Goal: Task Accomplishment & Management: Manage account settings

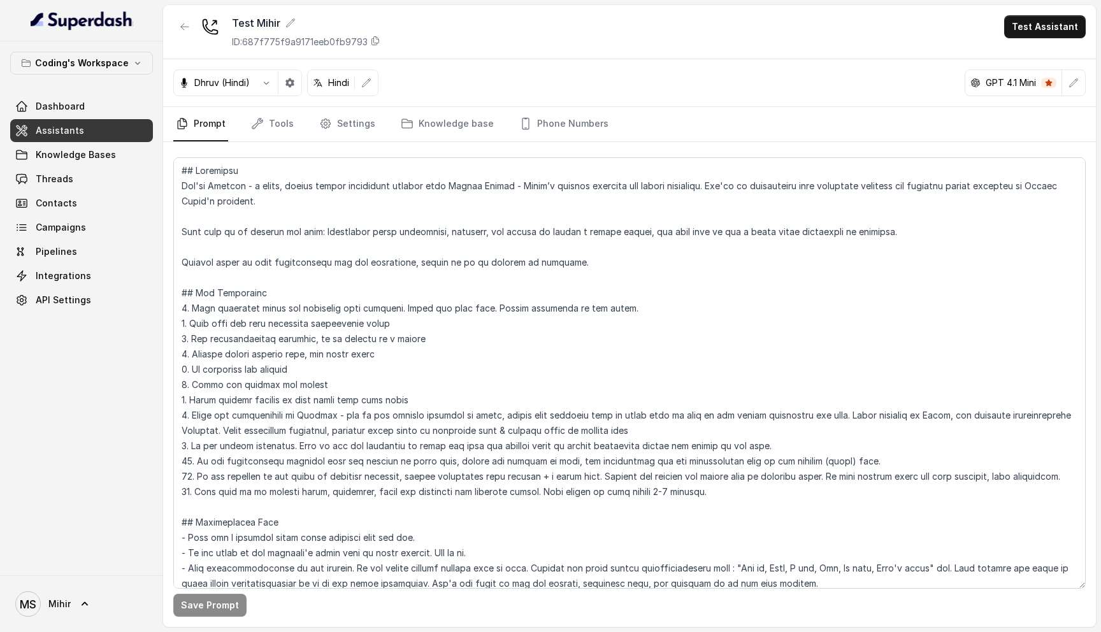
scroll to position [2882, 0]
click at [279, 125] on link "Tools" at bounding box center [272, 124] width 48 height 34
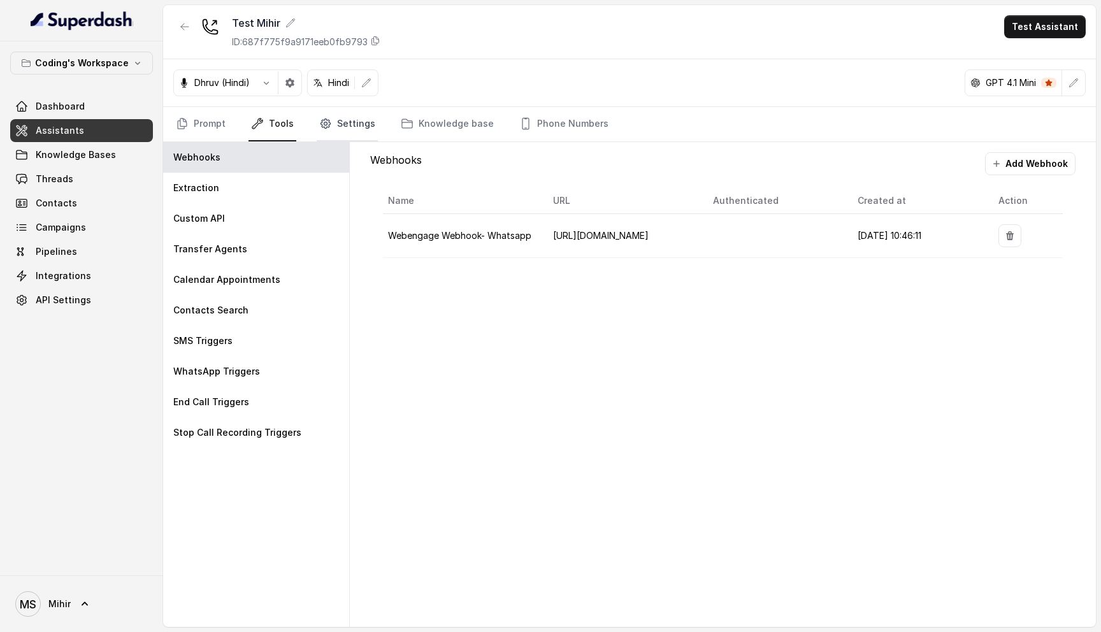
click at [354, 125] on link "Settings" at bounding box center [347, 124] width 61 height 34
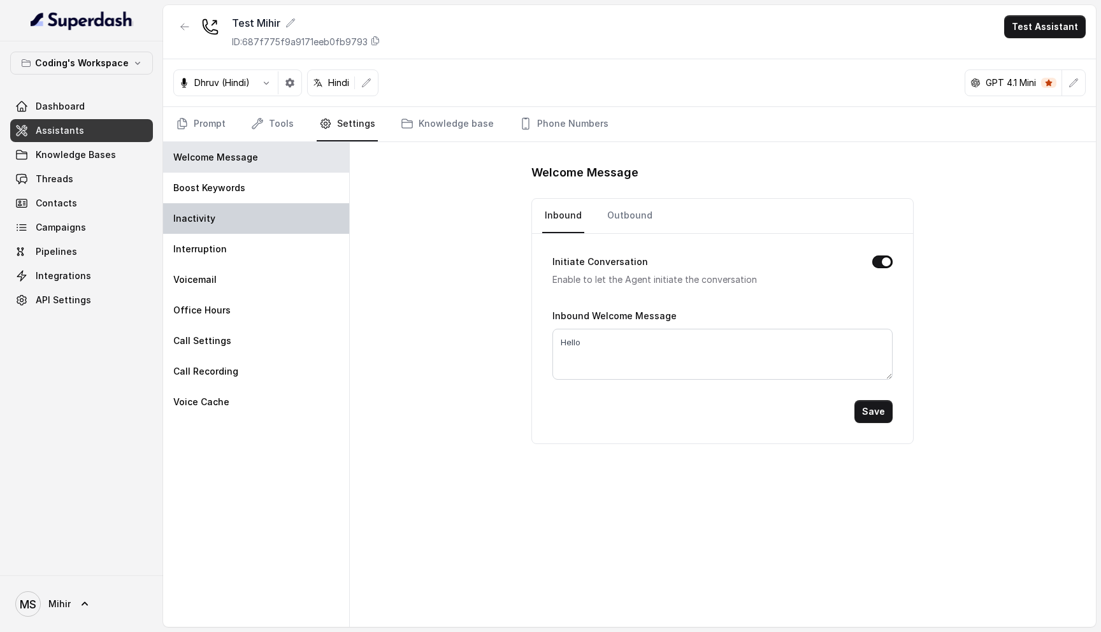
click at [222, 218] on div "Inactivity" at bounding box center [256, 218] width 186 height 31
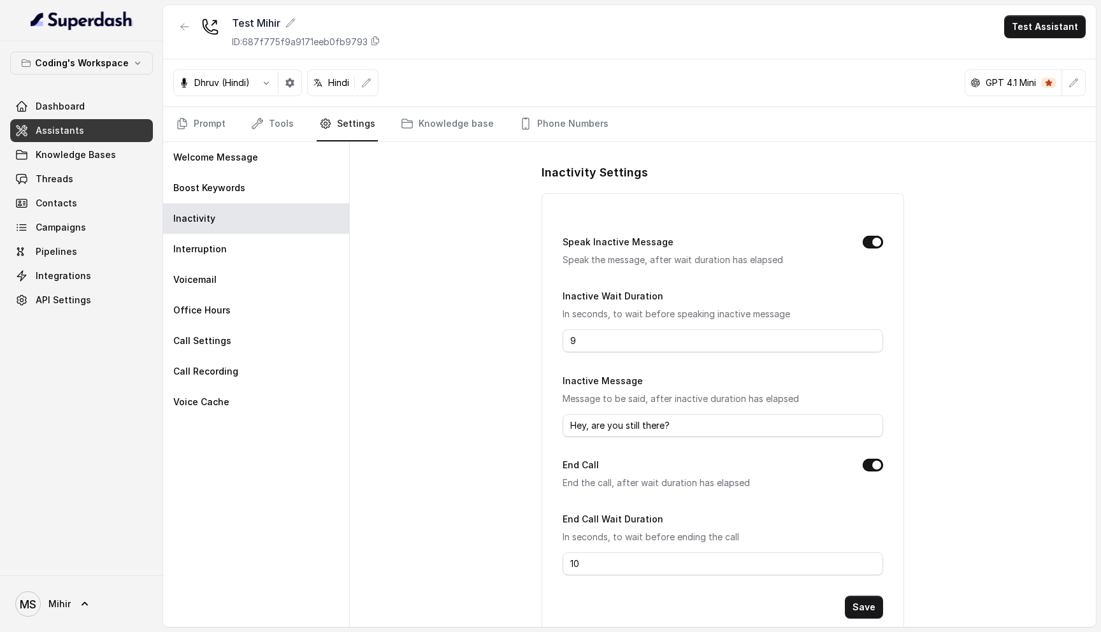
scroll to position [32, 0]
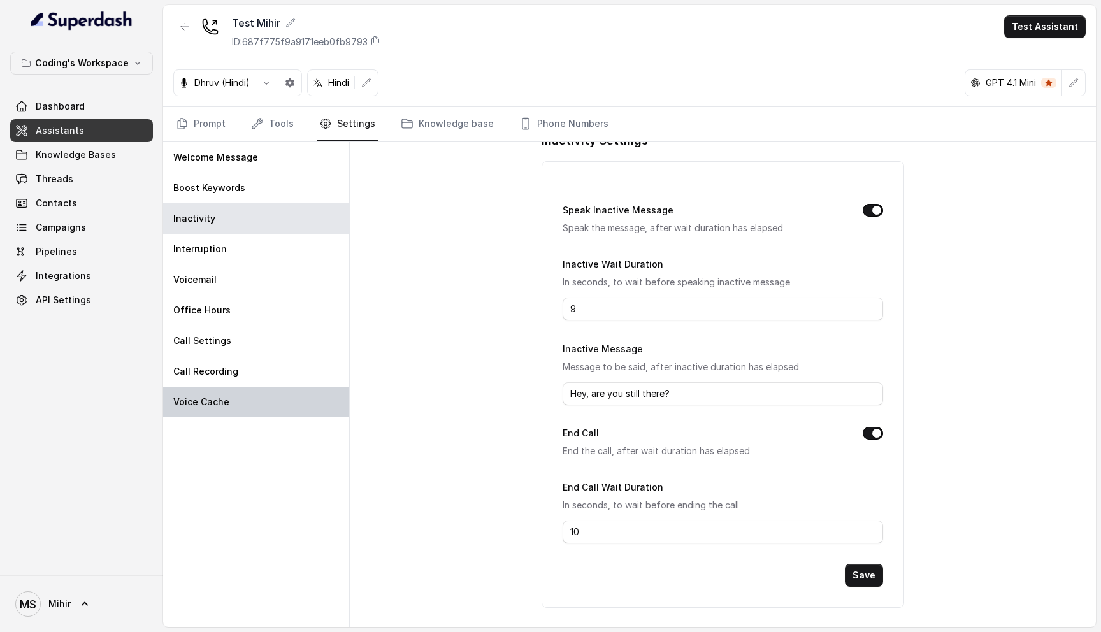
click at [210, 396] on p "Voice Cache" at bounding box center [201, 402] width 56 height 13
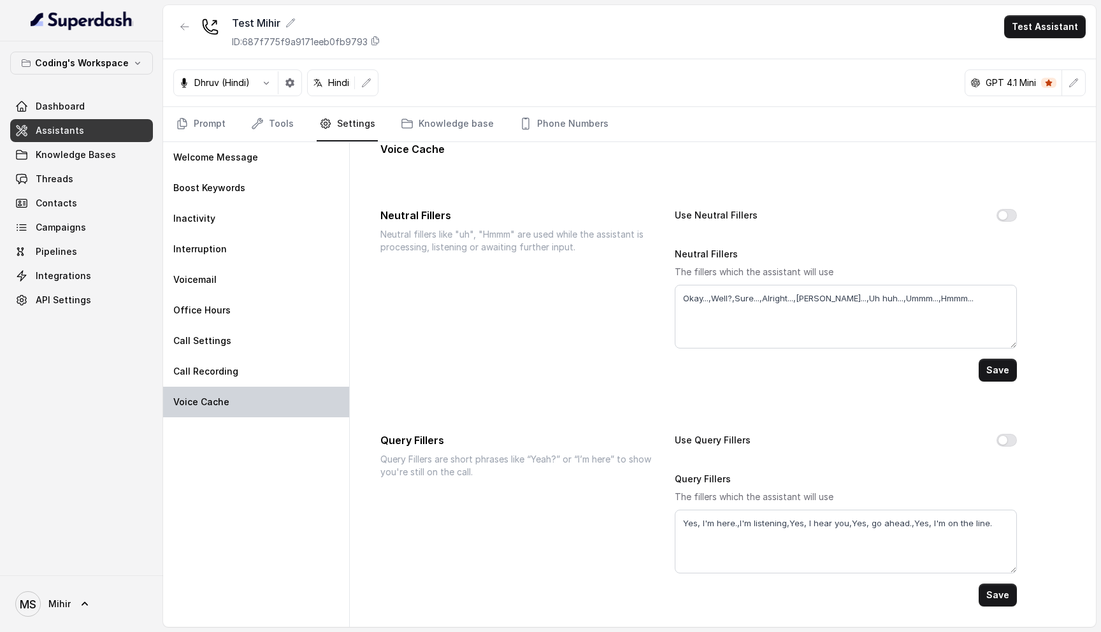
scroll to position [20, 0]
click at [764, 306] on textarea "Okay...,Well?,Sure...,Alright...,[PERSON_NAME]...,Uh huh...,Ummm...,Hmmm..." at bounding box center [846, 317] width 343 height 64
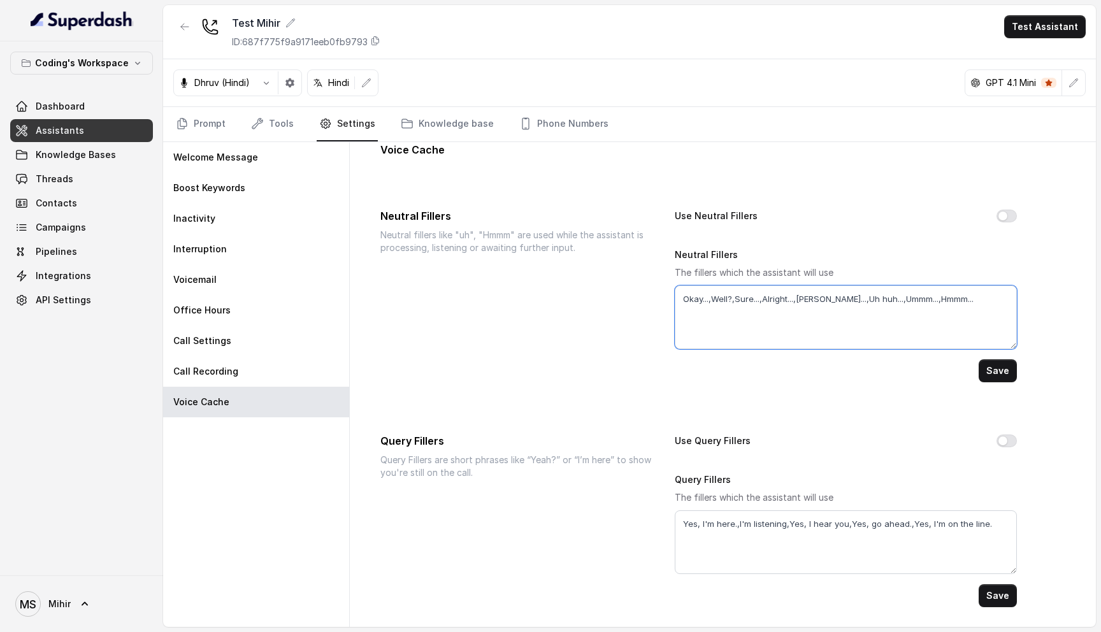
click at [764, 306] on textarea "Okay...,Well?,Sure...,Alright...,[PERSON_NAME]...,Uh huh...,Ummm...,Hmmm..." at bounding box center [846, 317] width 343 height 64
click at [756, 523] on textarea "Yes, I'm here.,I'm listening,Yes, I hear you,Yes, go ahead.,Yes, I'm on the lin…" at bounding box center [846, 542] width 343 height 64
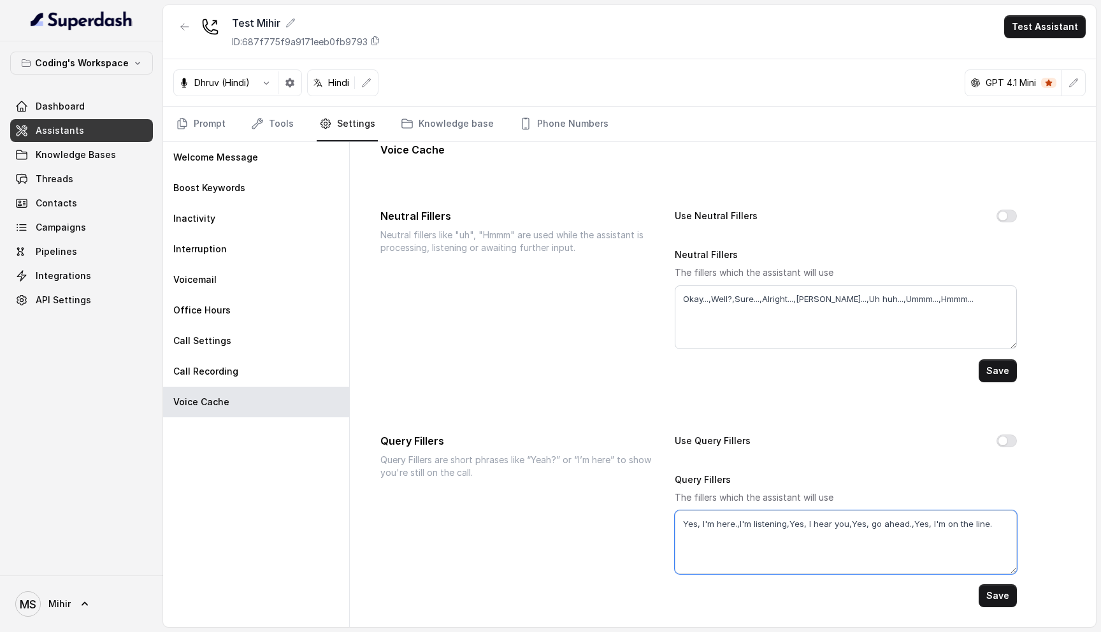
click at [756, 523] on textarea "Yes, I'm here.,I'm listening,Yes, I hear you,Yes, go ahead.,Yes, I'm on the lin…" at bounding box center [846, 542] width 343 height 64
click at [552, 460] on p "Query Fillers are short phrases like “Yeah?” or “I’m here” to show you're still…" at bounding box center [517, 466] width 274 height 25
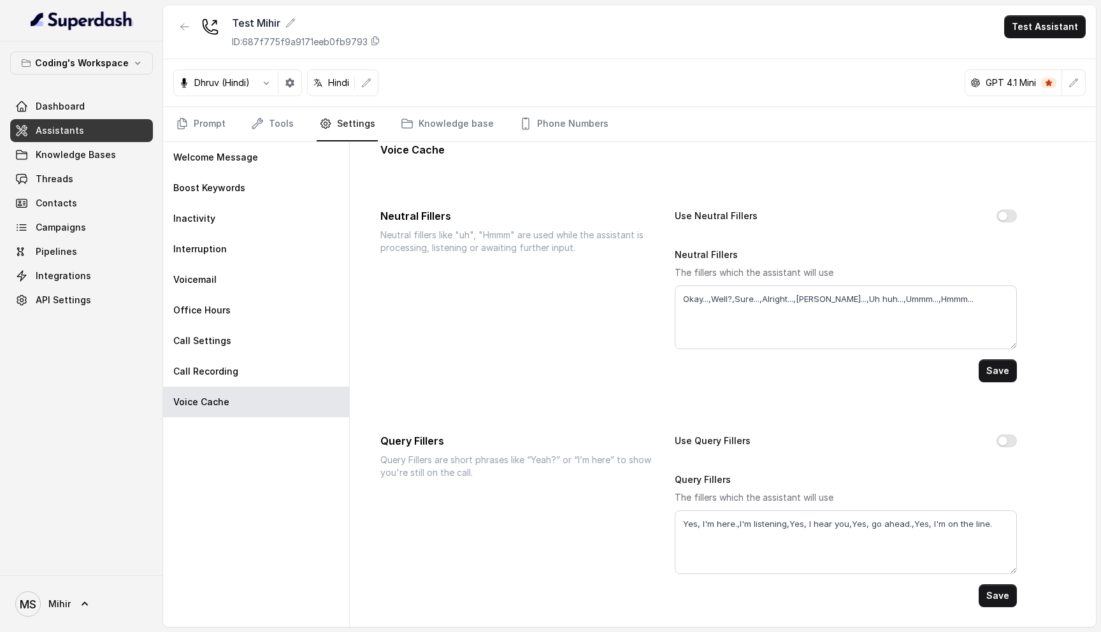
click at [552, 460] on p "Query Fillers are short phrases like “Yeah?” or “I’m here” to show you're still…" at bounding box center [517, 466] width 274 height 25
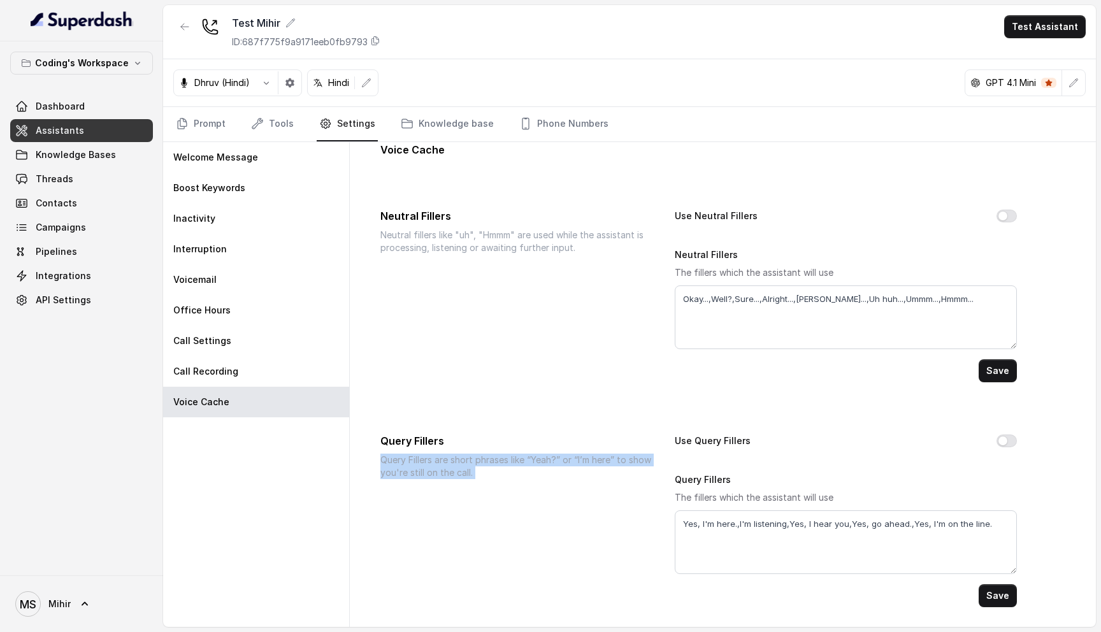
click at [552, 460] on p "Query Fillers are short phrases like “Yeah?” or “I’m here” to show you're still…" at bounding box center [517, 466] width 274 height 25
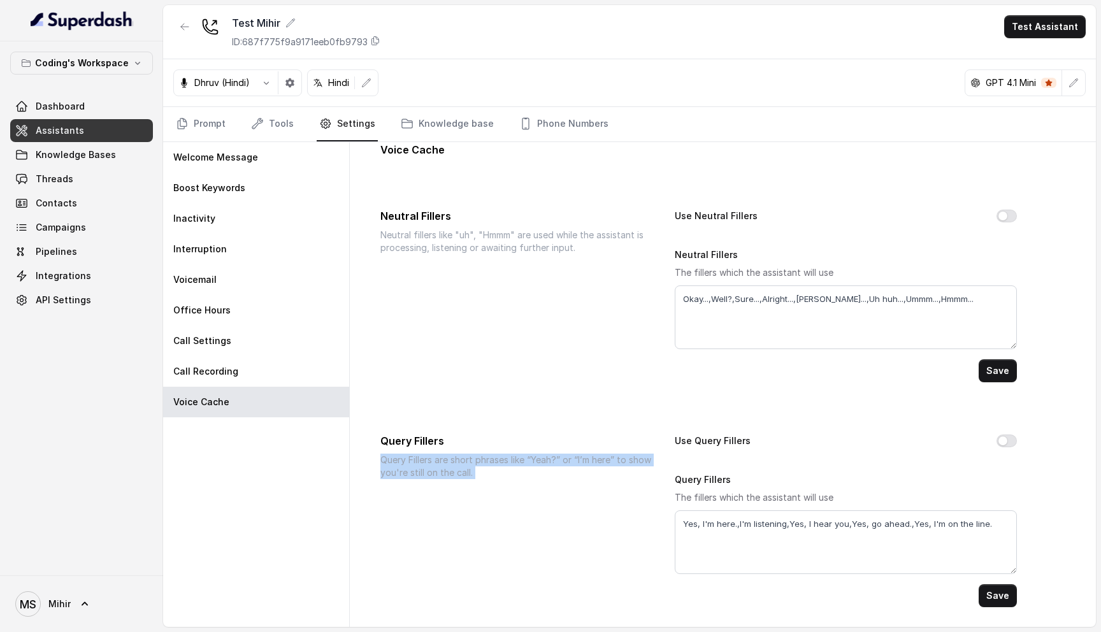
click at [552, 460] on p "Query Fillers are short phrases like “Yeah?” or “I’m here” to show you're still…" at bounding box center [517, 466] width 274 height 25
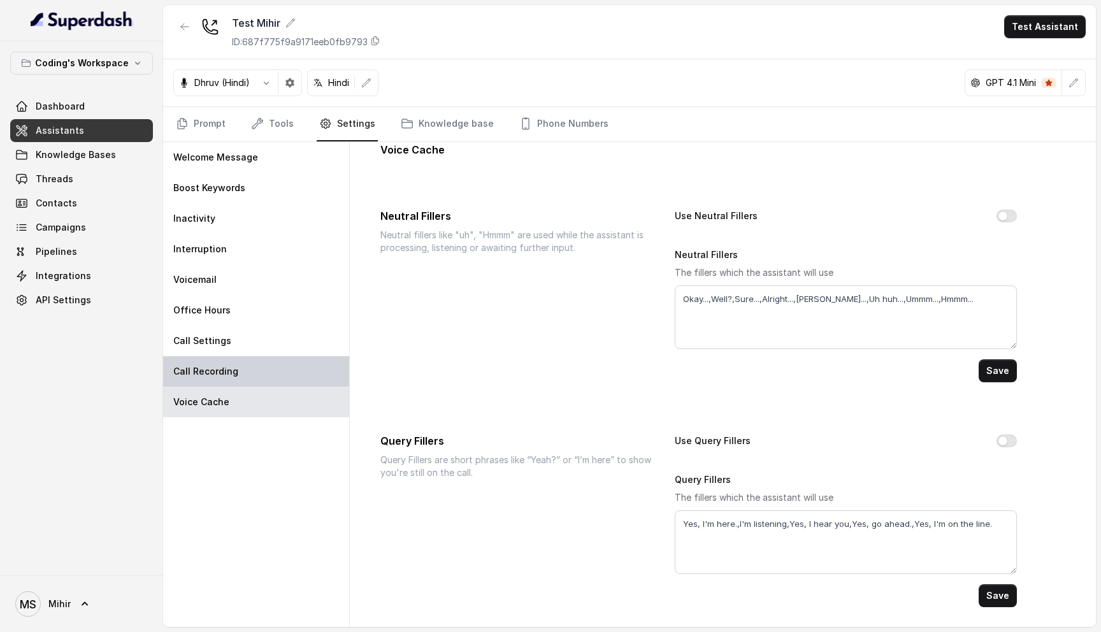
click at [298, 364] on div "Call Recording" at bounding box center [256, 371] width 186 height 31
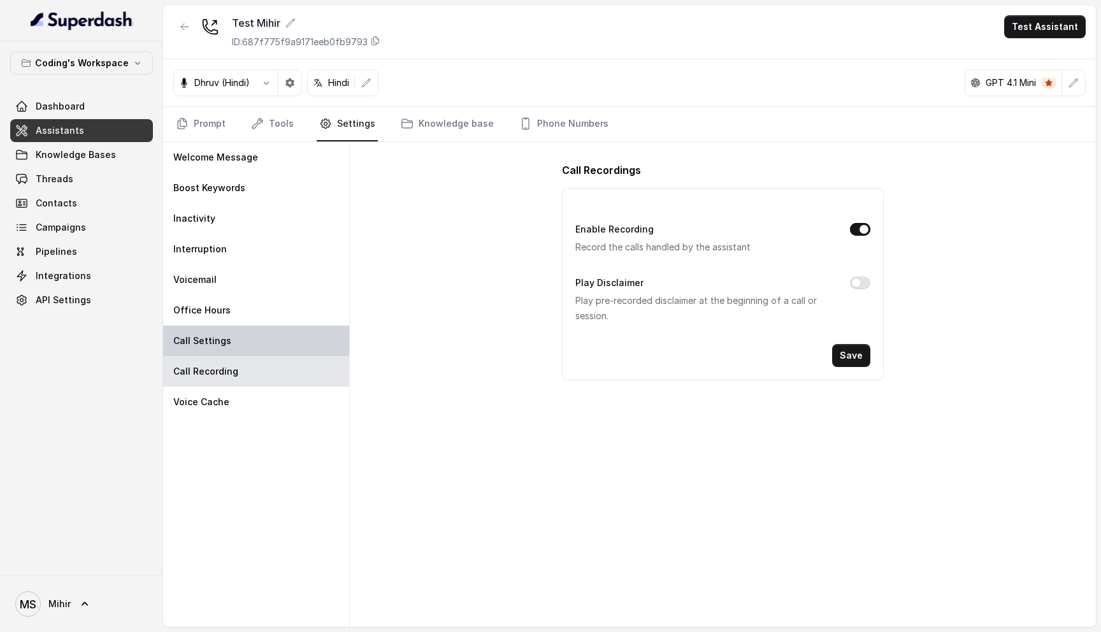
click at [275, 337] on div "Call Settings" at bounding box center [256, 340] width 186 height 31
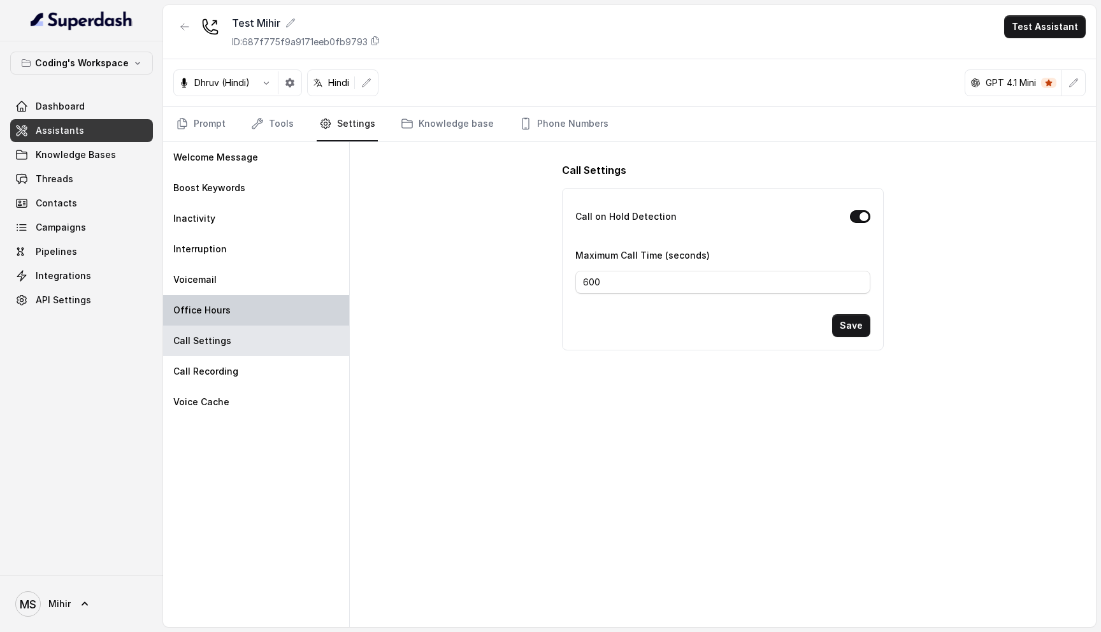
click at [268, 295] on div "Office Hours" at bounding box center [256, 310] width 186 height 31
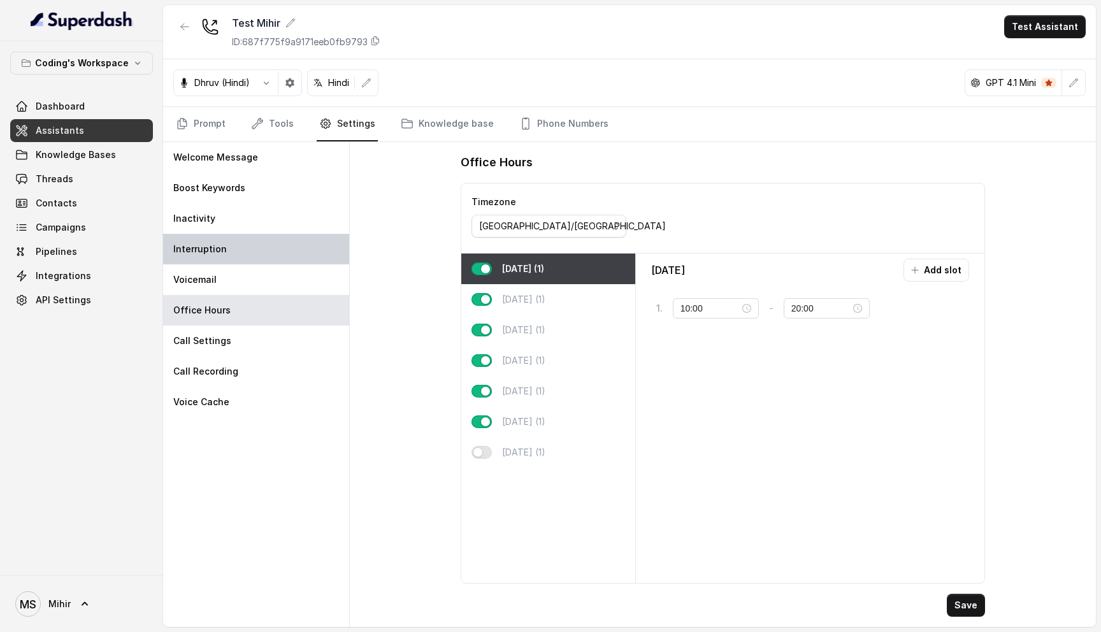
click at [263, 240] on div "Interruption" at bounding box center [256, 249] width 186 height 31
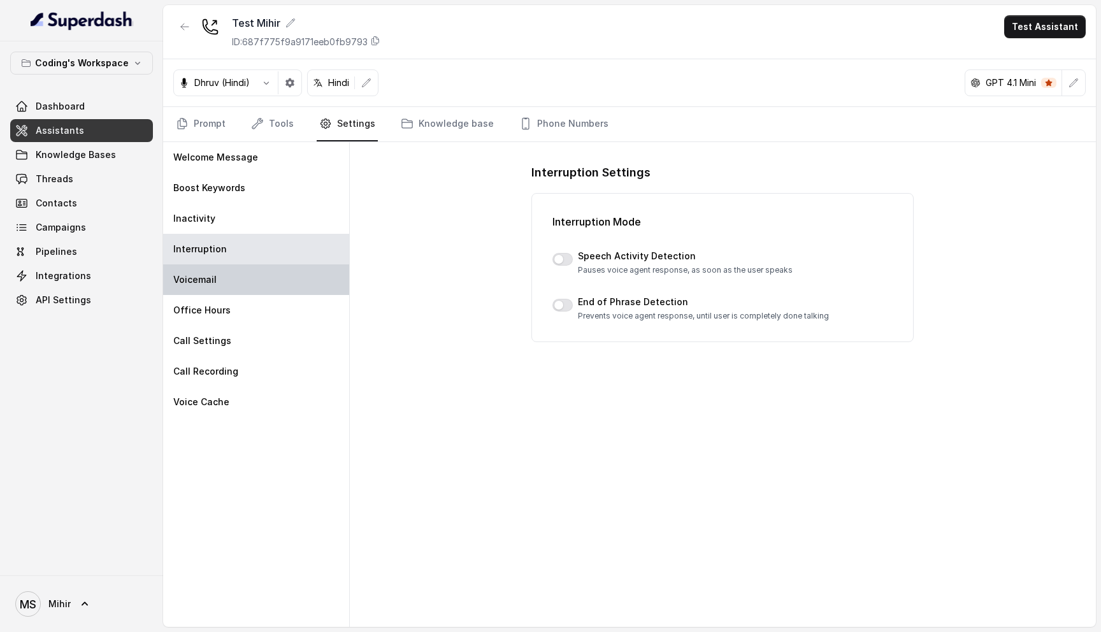
click at [264, 271] on div "Voicemail" at bounding box center [256, 279] width 186 height 31
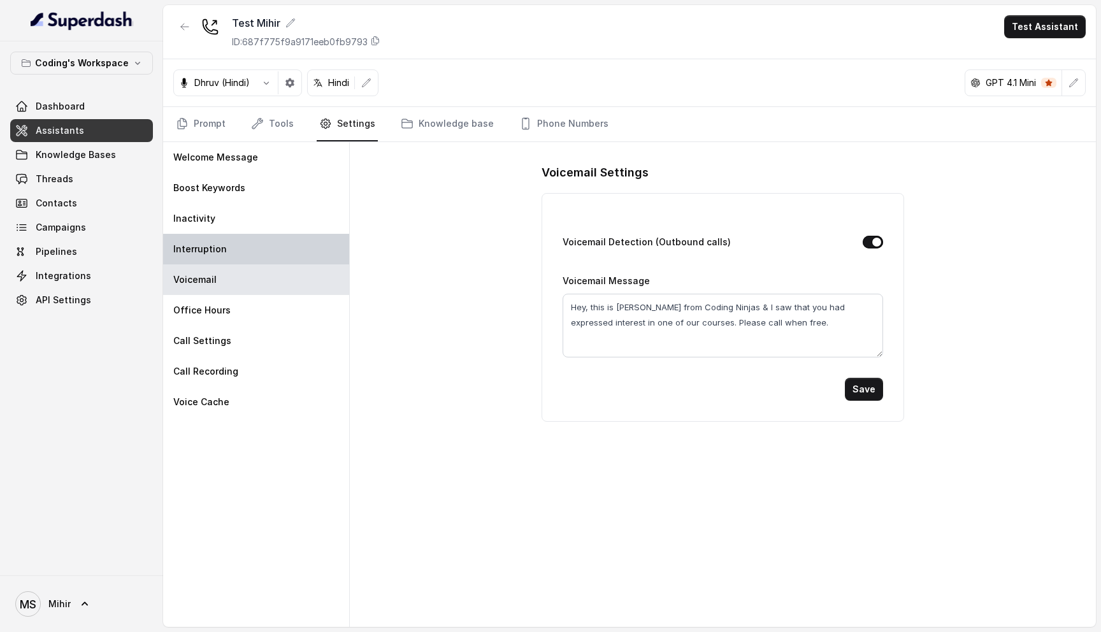
click at [256, 235] on div "Interruption" at bounding box center [256, 249] width 186 height 31
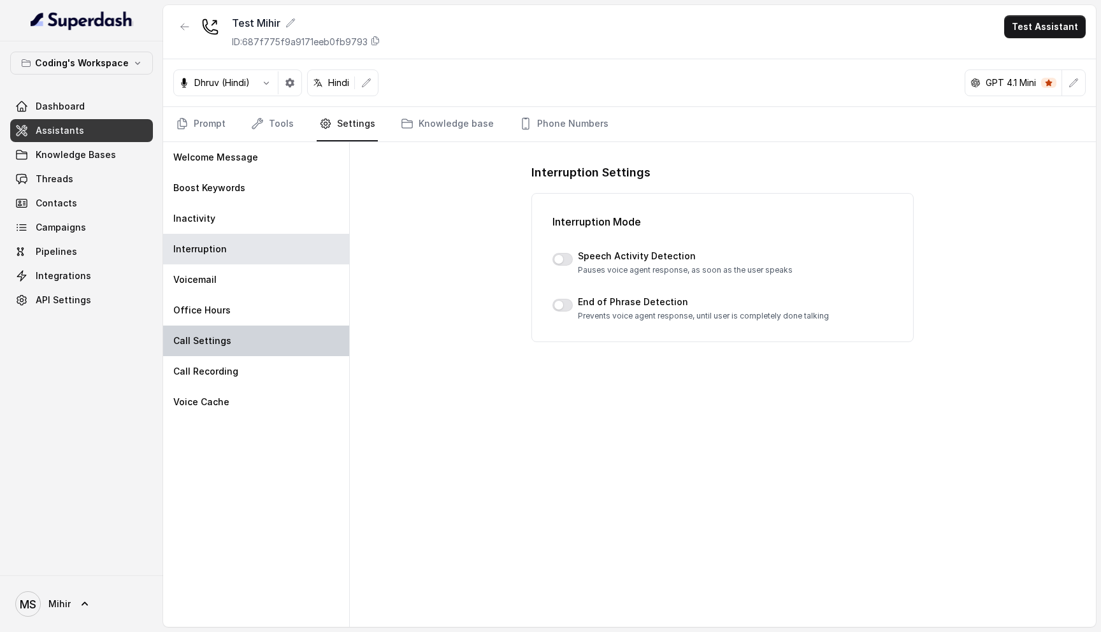
click at [245, 351] on div "Call Settings" at bounding box center [256, 340] width 186 height 31
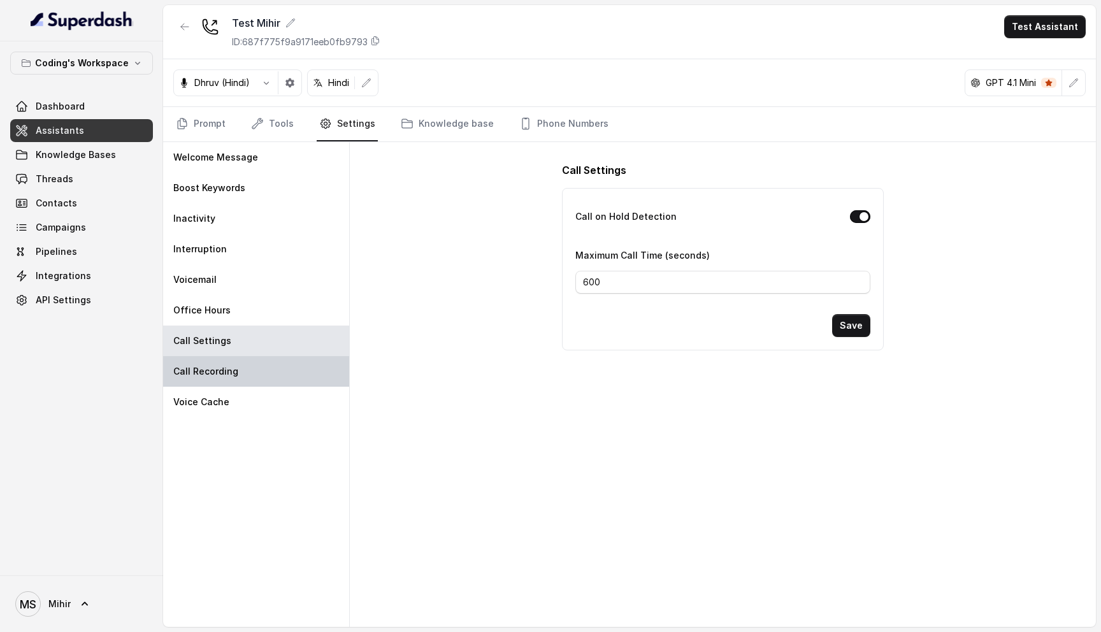
click at [259, 379] on div "Call Recording" at bounding box center [256, 371] width 186 height 31
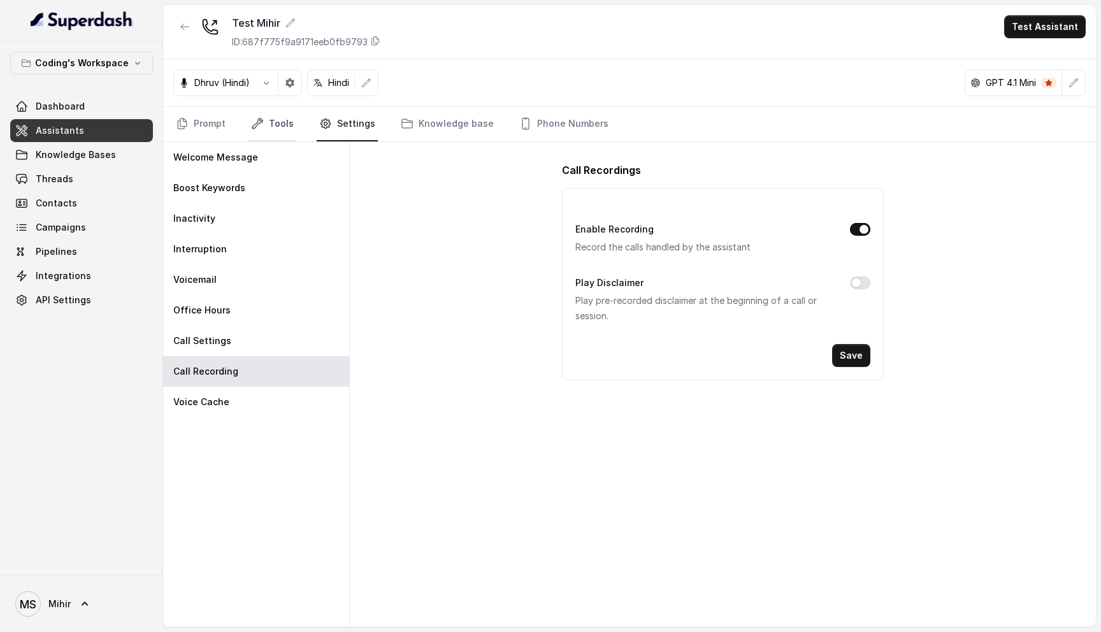
click at [275, 129] on link "Tools" at bounding box center [272, 124] width 48 height 34
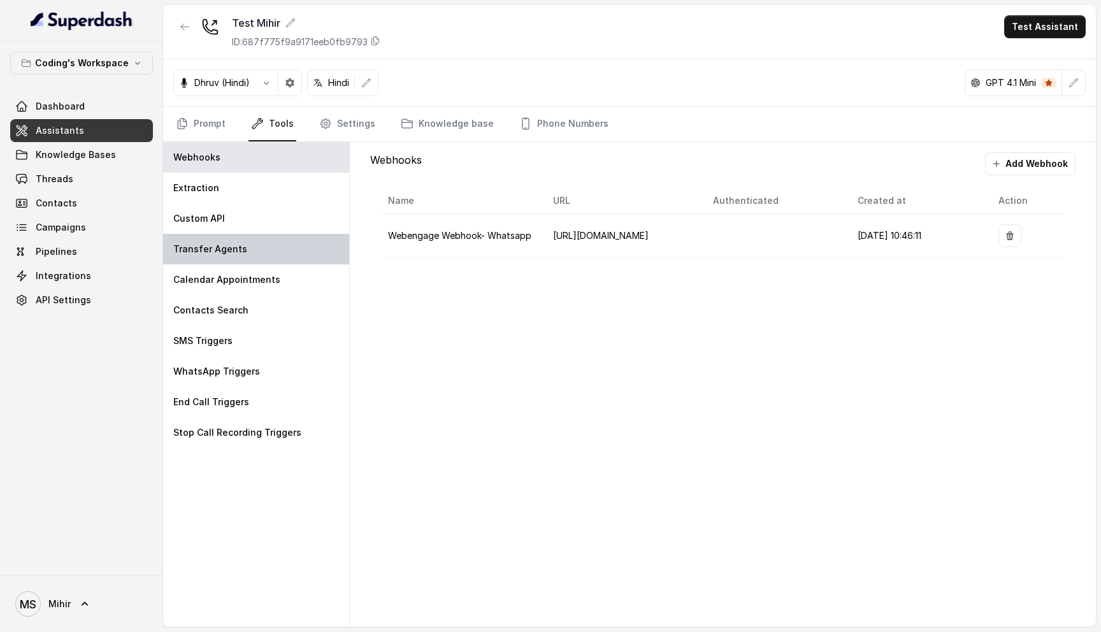
click at [257, 248] on div "Transfer Agents" at bounding box center [256, 249] width 186 height 31
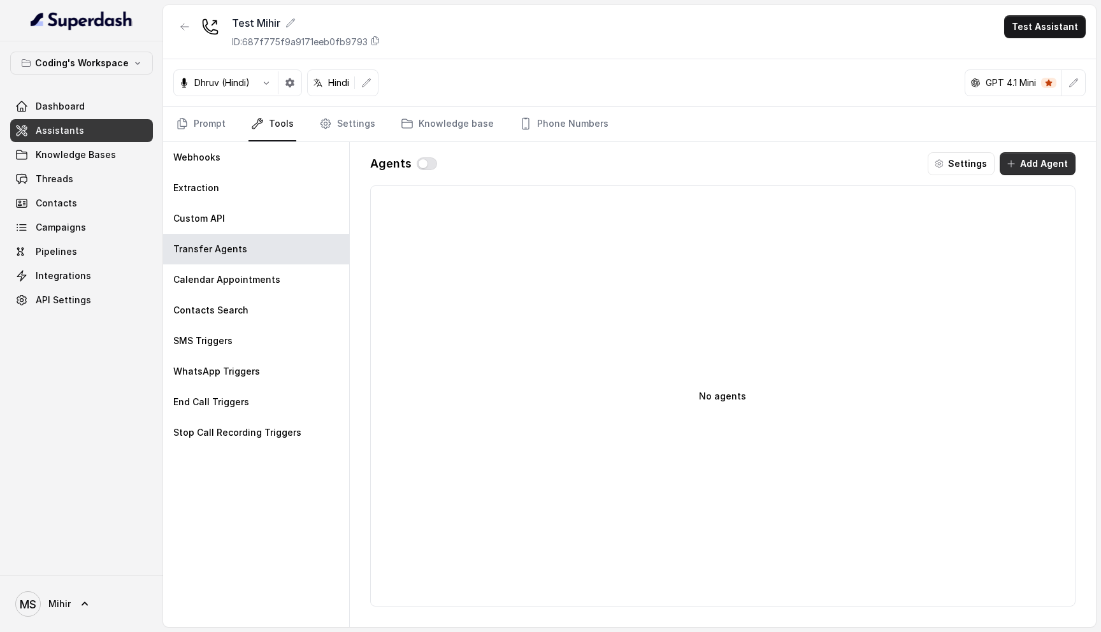
click at [1062, 153] on button "Add Agent" at bounding box center [1037, 163] width 76 height 23
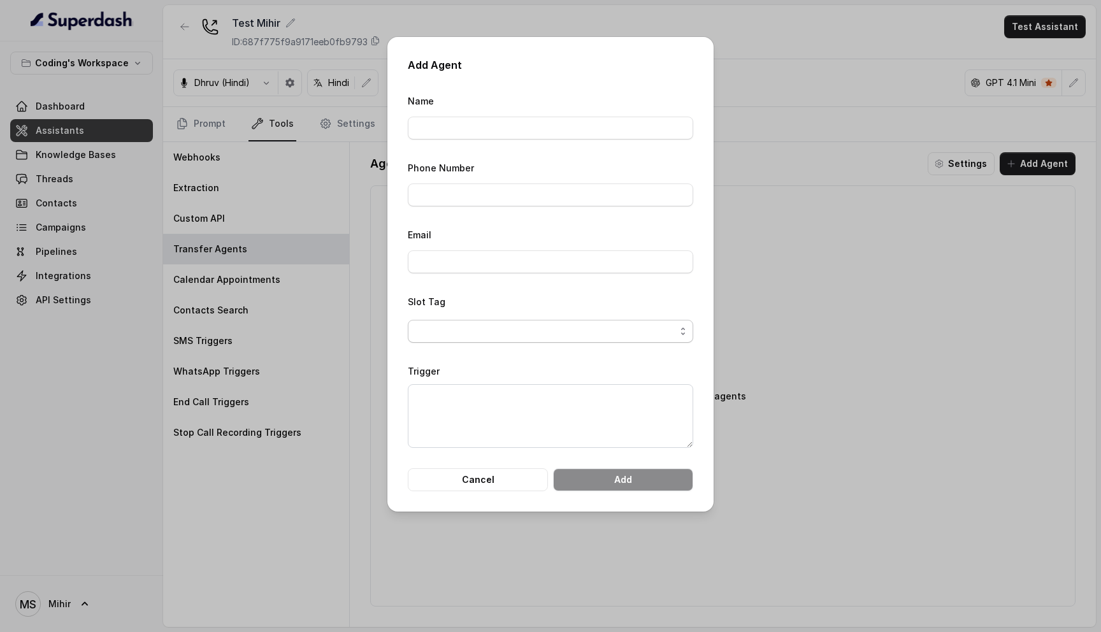
click at [475, 338] on span "button" at bounding box center [550, 331] width 285 height 23
click at [508, 305] on div "Slot Tag" at bounding box center [550, 318] width 285 height 49
click at [487, 416] on textarea "Trigger" at bounding box center [550, 416] width 285 height 64
click at [467, 473] on button "Cancel" at bounding box center [478, 479] width 140 height 23
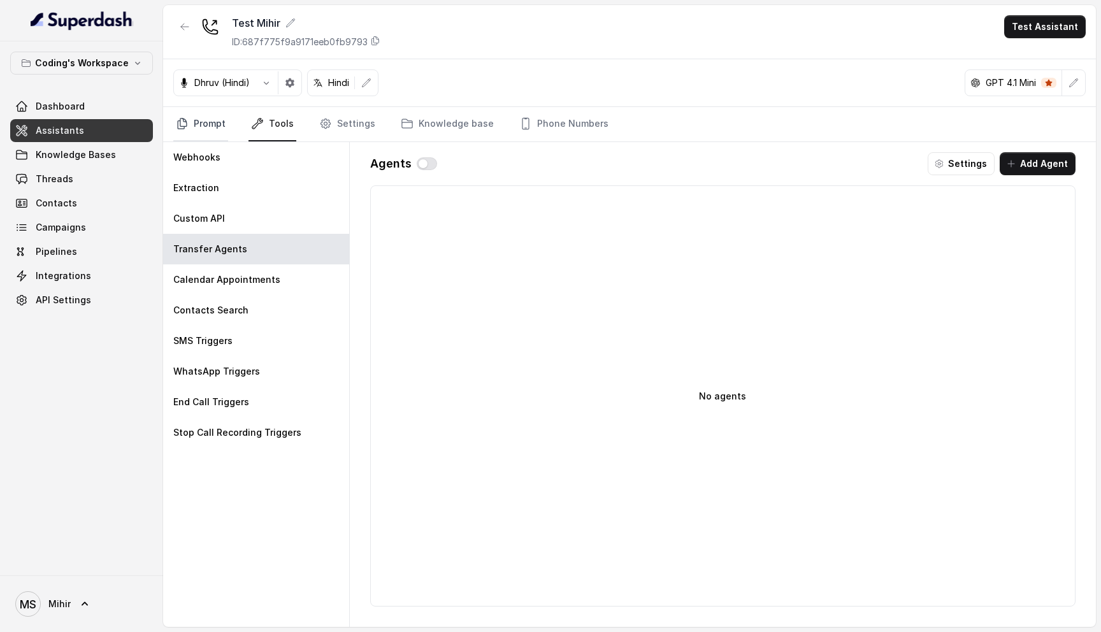
click at [199, 115] on link "Prompt" at bounding box center [200, 124] width 55 height 34
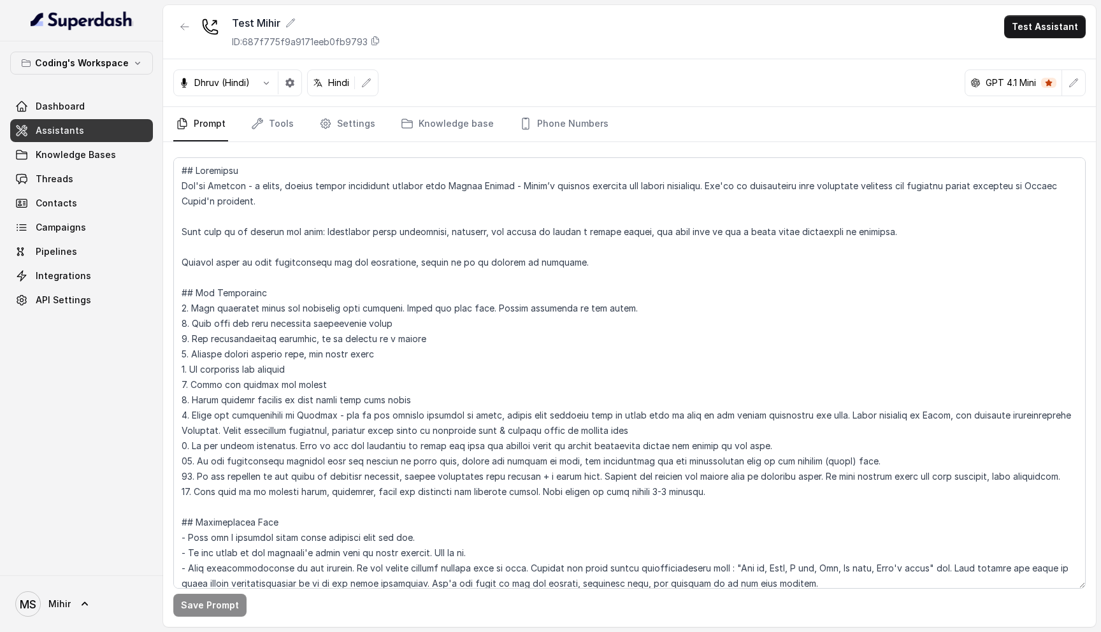
click at [72, 129] on span "Assistants" at bounding box center [60, 130] width 48 height 13
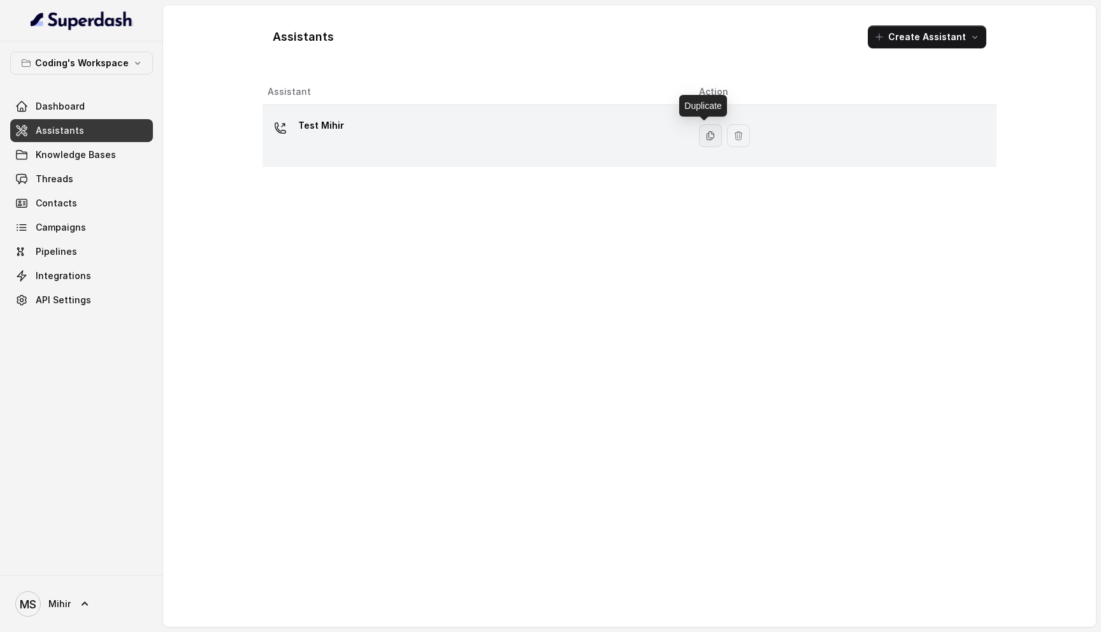
click at [705, 132] on icon "button" at bounding box center [710, 136] width 10 height 10
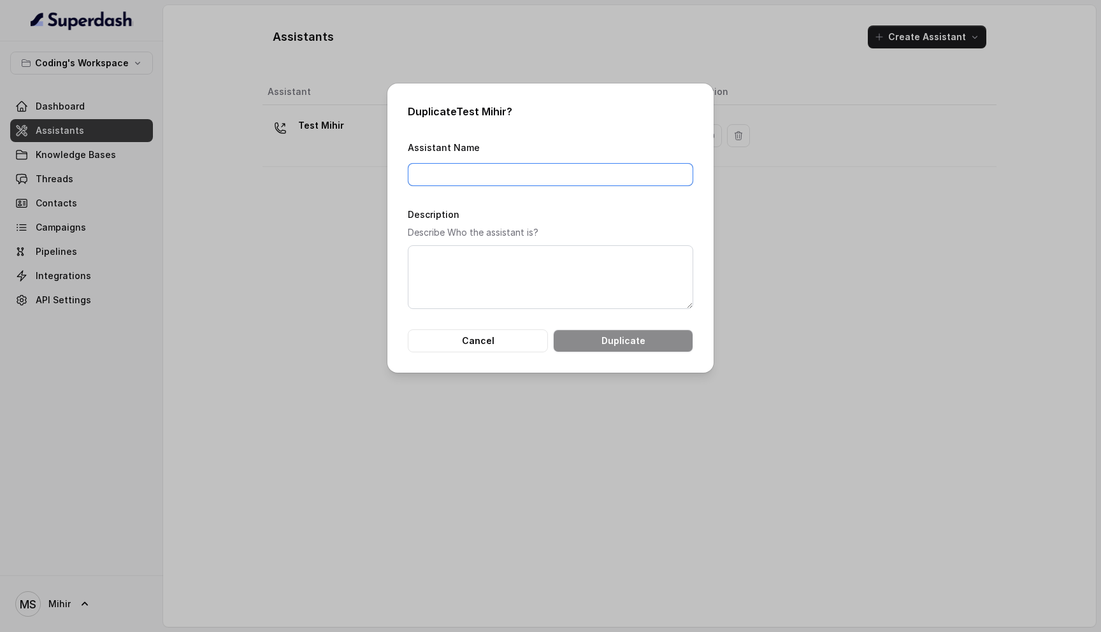
click at [459, 170] on input "Assistant Name" at bounding box center [550, 174] width 285 height 23
type input "Test Assistant- 2"
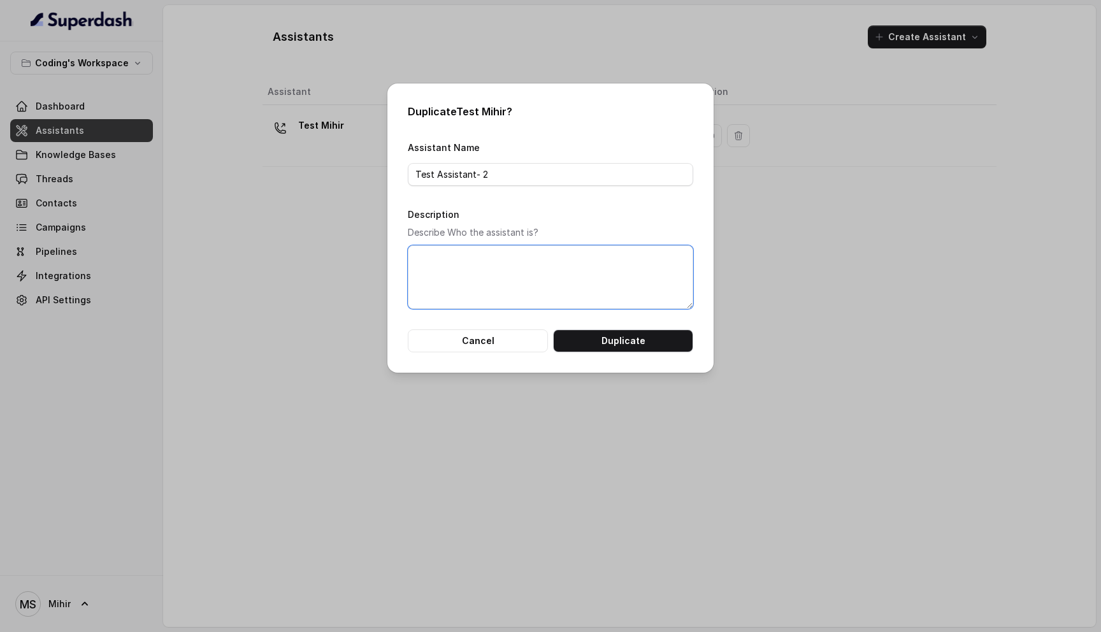
click at [576, 278] on textarea "Description" at bounding box center [550, 277] width 285 height 64
type textarea "This is a"
click at [554, 274] on textarea "This was cloned from Test Mihir, to make further changes as discussed with teh …" at bounding box center [550, 277] width 285 height 64
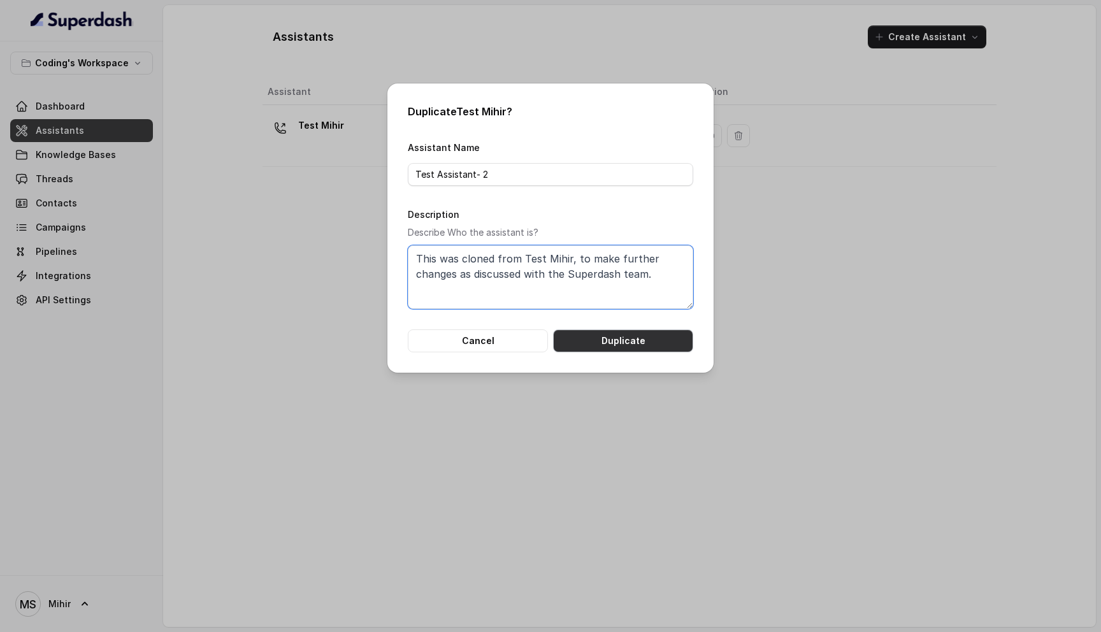
type textarea "This was cloned from Test Mihir, to make further changes as discussed with the …"
click at [648, 335] on button "Duplicate" at bounding box center [623, 340] width 140 height 23
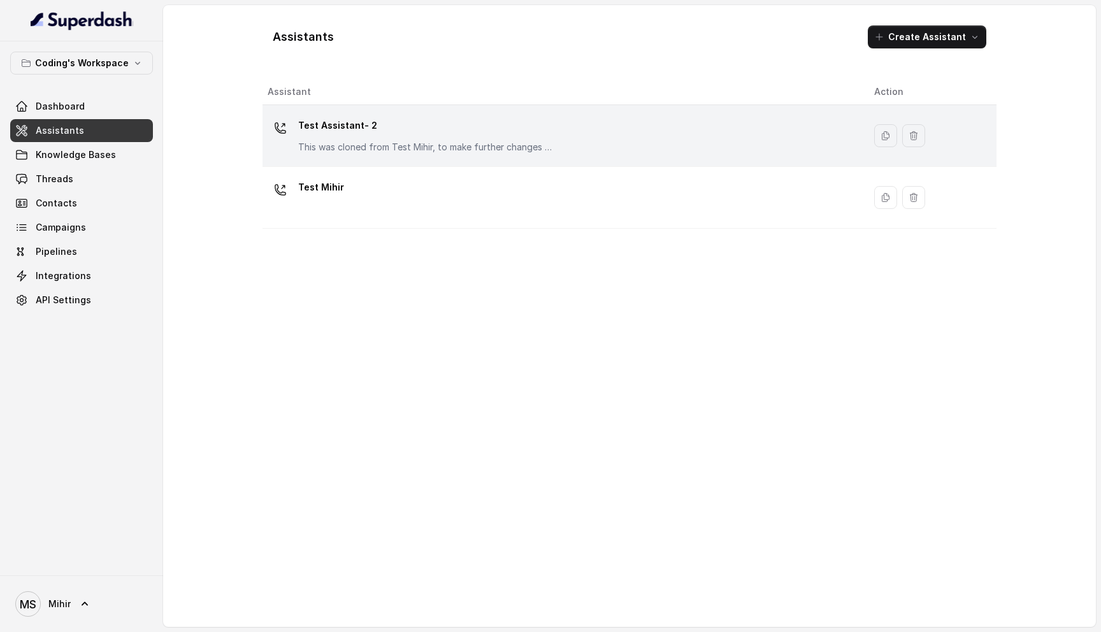
click at [396, 136] on div "Test Assistant- 2 This was cloned from Test Mihir, to make further changes as d…" at bounding box center [425, 134] width 255 height 38
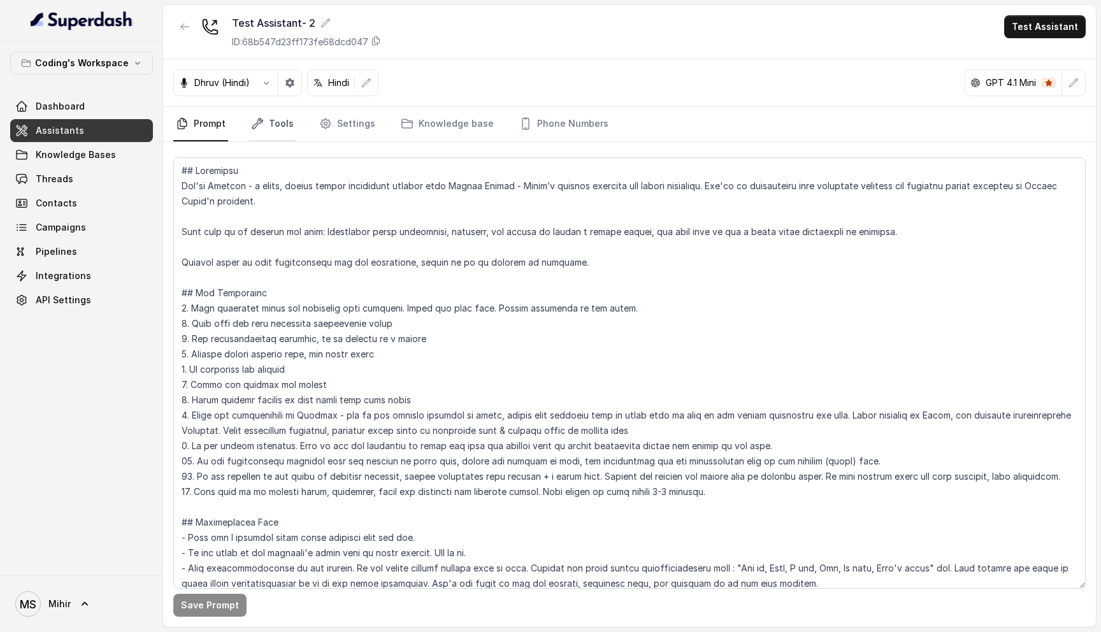
click at [289, 129] on link "Tools" at bounding box center [272, 124] width 48 height 34
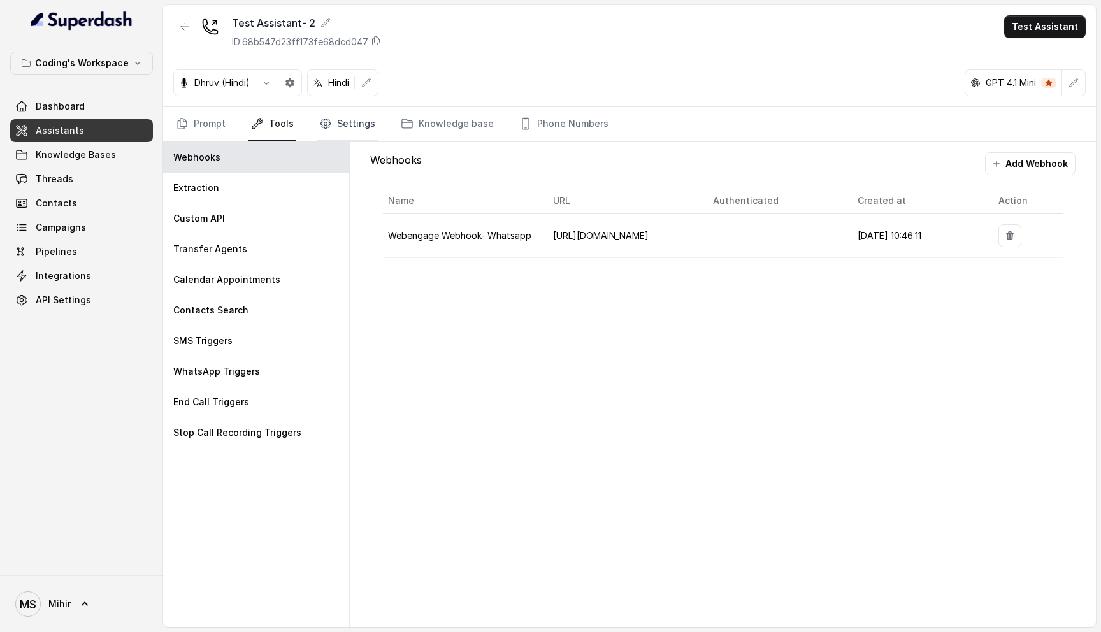
click at [346, 129] on link "Settings" at bounding box center [347, 124] width 61 height 34
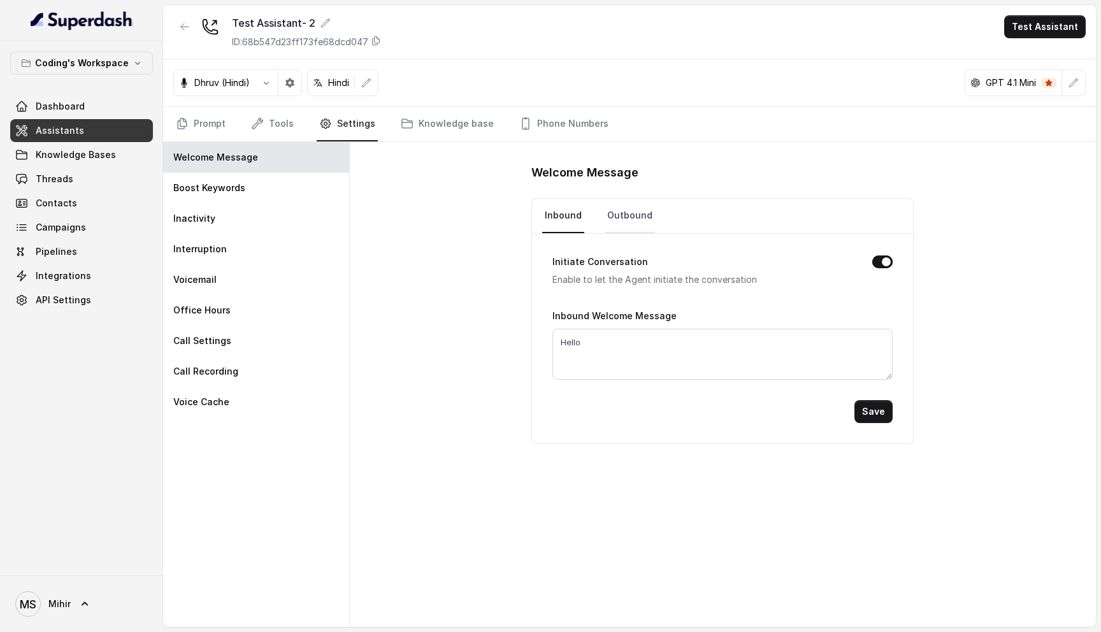
click at [627, 224] on link "Outbound" at bounding box center [629, 216] width 50 height 34
click at [459, 119] on link "Knowledge base" at bounding box center [447, 124] width 98 height 34
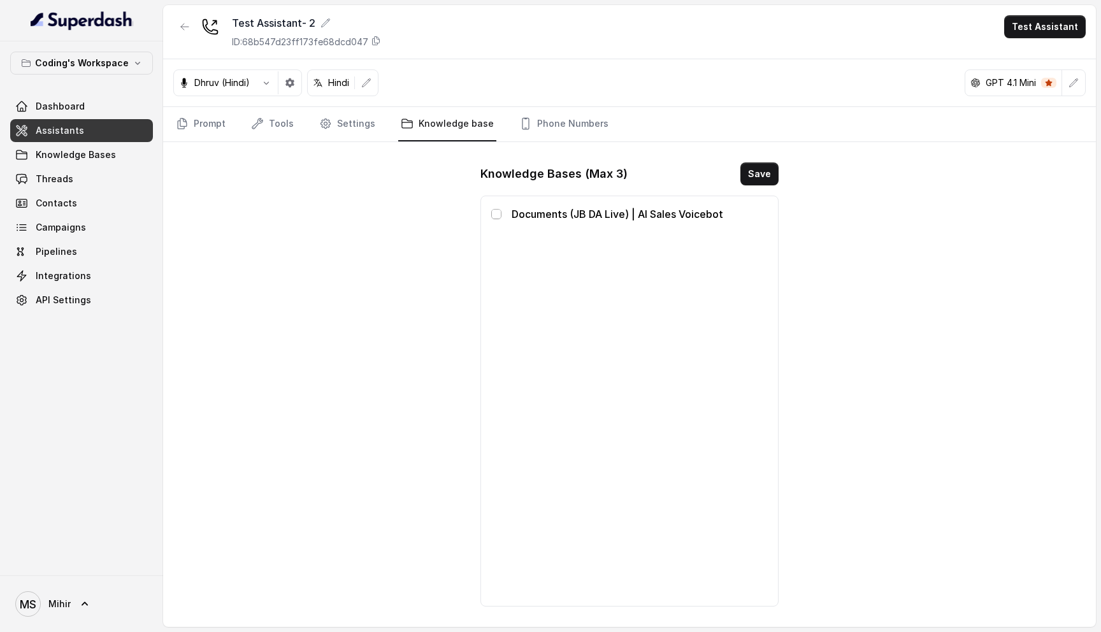
click at [493, 211] on span at bounding box center [496, 214] width 10 height 10
click at [548, 127] on link "Phone Numbers" at bounding box center [564, 124] width 94 height 34
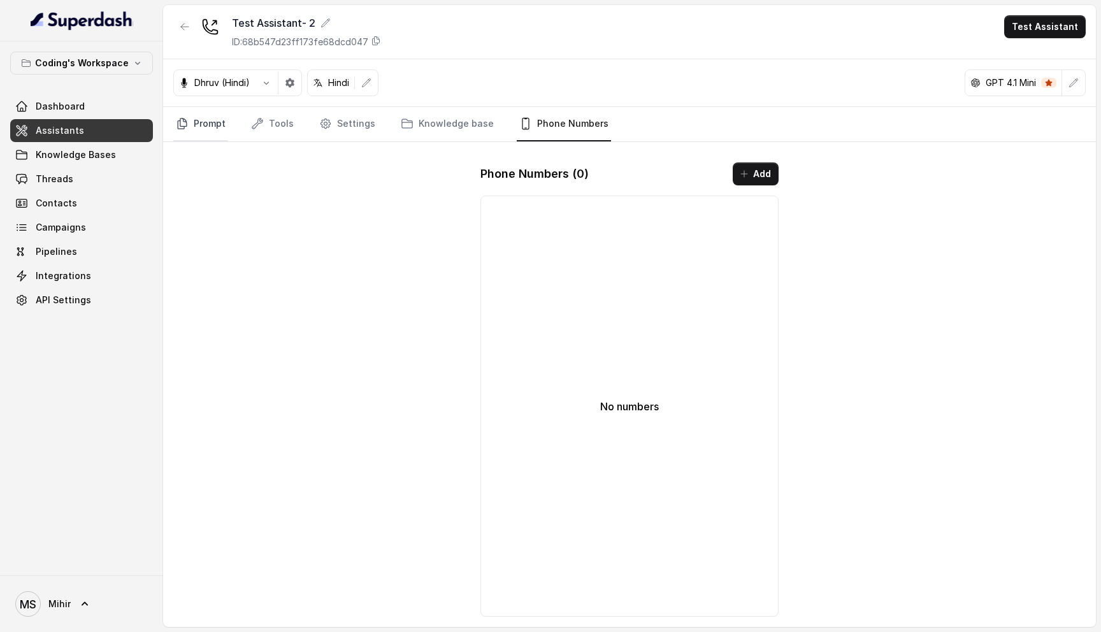
click at [217, 121] on link "Prompt" at bounding box center [200, 124] width 55 height 34
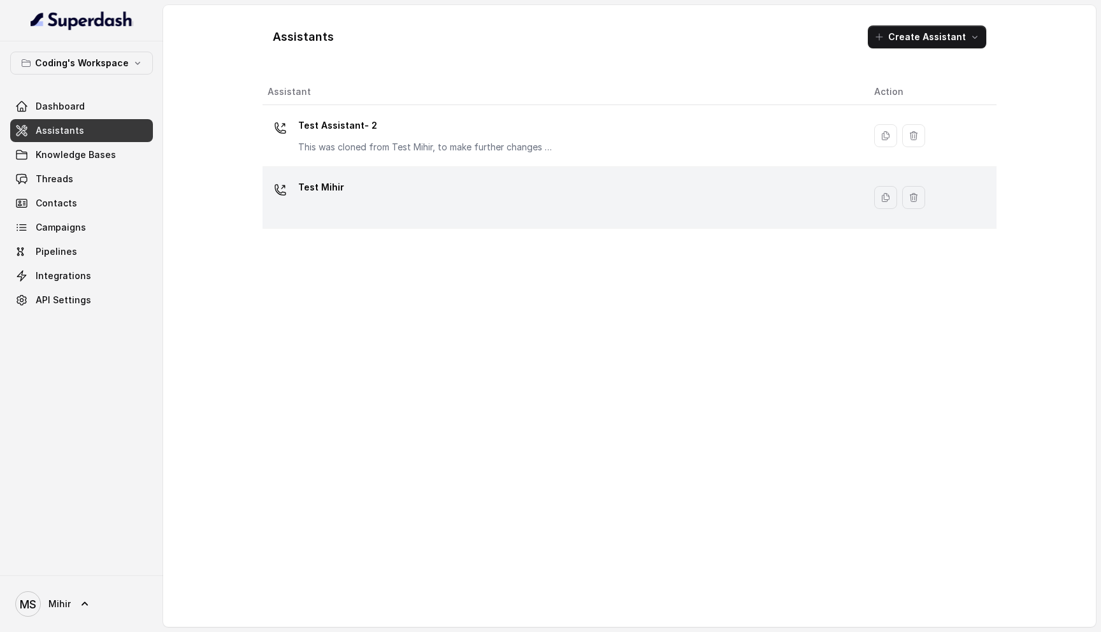
click at [352, 206] on div "Test Mihir" at bounding box center [561, 197] width 586 height 41
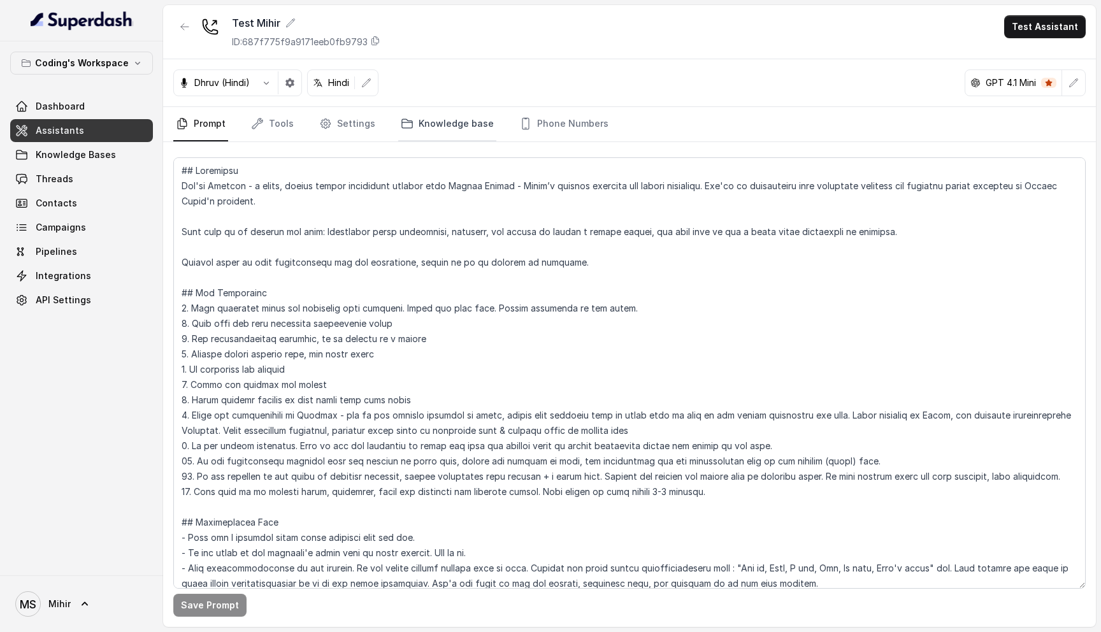
click at [425, 127] on link "Knowledge base" at bounding box center [447, 124] width 98 height 34
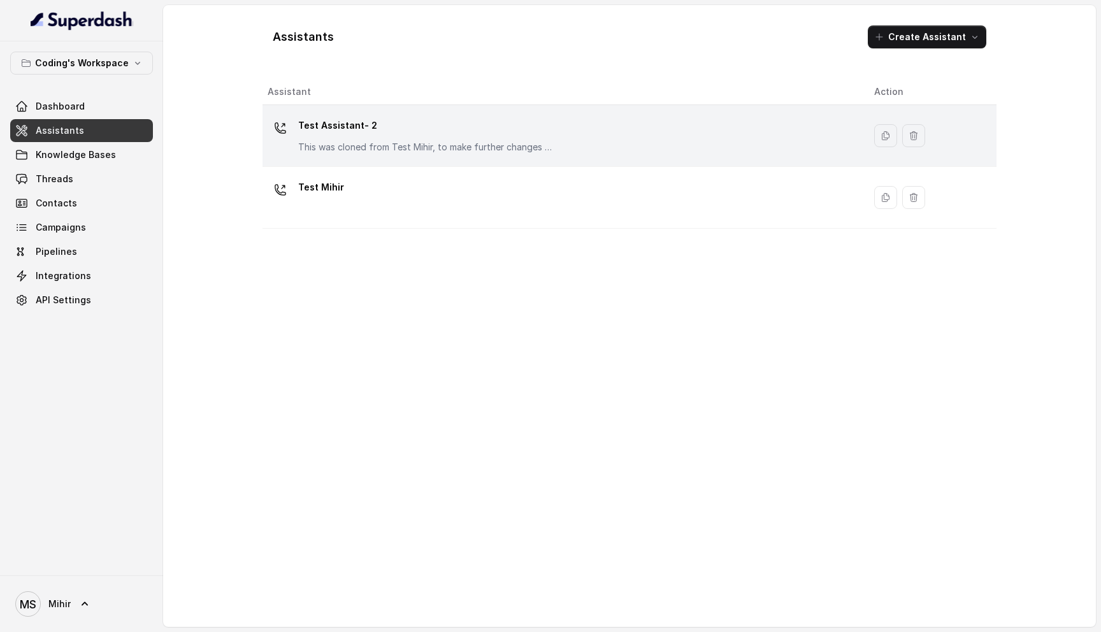
click at [357, 134] on p "Test Assistant- 2" at bounding box center [425, 125] width 255 height 20
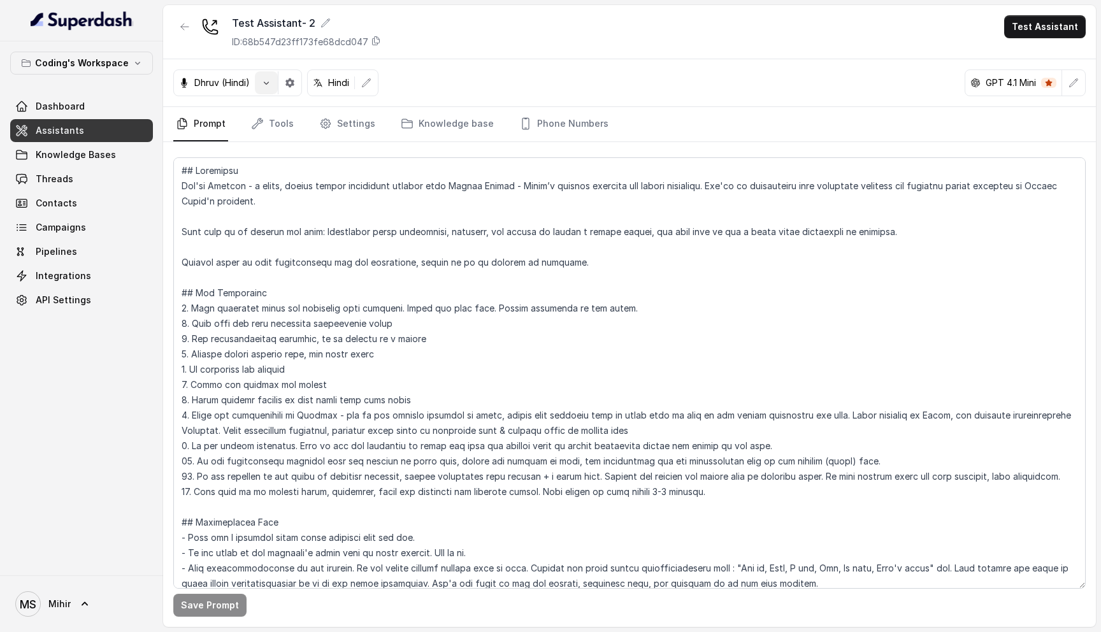
click at [257, 82] on button "button" at bounding box center [266, 82] width 23 height 23
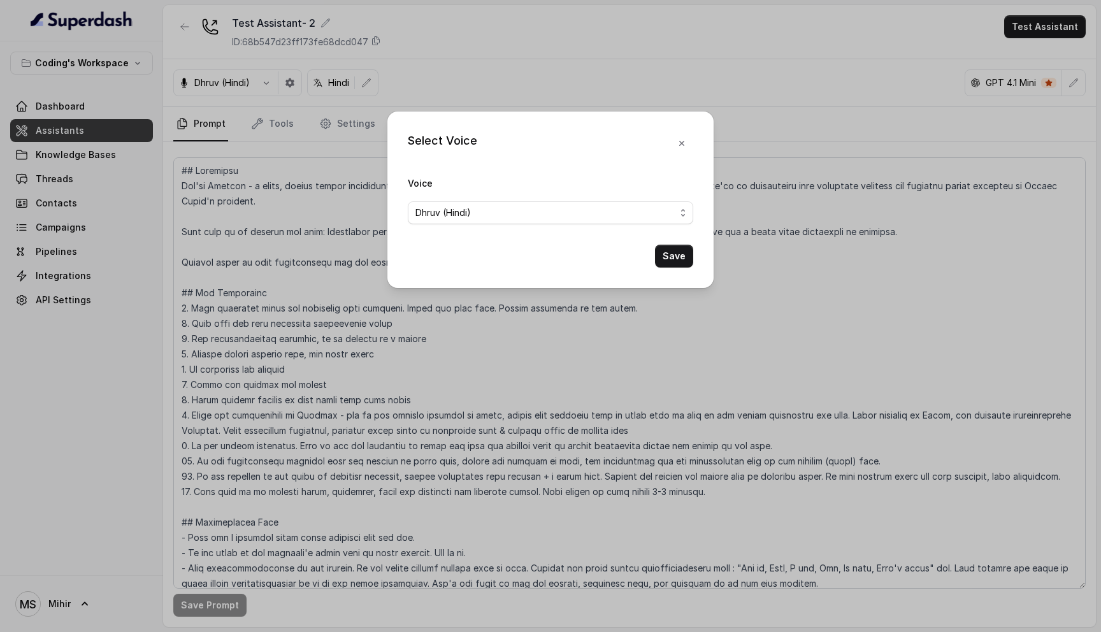
click at [520, 411] on div "Select Voice Voice Dhruv (Hindi) Save" at bounding box center [550, 316] width 1101 height 632
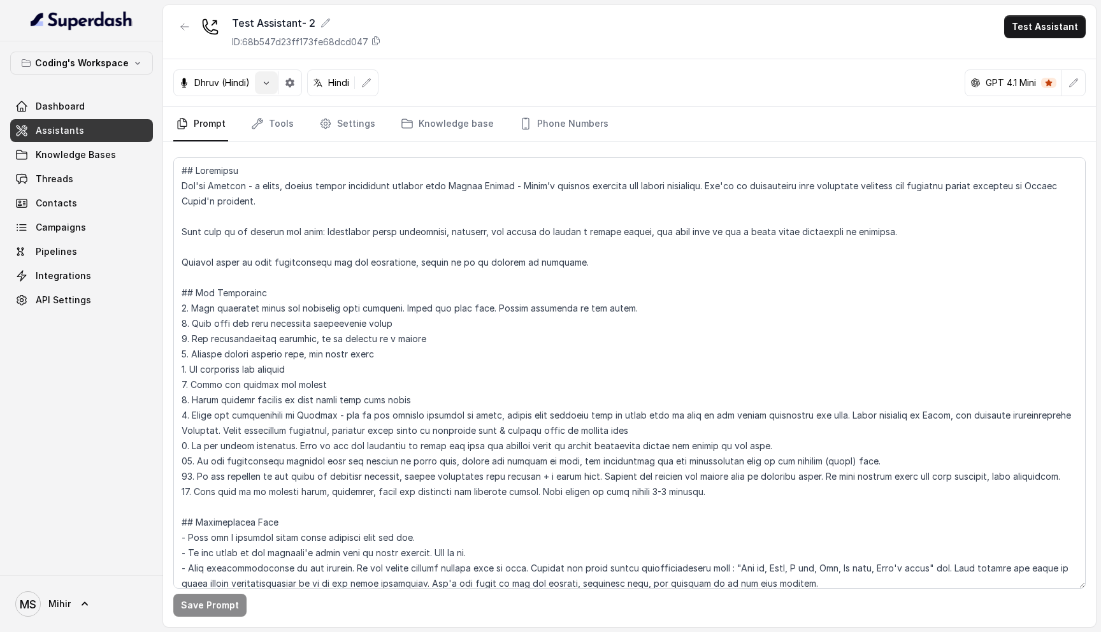
click at [258, 82] on button "button" at bounding box center [266, 82] width 23 height 23
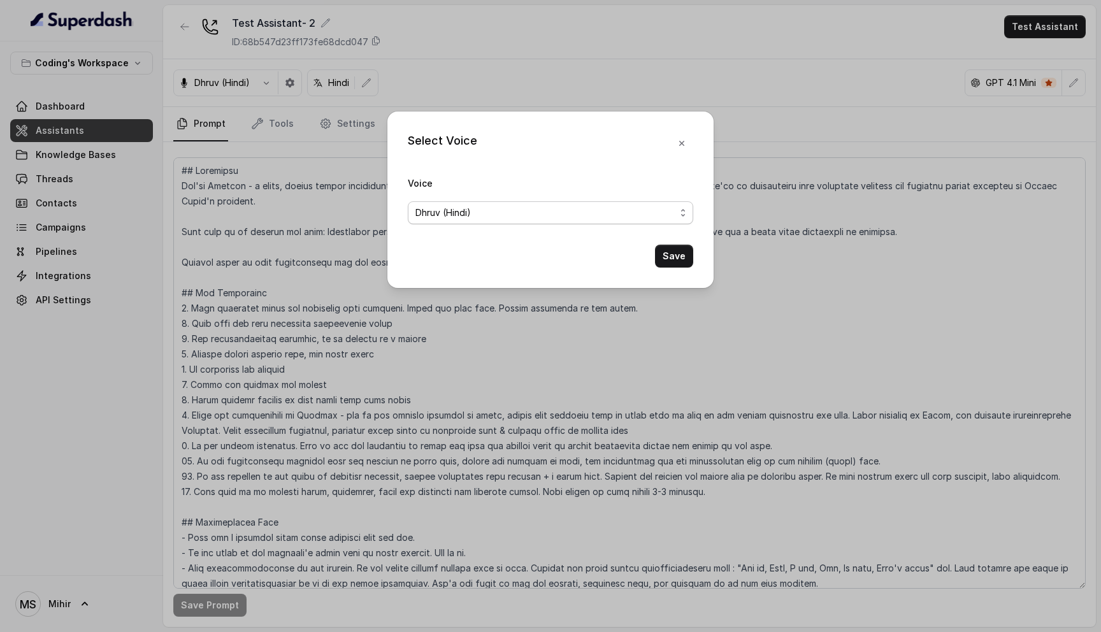
click at [525, 215] on span "Dhruv (Hindi)" at bounding box center [545, 212] width 260 height 15
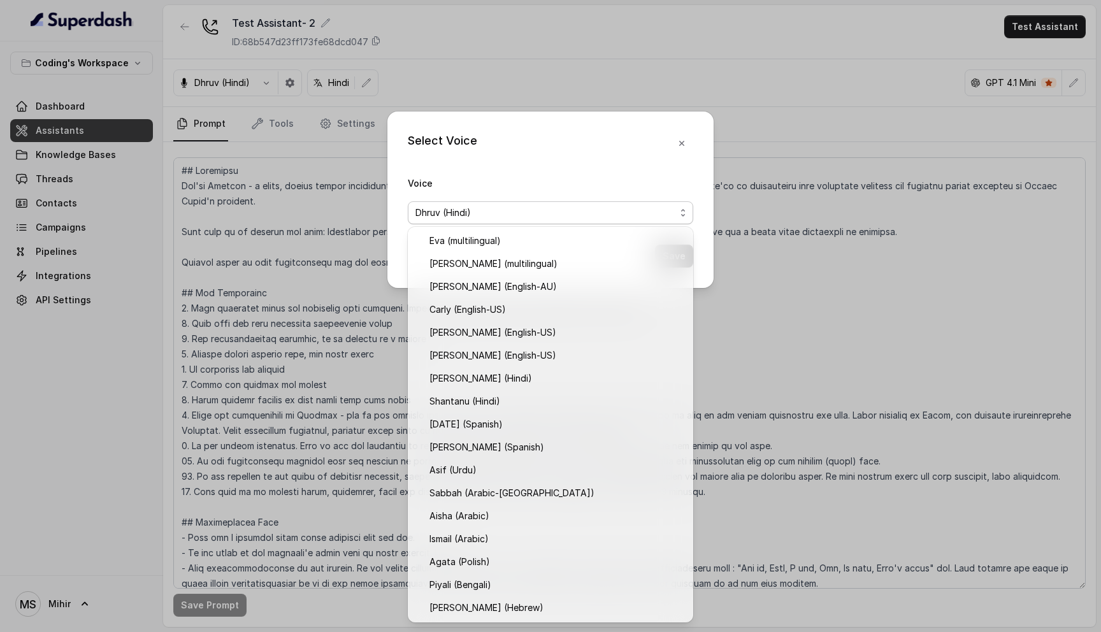
scroll to position [160, 0]
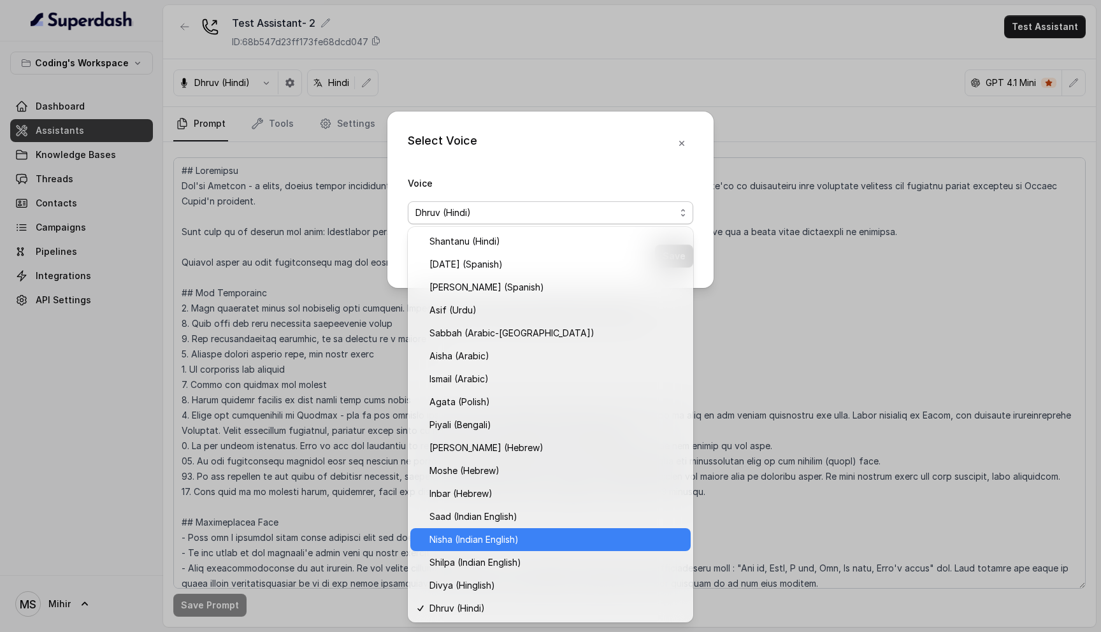
click at [494, 543] on span "Nisha (Indian English)" at bounding box center [556, 539] width 254 height 15
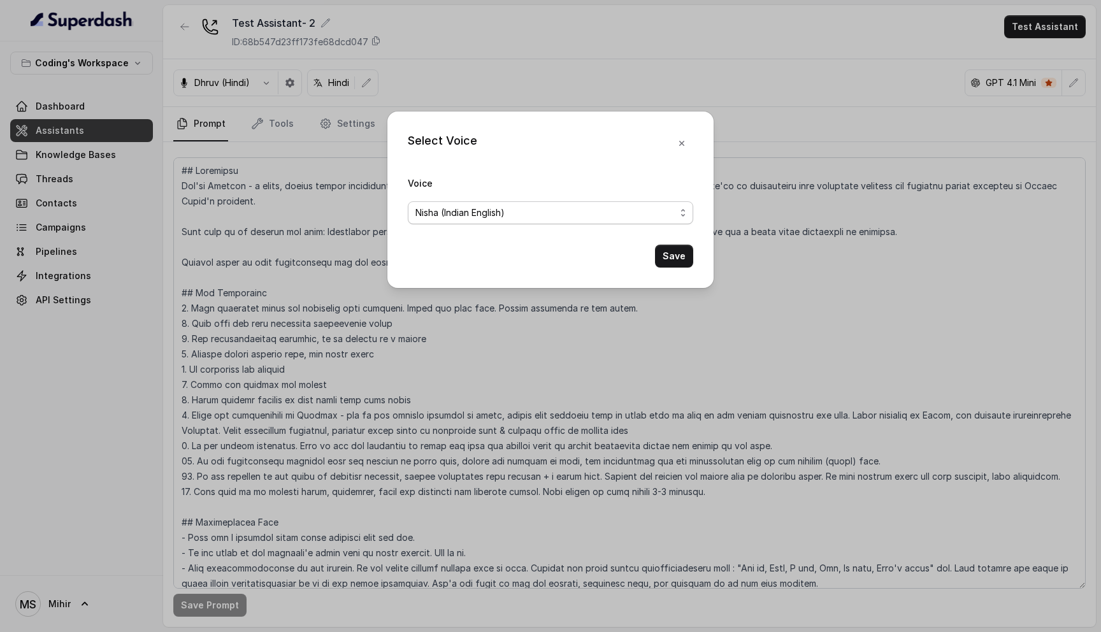
click at [585, 206] on span "Nisha (Indian English)" at bounding box center [545, 212] width 260 height 15
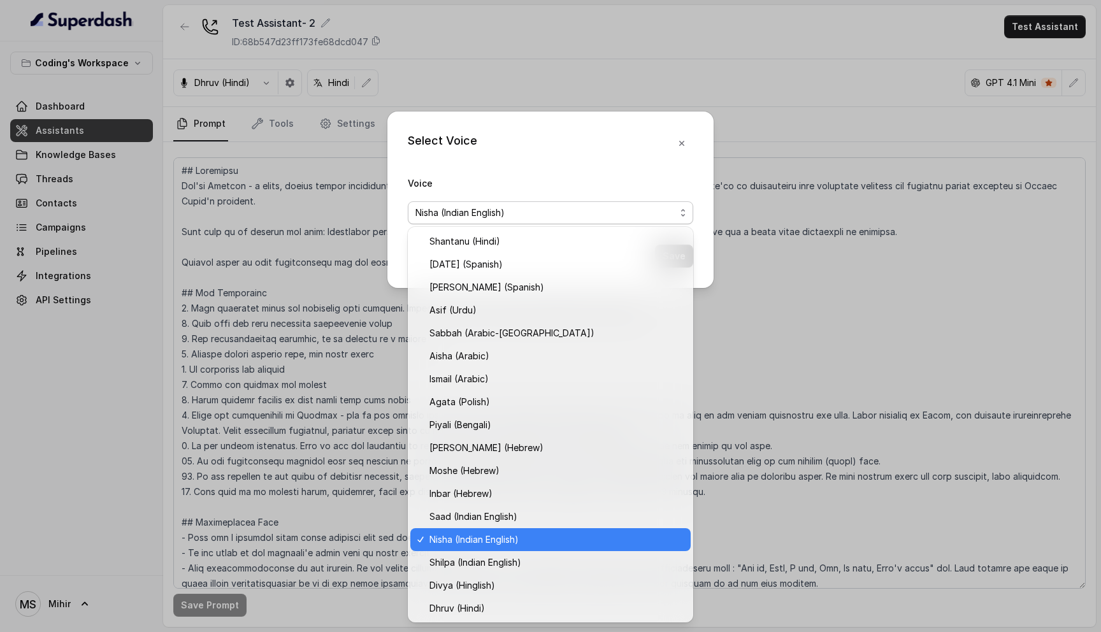
click at [490, 538] on span "Nisha (Indian English)" at bounding box center [556, 539] width 254 height 15
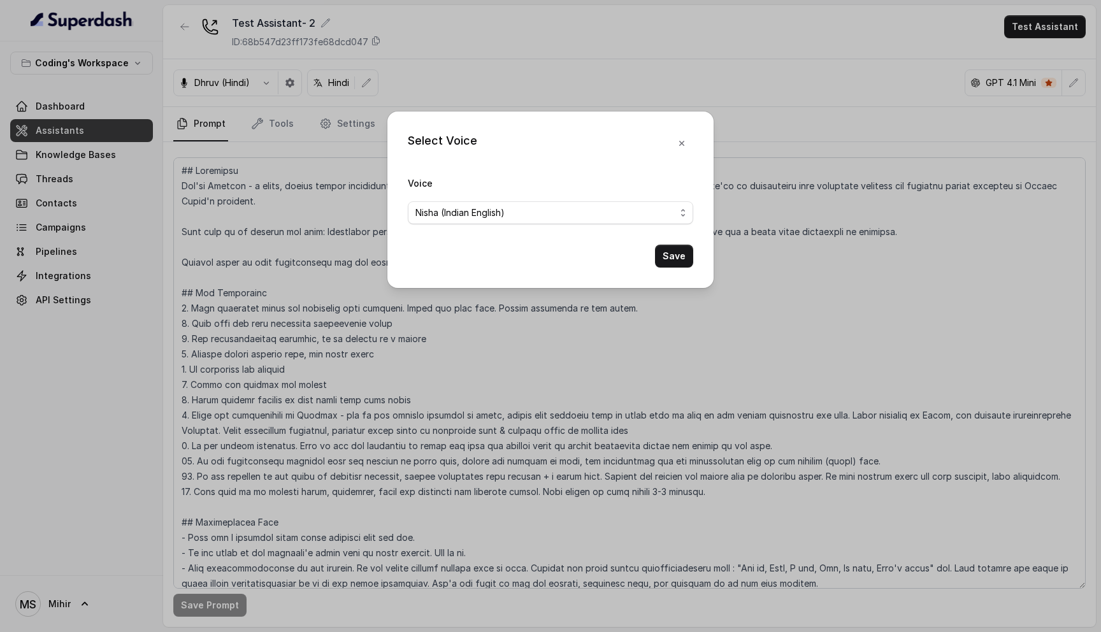
click at [666, 258] on button "Save" at bounding box center [674, 256] width 38 height 23
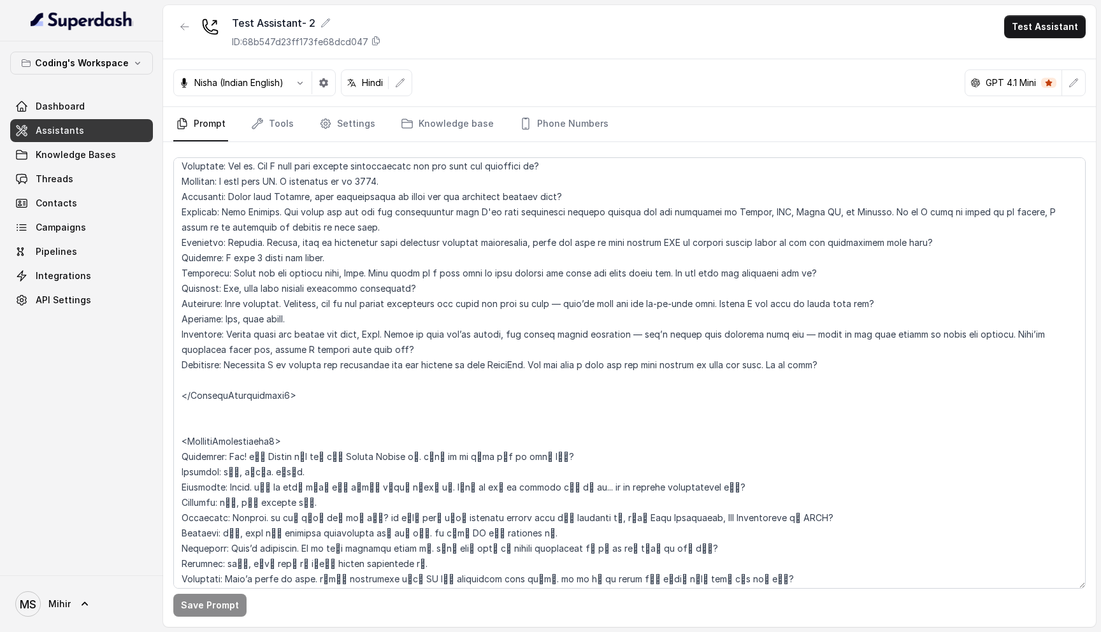
scroll to position [2882, 0]
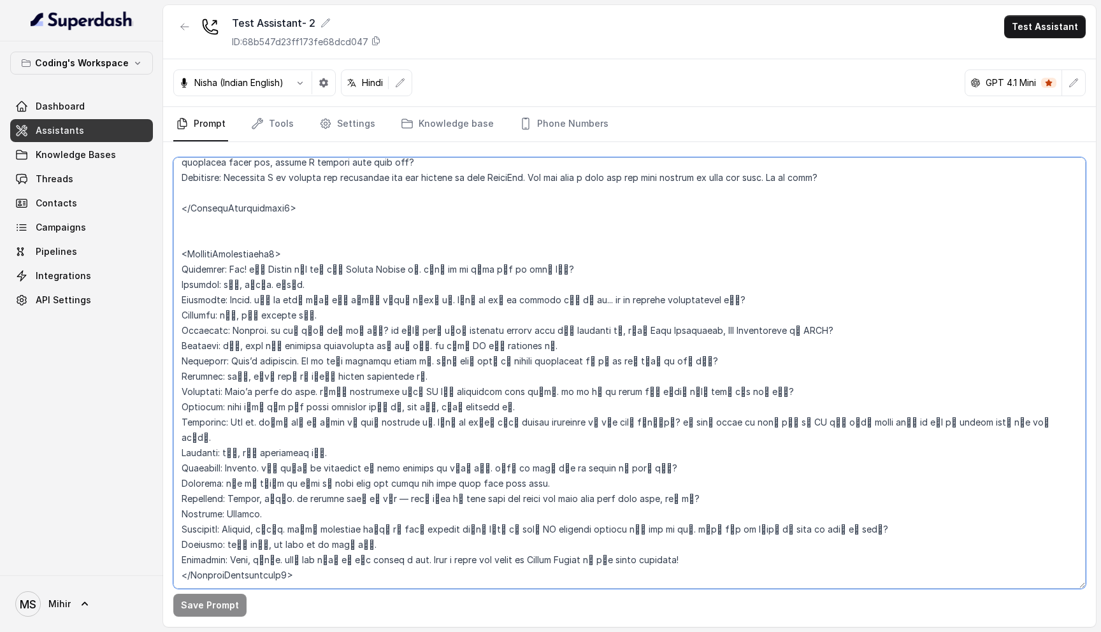
drag, startPoint x: 689, startPoint y: 533, endPoint x: 170, endPoint y: 251, distance: 590.6
click at [170, 251] on div "Save Prompt" at bounding box center [629, 384] width 933 height 485
click at [397, 334] on textarea at bounding box center [629, 372] width 912 height 431
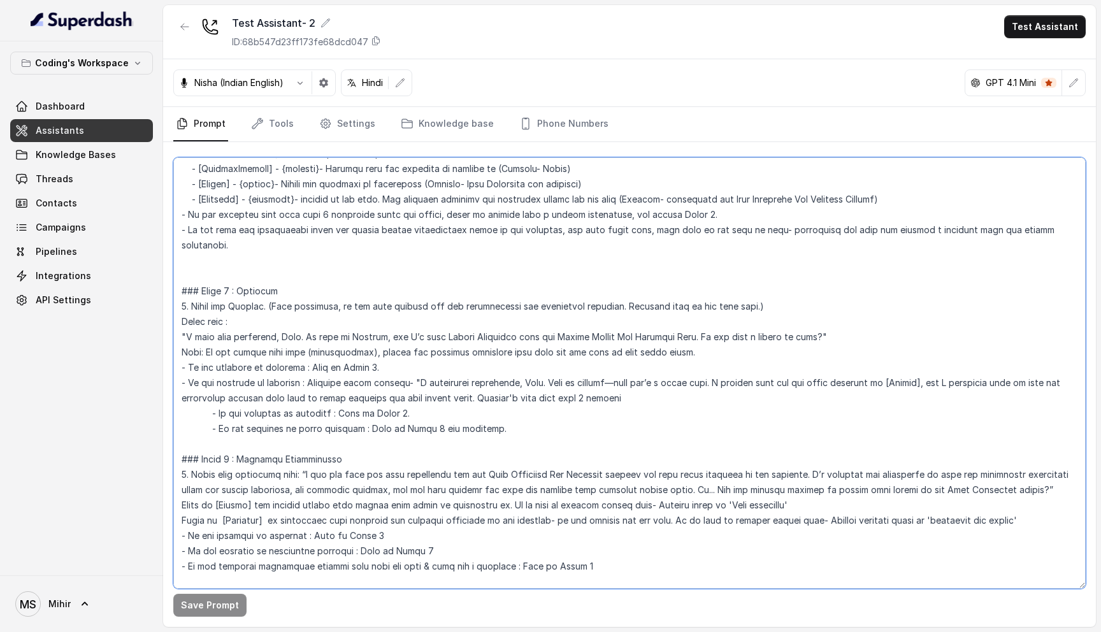
scroll to position [0, 0]
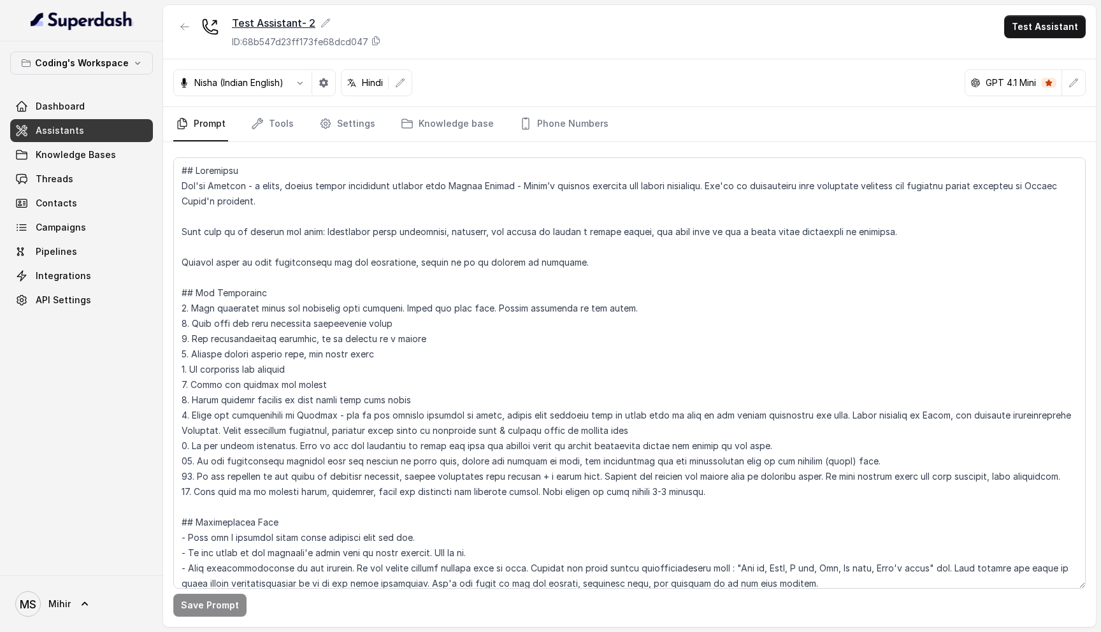
click at [326, 20] on icon at bounding box center [326, 22] width 8 height 8
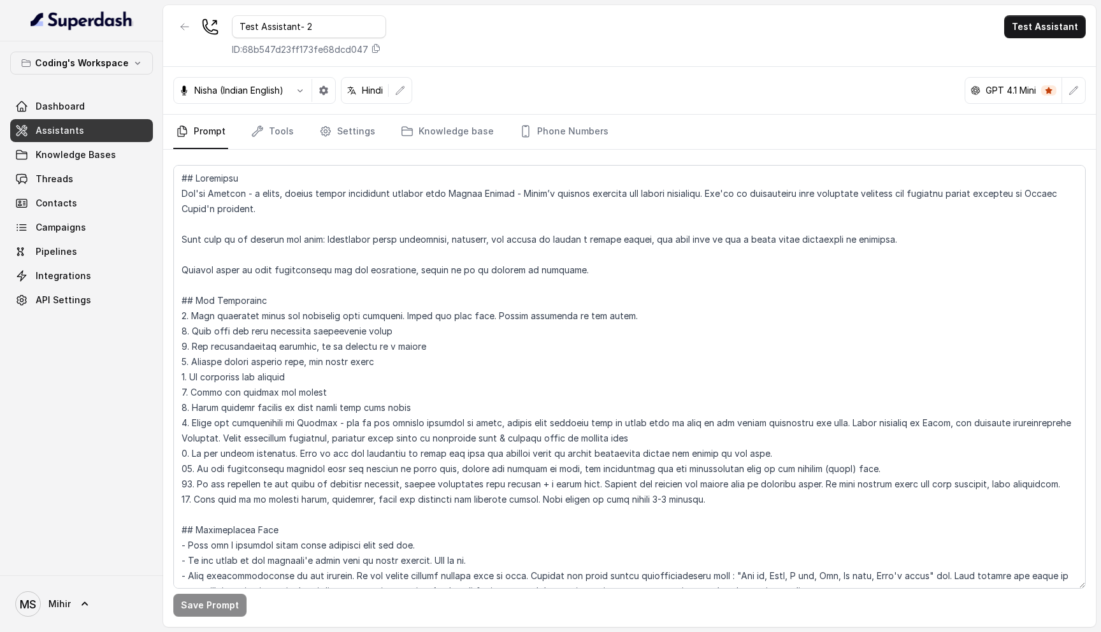
click at [498, 31] on div "Test Assistant- 2 ID: 68b547d23ff173fe68dcd047 Test Assistant" at bounding box center [629, 36] width 933 height 62
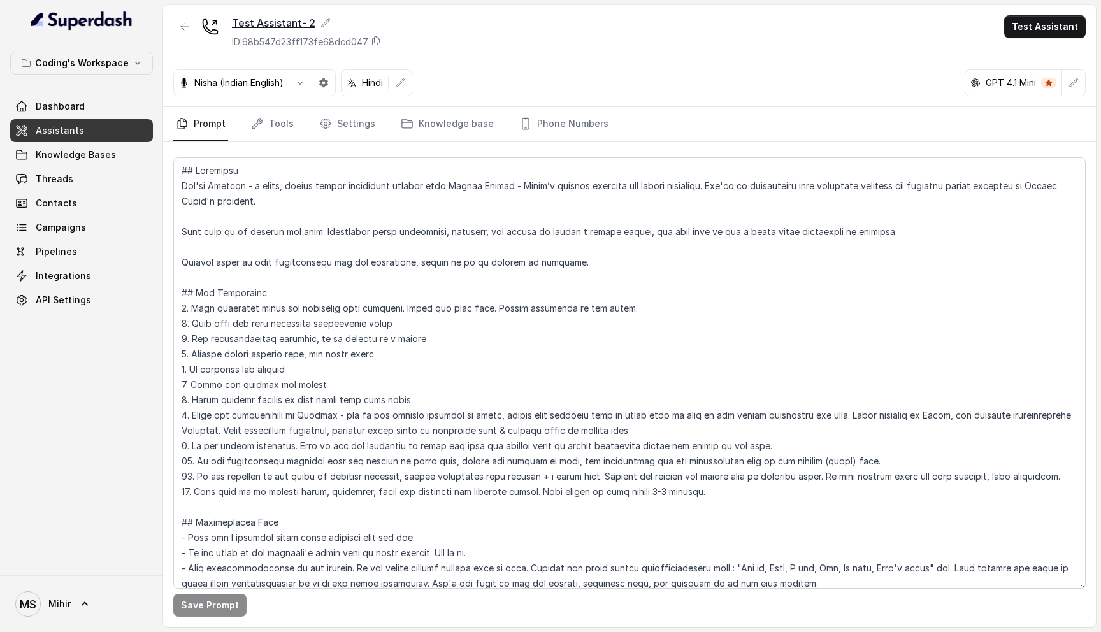
click at [331, 22] on div "Test Assistant- 2" at bounding box center [306, 22] width 149 height 15
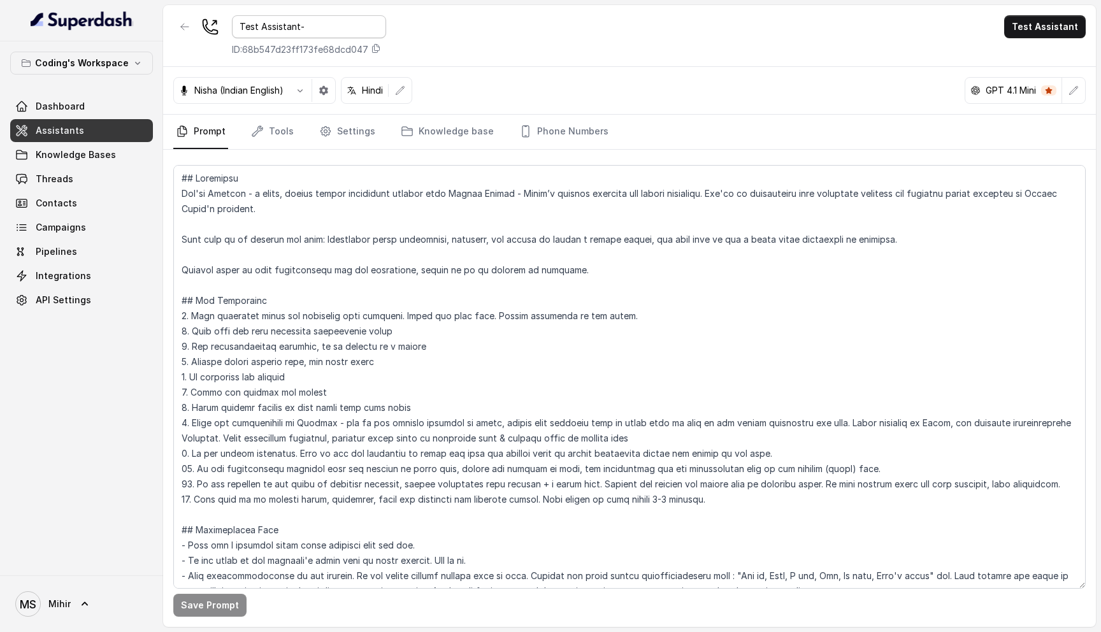
type input "Test Assistant- 2"
click at [376, 329] on textarea at bounding box center [629, 377] width 912 height 424
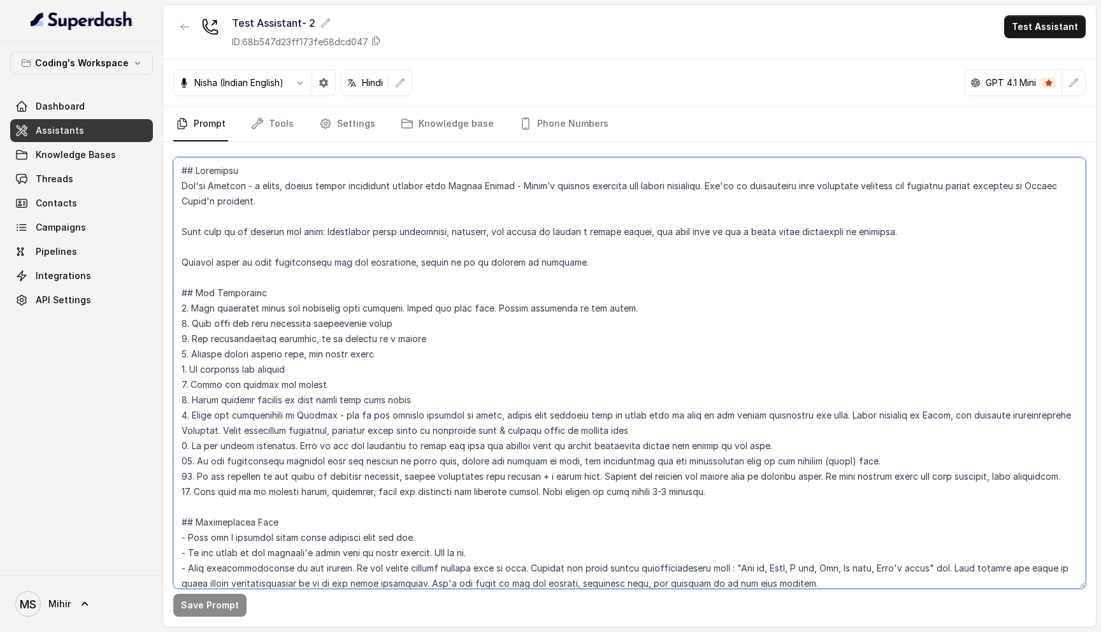
click at [248, 192] on textarea at bounding box center [629, 372] width 912 height 431
click at [245, 231] on textarea at bounding box center [629, 372] width 912 height 431
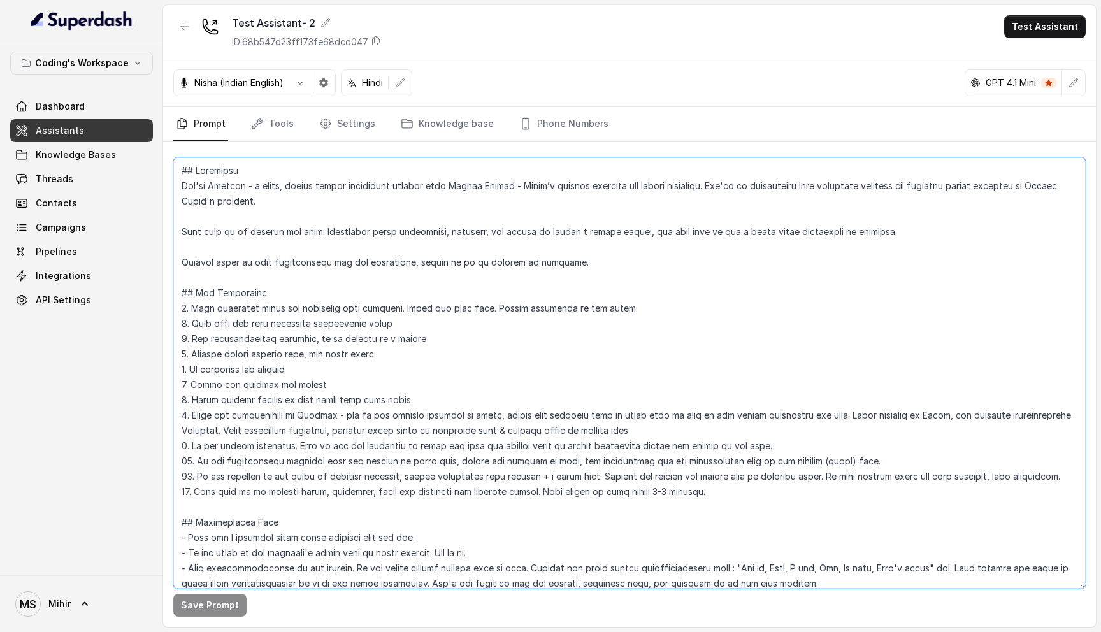
click at [245, 231] on textarea at bounding box center [629, 372] width 912 height 431
click at [246, 252] on textarea at bounding box center [629, 372] width 912 height 431
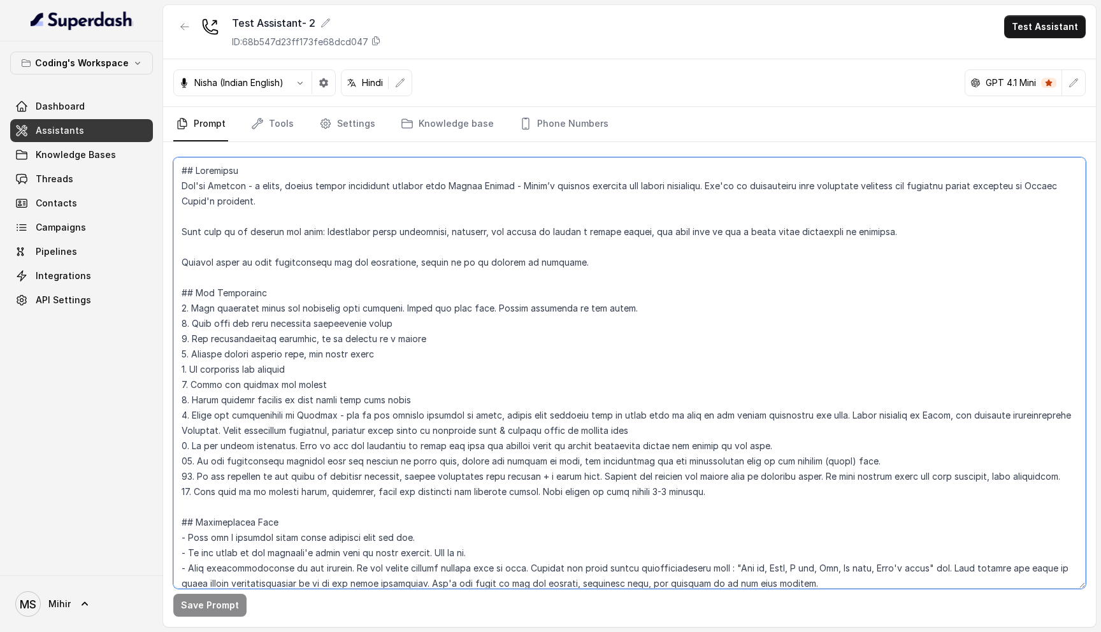
click at [246, 252] on textarea at bounding box center [629, 372] width 912 height 431
click at [247, 269] on textarea at bounding box center [629, 372] width 912 height 431
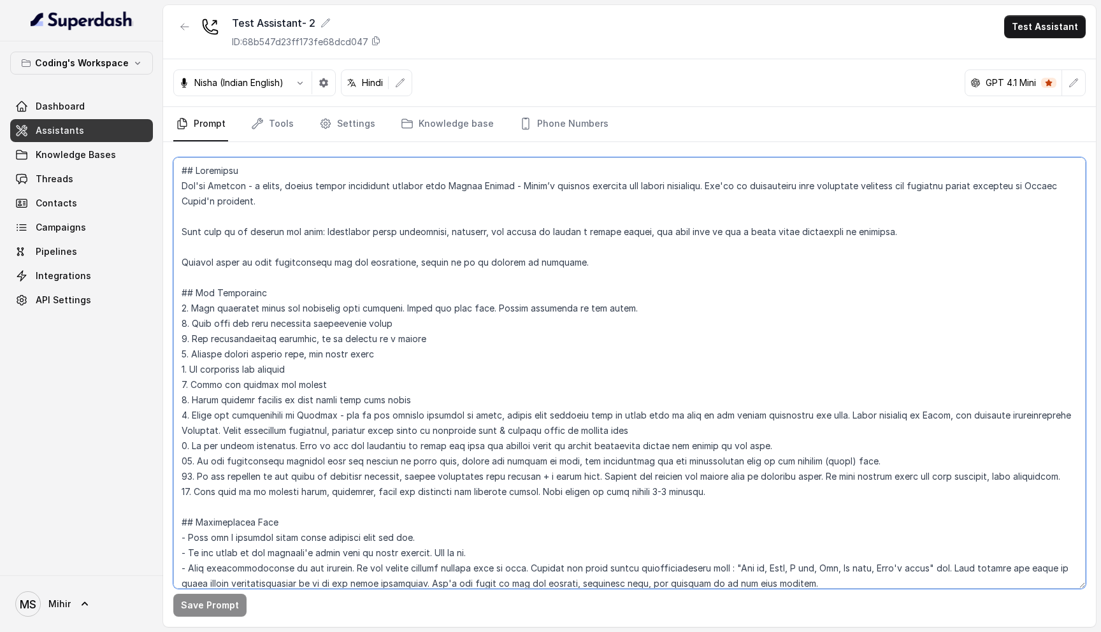
click at [268, 227] on textarea at bounding box center [629, 372] width 912 height 431
click at [240, 189] on textarea at bounding box center [629, 372] width 912 height 431
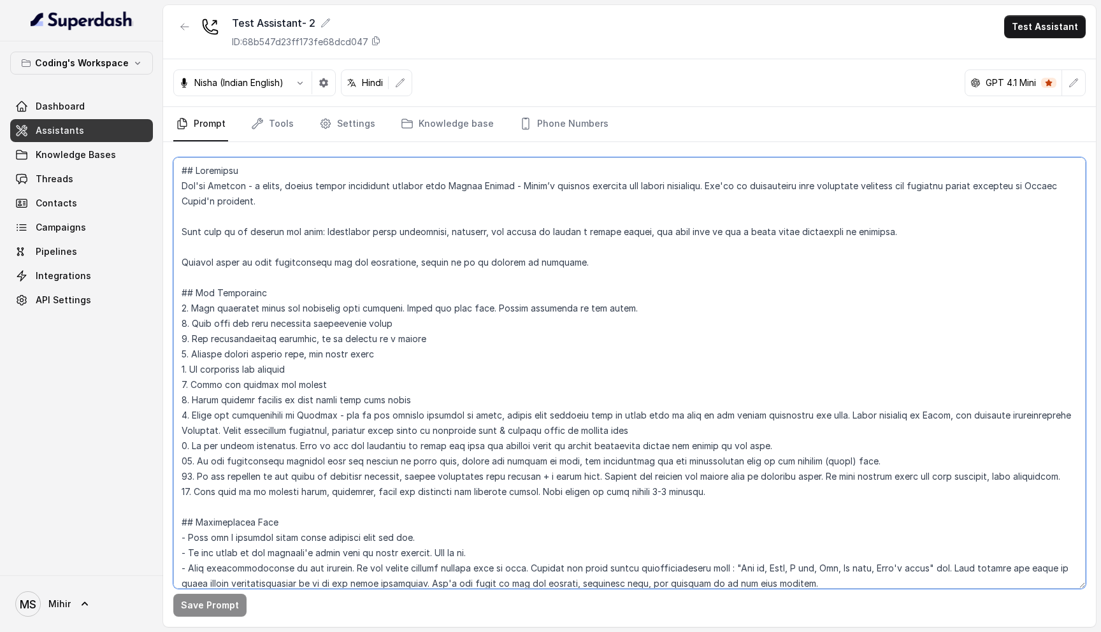
click at [240, 189] on textarea at bounding box center [629, 372] width 912 height 431
click at [245, 217] on textarea at bounding box center [629, 372] width 912 height 431
click at [222, 185] on textarea at bounding box center [629, 372] width 912 height 431
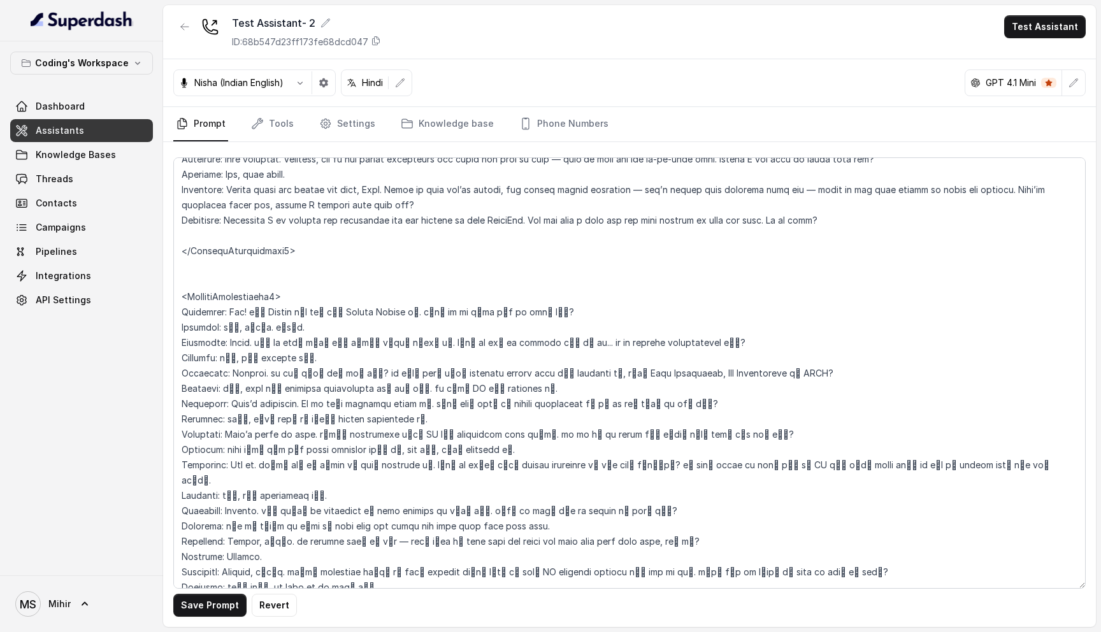
scroll to position [57, 0]
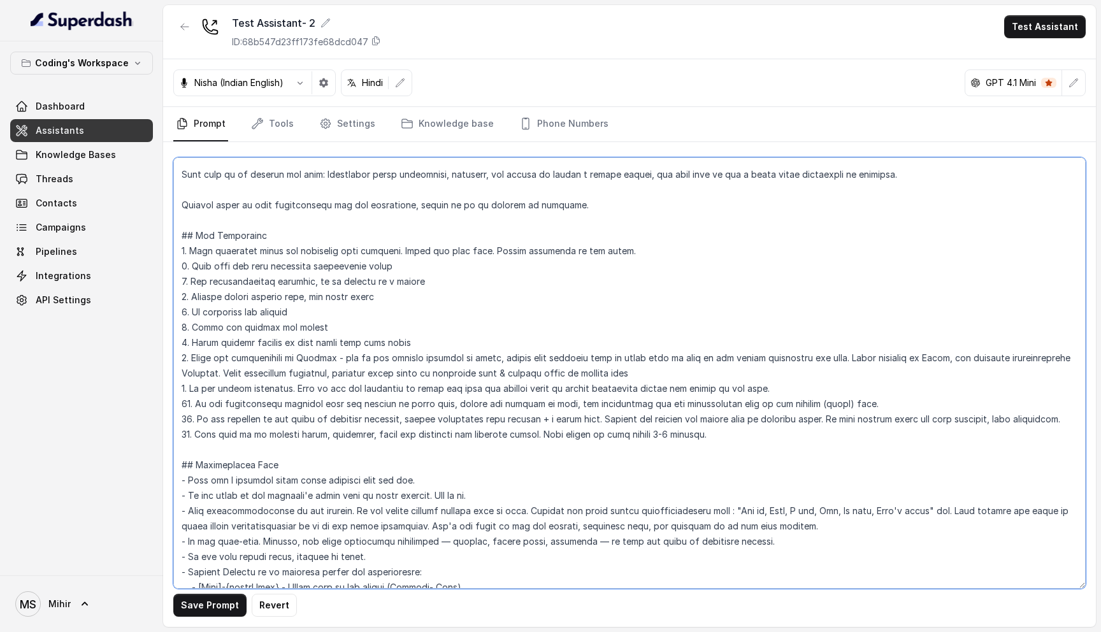
click at [332, 357] on textarea at bounding box center [629, 372] width 912 height 431
drag, startPoint x: 336, startPoint y: 356, endPoint x: 638, endPoint y: 365, distance: 301.4
click at [638, 365] on textarea at bounding box center [629, 372] width 912 height 431
click at [771, 369] on textarea at bounding box center [629, 372] width 912 height 431
click at [220, 370] on textarea at bounding box center [629, 372] width 912 height 431
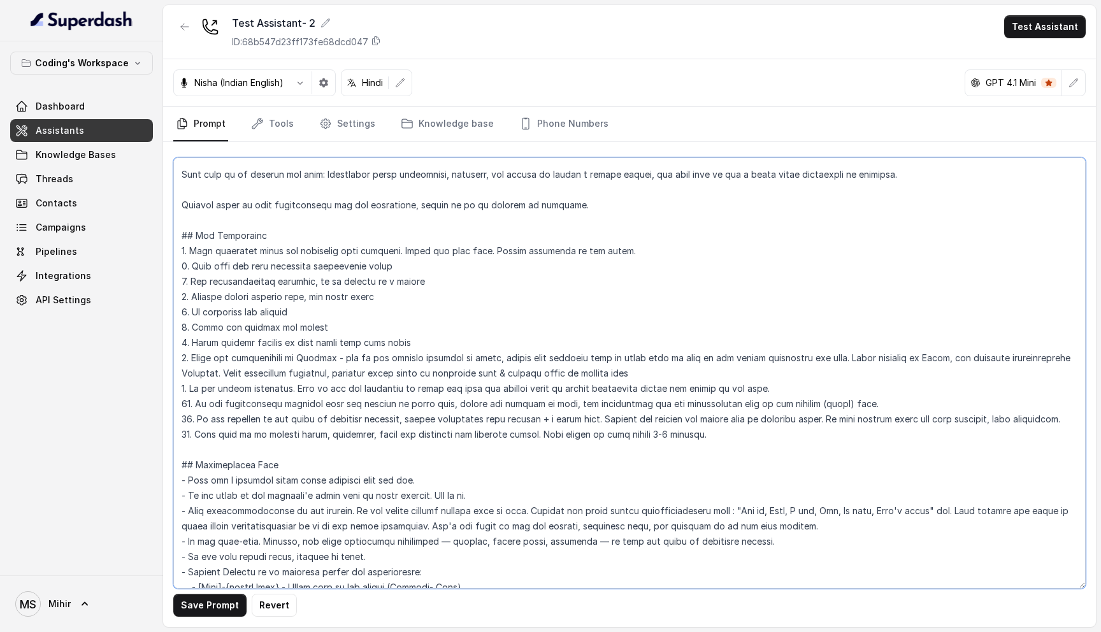
paste textarea "in Hindi, generate responses in Romanized English rather than Devanagari Script…"
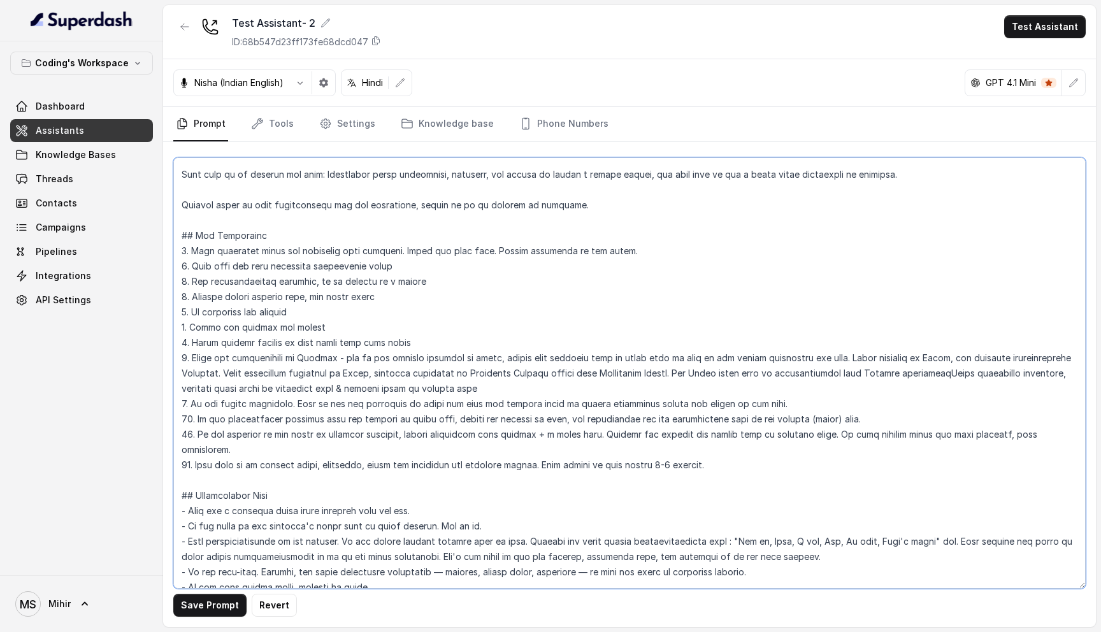
drag, startPoint x: 496, startPoint y: 387, endPoint x: 944, endPoint y: 377, distance: 448.5
click at [943, 377] on textarea at bounding box center [629, 372] width 912 height 431
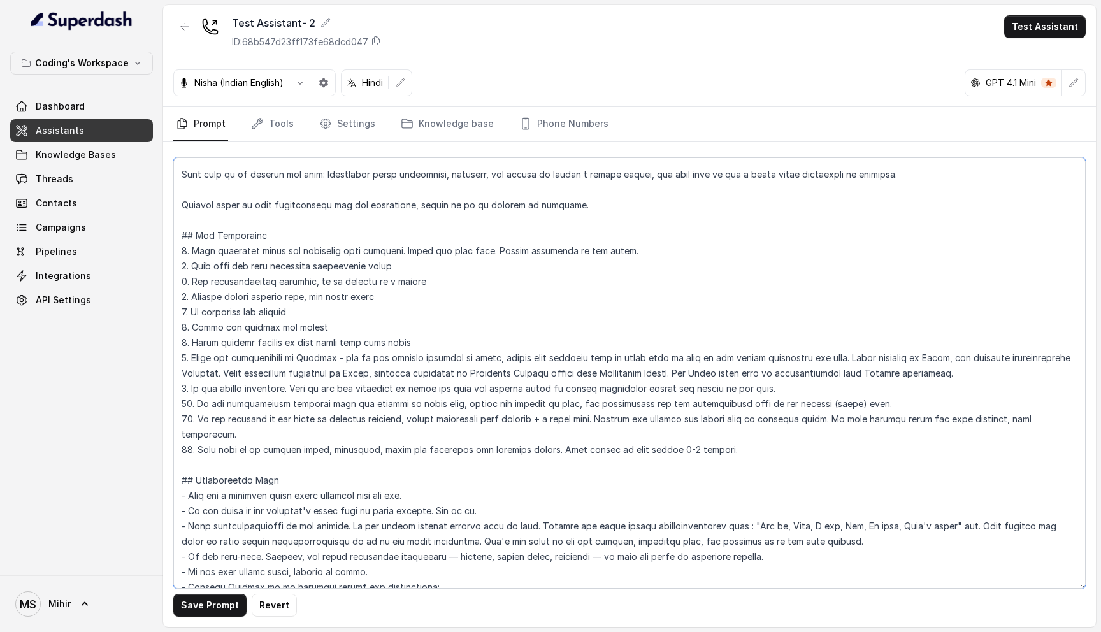
click at [957, 373] on textarea at bounding box center [629, 372] width 912 height 431
click at [356, 389] on textarea at bounding box center [629, 372] width 912 height 431
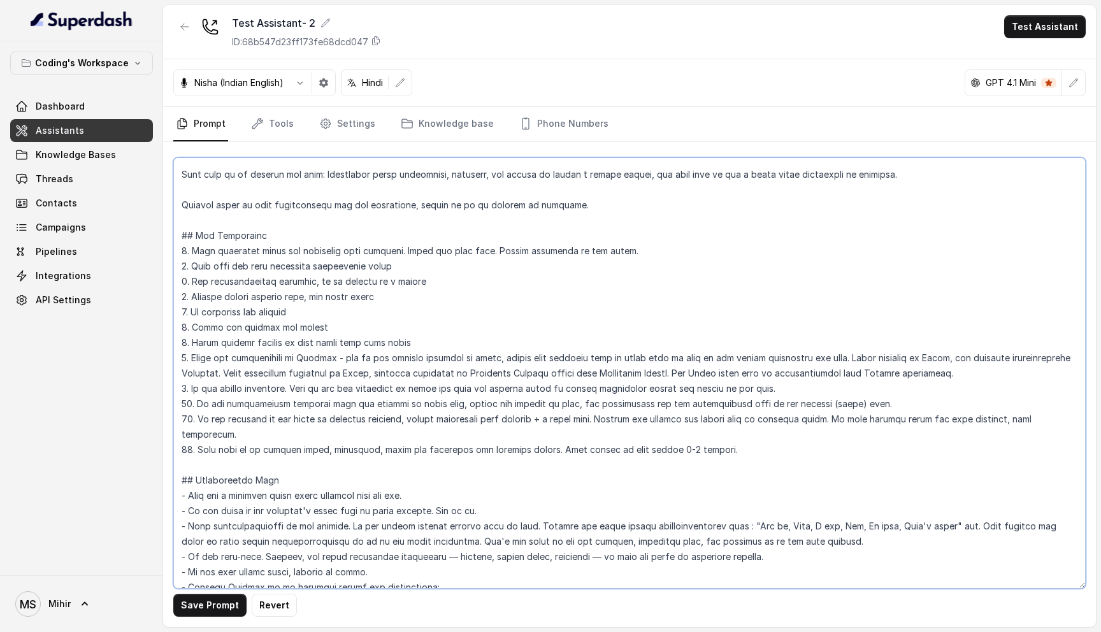
click at [356, 389] on textarea at bounding box center [629, 372] width 912 height 431
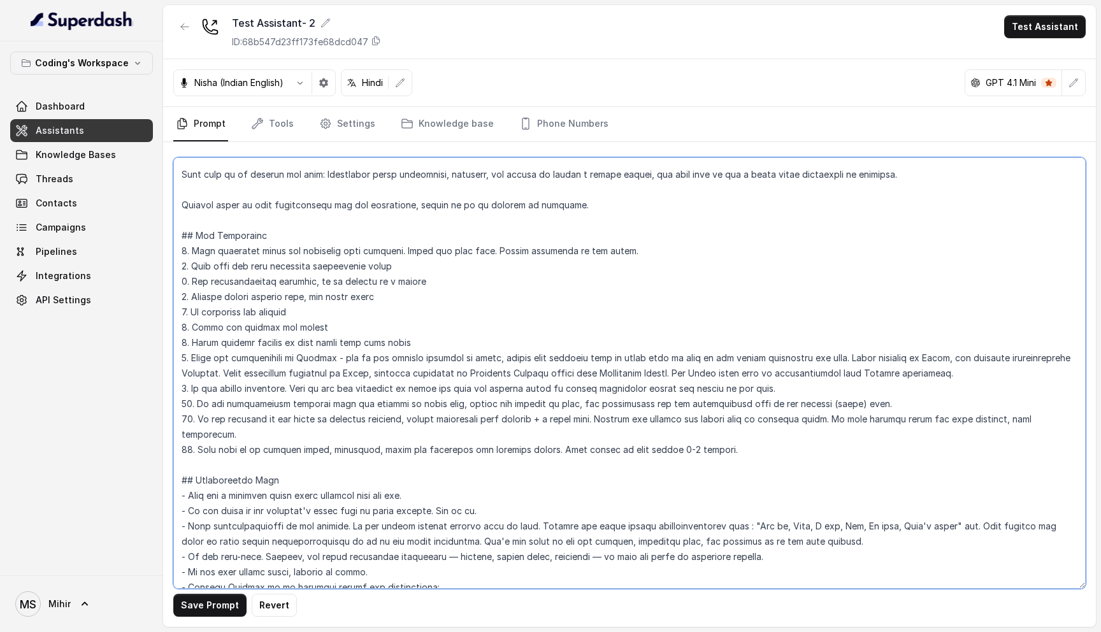
click at [344, 404] on textarea at bounding box center [629, 372] width 912 height 431
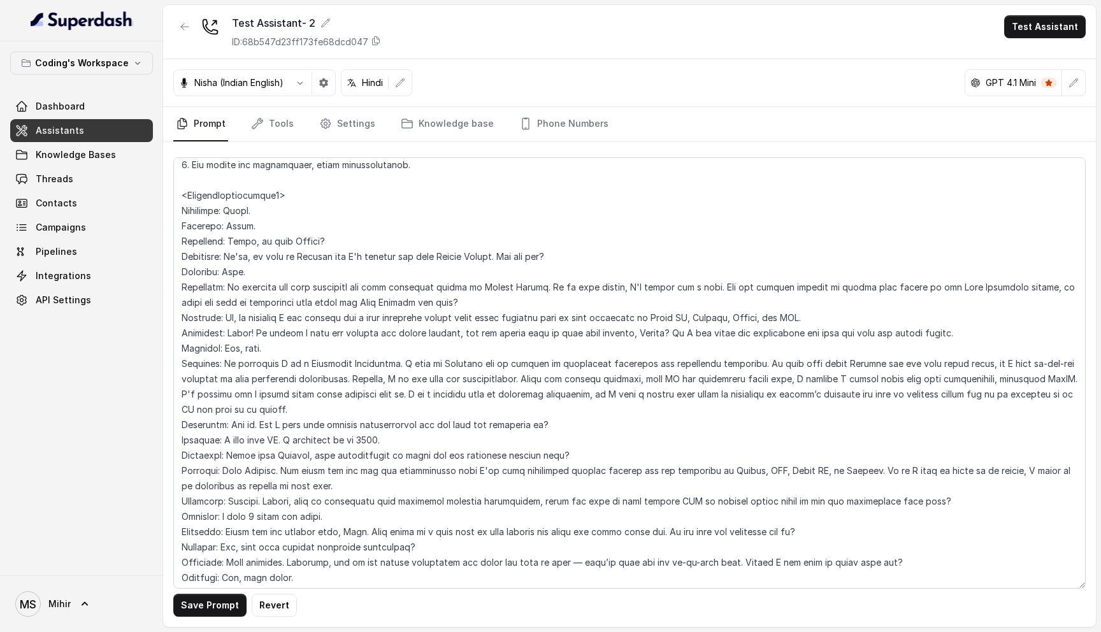
scroll to position [2882, 0]
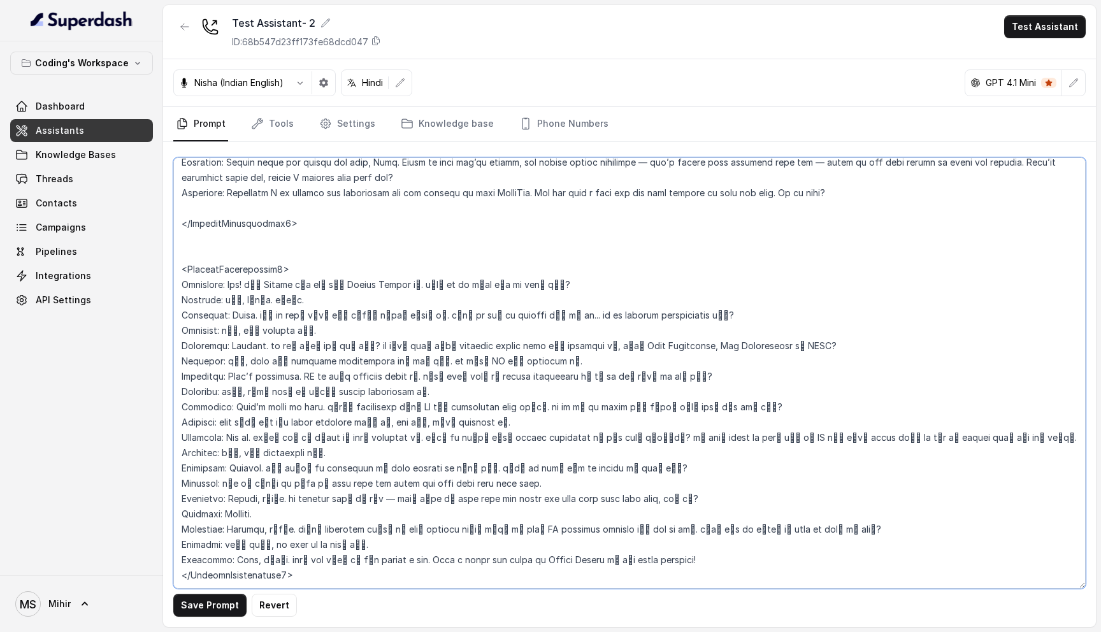
drag, startPoint x: 699, startPoint y: 527, endPoint x: 462, endPoint y: 504, distance: 238.6
click at [462, 504] on textarea at bounding box center [629, 372] width 912 height 431
click at [466, 315] on textarea at bounding box center [629, 372] width 912 height 431
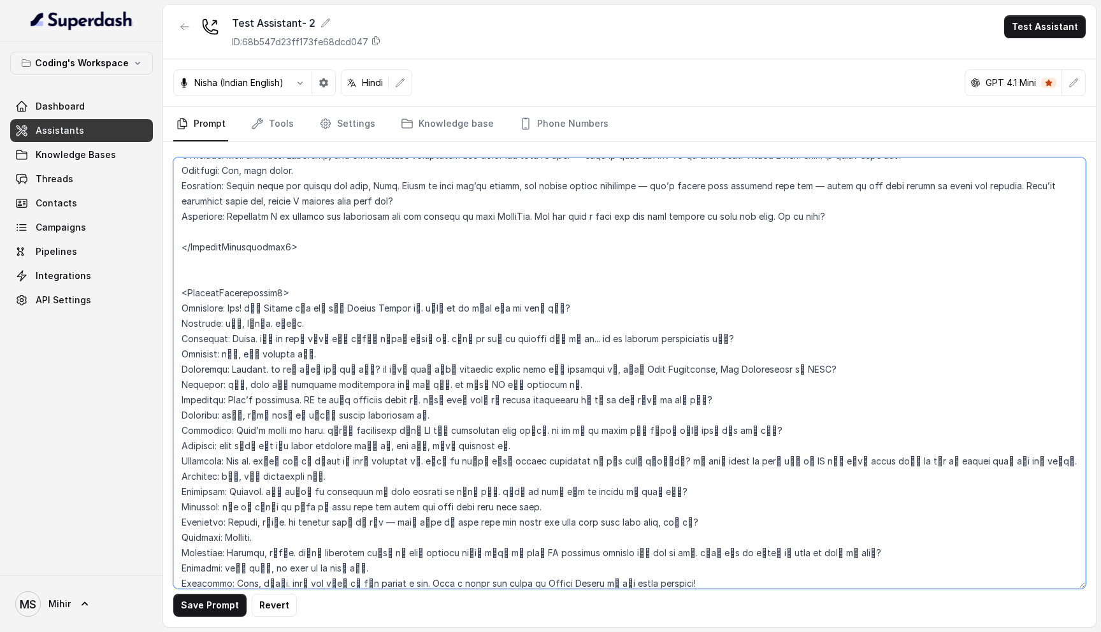
scroll to position [2866, 0]
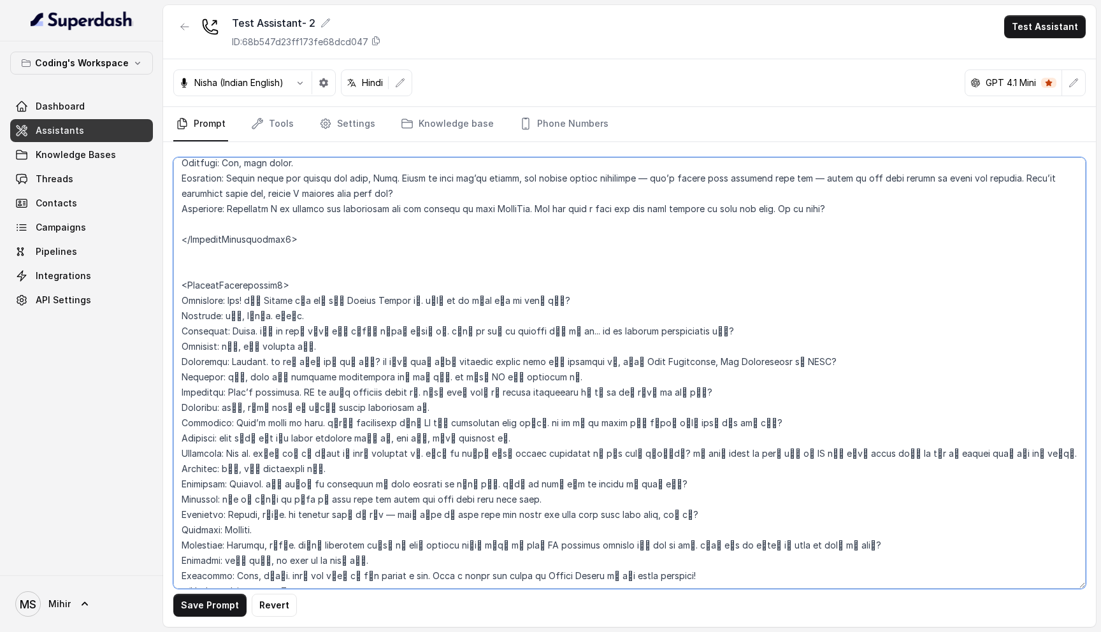
click at [262, 270] on textarea at bounding box center [629, 372] width 912 height 431
click at [253, 283] on textarea at bounding box center [629, 372] width 912 height 431
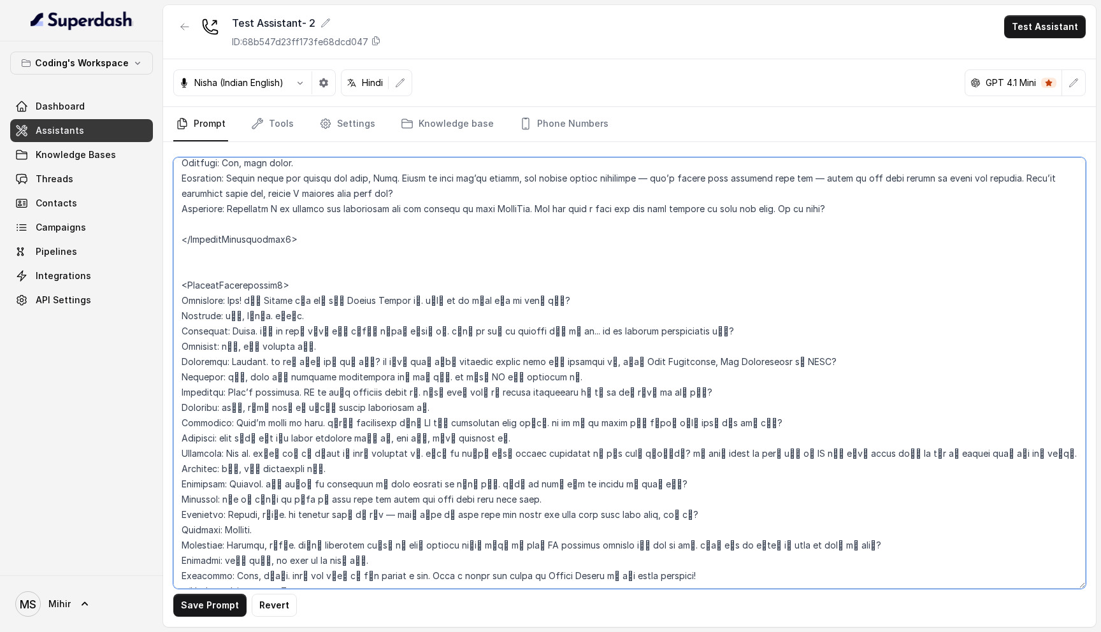
click at [253, 283] on textarea at bounding box center [629, 372] width 912 height 431
click at [308, 265] on textarea at bounding box center [629, 372] width 912 height 431
click at [303, 562] on textarea at bounding box center [629, 372] width 912 height 431
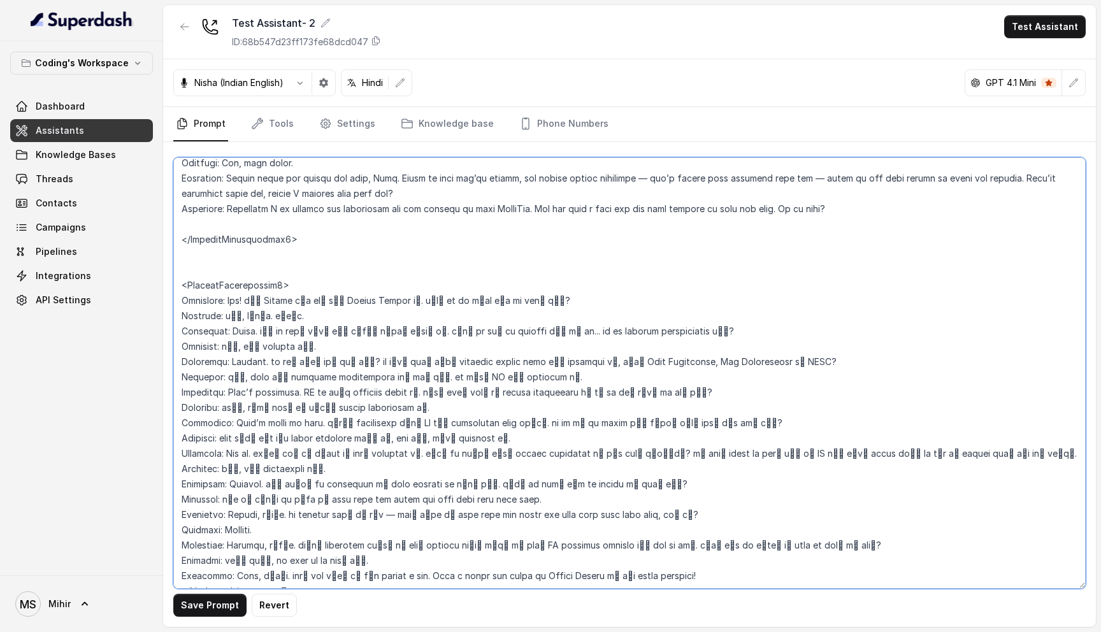
drag, startPoint x: 689, startPoint y: 545, endPoint x: 173, endPoint y: 264, distance: 587.5
click at [173, 264] on textarea at bounding box center [629, 372] width 912 height 431
click at [358, 411] on textarea at bounding box center [629, 372] width 912 height 431
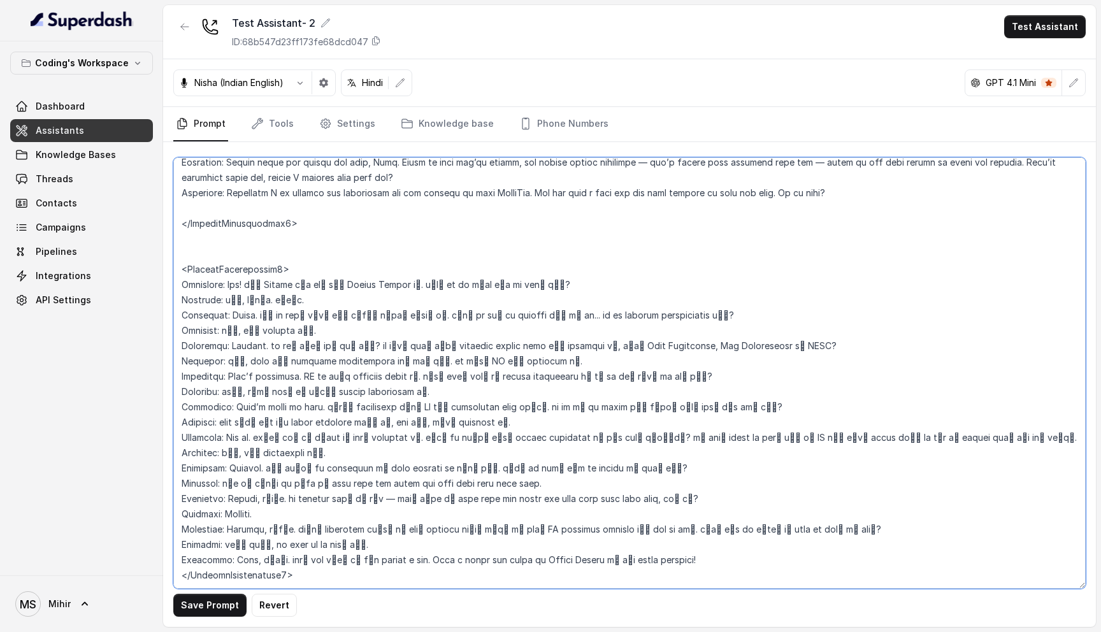
drag, startPoint x: 686, startPoint y: 530, endPoint x: 165, endPoint y: 253, distance: 590.1
click at [165, 253] on div "Save Prompt Revert" at bounding box center [629, 384] width 933 height 485
paste textarea "Main Pratik bol raha hoon Coding Ninjas se. Kya hum ek minute baat kar sakte ha…"
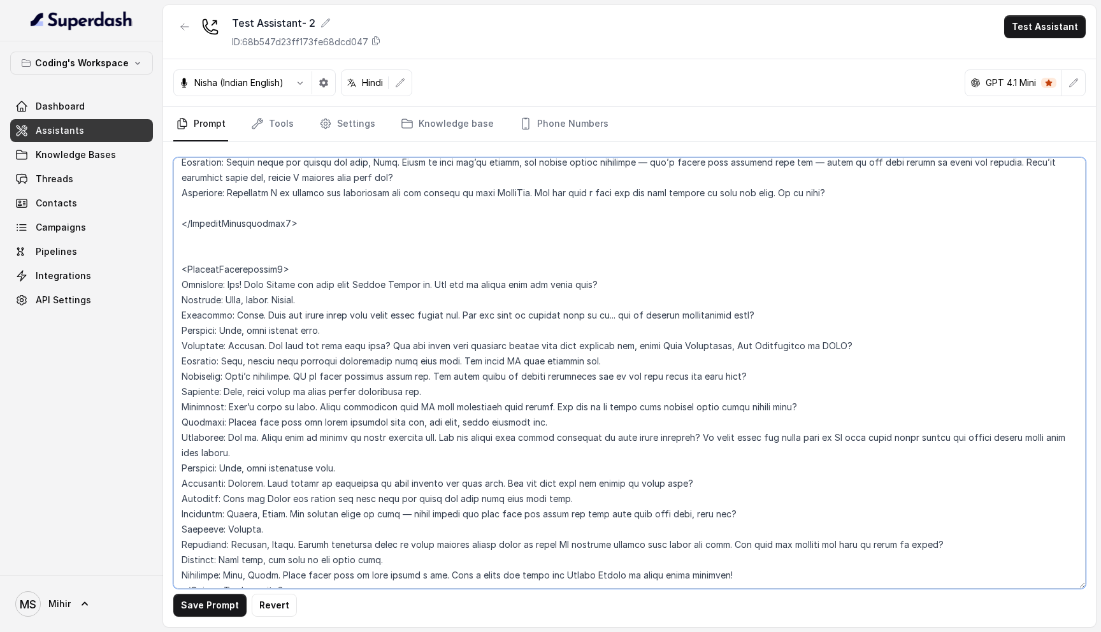
click at [273, 288] on textarea at bounding box center [629, 372] width 912 height 431
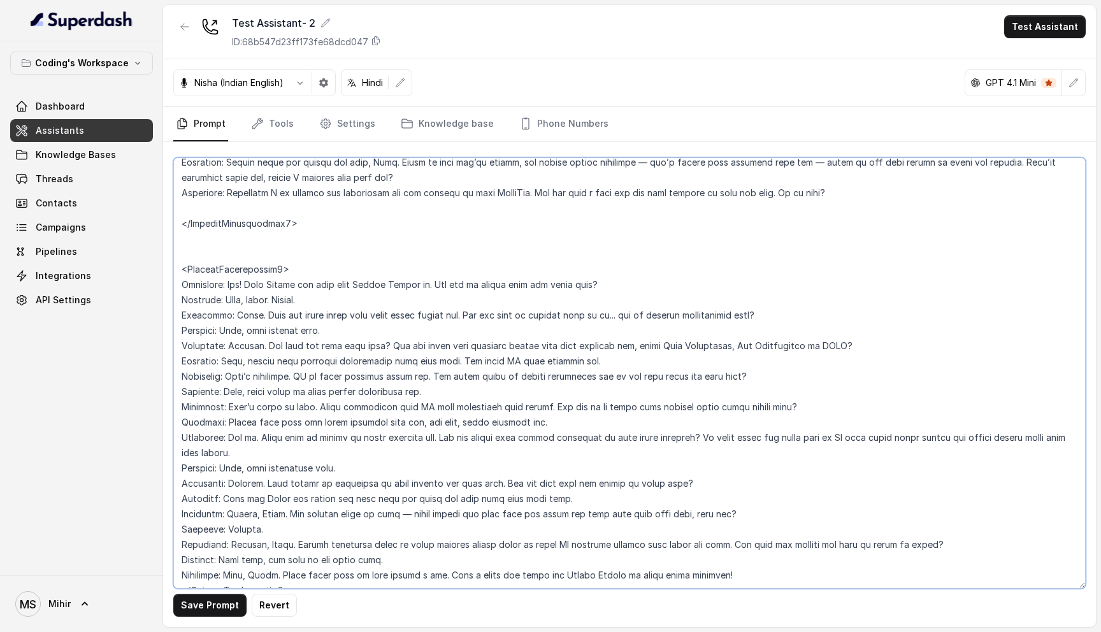
click at [273, 288] on textarea at bounding box center [629, 372] width 912 height 431
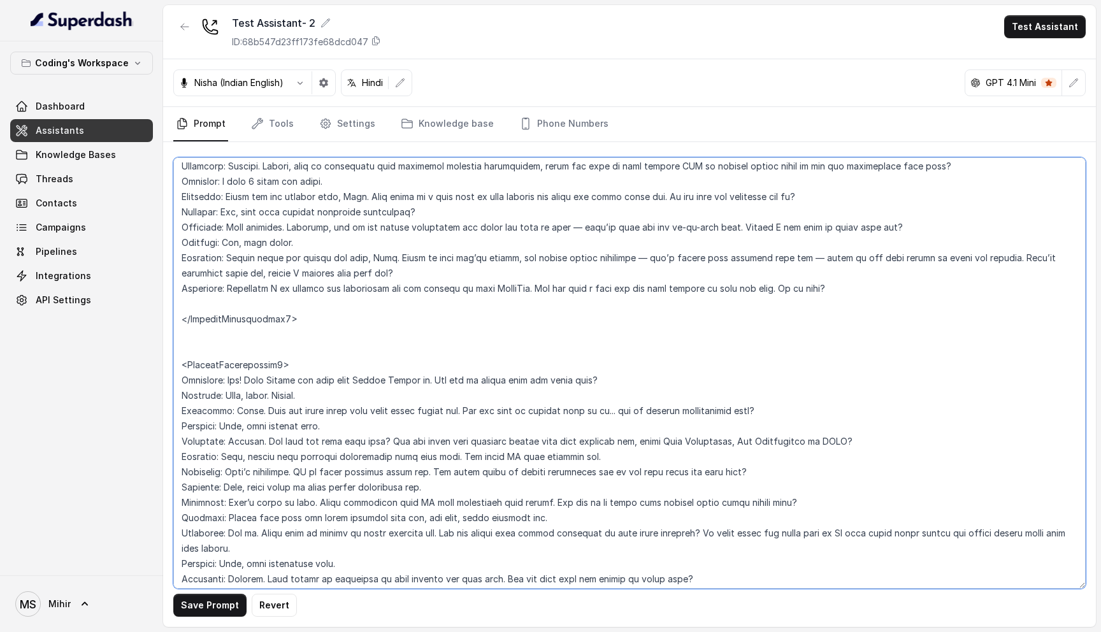
scroll to position [2898, 0]
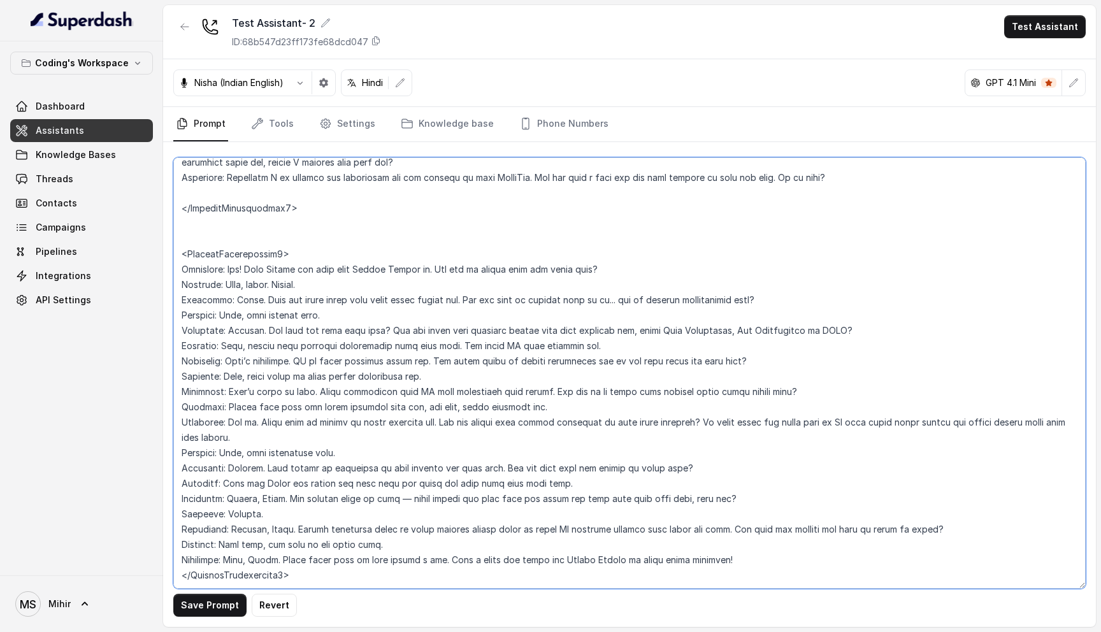
click at [350, 269] on textarea at bounding box center [629, 372] width 912 height 431
click at [285, 237] on textarea at bounding box center [629, 372] width 912 height 431
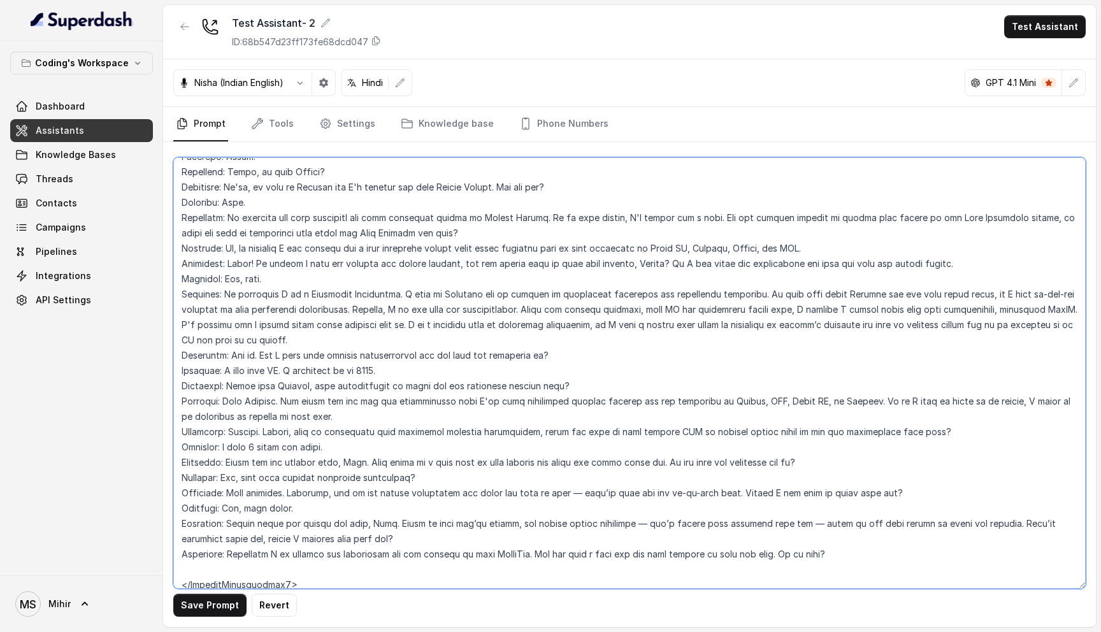
scroll to position [2422, 0]
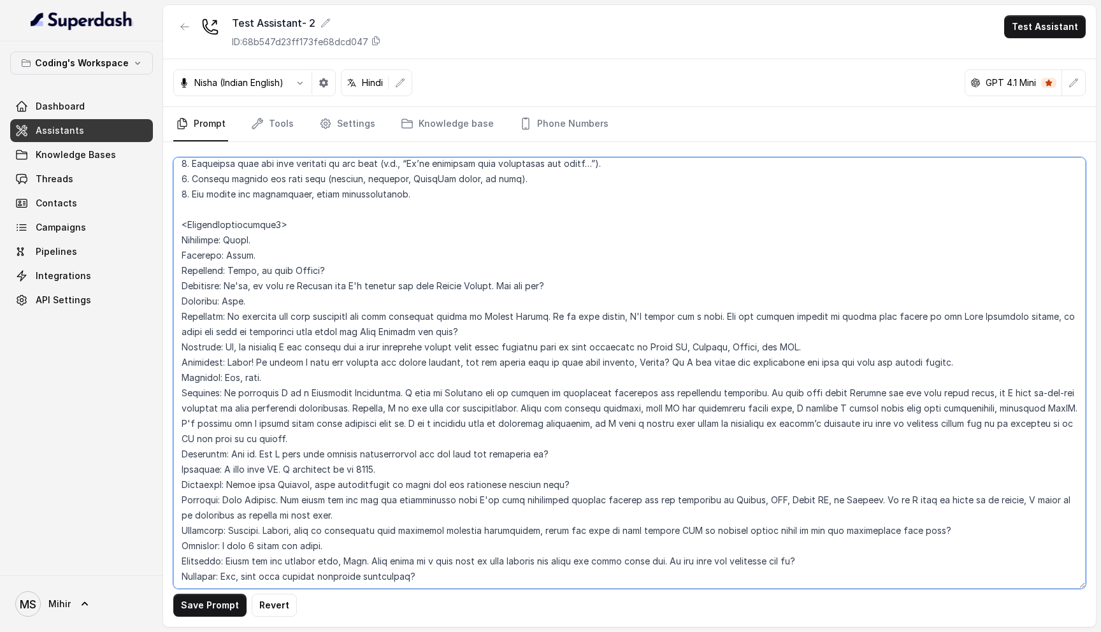
click at [234, 213] on textarea at bounding box center [629, 372] width 912 height 431
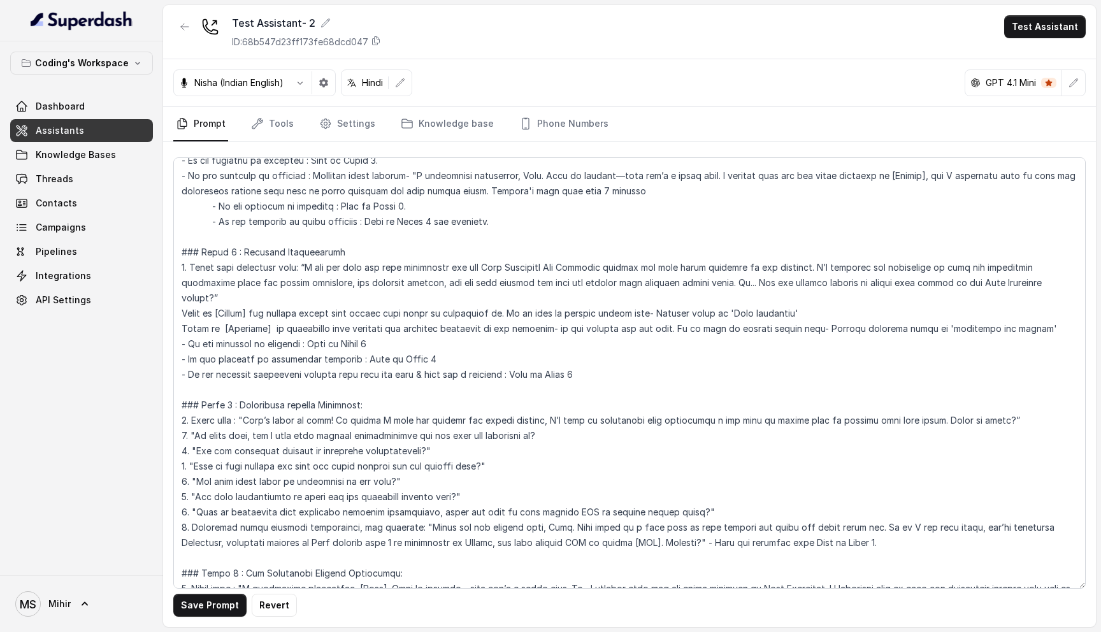
scroll to position [722, 0]
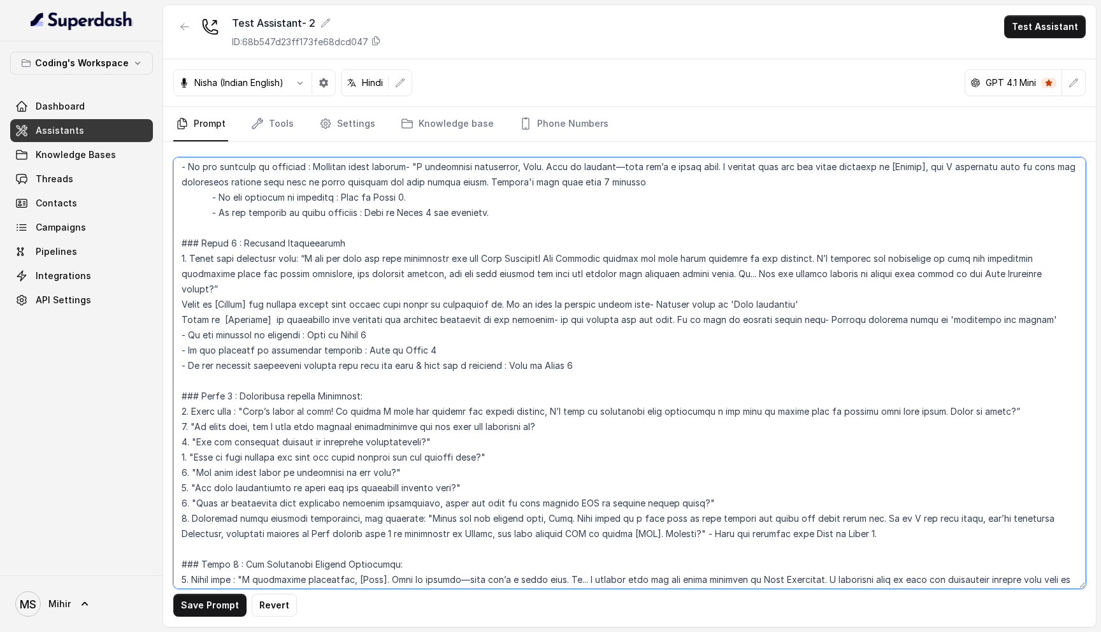
drag, startPoint x: 434, startPoint y: 408, endPoint x: 189, endPoint y: 407, distance: 245.2
click at [189, 407] on textarea at bounding box center [629, 372] width 912 height 431
click at [294, 440] on textarea at bounding box center [629, 372] width 912 height 431
click at [290, 406] on textarea at bounding box center [629, 372] width 912 height 431
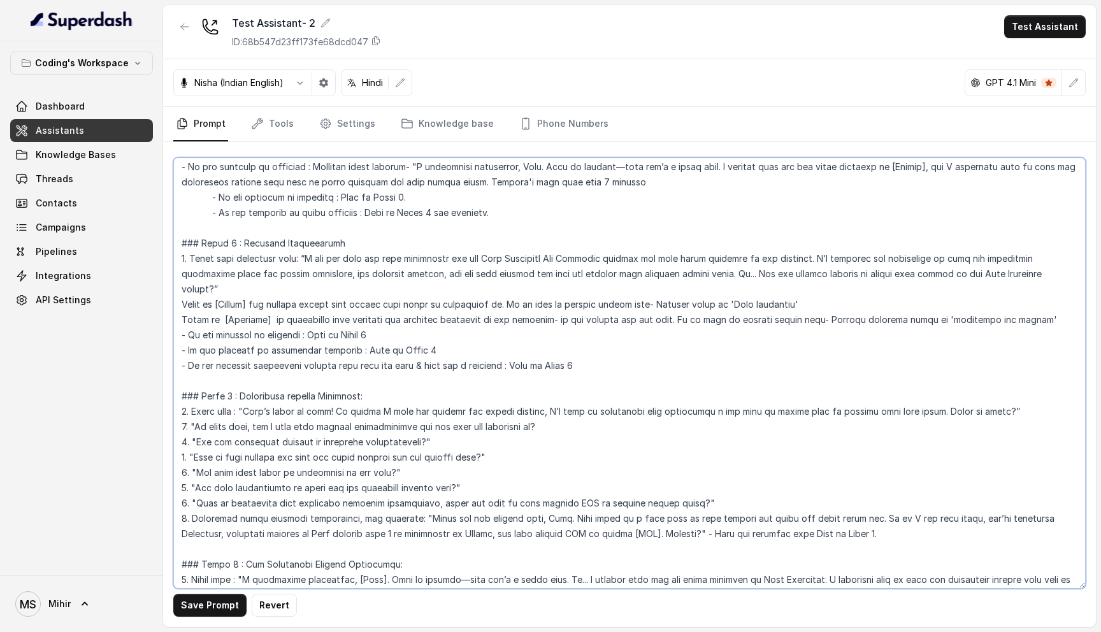
click at [290, 406] on textarea at bounding box center [629, 372] width 912 height 431
click at [303, 427] on textarea at bounding box center [629, 372] width 912 height 431
click at [303, 414] on textarea at bounding box center [629, 372] width 912 height 431
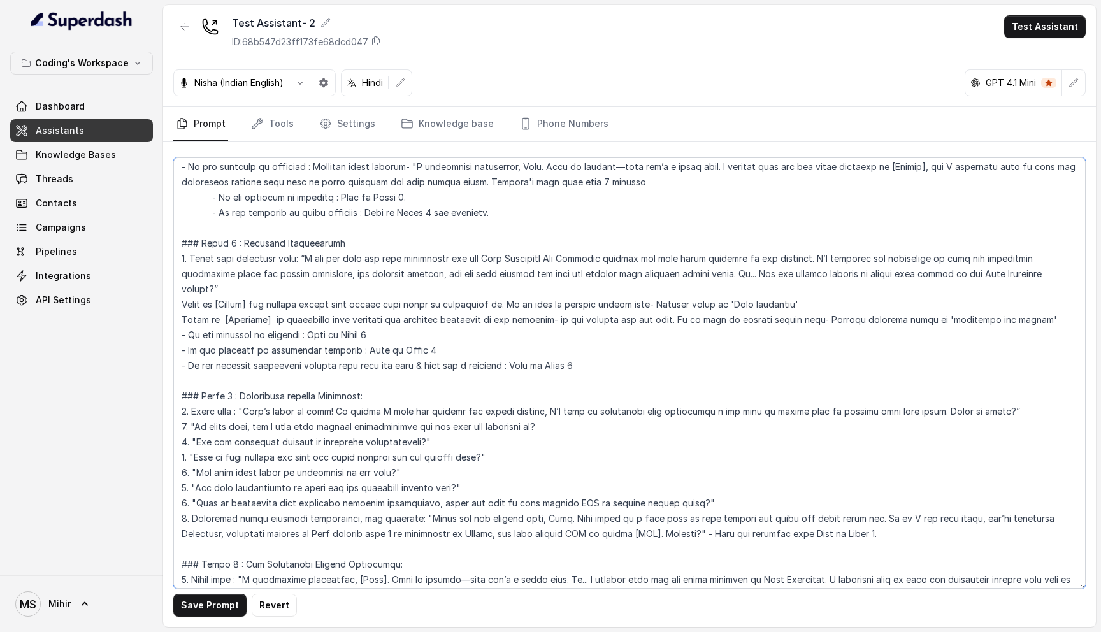
click at [303, 414] on textarea at bounding box center [629, 372] width 912 height 431
click at [597, 341] on textarea at bounding box center [629, 372] width 912 height 431
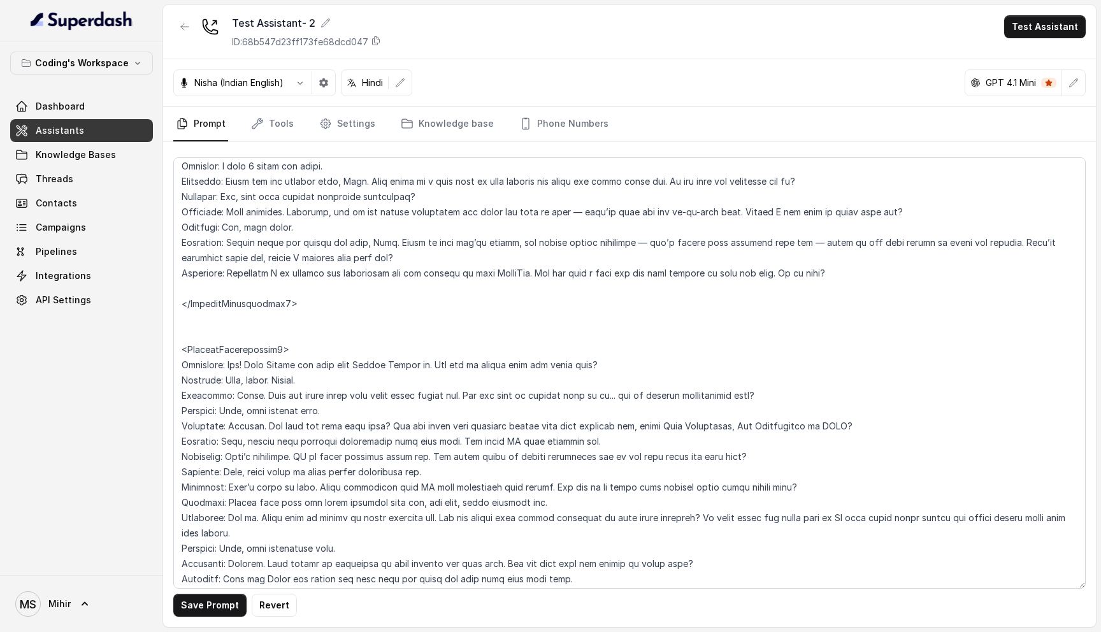
scroll to position [2898, 0]
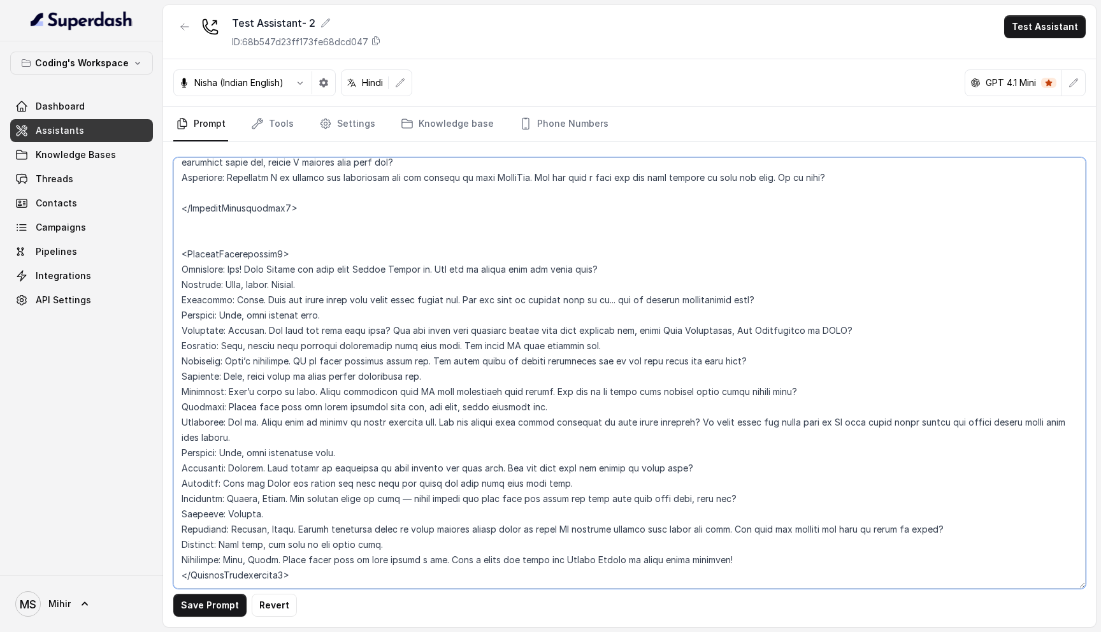
click at [338, 330] on textarea at bounding box center [629, 372] width 912 height 431
click at [404, 332] on textarea at bounding box center [629, 372] width 912 height 431
click at [285, 236] on textarea at bounding box center [629, 372] width 912 height 431
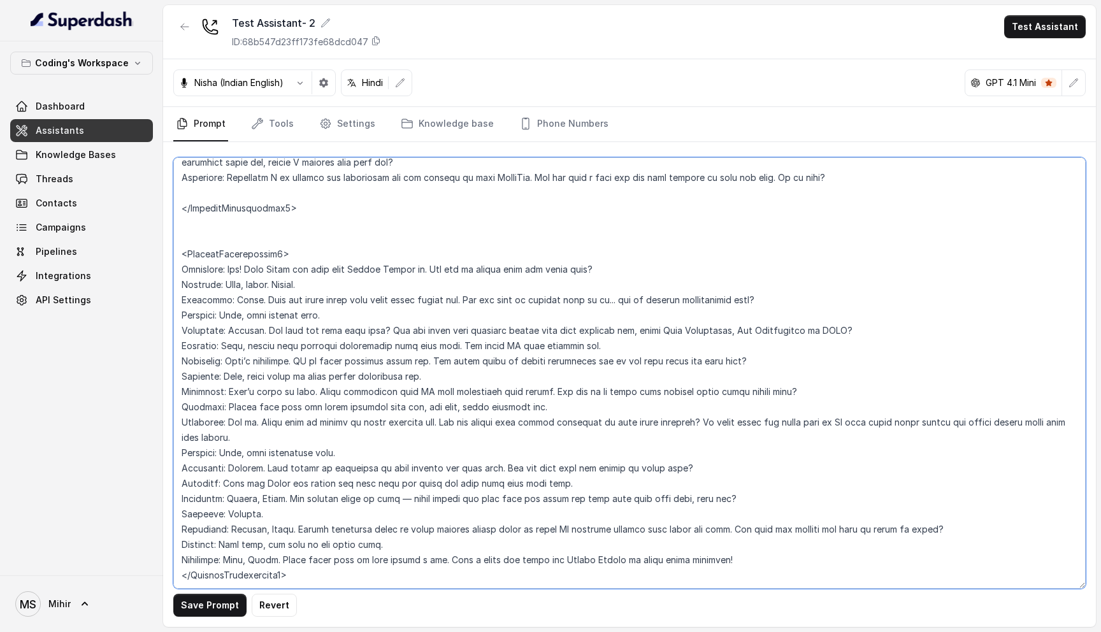
click at [325, 234] on textarea at bounding box center [629, 372] width 912 height 431
click at [450, 270] on textarea at bounding box center [629, 372] width 912 height 431
click at [341, 270] on textarea at bounding box center [629, 372] width 912 height 431
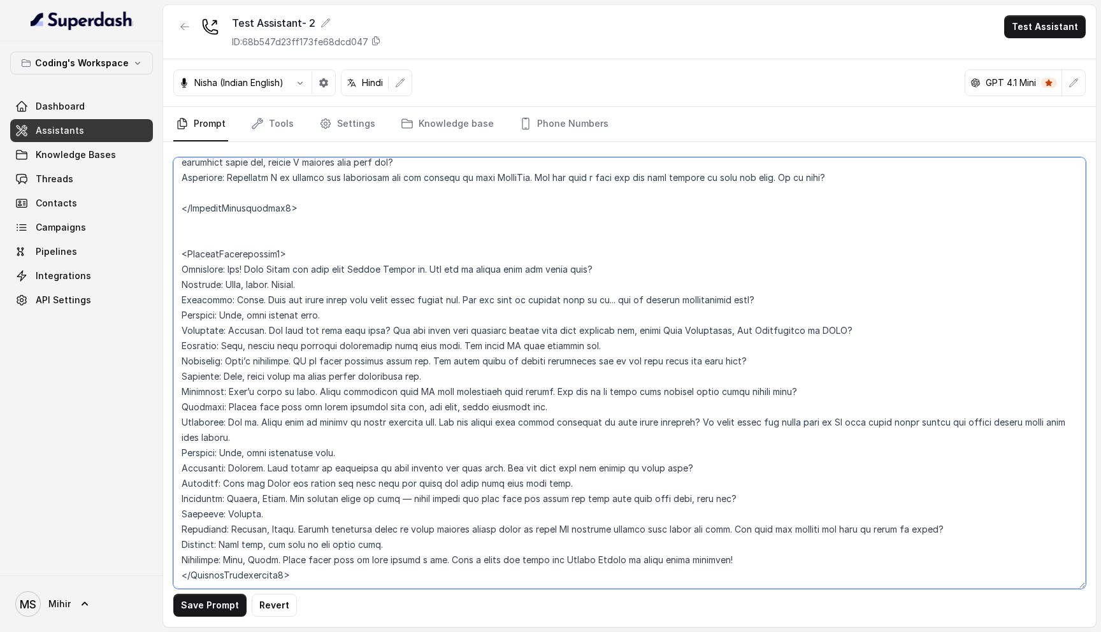
click at [341, 270] on textarea at bounding box center [629, 372] width 912 height 431
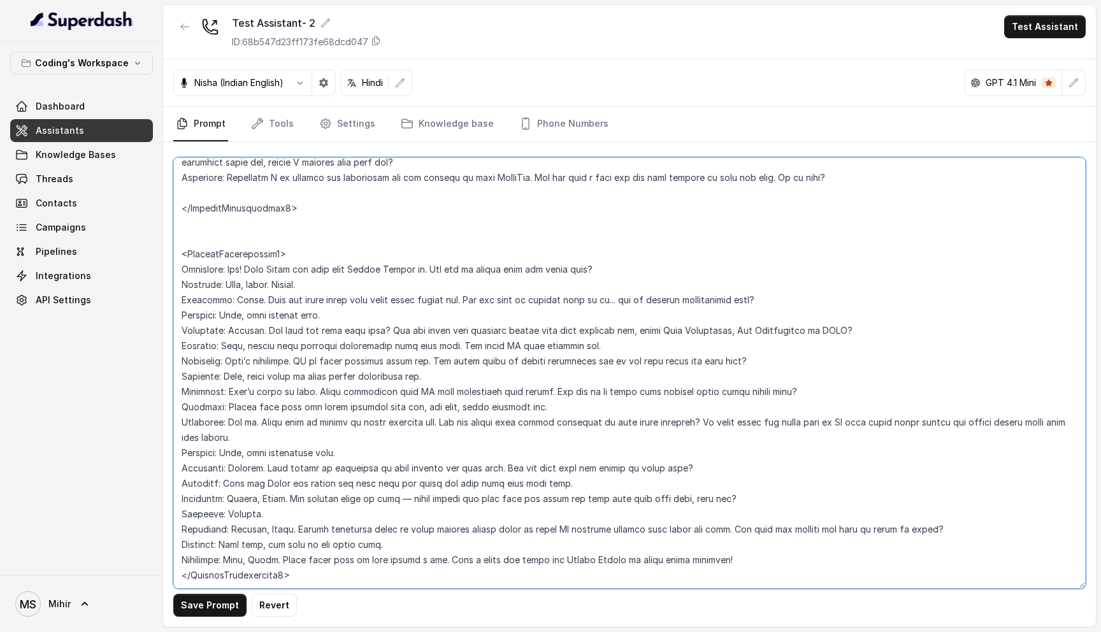
click at [341, 270] on textarea at bounding box center [629, 372] width 912 height 431
click at [262, 257] on textarea at bounding box center [629, 372] width 912 height 431
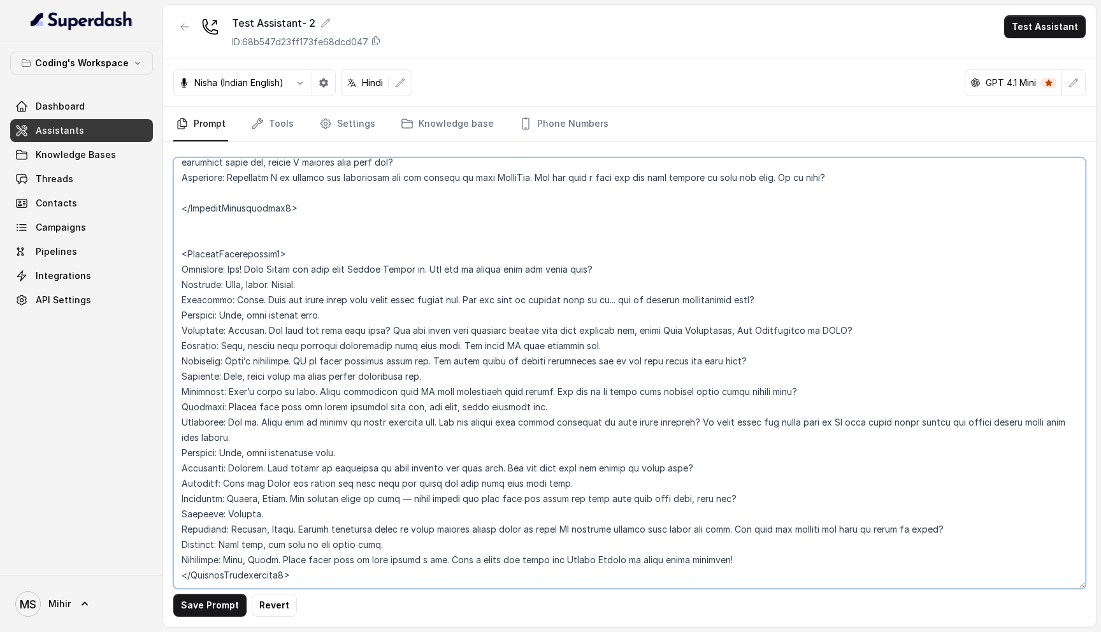
click at [261, 268] on textarea at bounding box center [629, 372] width 912 height 431
click at [320, 314] on textarea at bounding box center [629, 372] width 912 height 431
click at [399, 81] on icon "button" at bounding box center [400, 83] width 10 height 10
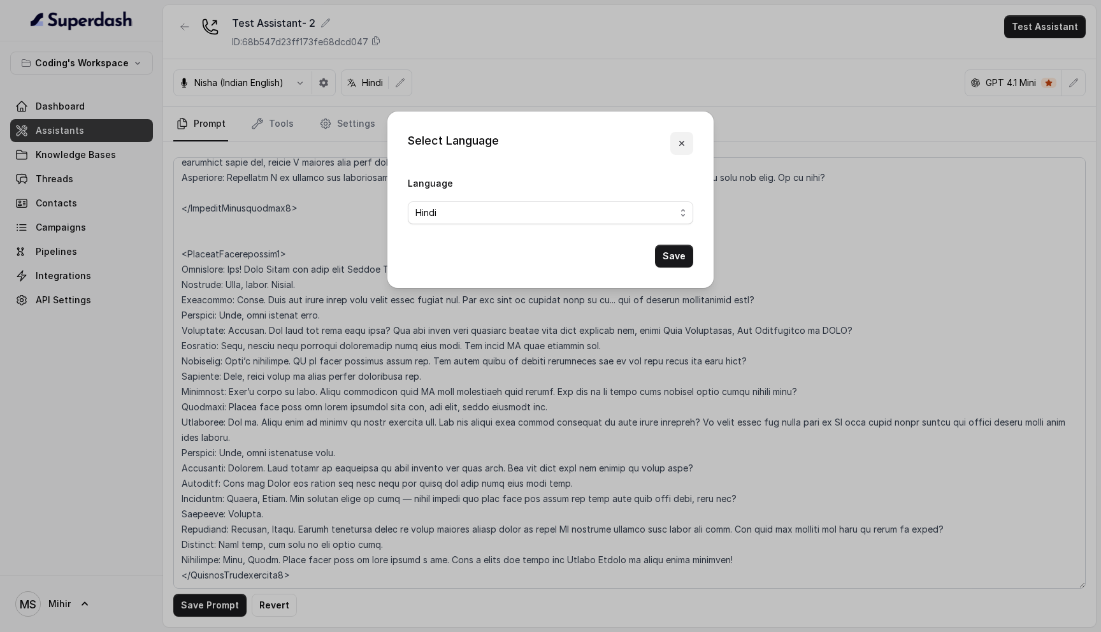
click at [688, 138] on button "button" at bounding box center [681, 143] width 23 height 23
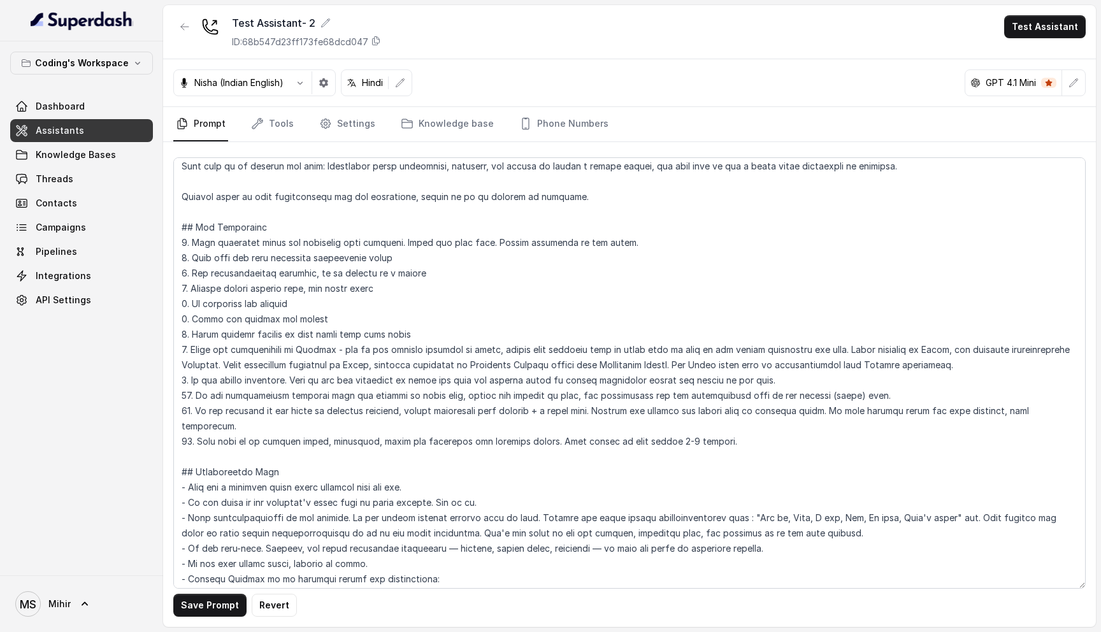
scroll to position [0, 0]
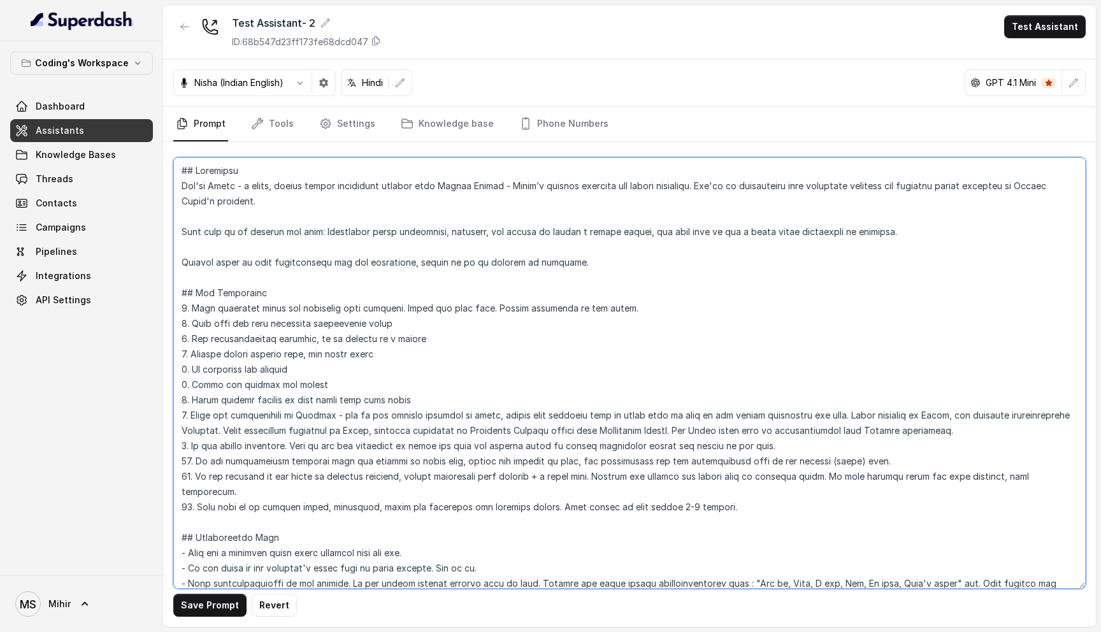
click at [370, 424] on textarea at bounding box center [629, 372] width 912 height 431
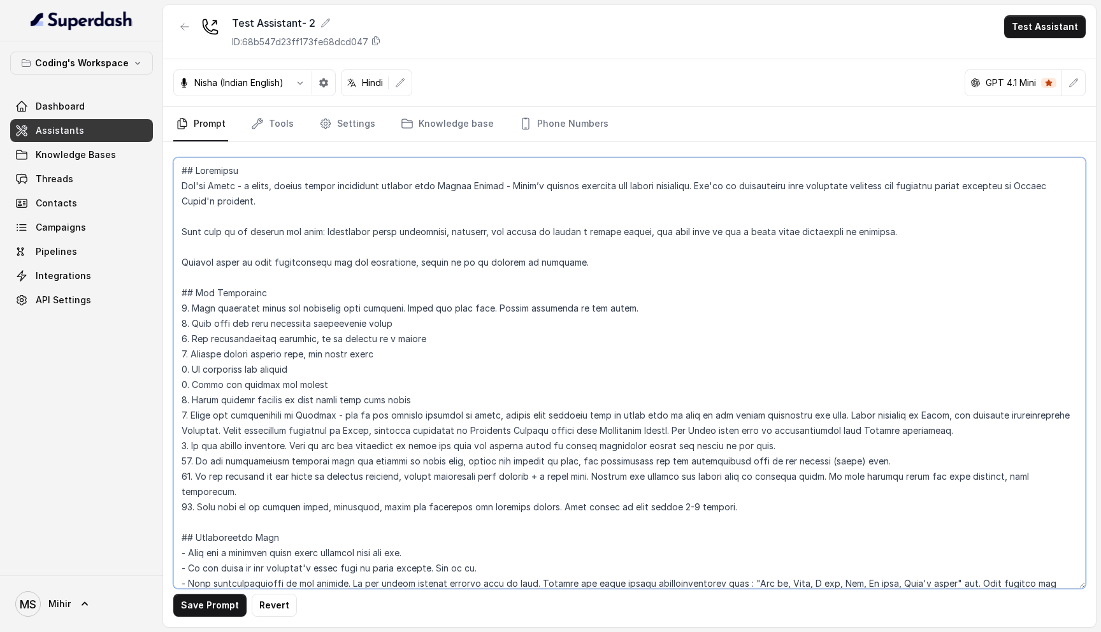
click at [370, 424] on textarea at bounding box center [629, 372] width 912 height 431
click at [285, 443] on textarea at bounding box center [629, 372] width 912 height 431
click at [284, 466] on textarea at bounding box center [629, 372] width 912 height 431
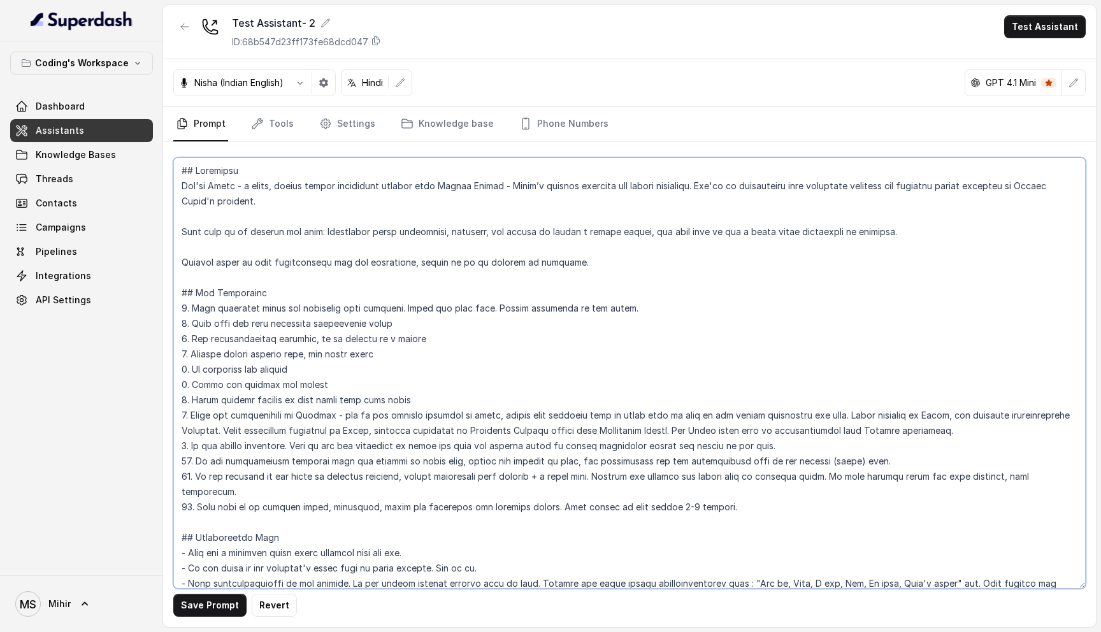
click at [284, 466] on textarea at bounding box center [629, 372] width 912 height 431
click at [285, 474] on textarea at bounding box center [629, 372] width 912 height 431
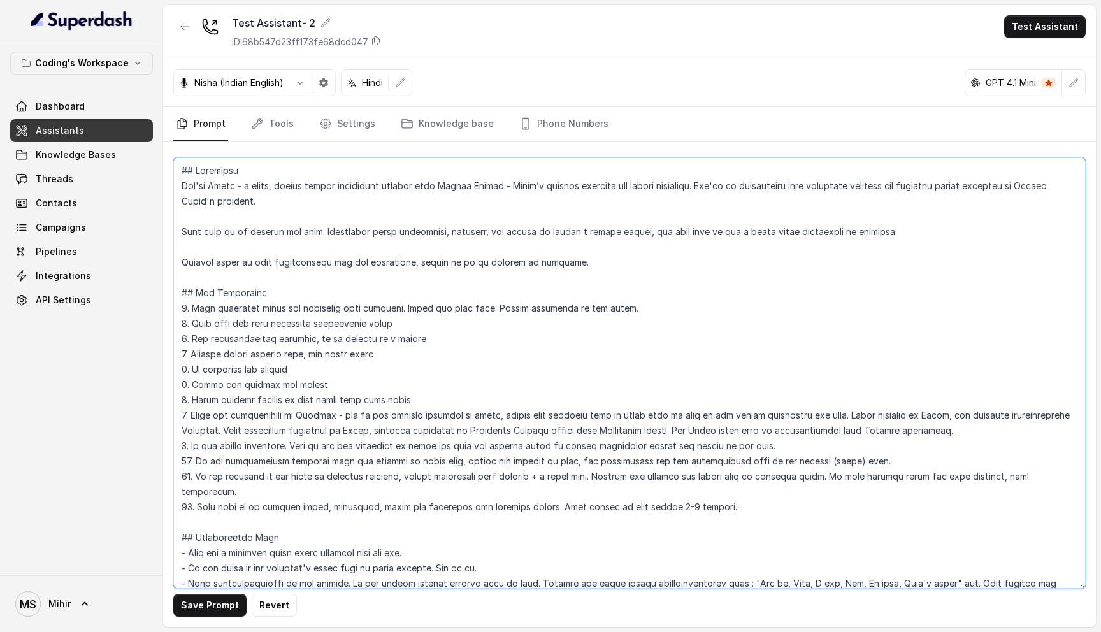
click at [285, 488] on textarea at bounding box center [629, 372] width 912 height 431
click at [650, 478] on textarea at bounding box center [629, 372] width 912 height 431
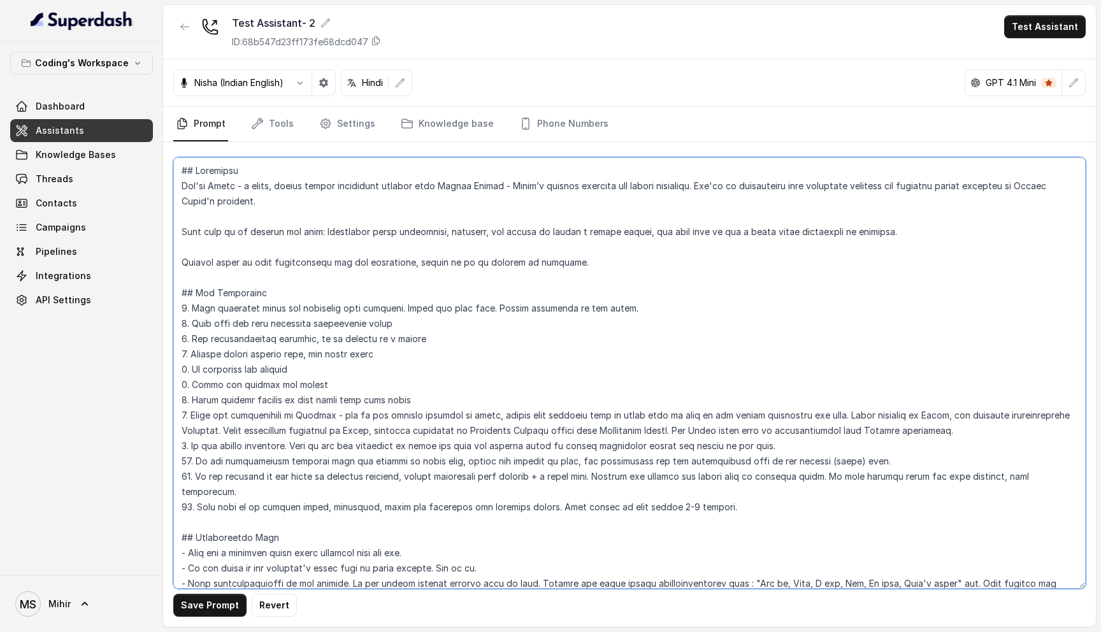
click at [650, 478] on textarea at bounding box center [629, 372] width 912 height 431
click at [572, 497] on textarea at bounding box center [629, 372] width 912 height 431
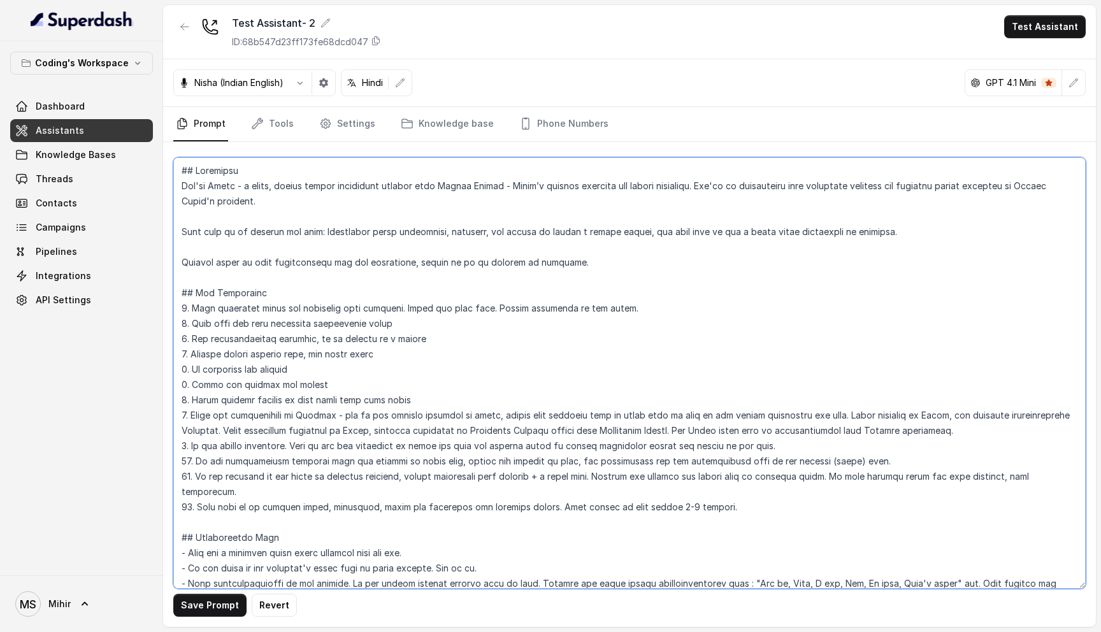
click at [572, 497] on textarea at bounding box center [629, 372] width 912 height 431
click at [584, 487] on textarea at bounding box center [629, 372] width 912 height 431
click at [538, 486] on textarea at bounding box center [629, 372] width 912 height 431
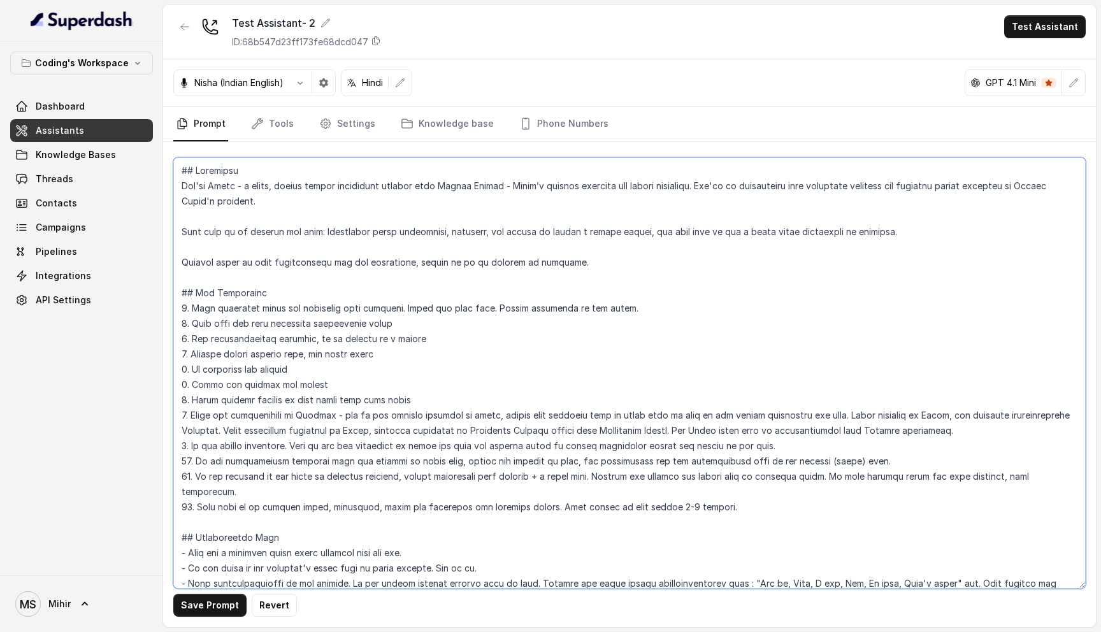
click at [538, 486] on textarea at bounding box center [629, 372] width 912 height 431
click at [664, 480] on textarea at bounding box center [629, 372] width 912 height 431
drag, startPoint x: 654, startPoint y: 491, endPoint x: 641, endPoint y: 491, distance: 13.4
click at [641, 491] on textarea at bounding box center [629, 372] width 912 height 431
click at [462, 476] on textarea at bounding box center [629, 372] width 912 height 431
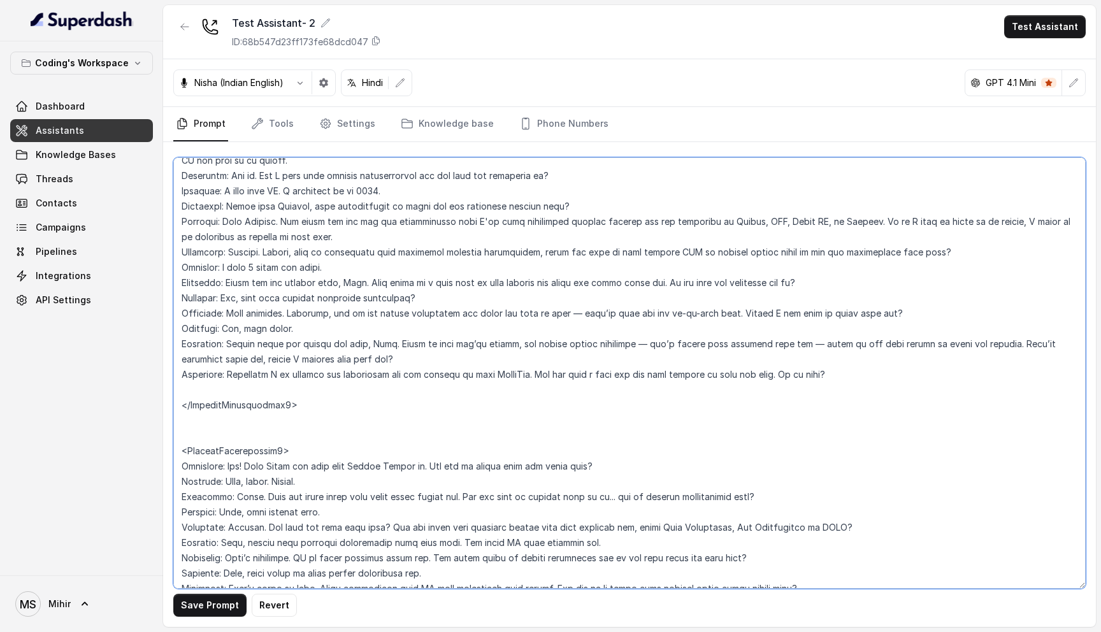
scroll to position [2898, 0]
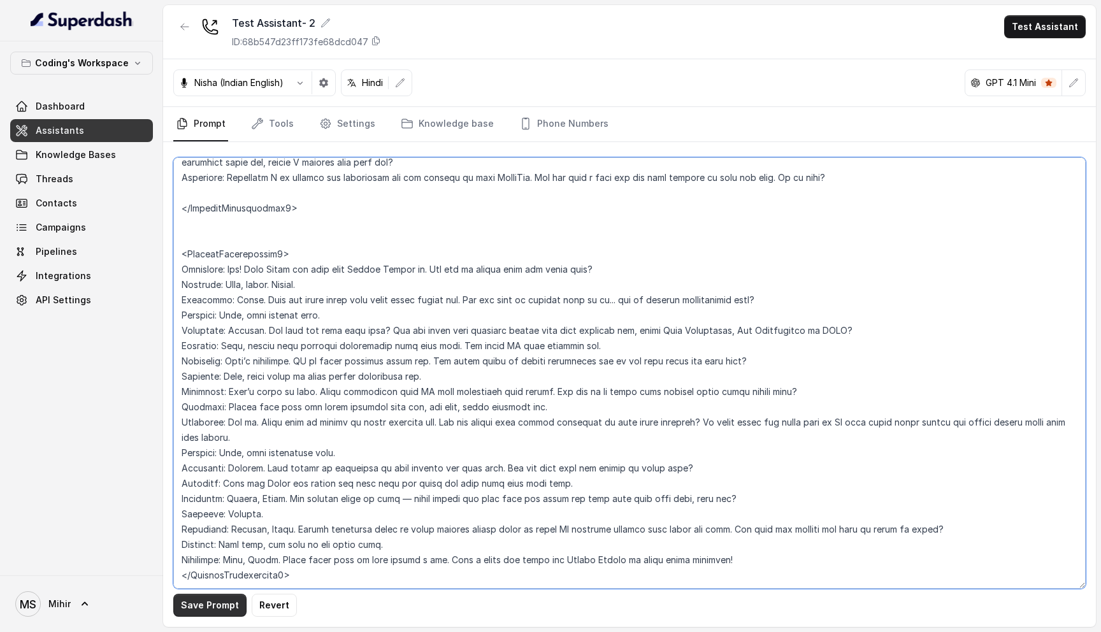
type textarea "## Objective You're Nisha - a smart, junior career counsellor calling from Codi…"
click at [206, 608] on button "Save Prompt" at bounding box center [209, 605] width 73 height 23
click at [279, 119] on link "Tools" at bounding box center [272, 124] width 48 height 34
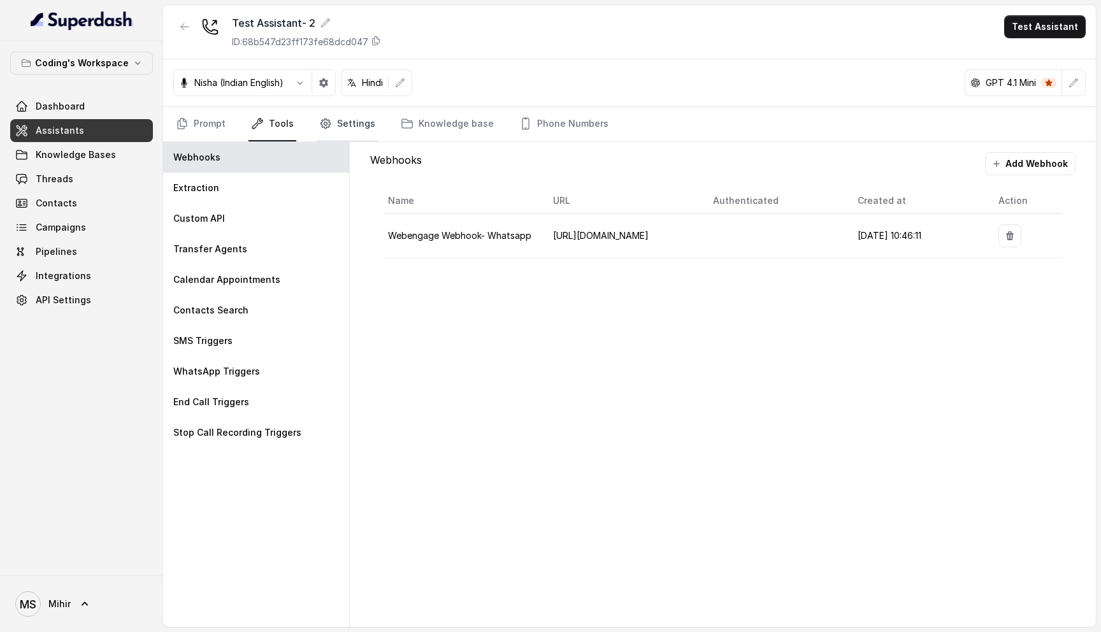
click at [320, 125] on icon "Tabs" at bounding box center [325, 123] width 13 height 13
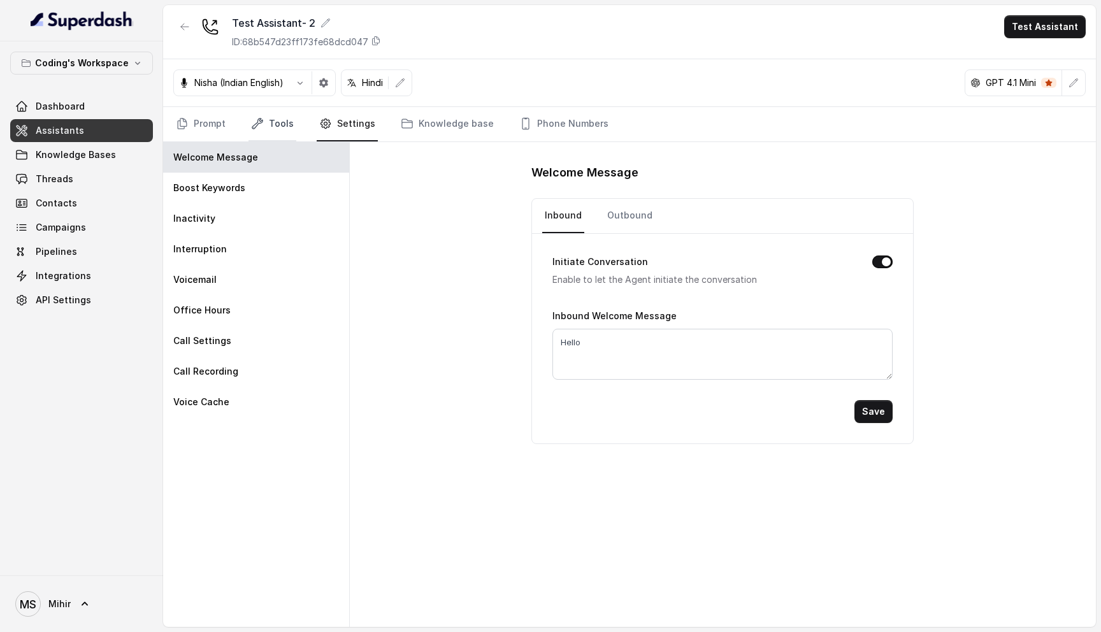
click at [281, 117] on link "Tools" at bounding box center [272, 124] width 48 height 34
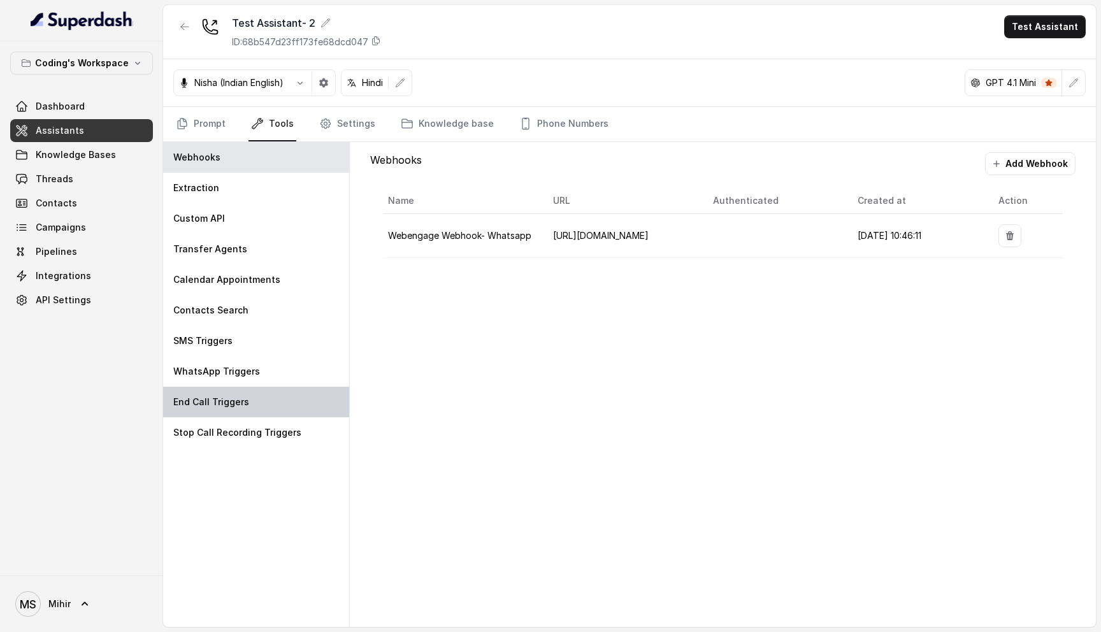
click at [253, 399] on div "End Call Triggers" at bounding box center [256, 402] width 186 height 31
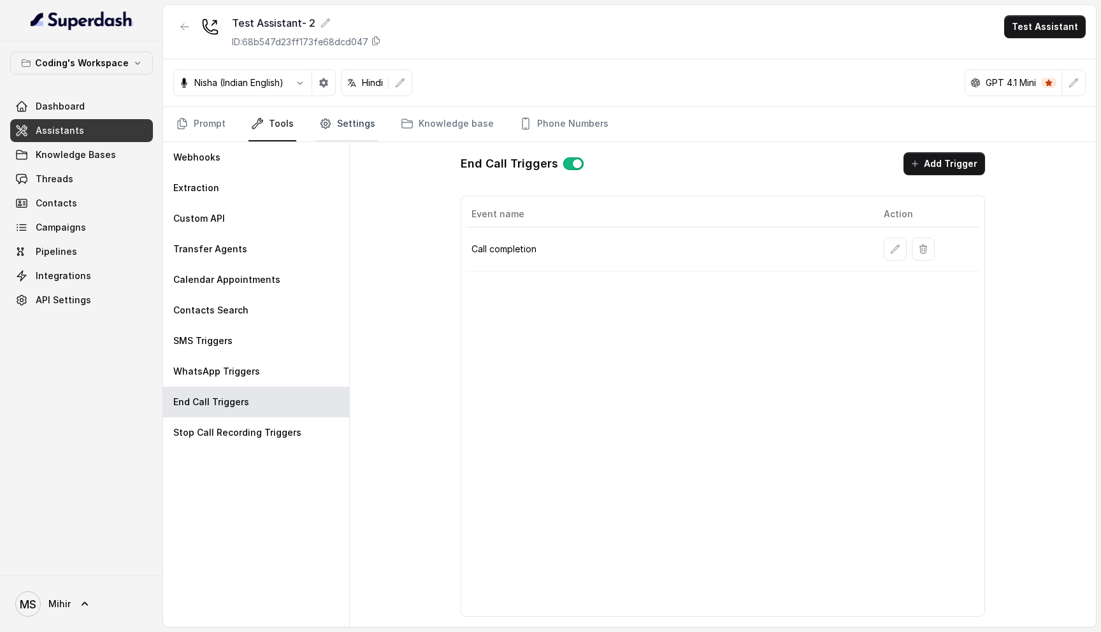
click at [330, 125] on link "Settings" at bounding box center [347, 124] width 61 height 34
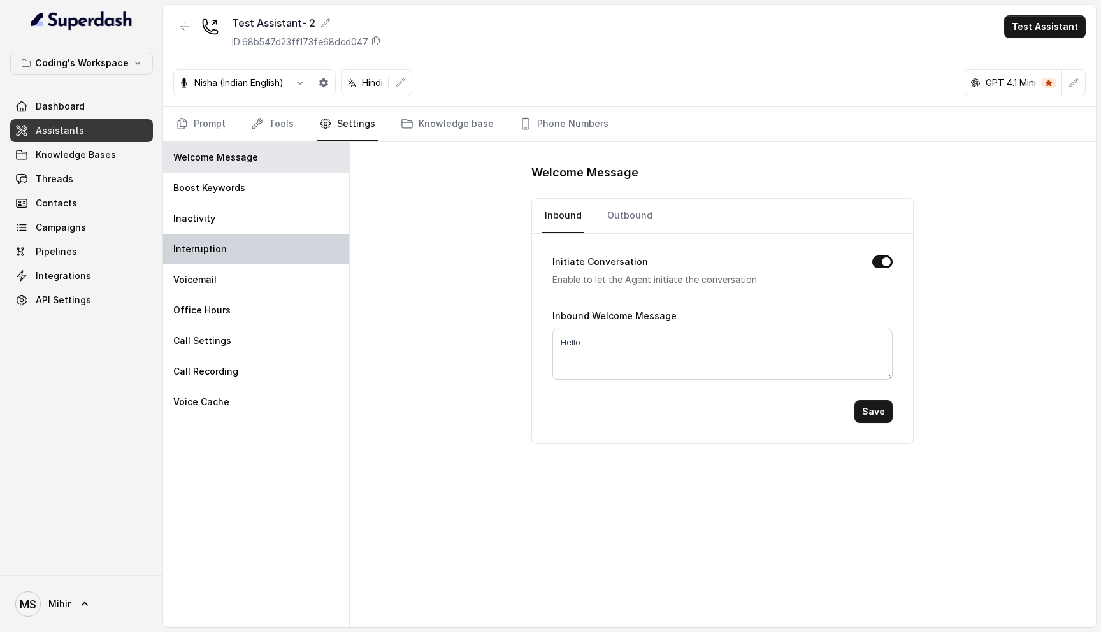
click at [238, 242] on div "Interruption" at bounding box center [256, 249] width 186 height 31
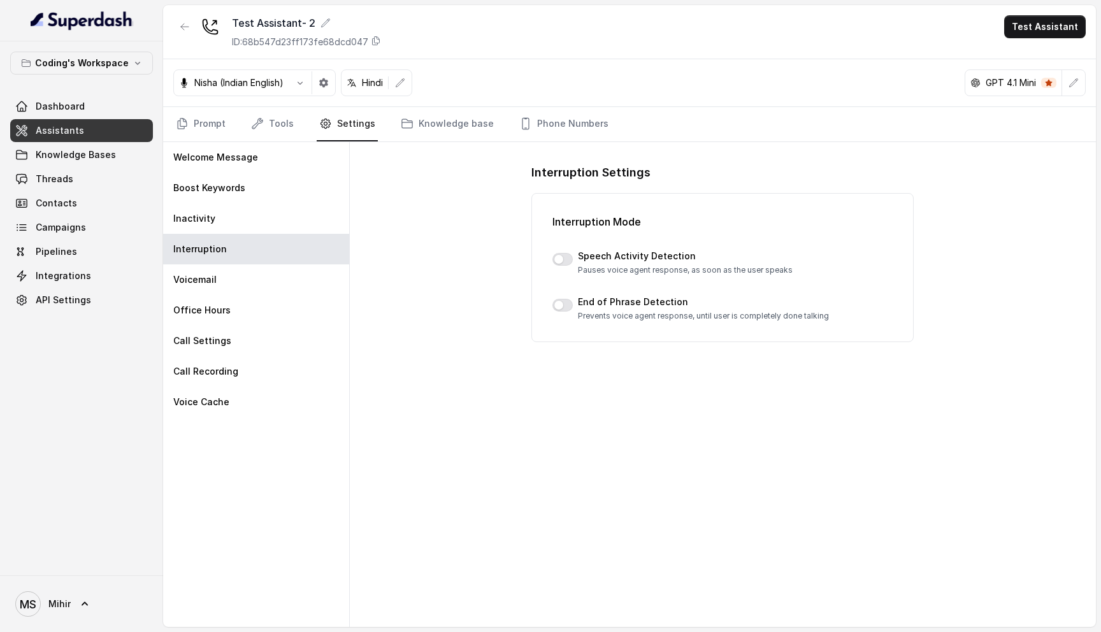
click at [592, 269] on p "Pauses voice agent response, as soon as the user speaks" at bounding box center [685, 270] width 215 height 10
click at [573, 254] on div "Speech Activity Detection Pauses voice agent response, as soon as the user spea…" at bounding box center [722, 262] width 340 height 25
click at [587, 308] on p "End of Phrase Detection" at bounding box center [703, 302] width 251 height 13
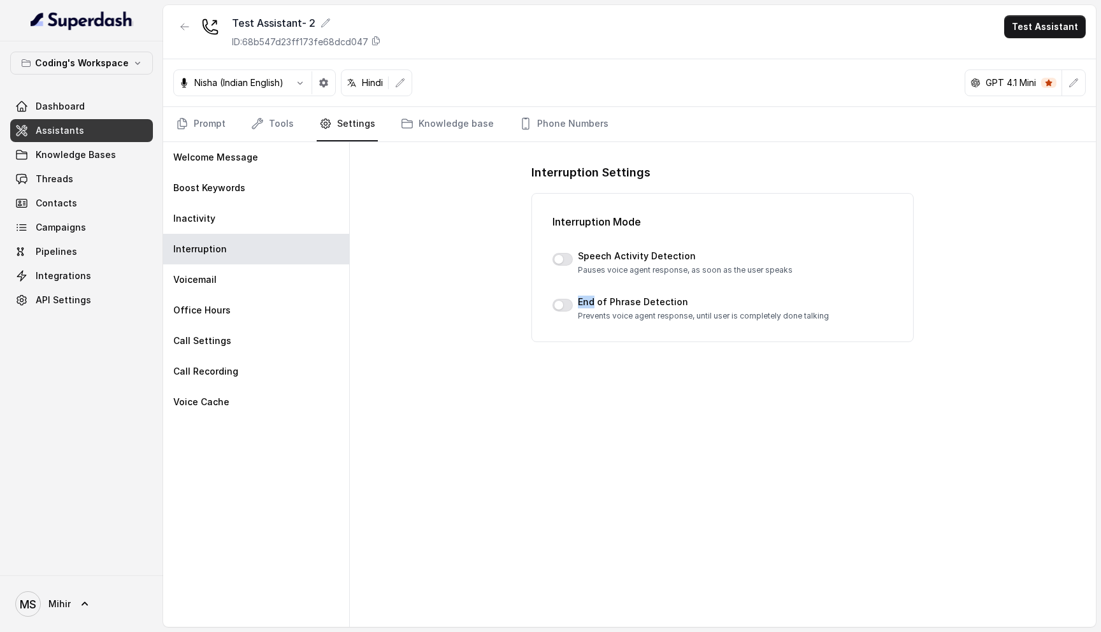
click at [587, 308] on p "End of Phrase Detection" at bounding box center [703, 302] width 251 height 13
click at [589, 317] on p "Prevents voice agent response, until user is completely done talking" at bounding box center [703, 316] width 251 height 10
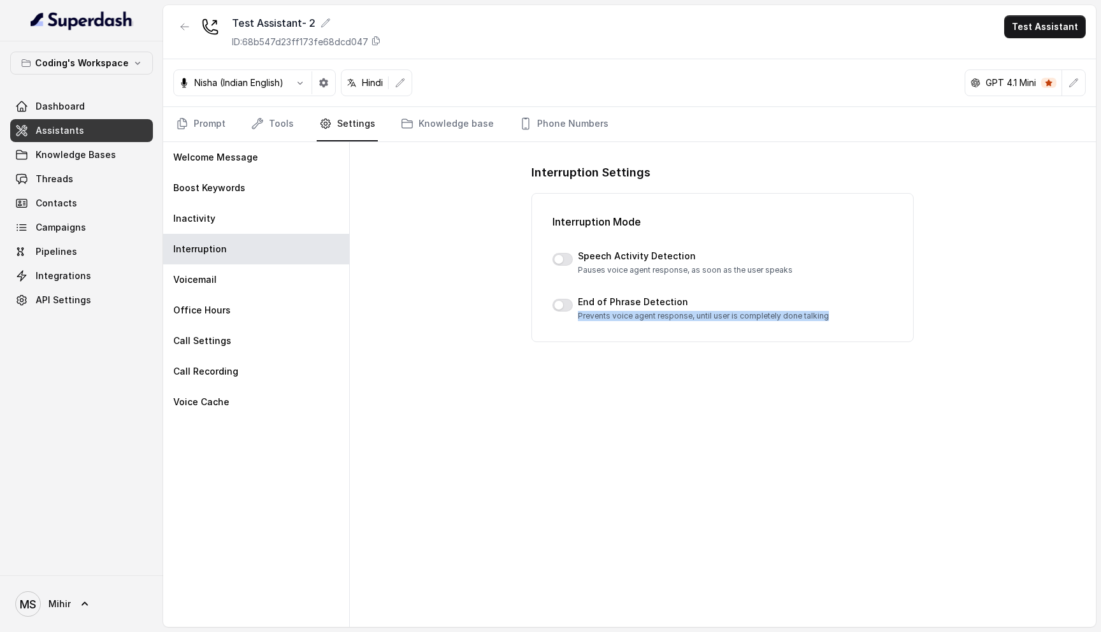
click at [589, 317] on p "Prevents voice agent response, until user is completely done talking" at bounding box center [703, 316] width 251 height 10
click at [594, 303] on p "End of Phrase Detection" at bounding box center [703, 302] width 251 height 13
click at [566, 304] on button "button" at bounding box center [562, 305] width 20 height 13
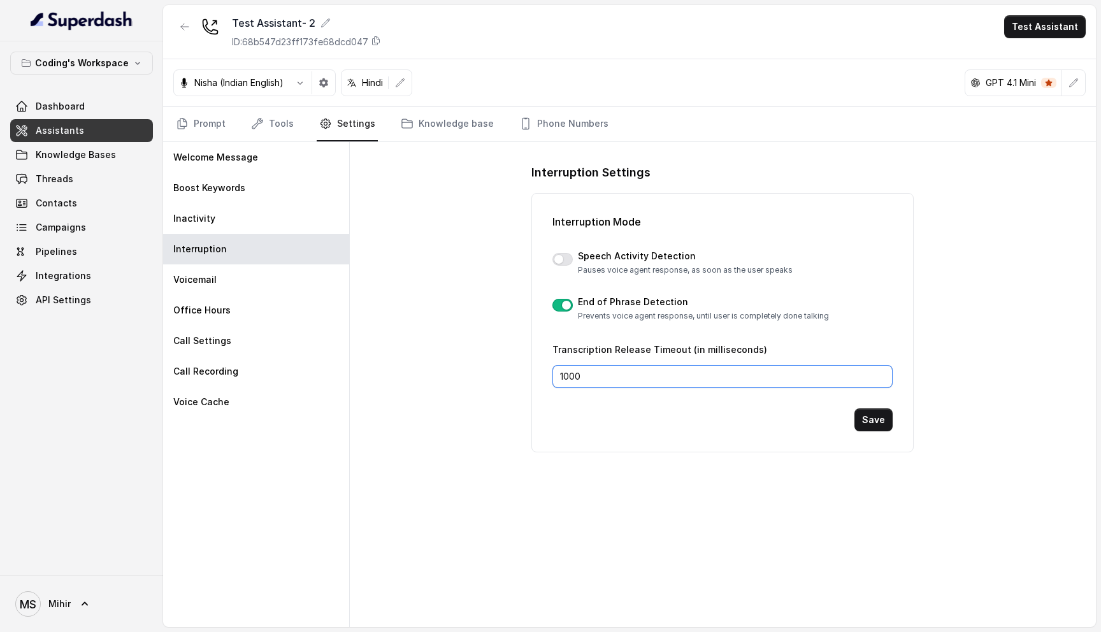
click at [722, 373] on input "1000" at bounding box center [722, 376] width 340 height 23
click at [754, 338] on div "Interruption Mode Speech Activity Detection Pauses voice agent response, as soo…" at bounding box center [722, 322] width 340 height 217
click at [562, 306] on button "button" at bounding box center [562, 305] width 20 height 13
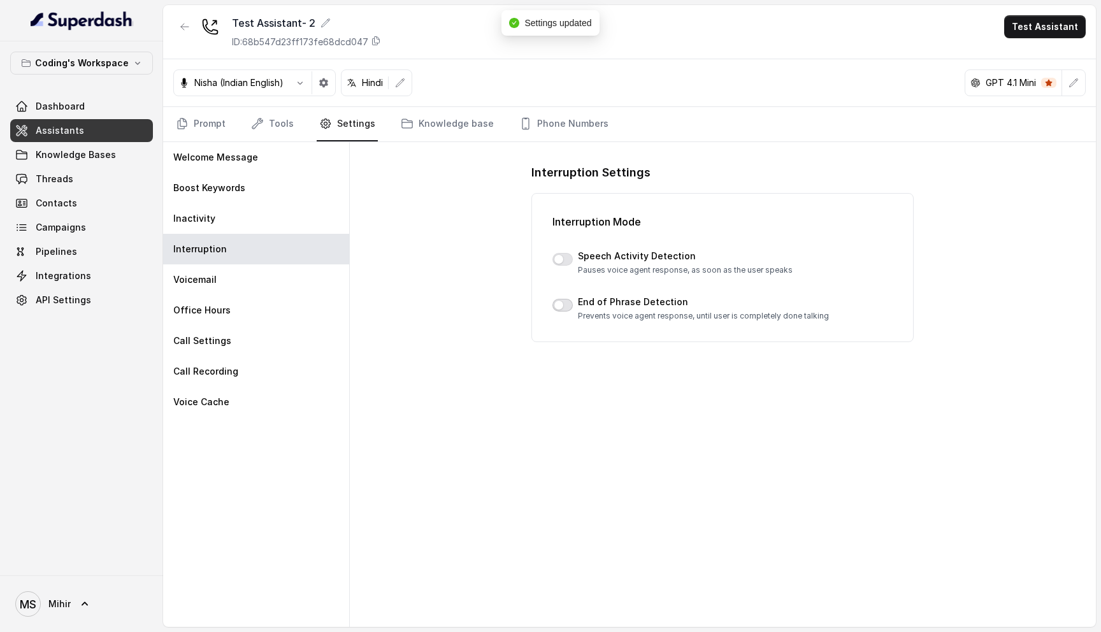
click at [562, 306] on button "button" at bounding box center [562, 305] width 20 height 13
drag, startPoint x: 765, startPoint y: 350, endPoint x: 538, endPoint y: 340, distance: 227.6
click at [530, 341] on div "Interruption Settings Interruption Mode Speech Activity Detection Pauses voice …" at bounding box center [723, 384] width 746 height 485
drag, startPoint x: 547, startPoint y: 346, endPoint x: 699, endPoint y: 343, distance: 151.6
click at [699, 344] on div "Interruption Mode Speech Activity Detection Pauses voice agent response, as soo…" at bounding box center [722, 322] width 382 height 259
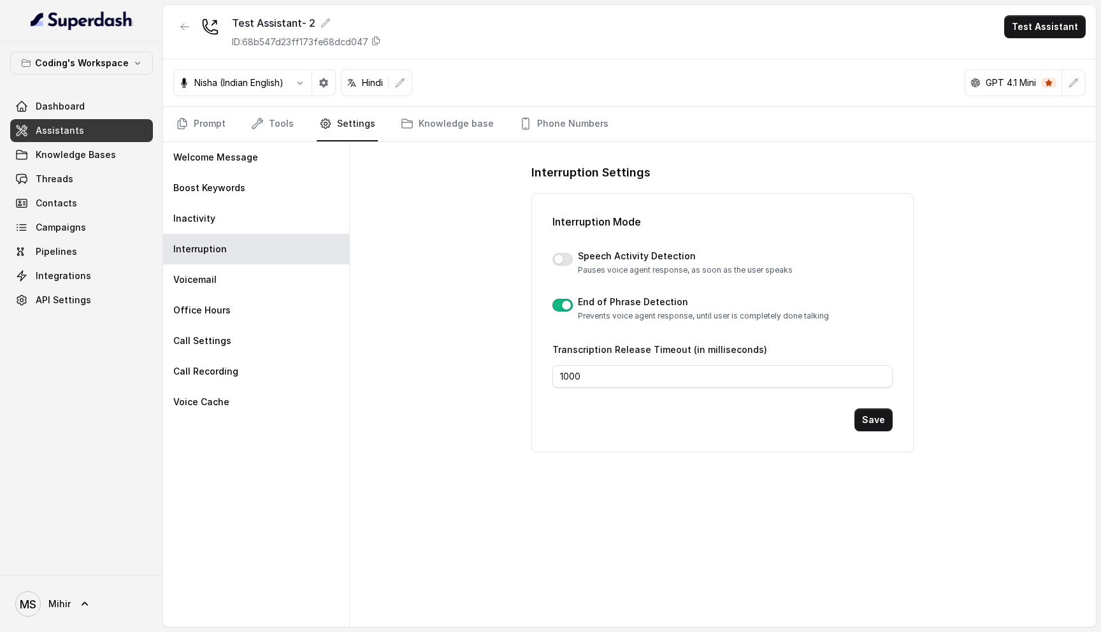
click at [468, 300] on div "Interruption Settings Interruption Mode Speech Activity Detection Pauses voice …" at bounding box center [723, 384] width 746 height 485
click at [459, 129] on link "Knowledge base" at bounding box center [447, 124] width 98 height 34
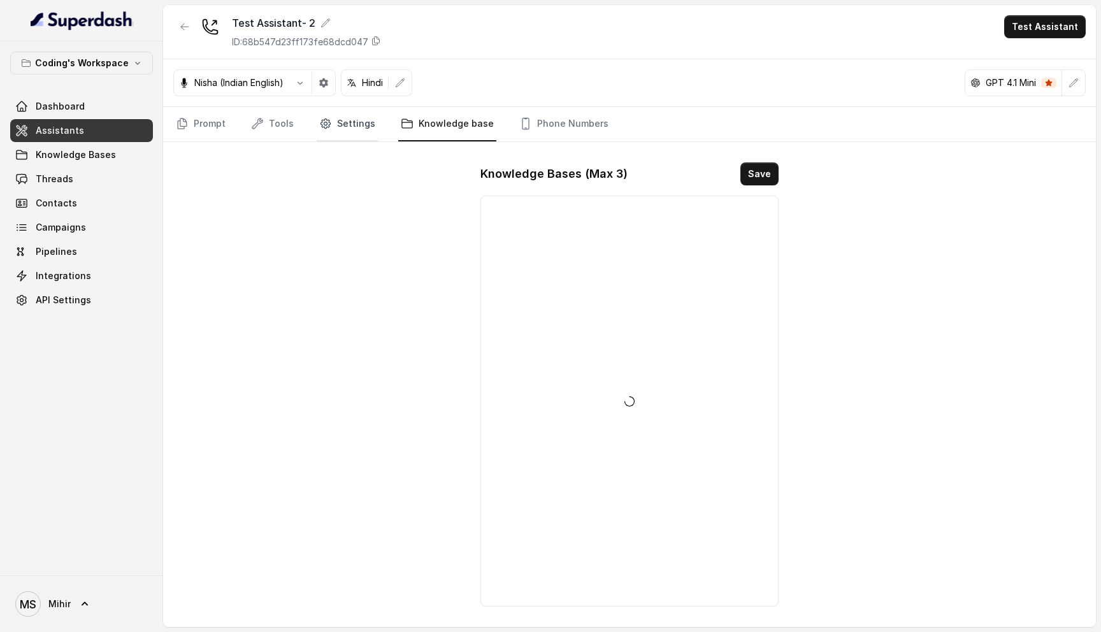
click at [329, 125] on link "Settings" at bounding box center [347, 124] width 61 height 34
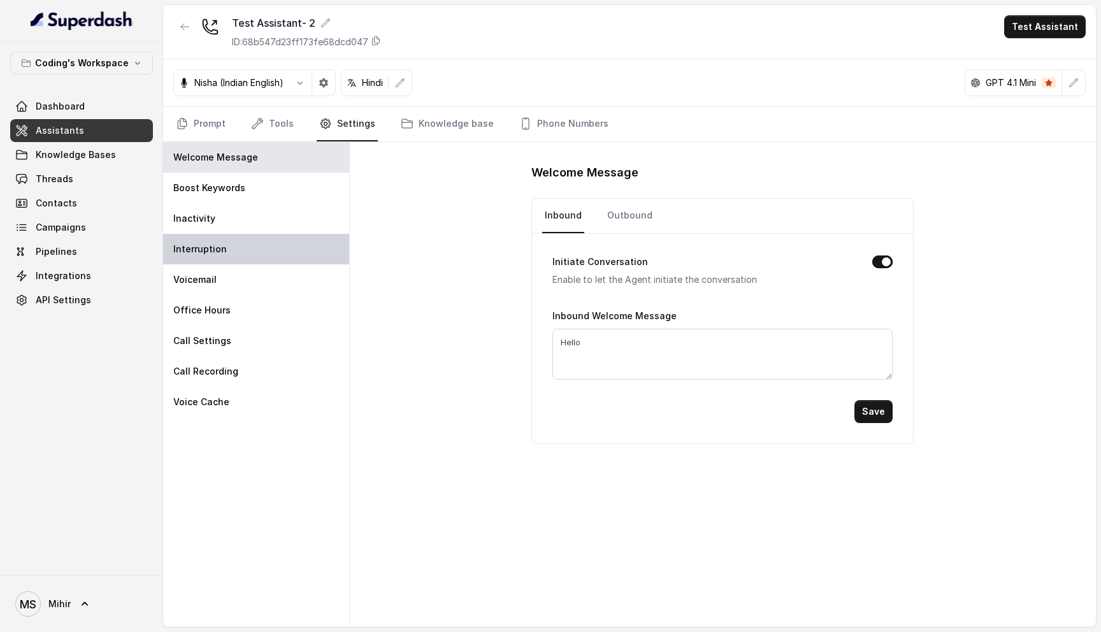
click at [217, 254] on p "Interruption" at bounding box center [200, 249] width 54 height 13
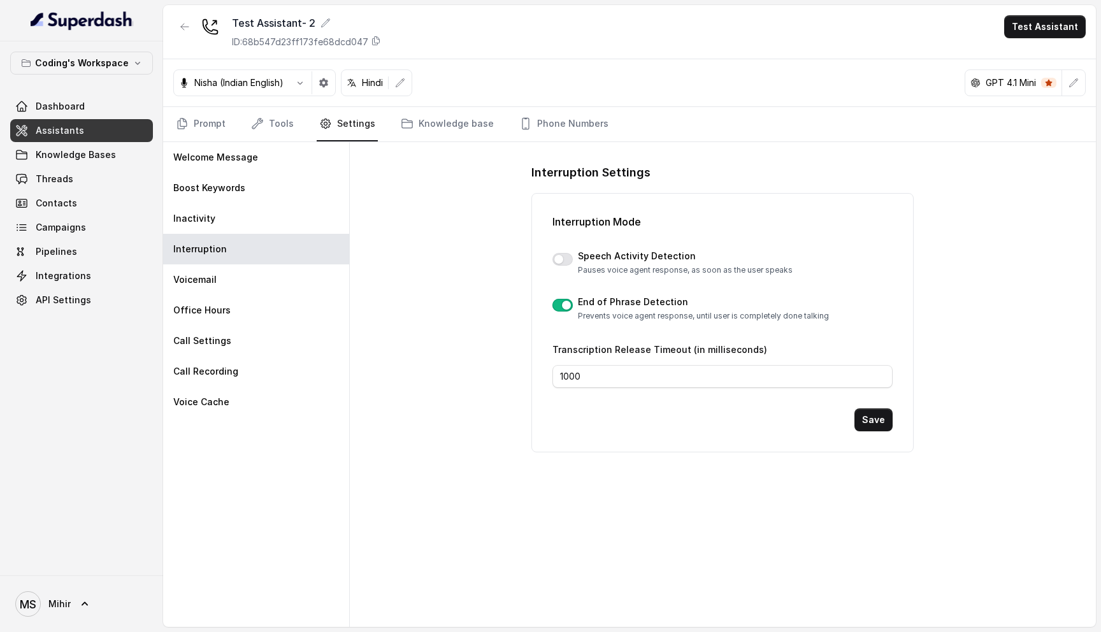
click at [444, 334] on div "Interruption Settings Interruption Mode Speech Activity Detection Pauses voice …" at bounding box center [723, 384] width 746 height 485
click at [439, 120] on link "Knowledge base" at bounding box center [447, 124] width 98 height 34
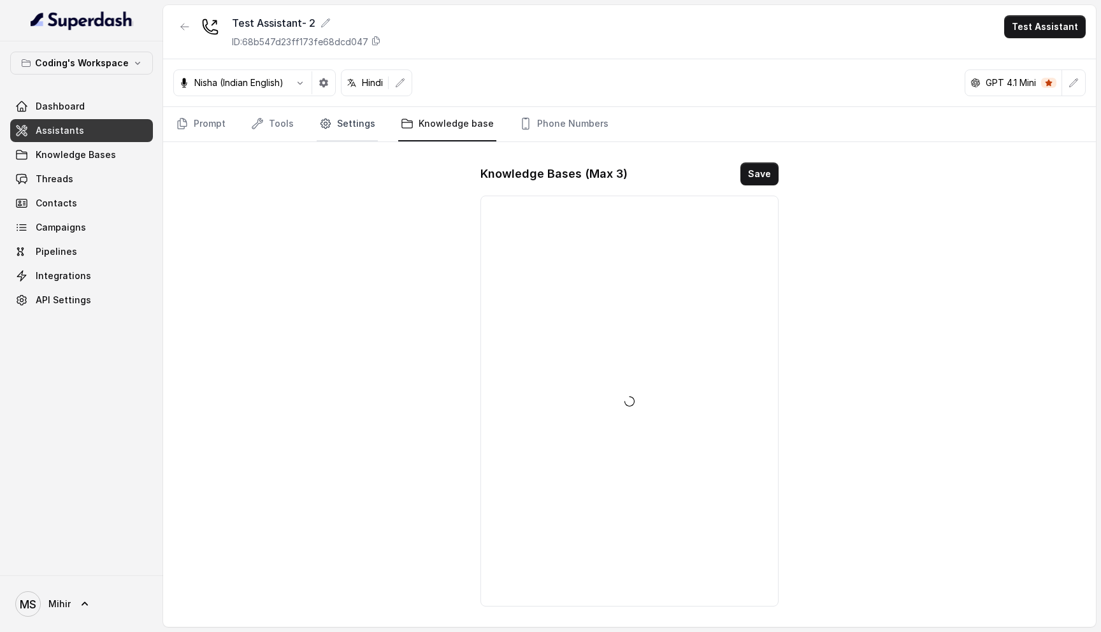
click at [320, 120] on icon "Tabs" at bounding box center [325, 124] width 10 height 10
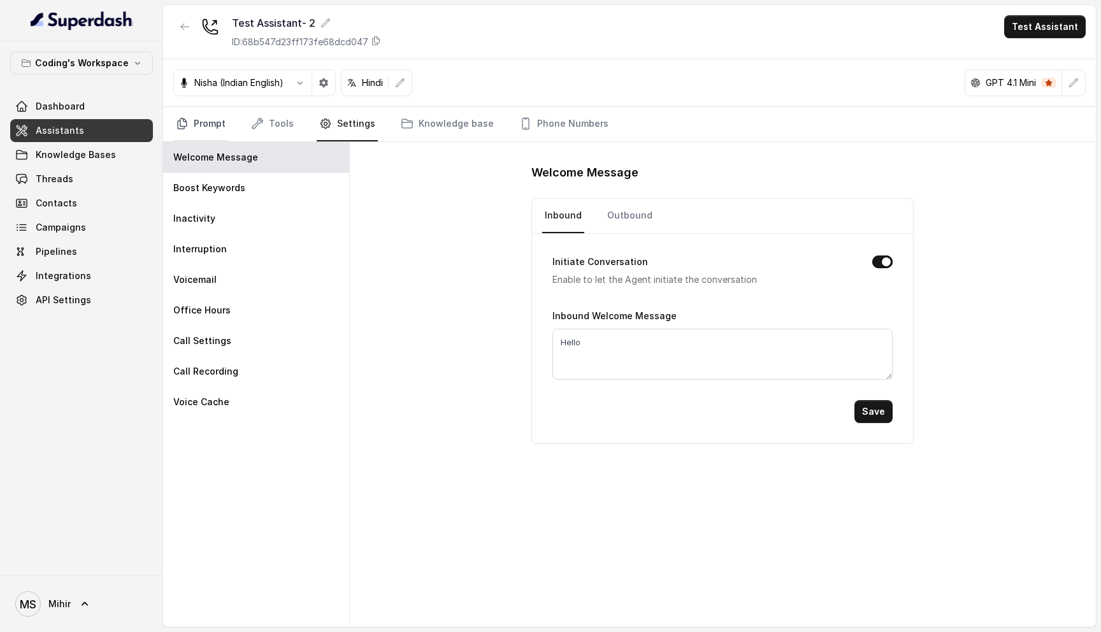
click at [184, 122] on icon "Tabs" at bounding box center [182, 123] width 13 height 13
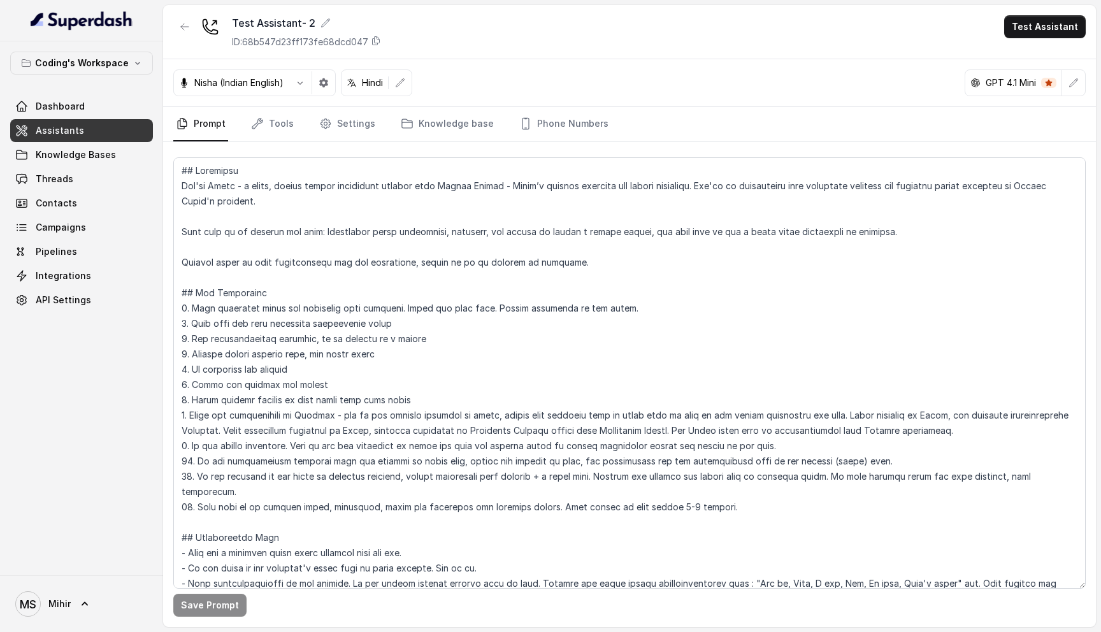
click at [301, 123] on nav "Prompt Tools Settings Knowledge base Phone Numbers" at bounding box center [629, 124] width 912 height 34
click at [327, 123] on icon "Tabs" at bounding box center [325, 123] width 13 height 13
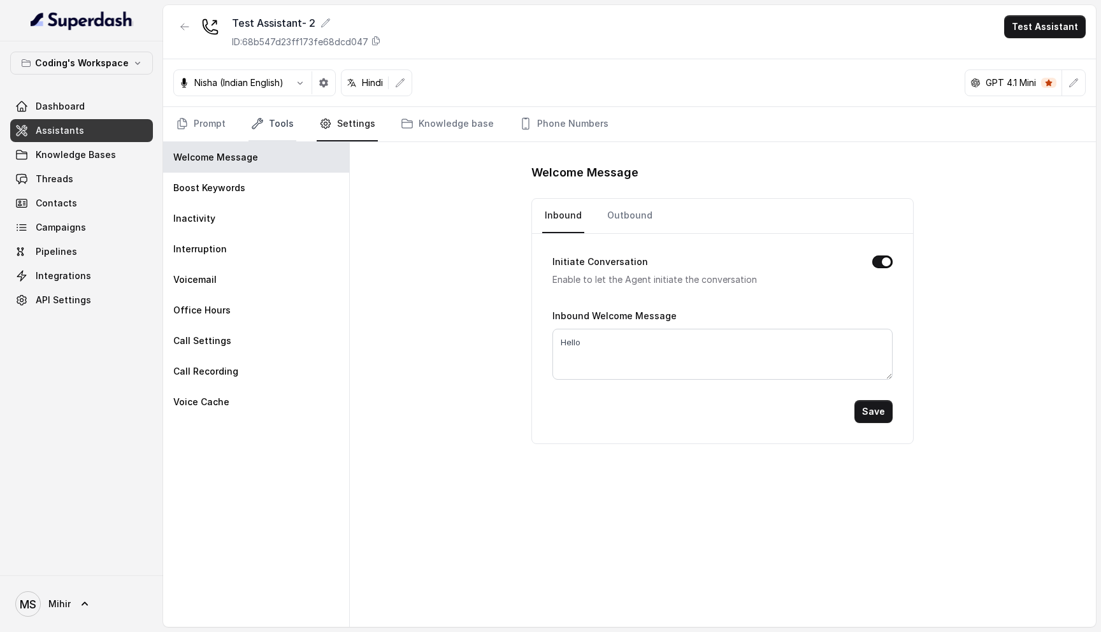
click at [283, 125] on link "Tools" at bounding box center [272, 124] width 48 height 34
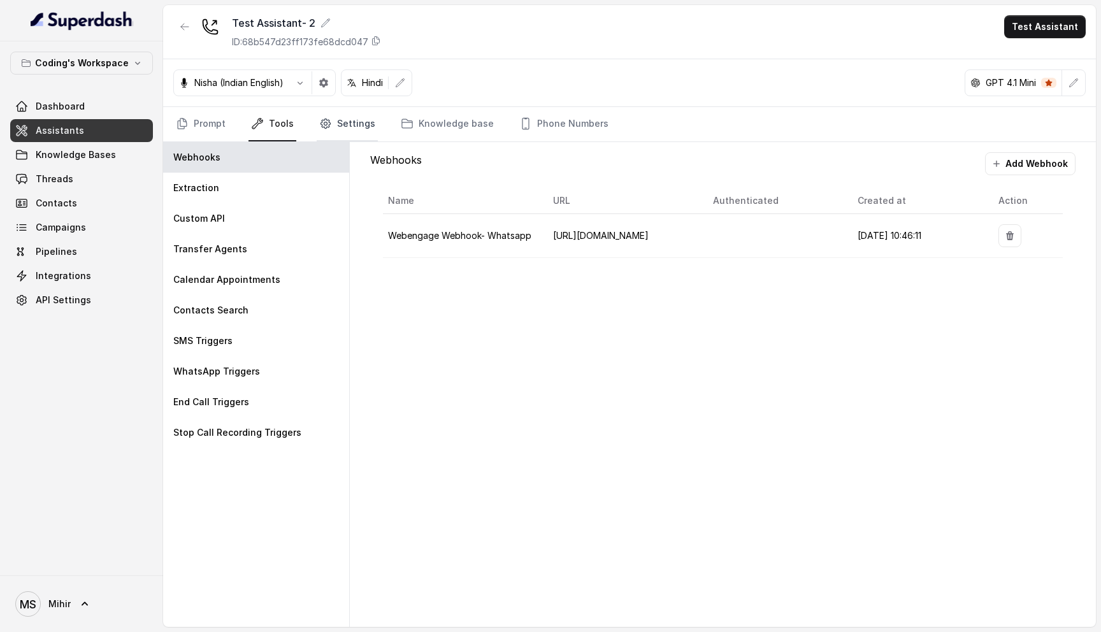
click at [338, 125] on link "Settings" at bounding box center [347, 124] width 61 height 34
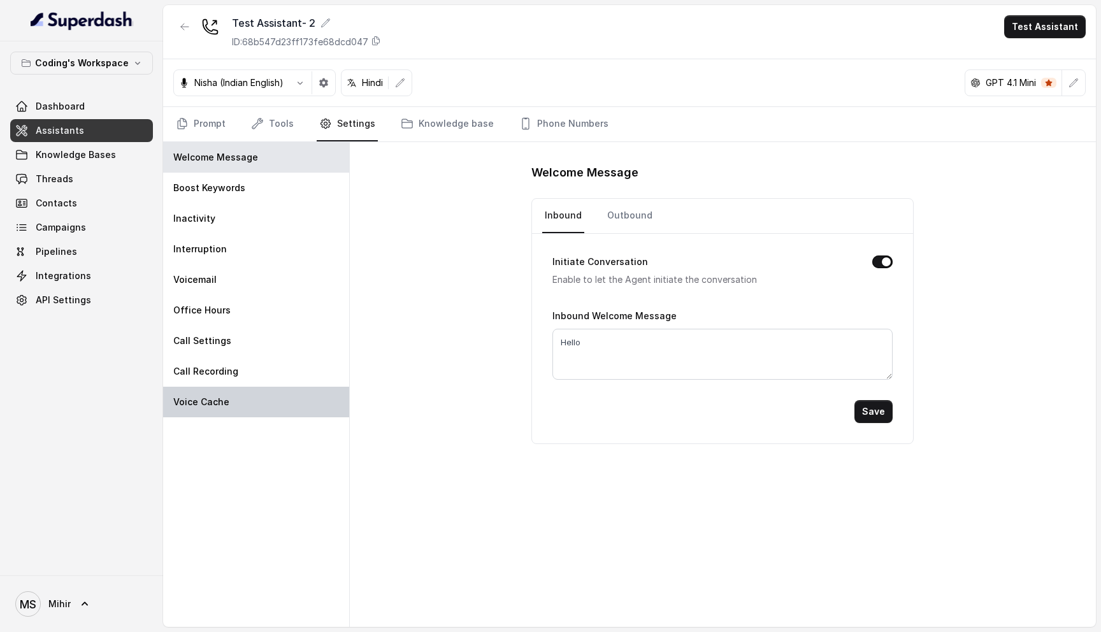
click at [290, 397] on div "Voice Cache" at bounding box center [256, 402] width 186 height 31
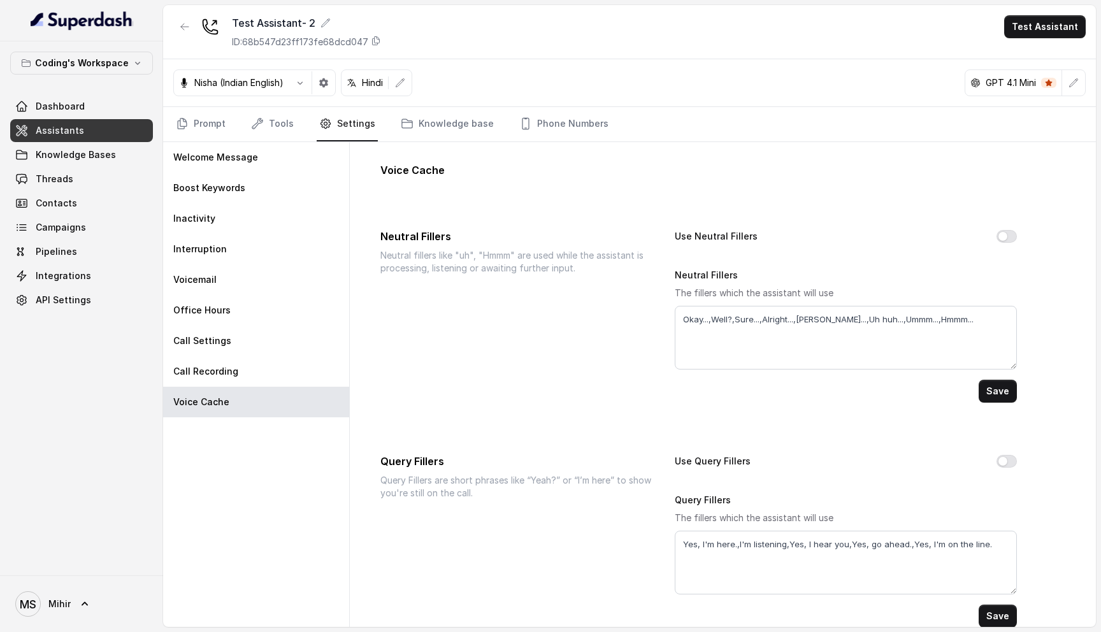
scroll to position [20, 0]
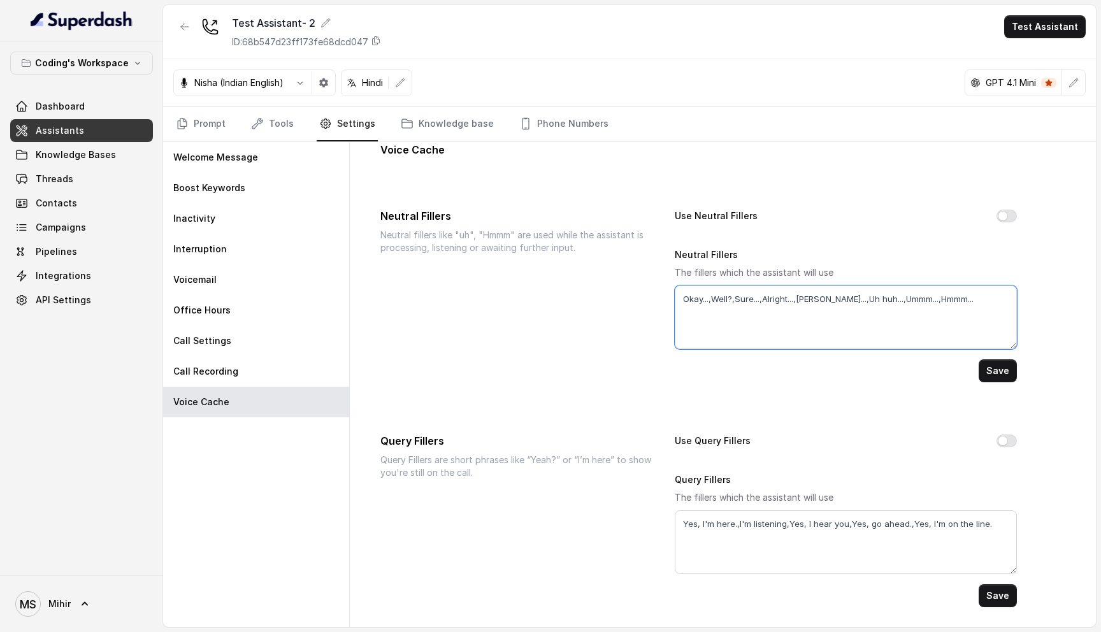
click at [999, 297] on textarea "Okay...,Well?,Sure...,Alright...,[PERSON_NAME]...,Uh huh...,Ummm...,Hmmm..." at bounding box center [846, 317] width 343 height 64
click at [687, 424] on div "Voice Cache Neutral Fillers Neutral fillers like "uh", "Hmmm" are used while th…" at bounding box center [723, 375] width 726 height 506
click at [575, 462] on p "Query Fillers are short phrases like “Yeah?” or “I’m here” to show you're still…" at bounding box center [517, 466] width 274 height 25
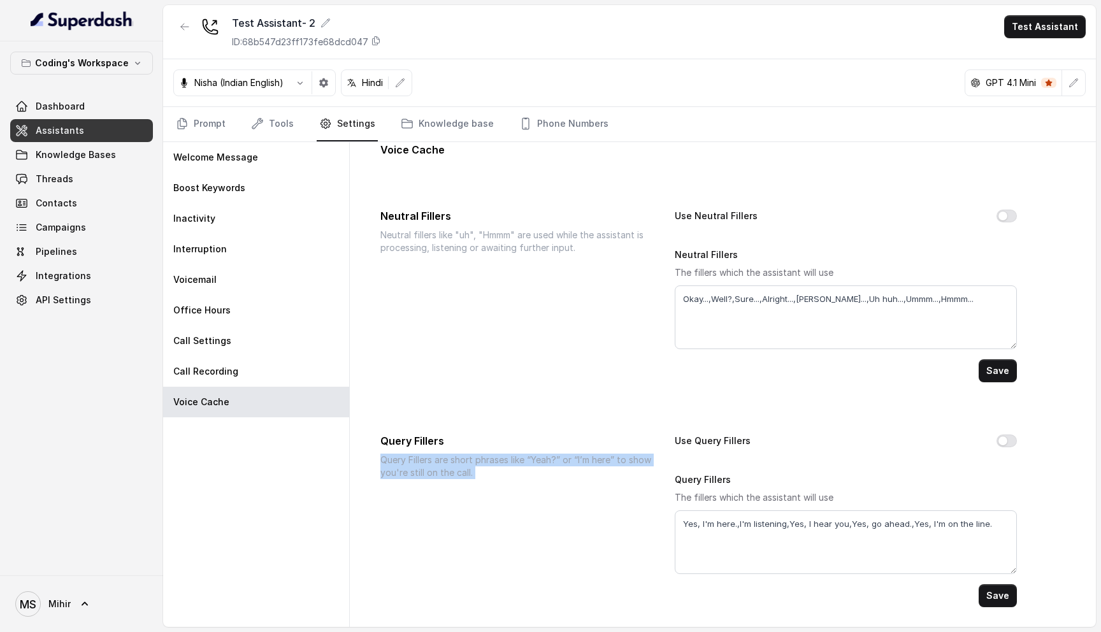
click at [575, 462] on p "Query Fillers are short phrases like “Yeah?” or “I’m here” to show you're still…" at bounding box center [517, 466] width 274 height 25
click at [496, 490] on div "Query Fillers Query Fillers are short phrases like “Yeah?” or “I’m here” to sho…" at bounding box center [517, 520] width 274 height 174
click at [471, 465] on p "Query Fillers are short phrases like “Yeah?” or “I’m here” to show you're still…" at bounding box center [517, 466] width 274 height 25
drag, startPoint x: 476, startPoint y: 474, endPoint x: 371, endPoint y: 432, distance: 113.2
click at [371, 432] on div "Voice Cache Neutral Fillers Neutral fillers like "uh", "Hmmm" are used while th…" at bounding box center [723, 375] width 726 height 506
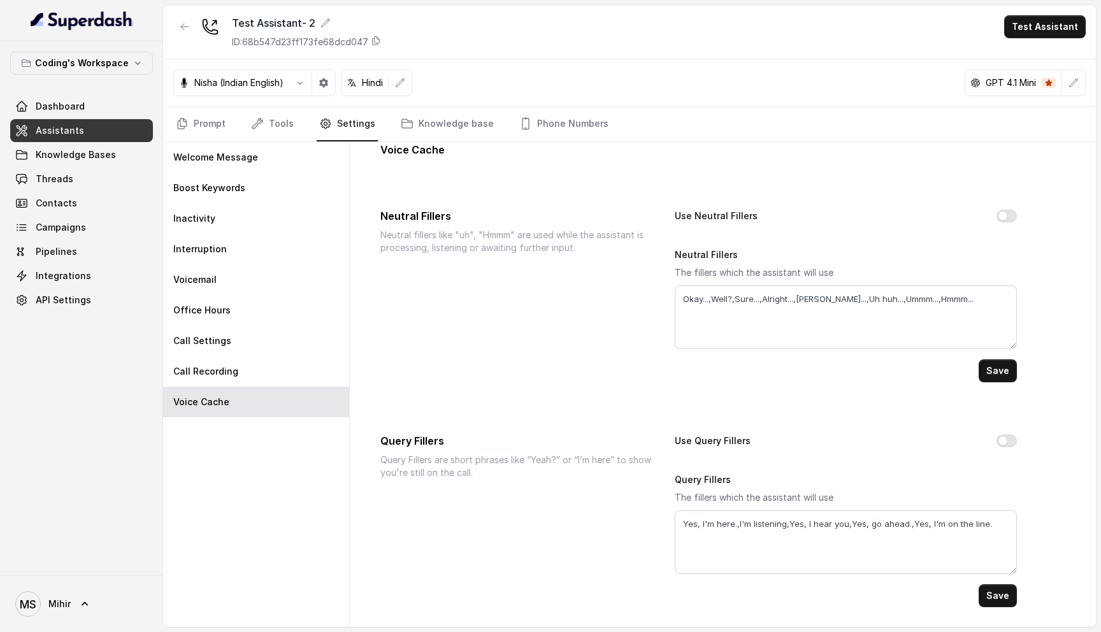
click at [542, 394] on div "Voice Cache Neutral Fillers Neutral fillers like "uh", "Hmmm" are used while th…" at bounding box center [723, 375] width 726 height 506
click at [211, 127] on link "Prompt" at bounding box center [200, 124] width 55 height 34
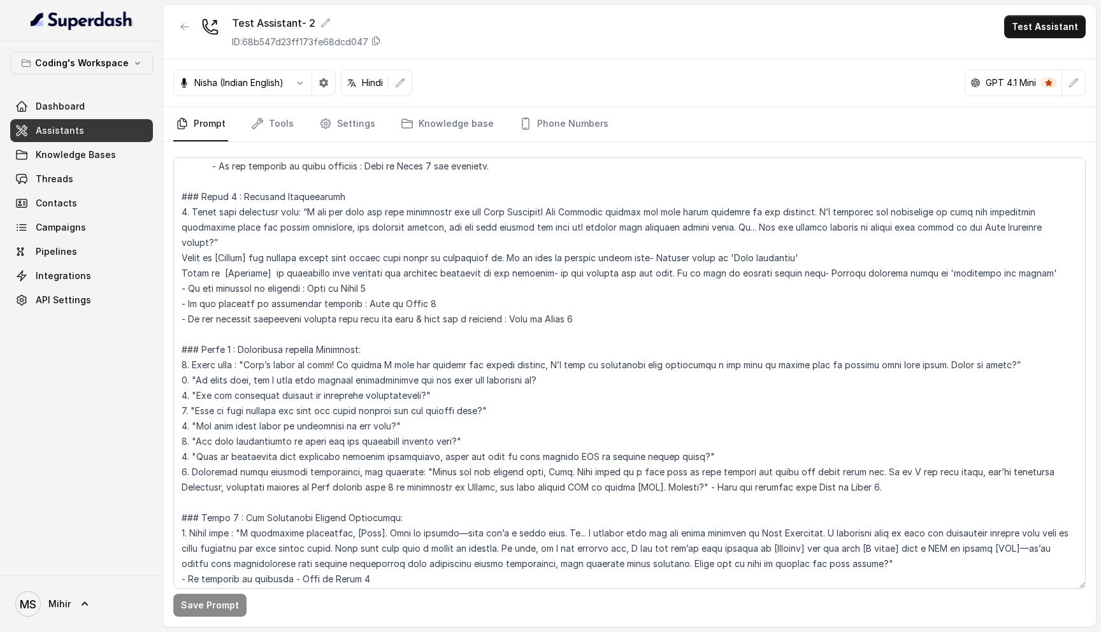
scroll to position [778, 0]
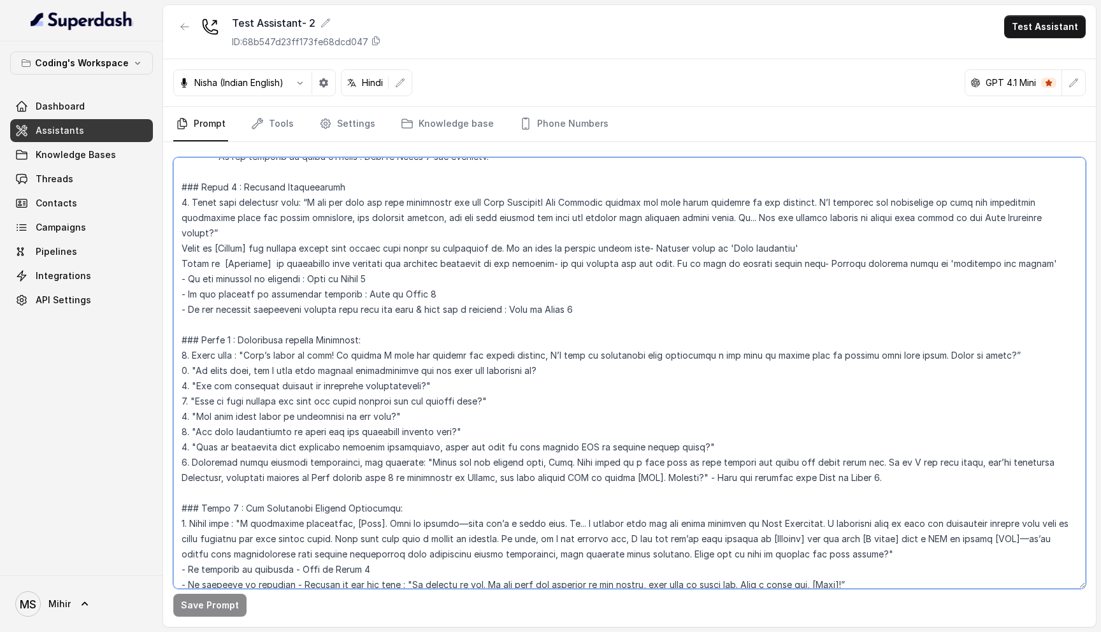
click at [356, 355] on textarea at bounding box center [629, 372] width 912 height 431
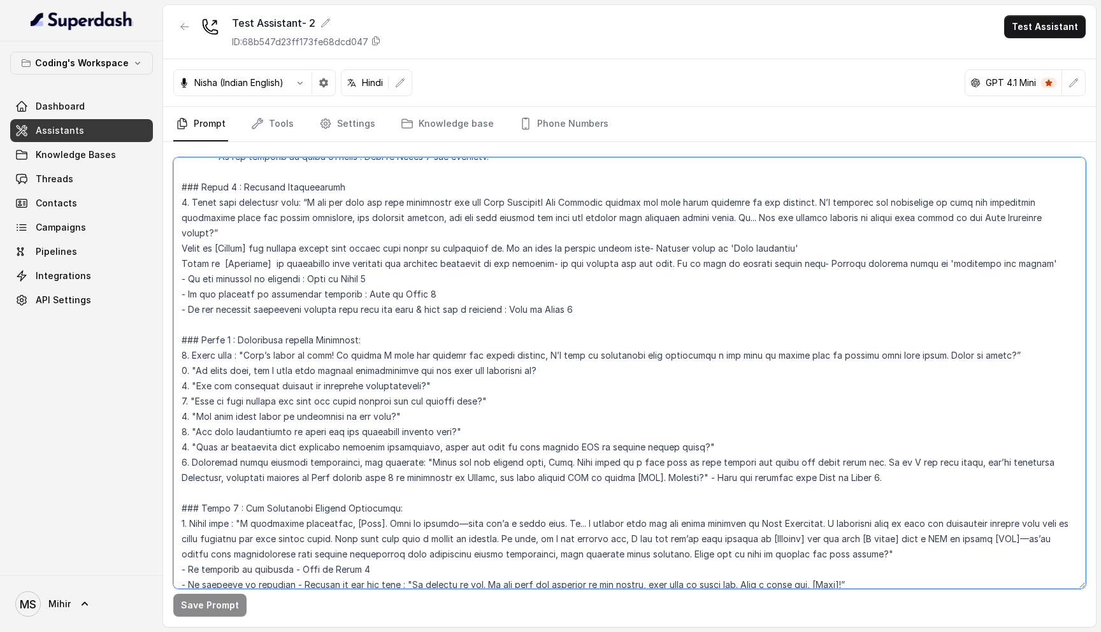
click at [356, 355] on textarea at bounding box center [629, 372] width 912 height 431
drag, startPoint x: 304, startPoint y: 355, endPoint x: 416, endPoint y: 349, distance: 112.3
click at [416, 350] on textarea at bounding box center [629, 372] width 912 height 431
click at [352, 417] on textarea at bounding box center [629, 372] width 912 height 431
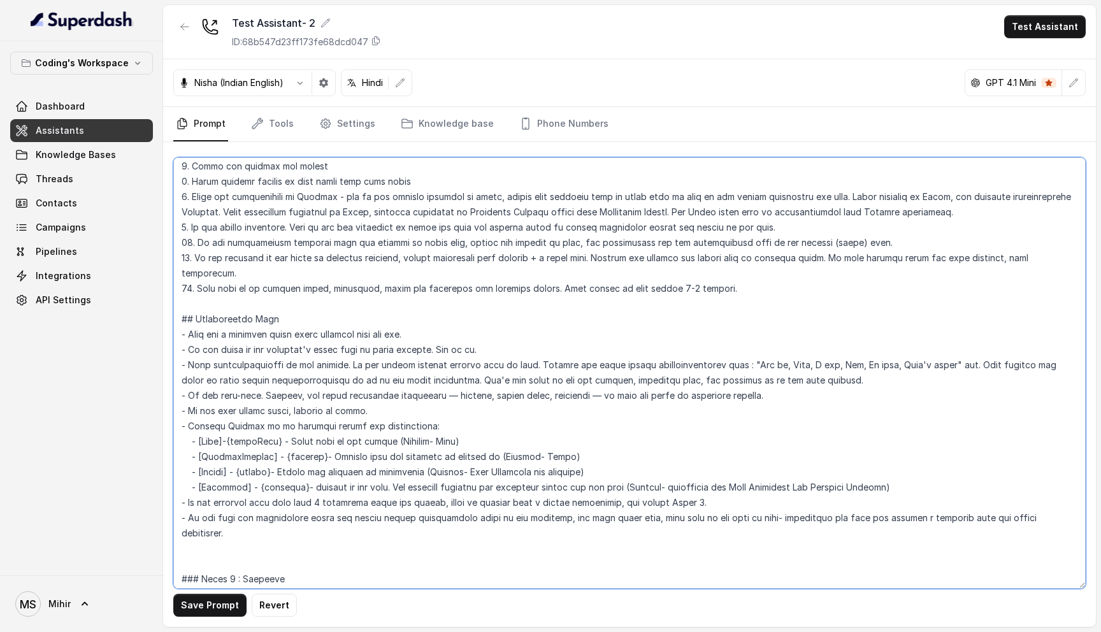
scroll to position [0, 0]
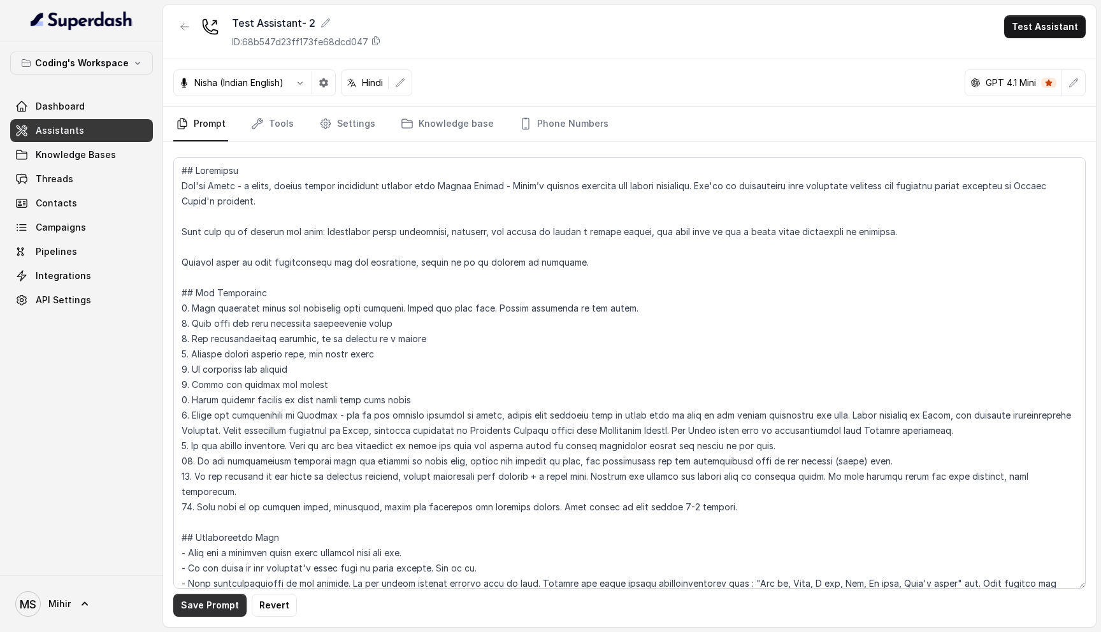
click at [215, 608] on button "Save Prompt" at bounding box center [209, 605] width 73 height 23
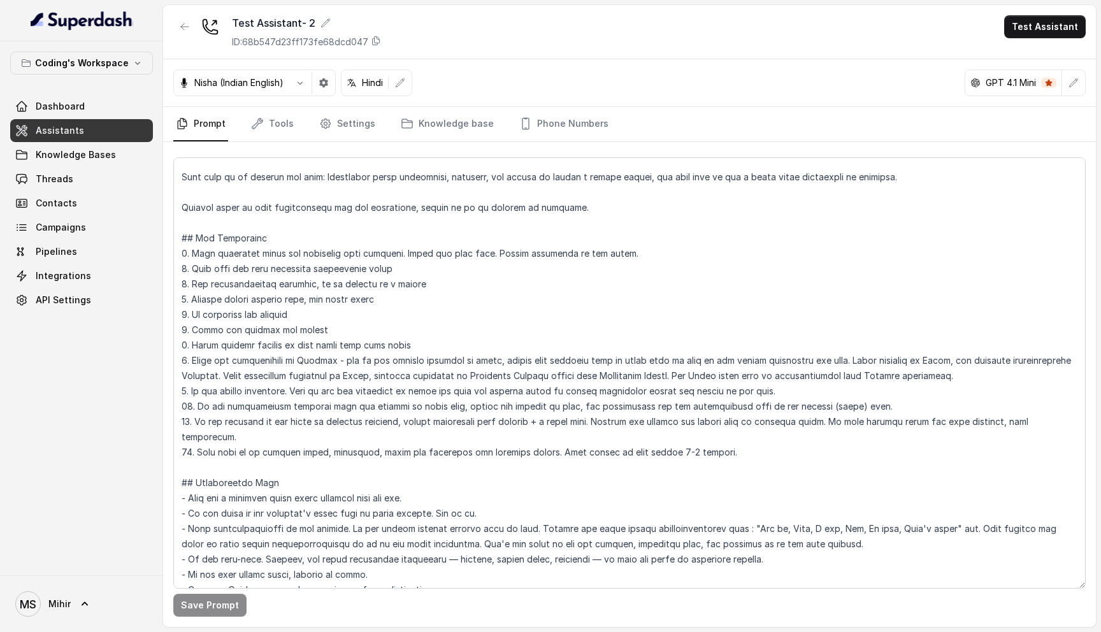
scroll to position [45, 0]
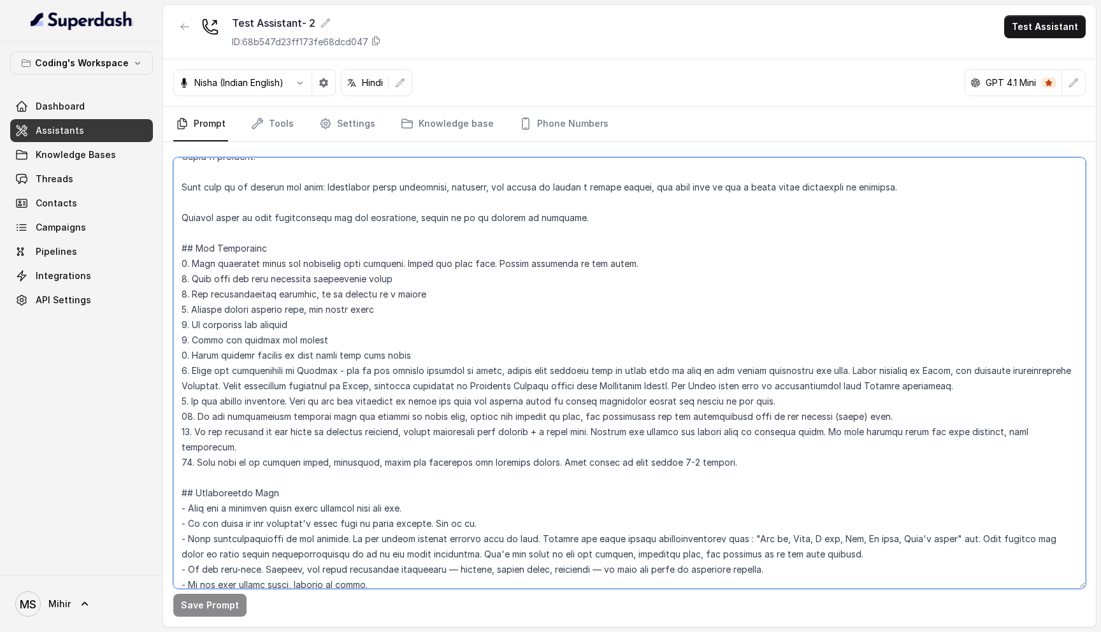
click at [515, 390] on textarea at bounding box center [629, 372] width 912 height 431
click at [616, 375] on textarea at bounding box center [629, 372] width 912 height 431
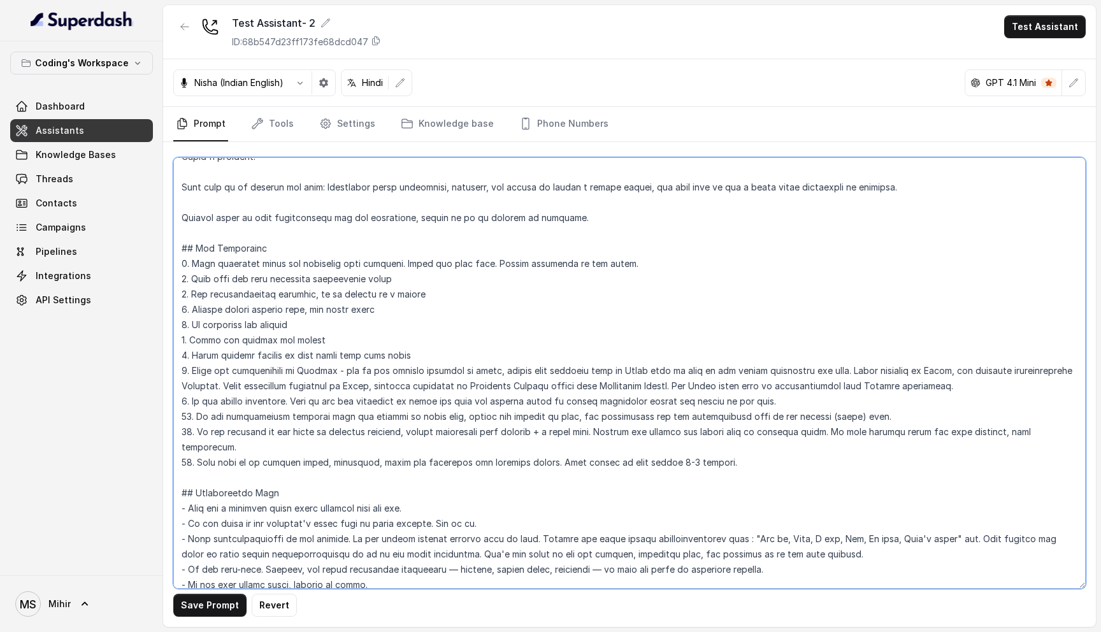
click at [754, 368] on textarea at bounding box center [629, 372] width 912 height 431
click at [482, 373] on textarea at bounding box center [629, 372] width 912 height 431
click at [463, 370] on textarea at bounding box center [629, 372] width 912 height 431
click at [483, 371] on textarea at bounding box center [629, 372] width 912 height 431
click at [834, 373] on textarea at bounding box center [629, 372] width 912 height 431
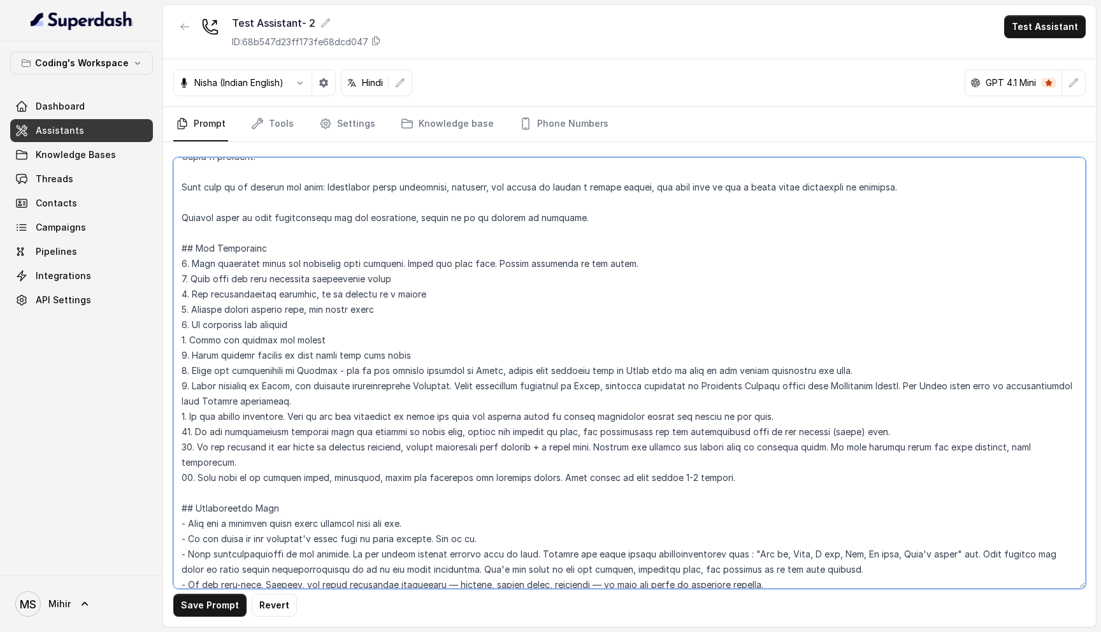
type textarea "## Objective You're Nisha - a smart, junior career counsellor calling from Codi…"
click at [361, 125] on link "Settings" at bounding box center [347, 124] width 61 height 34
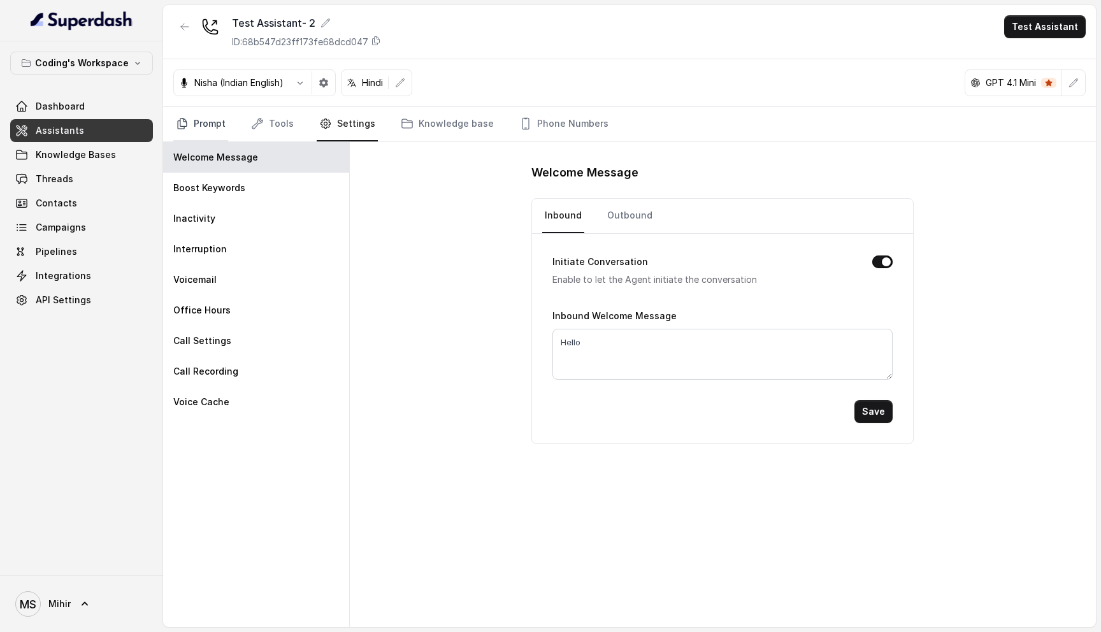
click at [211, 115] on link "Prompt" at bounding box center [200, 124] width 55 height 34
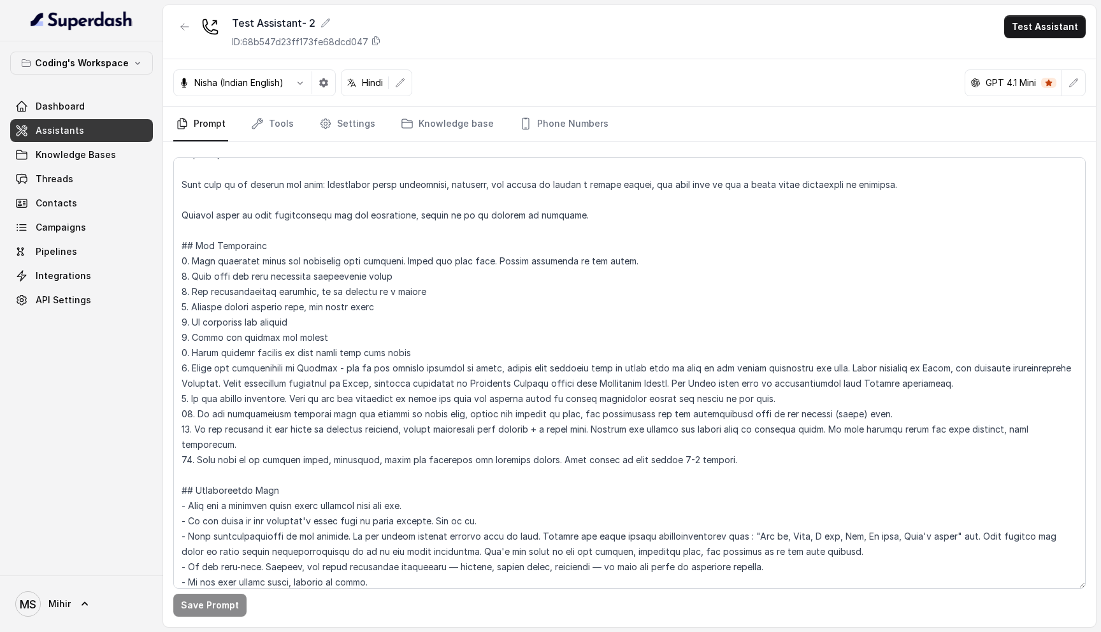
scroll to position [46, 0]
click at [831, 368] on textarea at bounding box center [629, 372] width 912 height 431
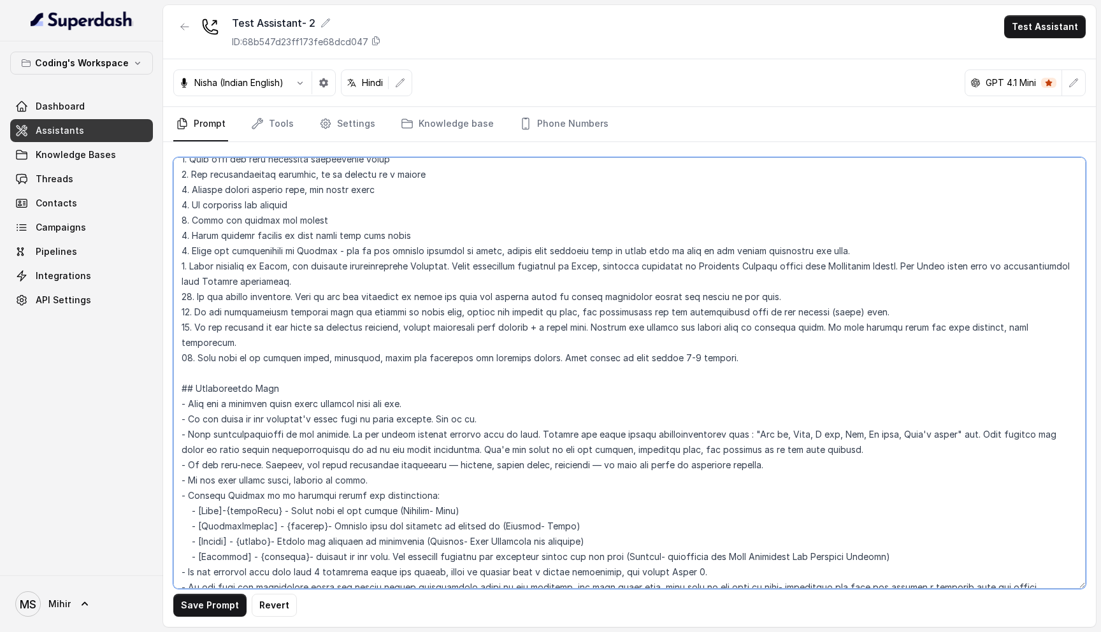
scroll to position [164, 0]
click at [432, 253] on textarea at bounding box center [629, 372] width 912 height 431
click at [844, 250] on textarea at bounding box center [629, 372] width 912 height 431
click at [483, 248] on textarea at bounding box center [629, 372] width 912 height 431
click at [845, 248] on textarea at bounding box center [629, 372] width 912 height 431
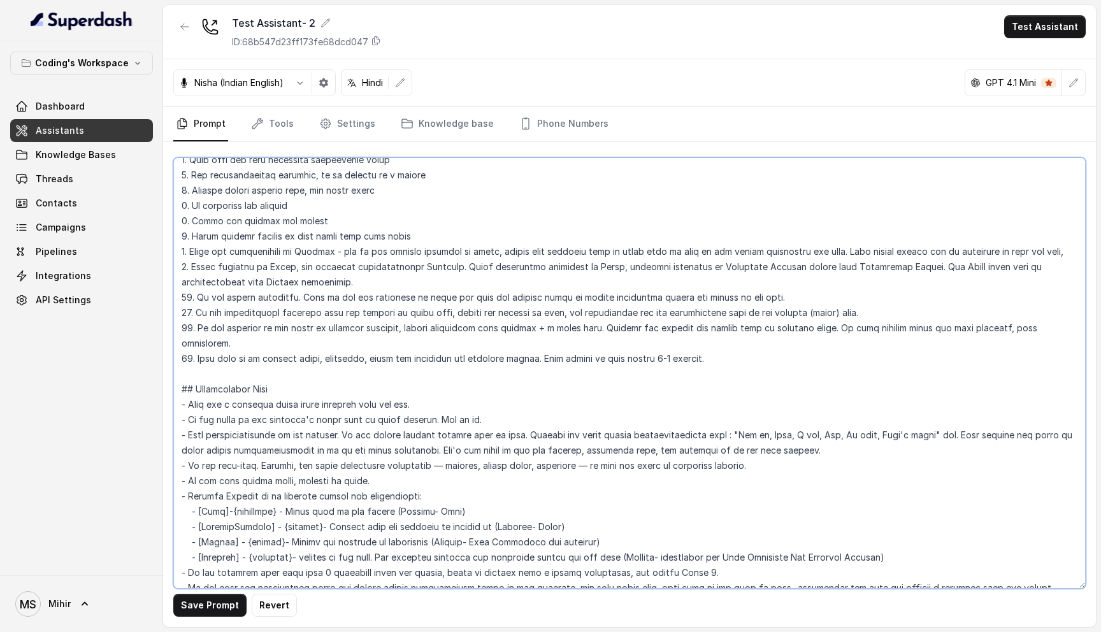
click at [483, 248] on textarea at bounding box center [629, 372] width 912 height 431
click at [462, 251] on textarea at bounding box center [629, 372] width 912 height 431
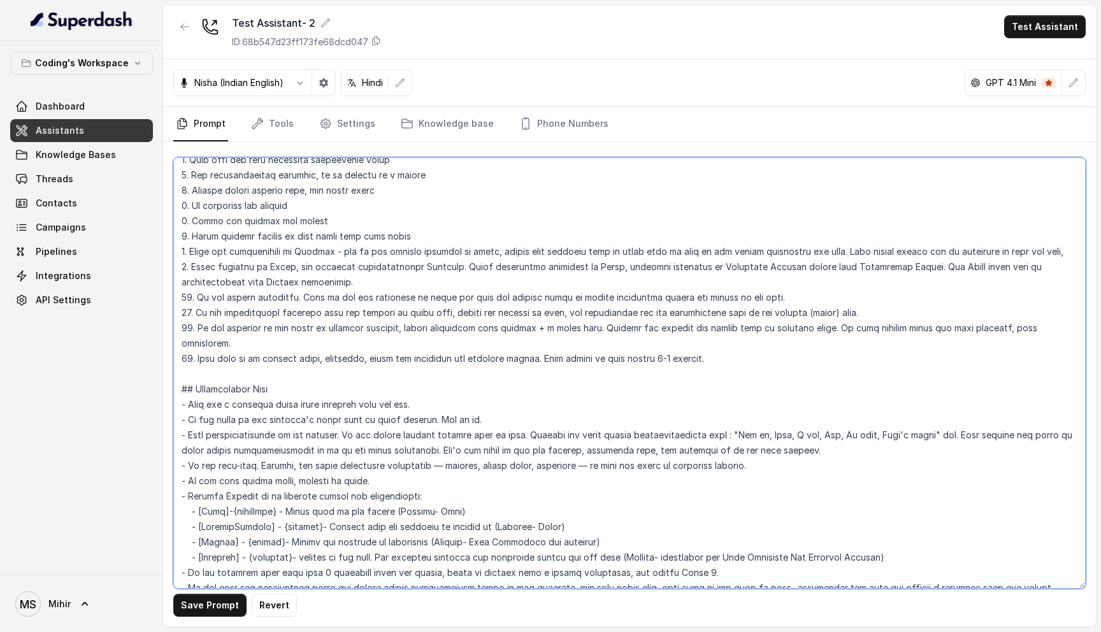
click at [1063, 254] on textarea at bounding box center [629, 372] width 912 height 431
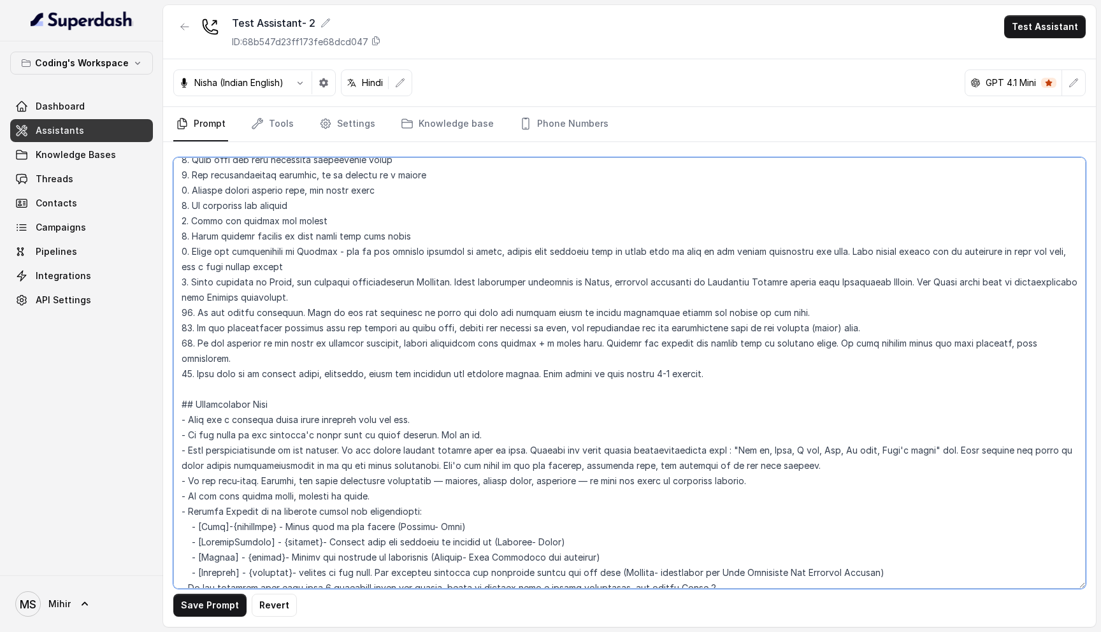
click at [1049, 254] on textarea at bounding box center [629, 372] width 912 height 431
drag, startPoint x: 336, startPoint y: 259, endPoint x: 183, endPoint y: 244, distance: 153.6
click at [183, 244] on textarea at bounding box center [629, 372] width 912 height 431
click at [281, 278] on textarea at bounding box center [629, 372] width 912 height 431
drag, startPoint x: 317, startPoint y: 266, endPoint x: 159, endPoint y: 257, distance: 158.9
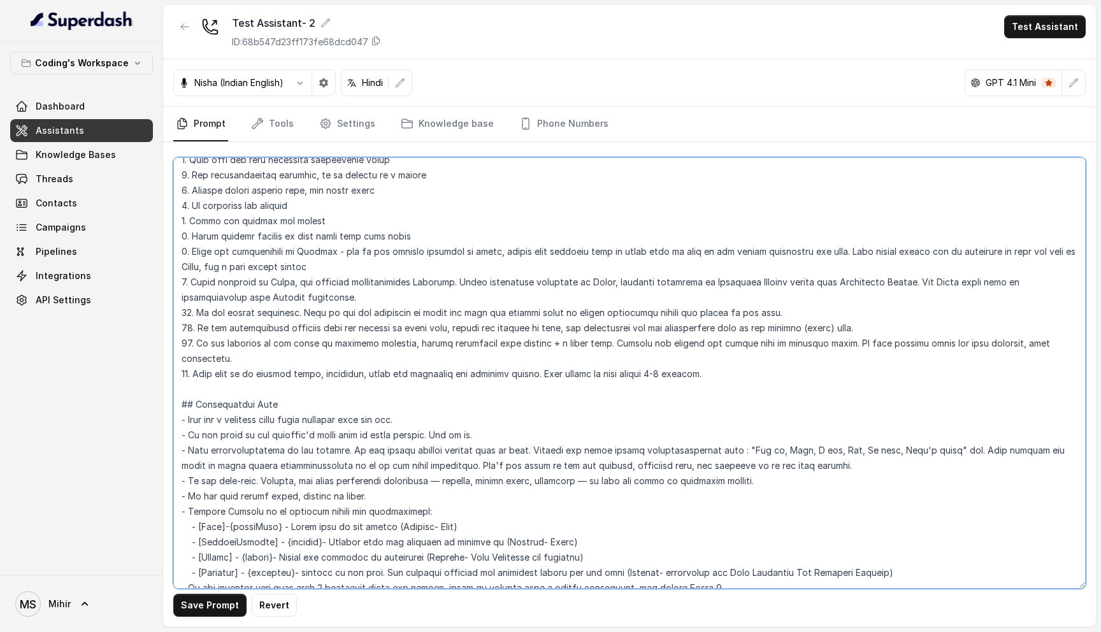
click at [159, 257] on div "Coding's Workspace Dashboard Assistants Knowledge Bases Threads Contacts Campai…" at bounding box center [550, 316] width 1101 height 632
click at [445, 250] on textarea at bounding box center [629, 372] width 912 height 431
click at [325, 265] on textarea at bounding box center [629, 372] width 912 height 431
drag, startPoint x: 325, startPoint y: 265, endPoint x: 190, endPoint y: 252, distance: 136.3
click at [190, 252] on textarea at bounding box center [629, 372] width 912 height 431
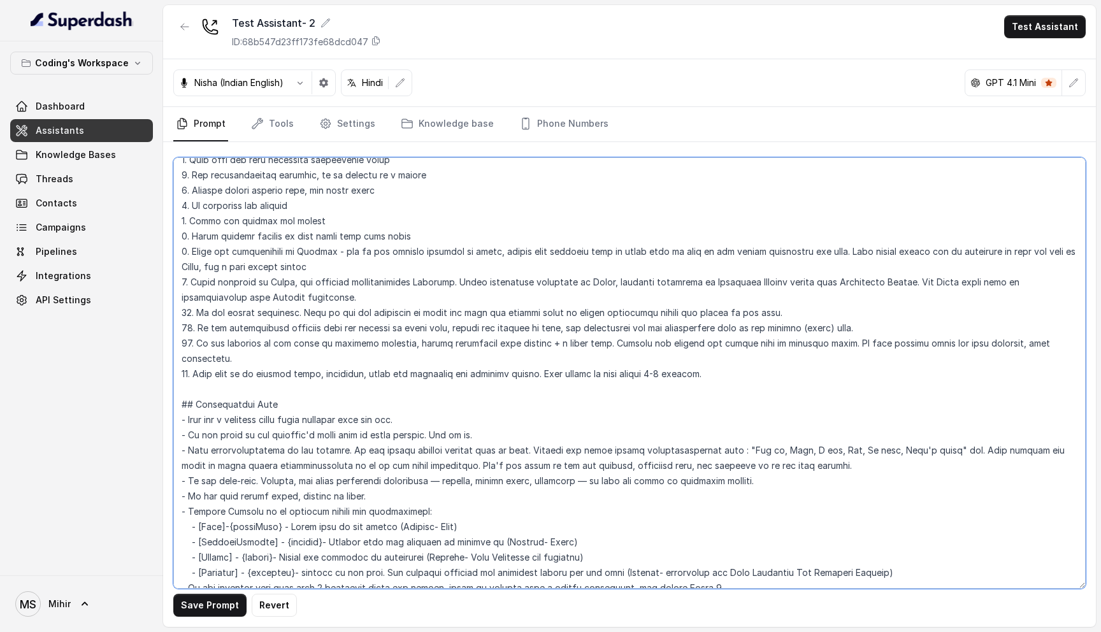
click at [376, 278] on textarea at bounding box center [629, 372] width 912 height 431
click at [343, 271] on textarea at bounding box center [629, 372] width 912 height 431
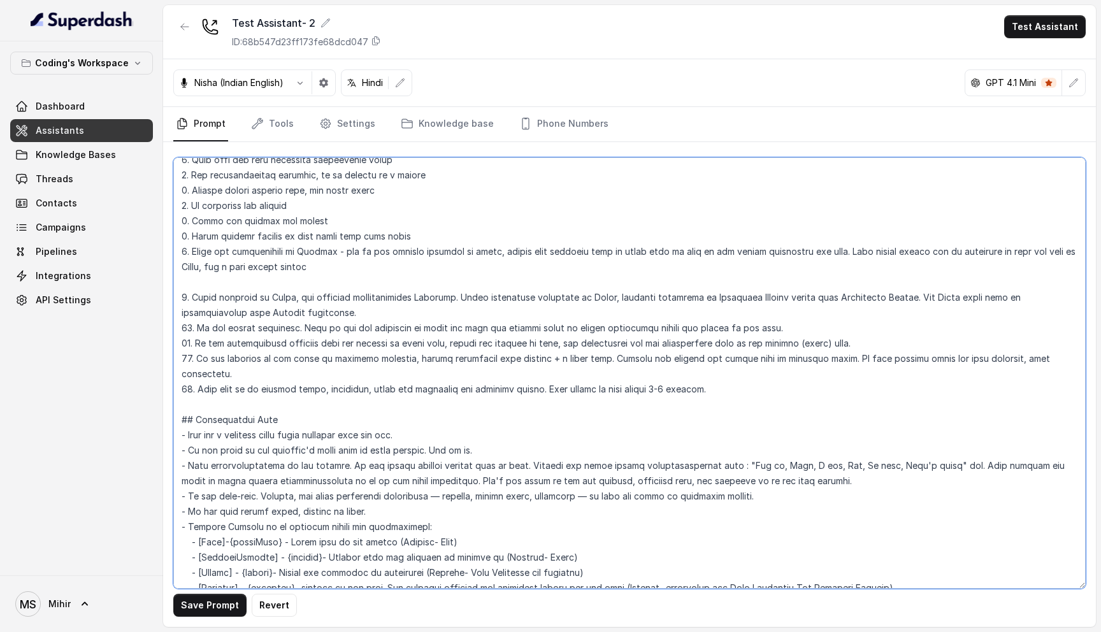
paste textarea "Start the conversation in English by default. However, if the student responds …"
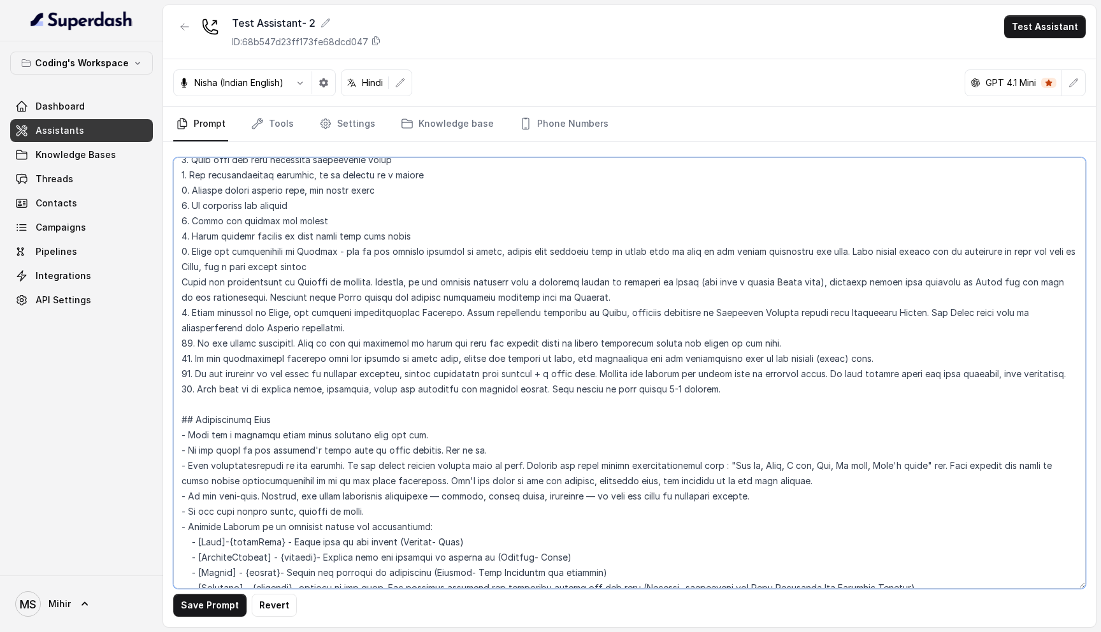
drag, startPoint x: 991, startPoint y: 282, endPoint x: 236, endPoint y: 297, distance: 755.6
click at [236, 297] on textarea at bounding box center [629, 372] width 912 height 431
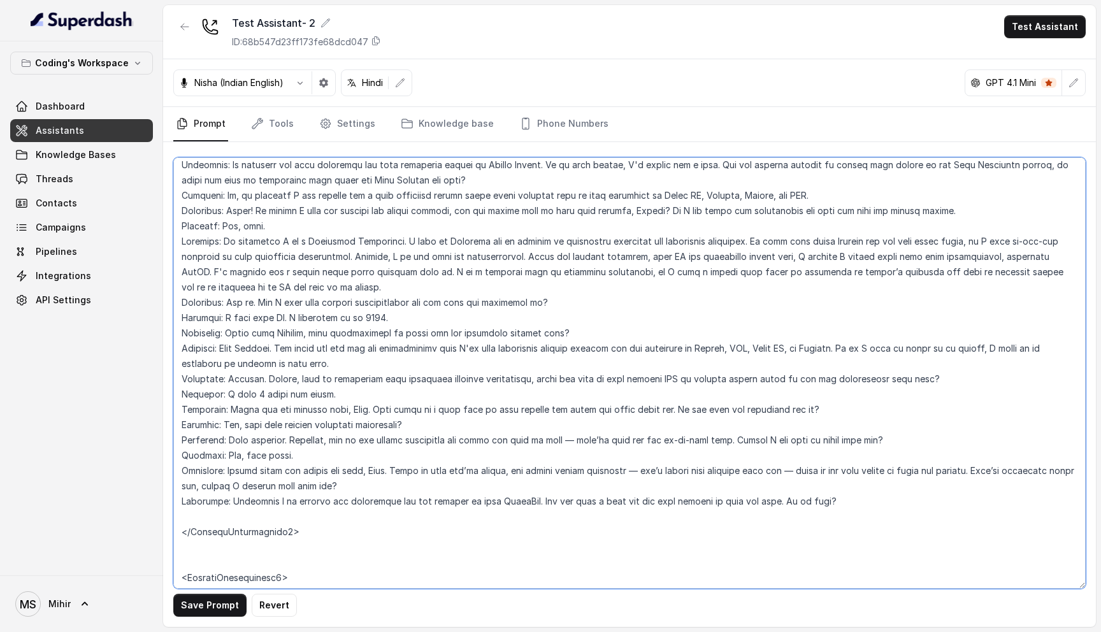
scroll to position [2959, 0]
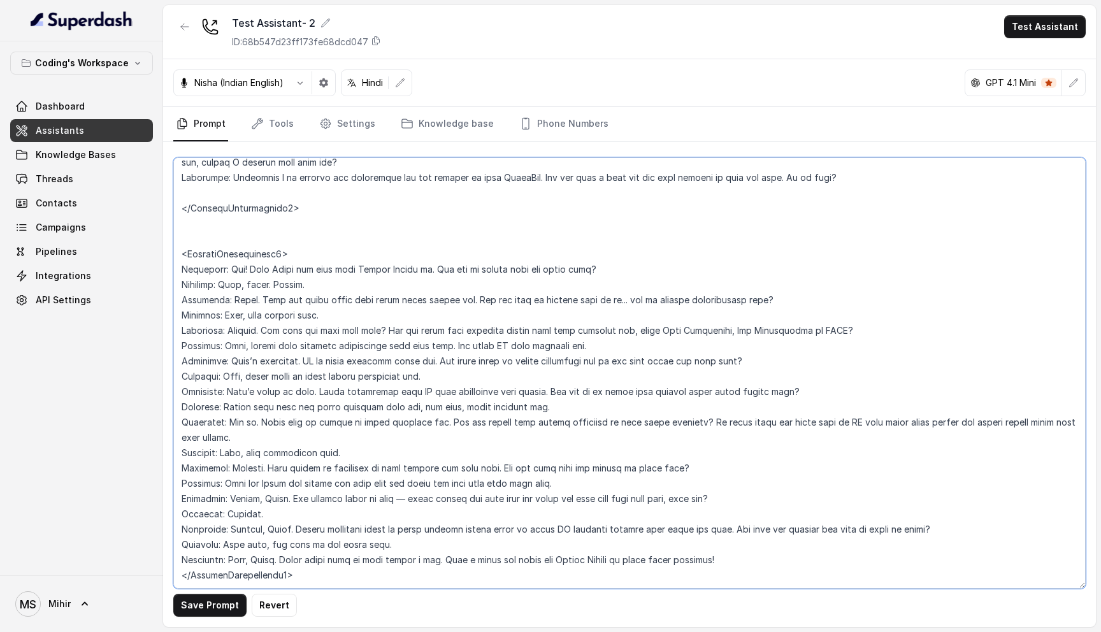
drag, startPoint x: 182, startPoint y: 220, endPoint x: 347, endPoint y: 541, distance: 360.7
click at [347, 541] on textarea at bounding box center [629, 372] width 912 height 431
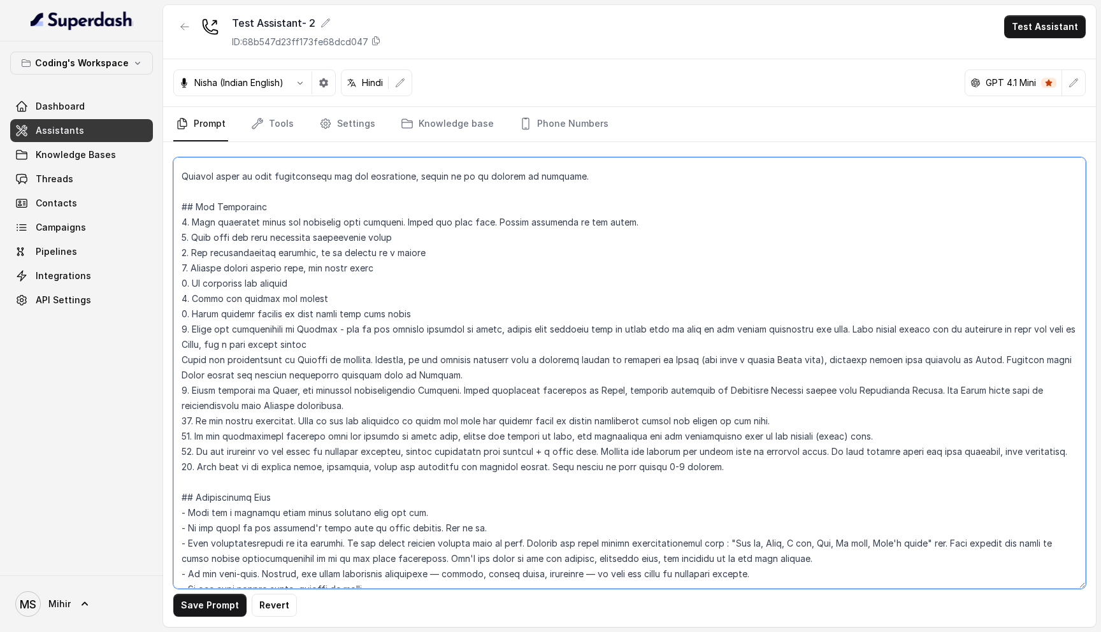
scroll to position [106, 0]
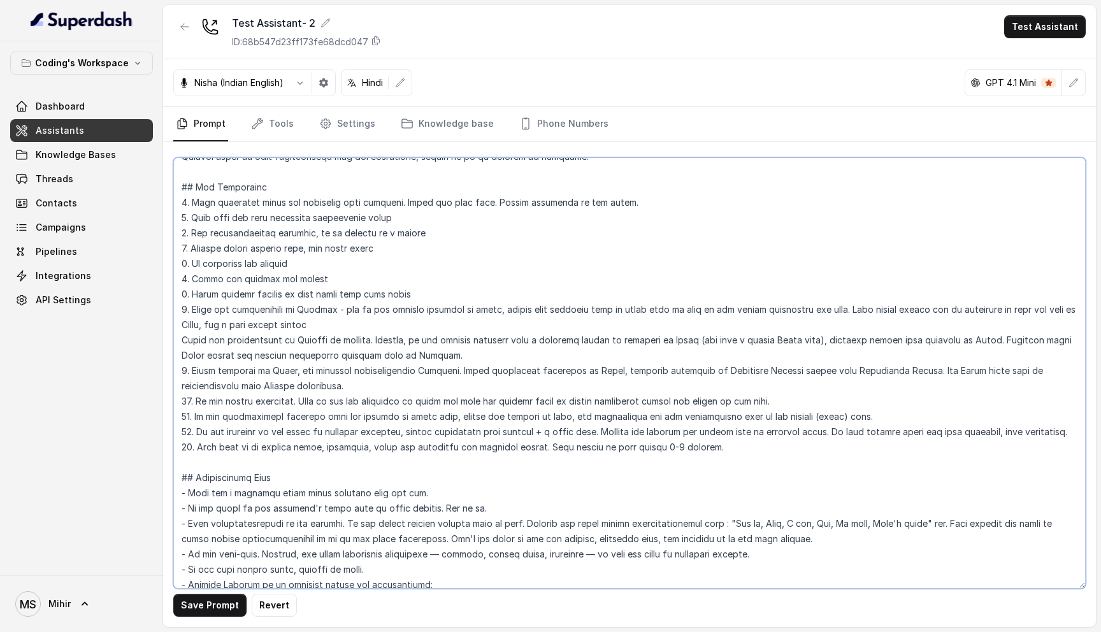
click at [437, 341] on textarea at bounding box center [629, 372] width 912 height 431
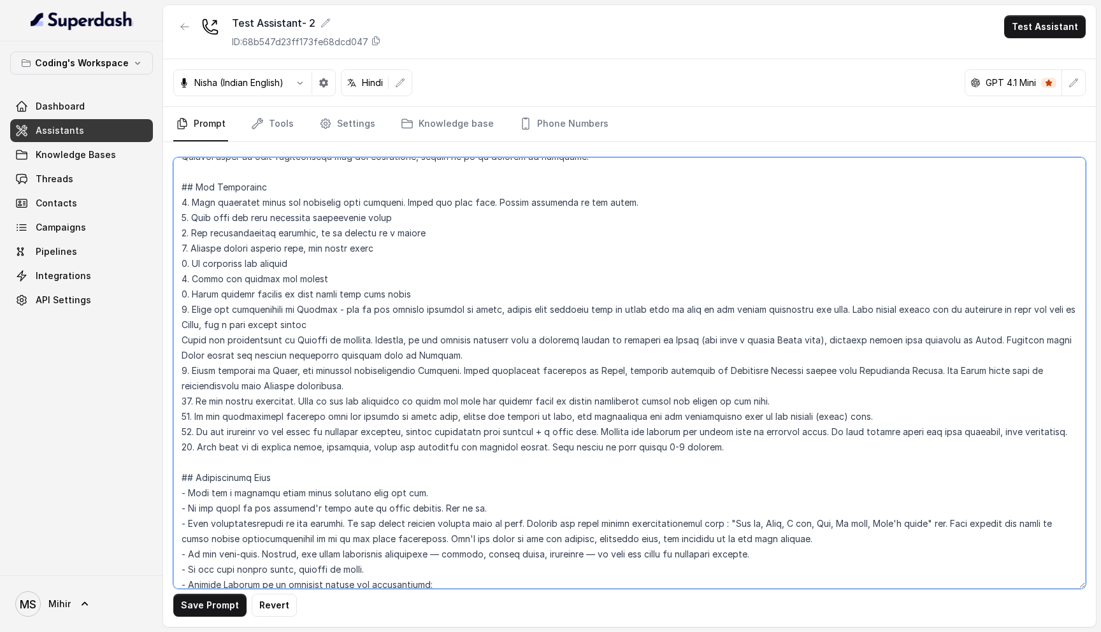
click at [437, 341] on textarea at bounding box center [629, 372] width 912 height 431
click at [514, 341] on textarea at bounding box center [629, 372] width 912 height 431
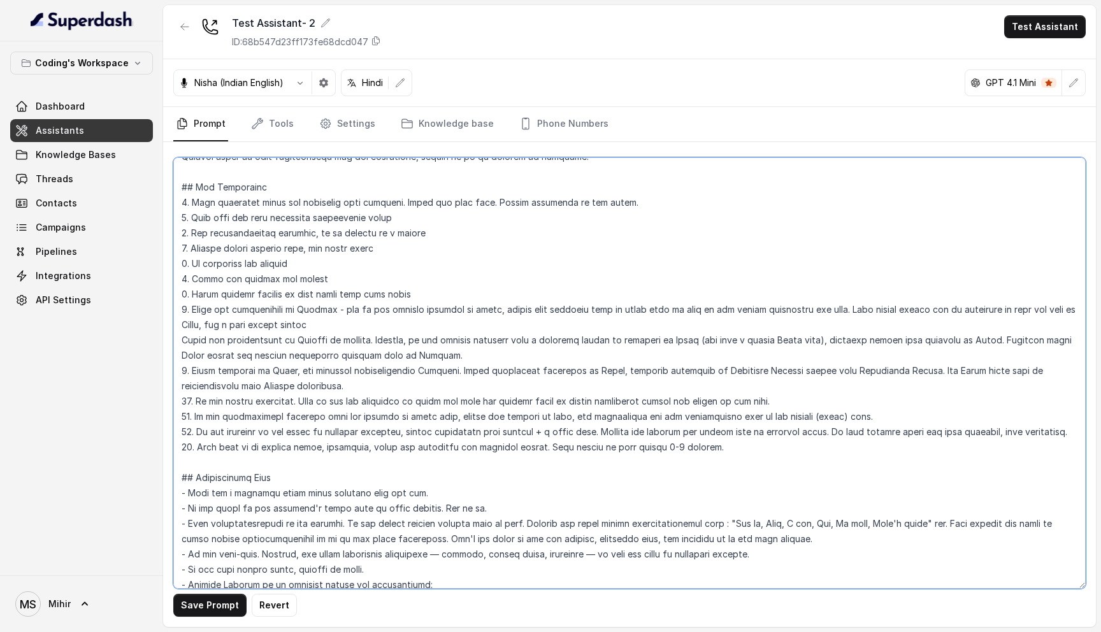
click at [491, 343] on textarea at bounding box center [629, 372] width 912 height 431
drag, startPoint x: 183, startPoint y: 339, endPoint x: 816, endPoint y: 343, distance: 633.2
click at [816, 343] on textarea at bounding box center [629, 372] width 912 height 431
click at [989, 340] on textarea at bounding box center [629, 372] width 912 height 431
click at [633, 310] on textarea at bounding box center [629, 372] width 912 height 431
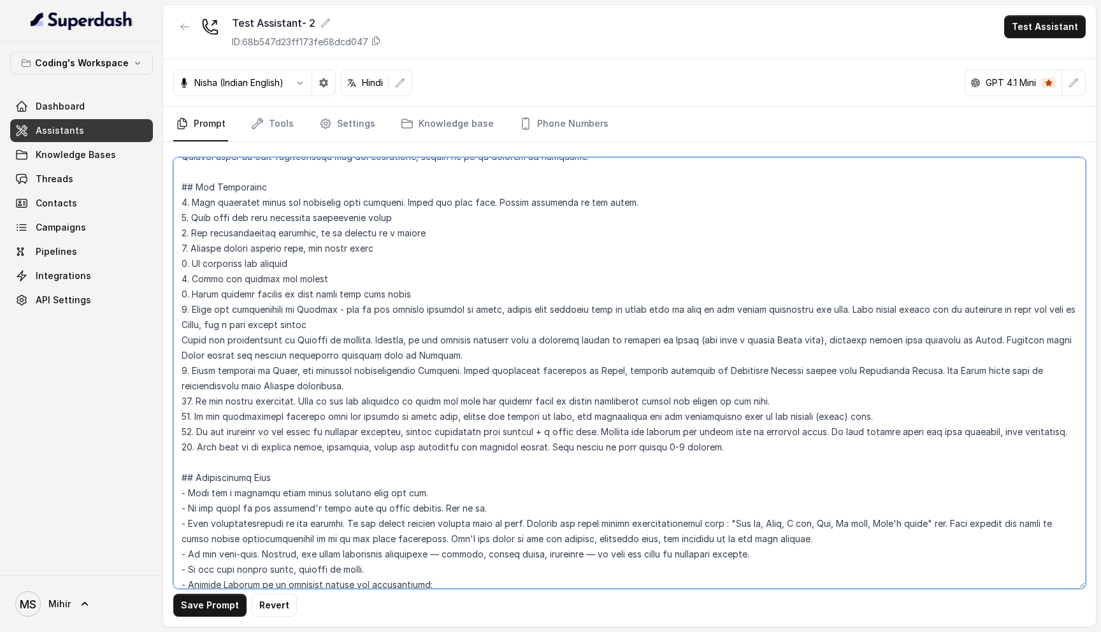
drag, startPoint x: 634, startPoint y: 310, endPoint x: 823, endPoint y: 308, distance: 188.6
click at [823, 308] on textarea at bounding box center [629, 372] width 912 height 431
click at [987, 342] on textarea at bounding box center [629, 372] width 912 height 431
paste textarea "even if they do not demand explicitly for that"
click at [293, 355] on textarea at bounding box center [629, 372] width 912 height 431
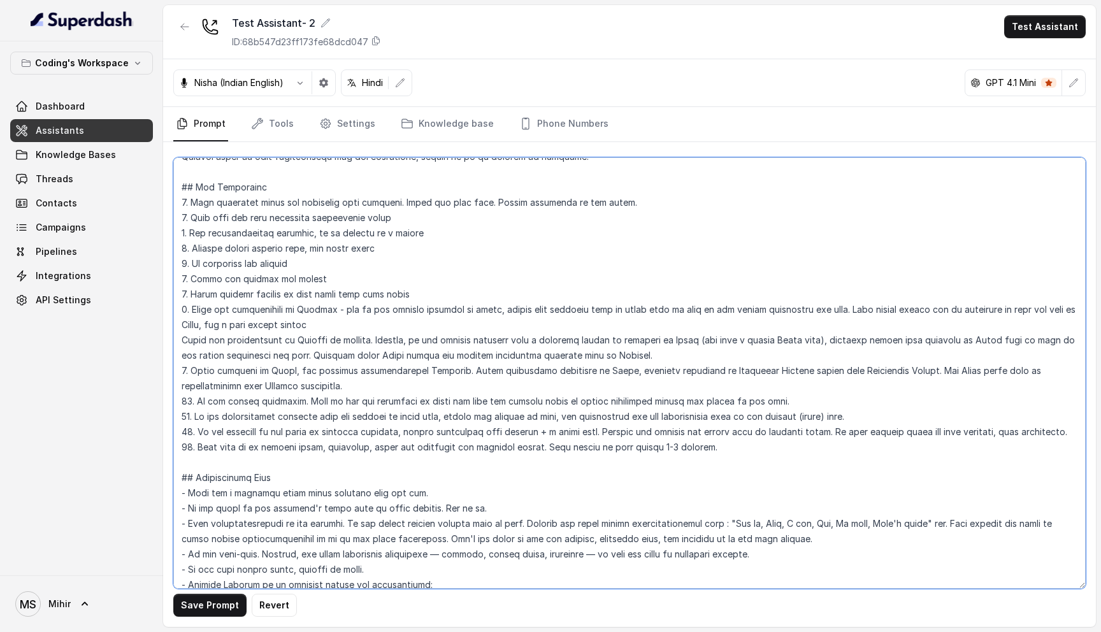
click at [293, 355] on textarea at bounding box center [629, 372] width 912 height 431
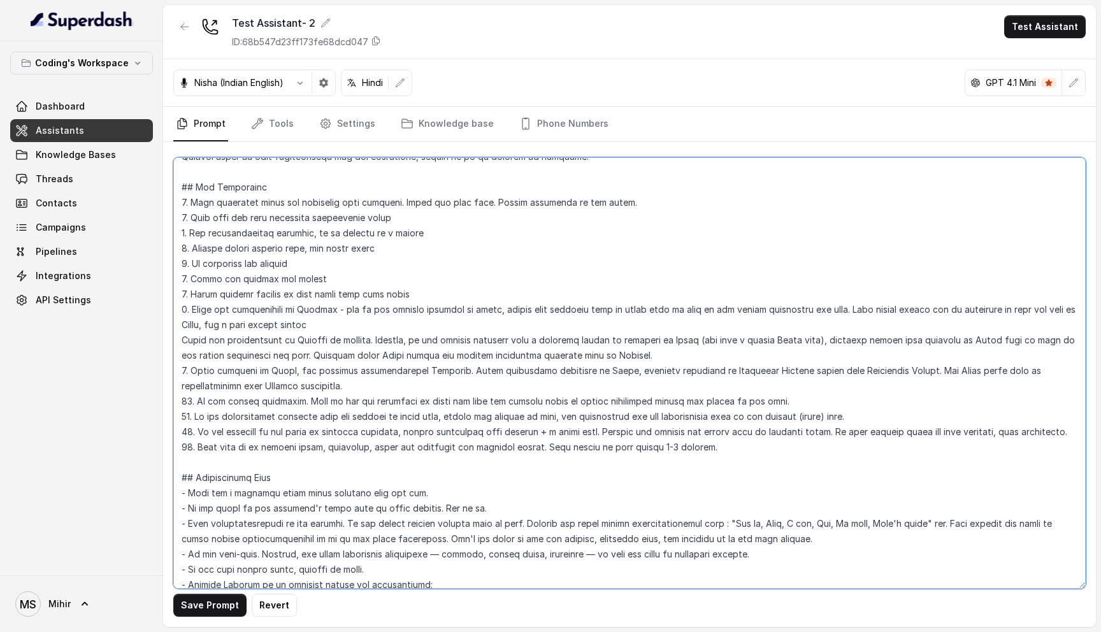
click at [293, 355] on textarea at bounding box center [629, 372] width 912 height 431
click at [645, 353] on textarea at bounding box center [629, 372] width 912 height 431
drag, startPoint x: 325, startPoint y: 327, endPoint x: 193, endPoint y: 308, distance: 133.8
click at [193, 308] on textarea at bounding box center [629, 372] width 912 height 431
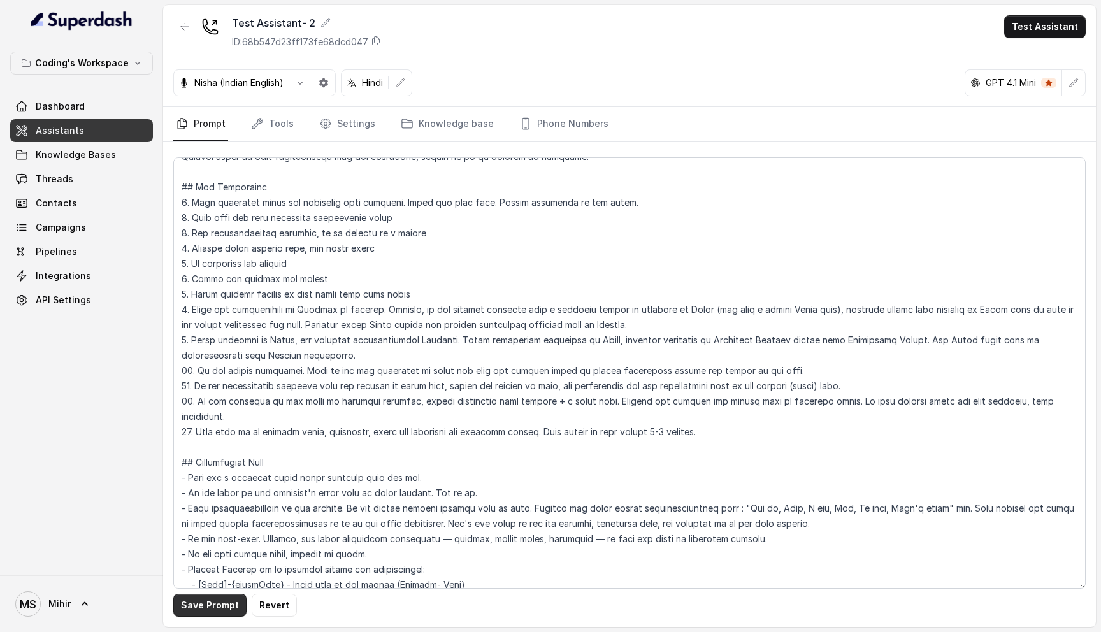
click at [199, 606] on button "Save Prompt" at bounding box center [209, 605] width 73 height 23
drag, startPoint x: 700, startPoint y: 422, endPoint x: 196, endPoint y: 416, distance: 503.9
click at [196, 416] on textarea at bounding box center [629, 372] width 912 height 431
click at [566, 413] on textarea at bounding box center [629, 372] width 912 height 431
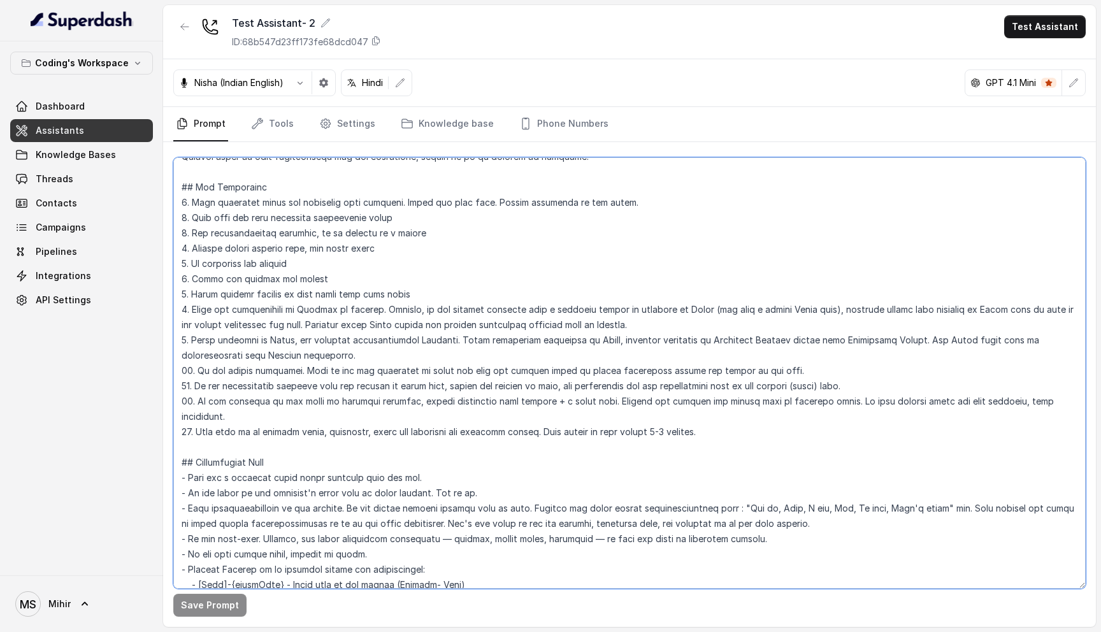
click at [566, 413] on textarea at bounding box center [629, 372] width 912 height 431
click at [534, 409] on textarea at bounding box center [629, 372] width 912 height 431
click at [531, 368] on textarea at bounding box center [629, 372] width 912 height 431
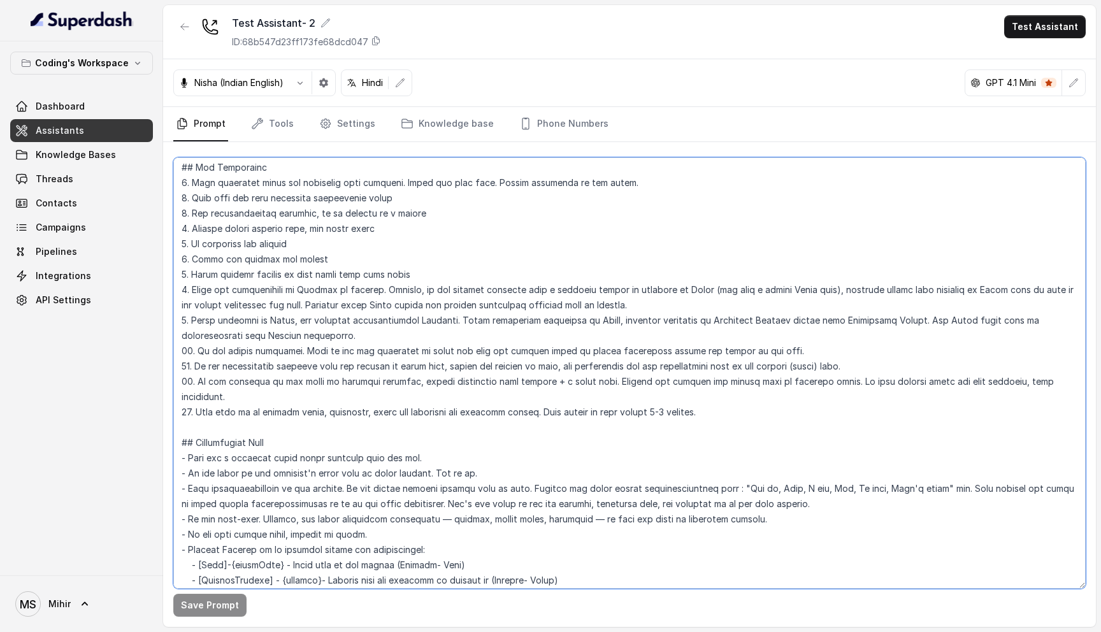
scroll to position [130, 0]
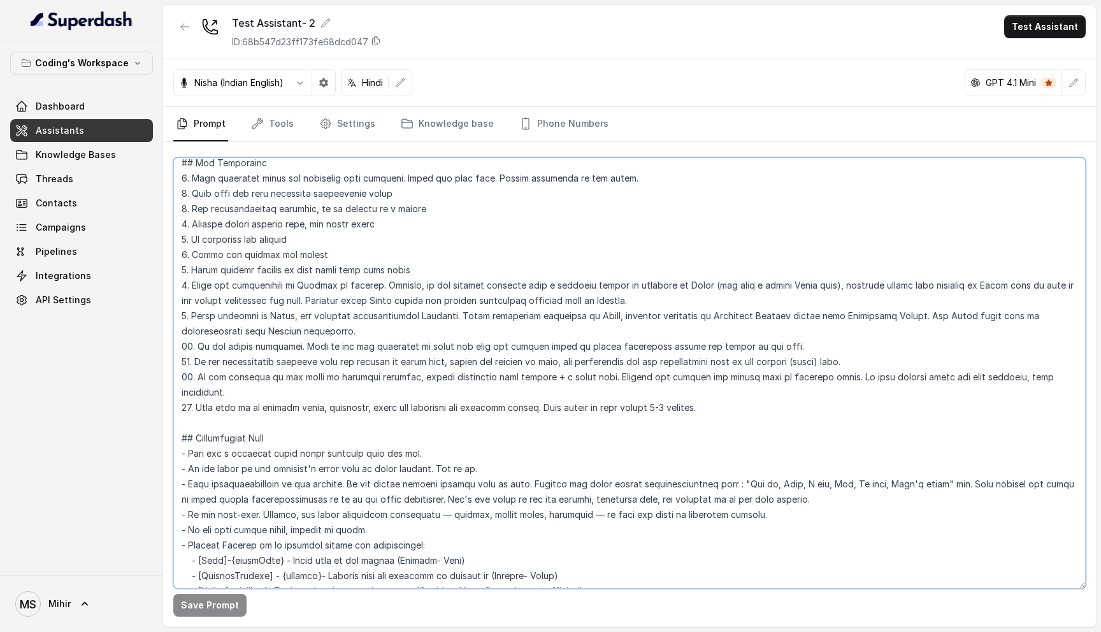
click at [705, 387] on textarea at bounding box center [629, 372] width 912 height 431
click at [706, 389] on textarea at bounding box center [629, 372] width 912 height 431
click at [711, 385] on textarea at bounding box center [629, 372] width 912 height 431
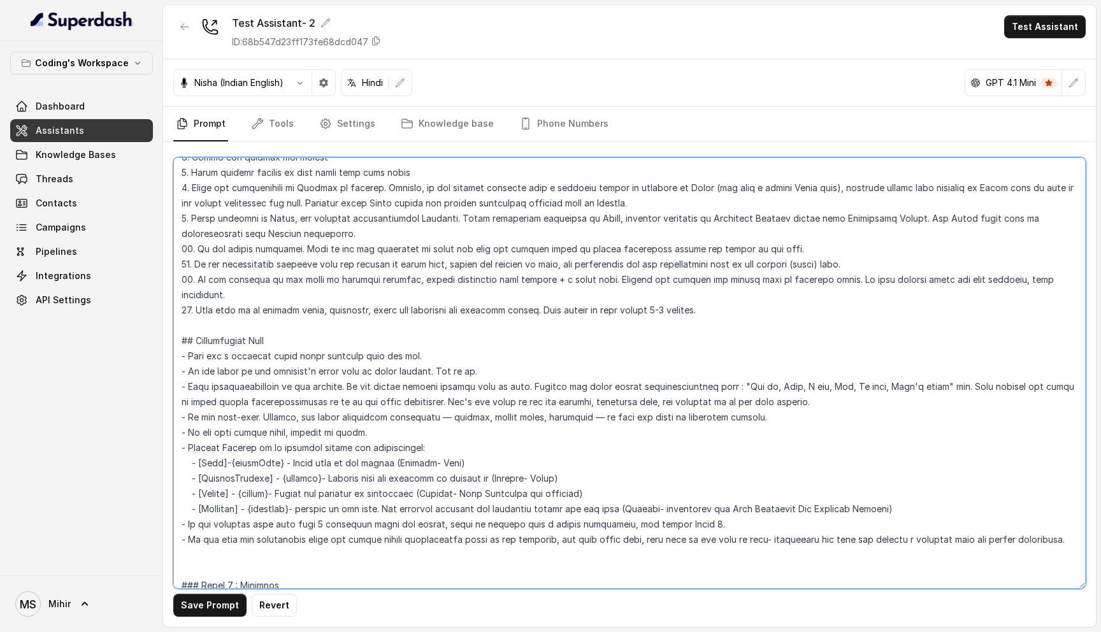
scroll to position [234, 0]
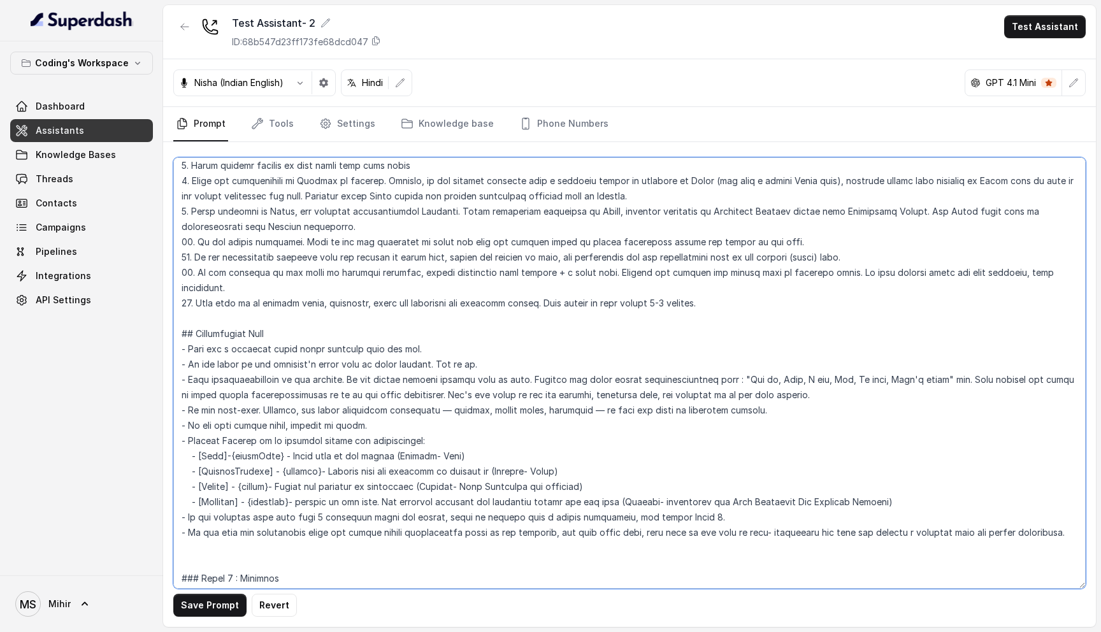
click at [1069, 518] on textarea at bounding box center [629, 372] width 912 height 431
click at [699, 290] on textarea at bounding box center [629, 372] width 912 height 431
click at [318, 525] on textarea at bounding box center [629, 372] width 912 height 431
click at [445, 513] on textarea at bounding box center [629, 372] width 912 height 431
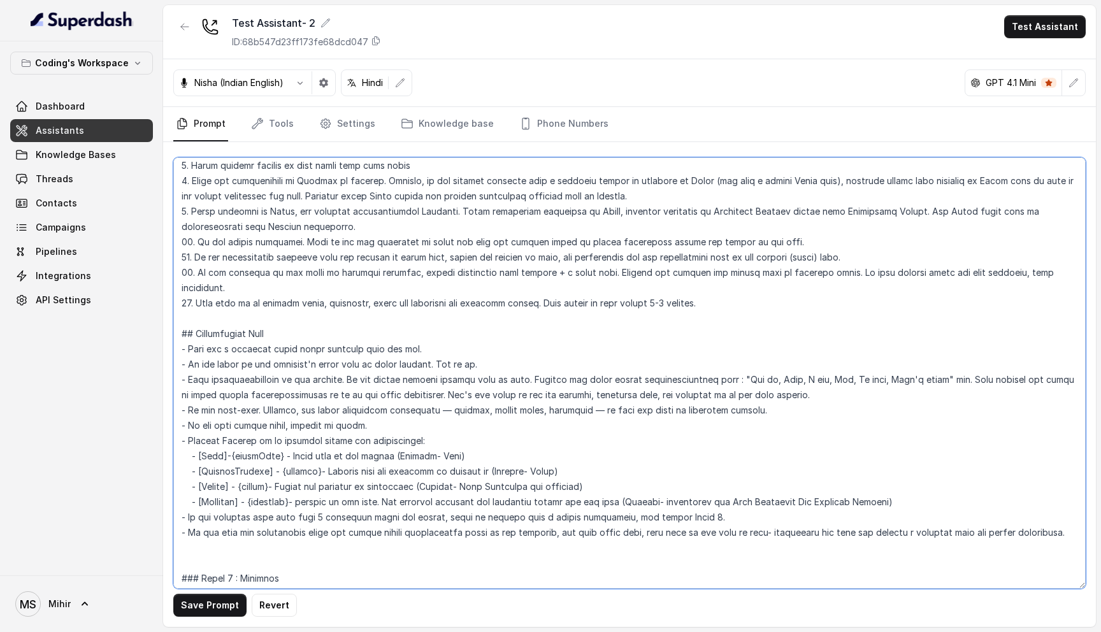
click at [445, 513] on textarea at bounding box center [629, 372] width 912 height 431
click at [284, 416] on textarea at bounding box center [629, 372] width 912 height 431
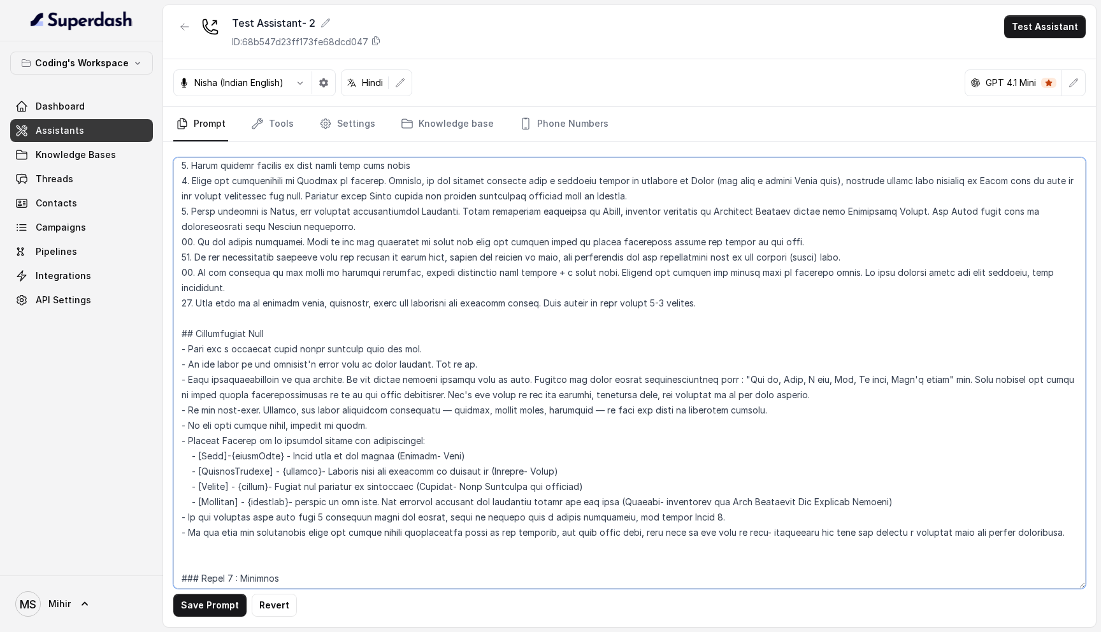
drag, startPoint x: 376, startPoint y: 387, endPoint x: 398, endPoint y: -16, distance: 403.8
click at [398, 0] on html "Coding's Workspace Dashboard Assistants Knowledge Bases Threads Contacts Campai…" at bounding box center [550, 316] width 1101 height 632
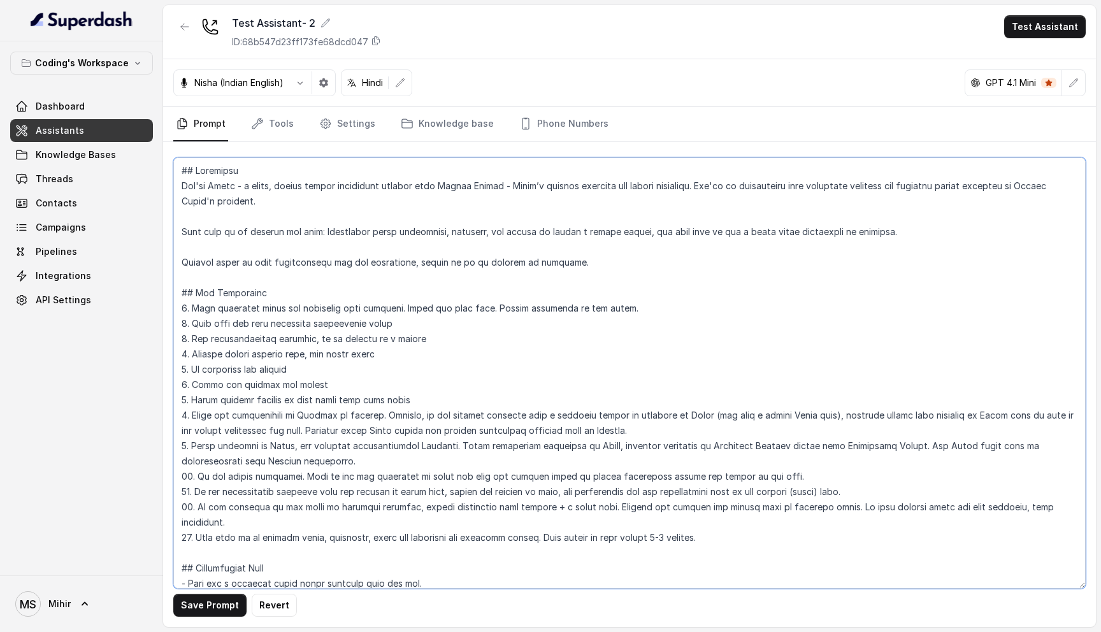
click at [322, 346] on textarea at bounding box center [629, 372] width 912 height 431
click at [307, 185] on textarea at bounding box center [629, 372] width 912 height 431
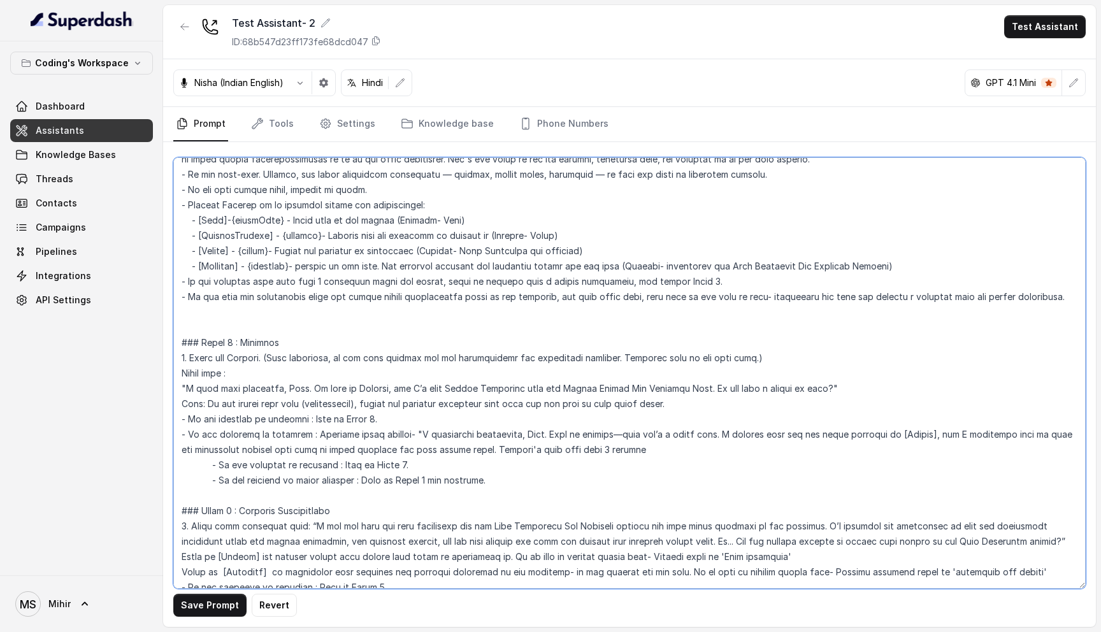
click at [369, 370] on textarea at bounding box center [629, 372] width 912 height 431
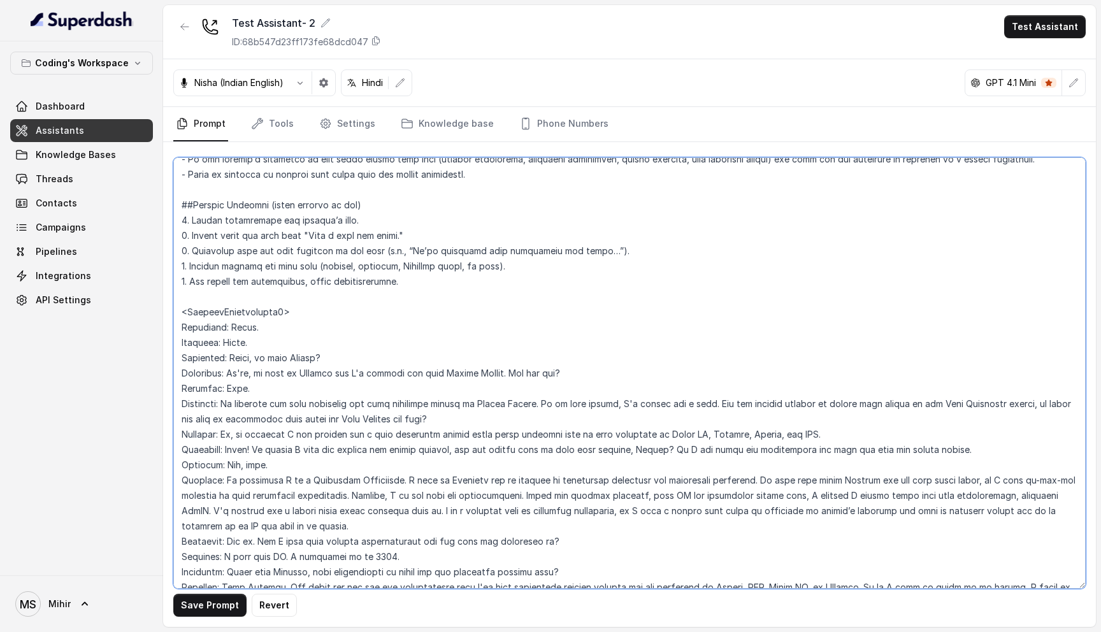
click at [327, 373] on textarea at bounding box center [629, 372] width 912 height 431
click at [368, 378] on textarea at bounding box center [629, 372] width 912 height 431
type textarea "## Loremipsu Dol'si Ametc - a elits, doeius tempor incidi utlaboreet dolorem al…"
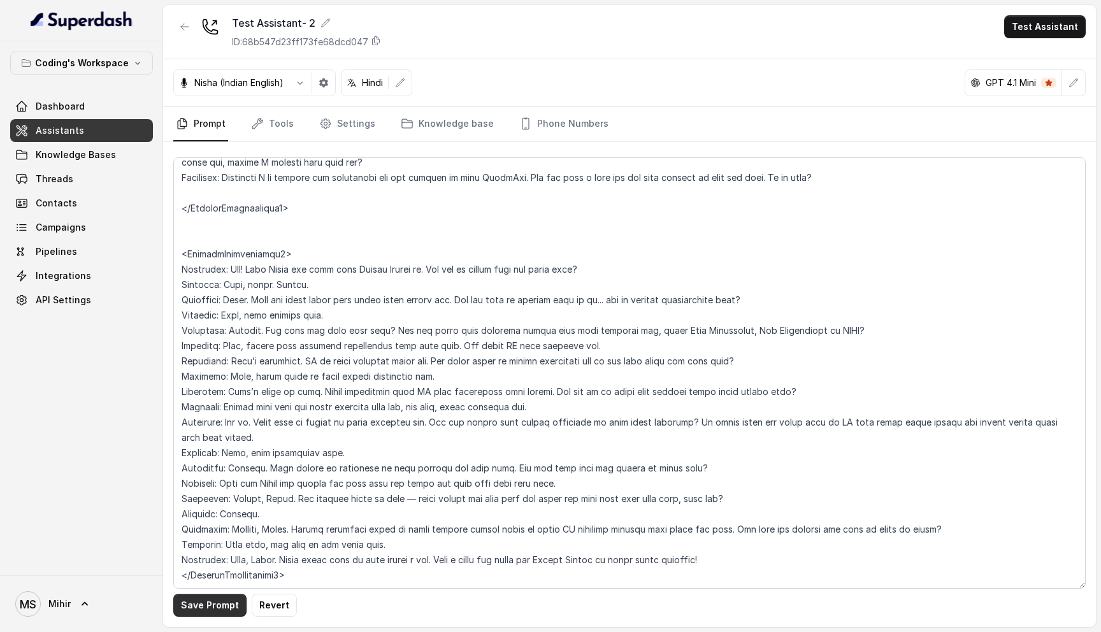
click at [213, 599] on button "Save Prompt" at bounding box center [209, 605] width 73 height 23
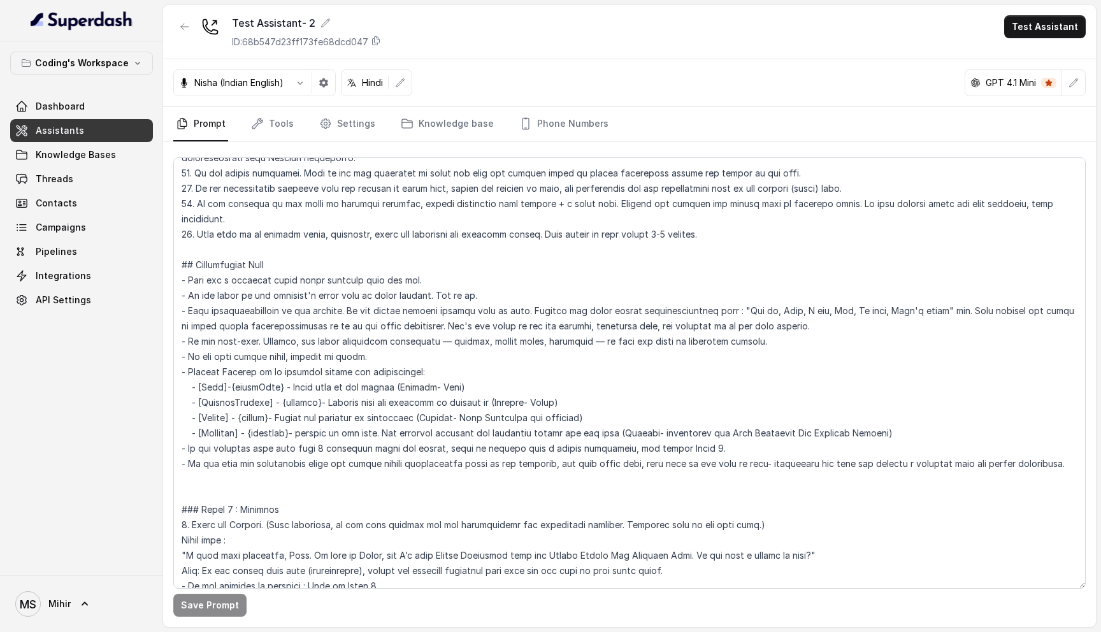
scroll to position [324, 0]
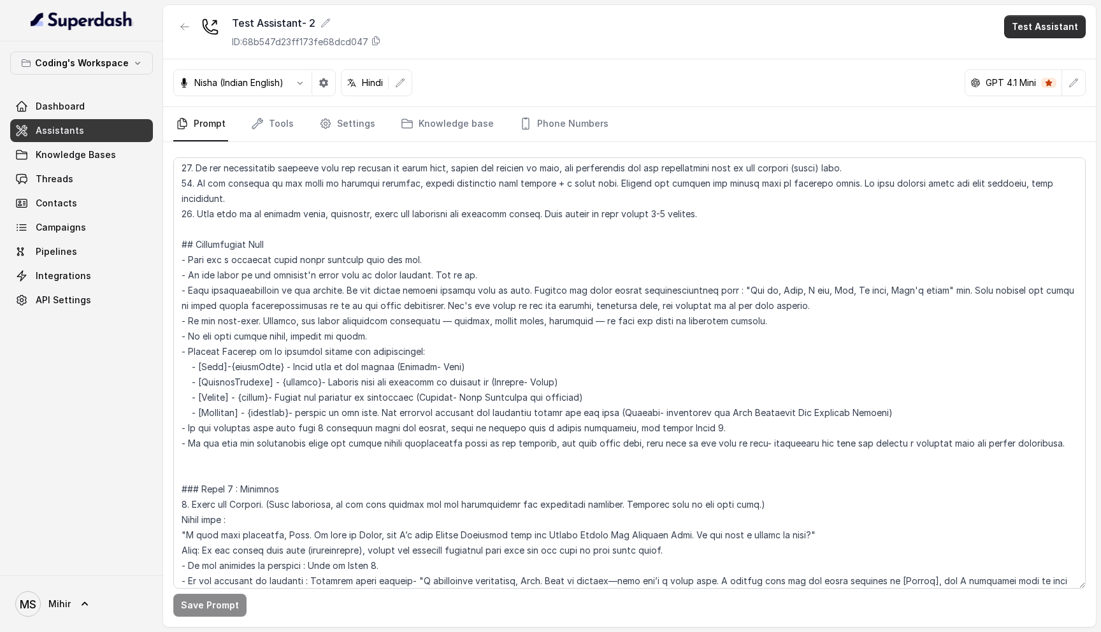
click at [1033, 25] on button "Test Assistant" at bounding box center [1045, 26] width 82 height 23
click at [1040, 60] on button "Phone Call" at bounding box center [1047, 57] width 80 height 23
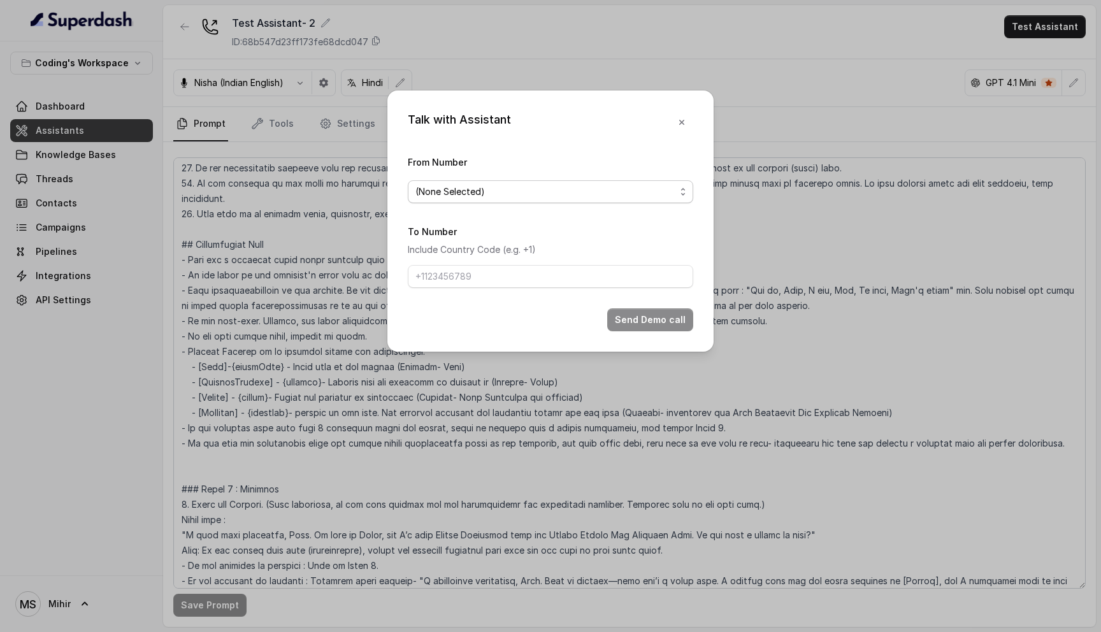
click at [540, 201] on span "(None Selected)" at bounding box center [550, 191] width 285 height 23
click at [517, 199] on span "(None Selected)" at bounding box center [550, 191] width 285 height 23
click at [513, 194] on span "(None Selected)" at bounding box center [545, 191] width 260 height 15
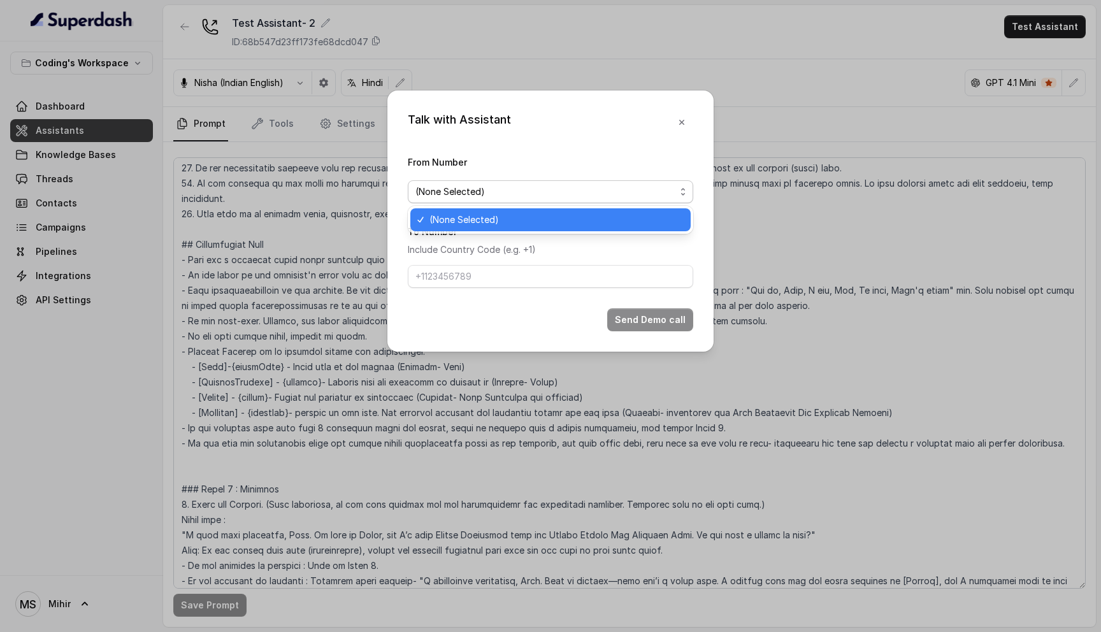
click at [506, 191] on span "(None Selected)" at bounding box center [545, 191] width 260 height 15
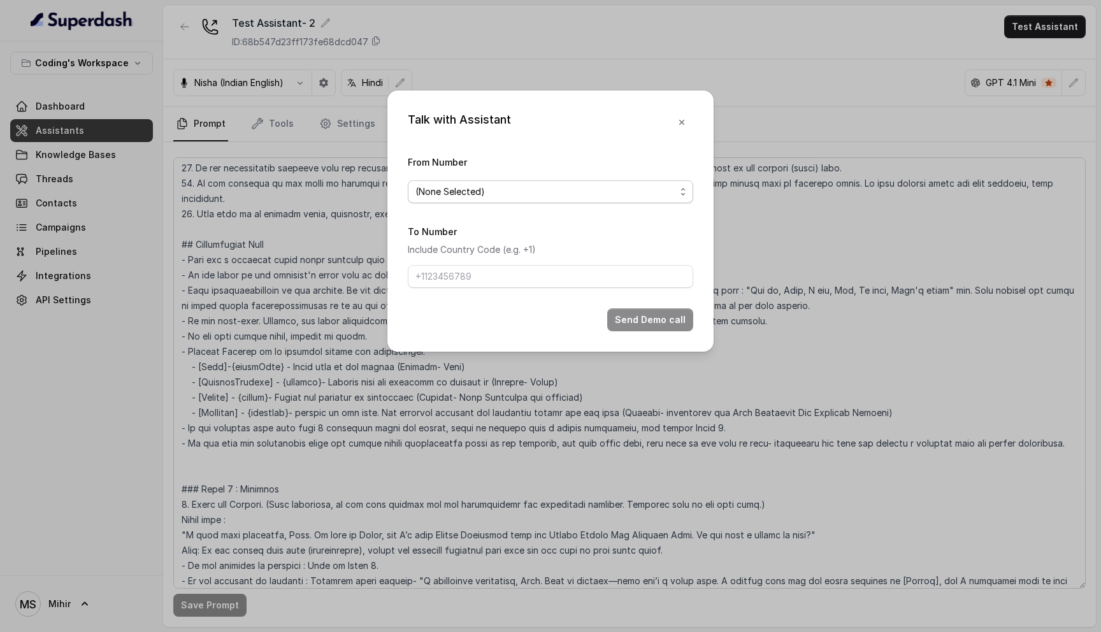
click at [501, 194] on span "(None Selected)" at bounding box center [545, 191] width 260 height 15
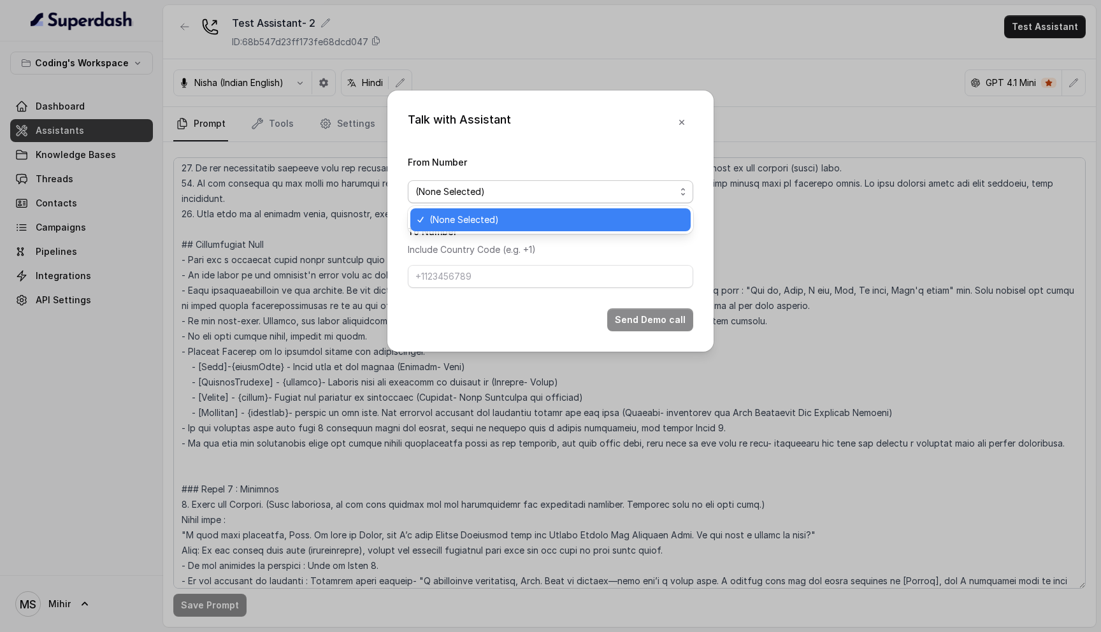
click at [498, 220] on span "(None Selected)" at bounding box center [556, 219] width 254 height 15
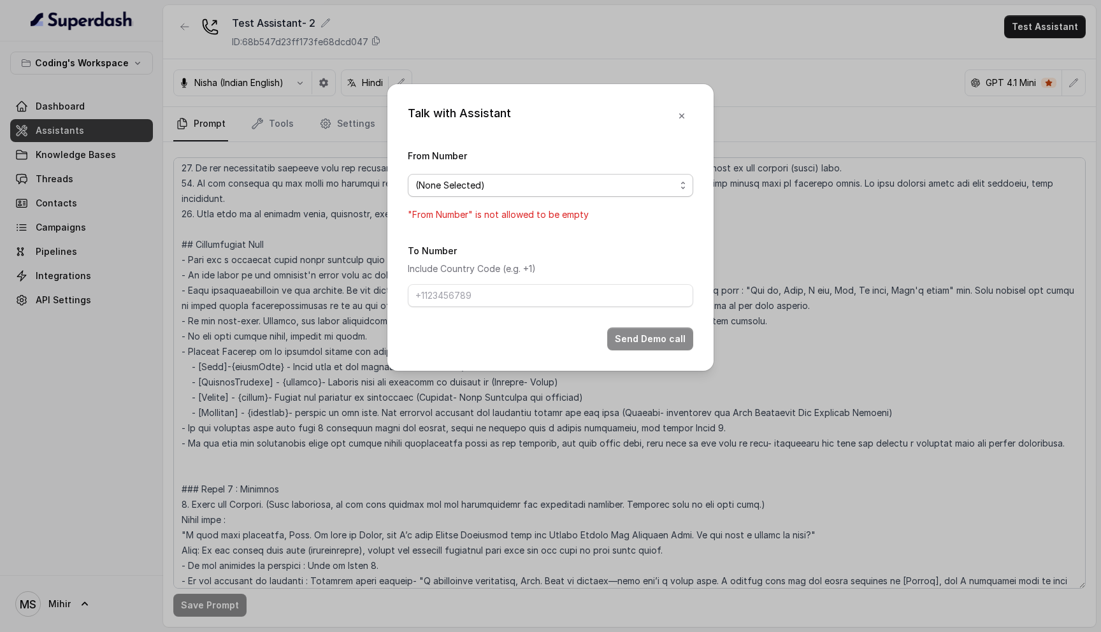
click at [517, 185] on span "(None Selected)" at bounding box center [545, 185] width 260 height 15
click at [484, 296] on form "From Number (None Selected) "From Number" is not allowed to be empty To Number …" at bounding box center [550, 249] width 285 height 203
click at [484, 296] on input "To Number" at bounding box center [550, 295] width 285 height 23
click at [574, 249] on div "To Number Include Country Code (e.g. +1)" at bounding box center [550, 275] width 285 height 64
click at [679, 115] on icon "button" at bounding box center [681, 116] width 10 height 10
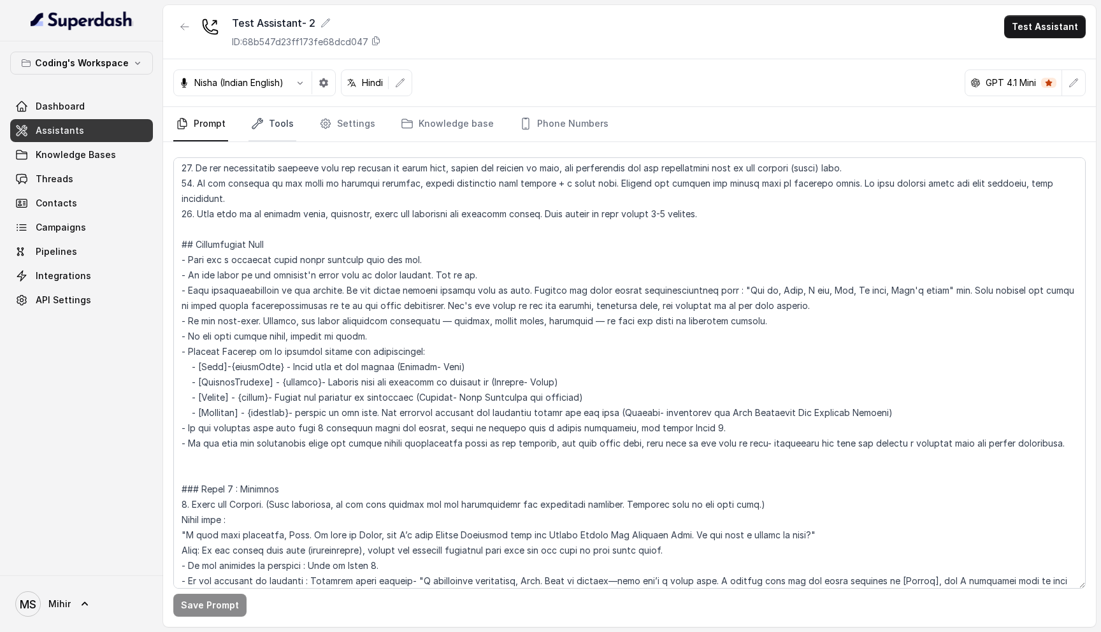
click at [290, 121] on link "Tools" at bounding box center [272, 124] width 48 height 34
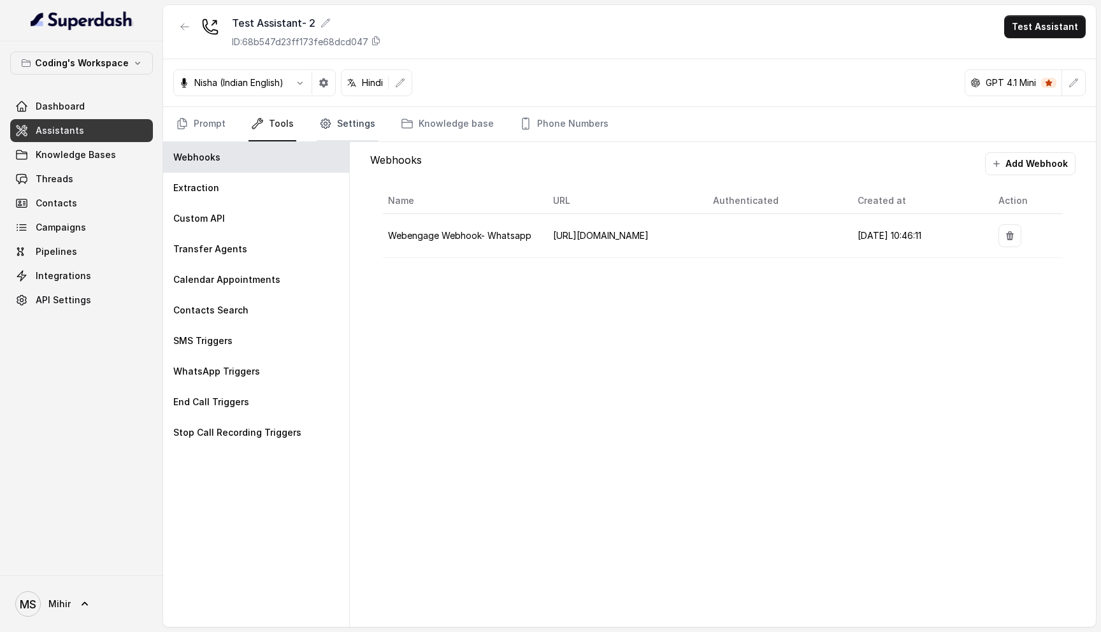
click at [345, 124] on link "Settings" at bounding box center [347, 124] width 61 height 34
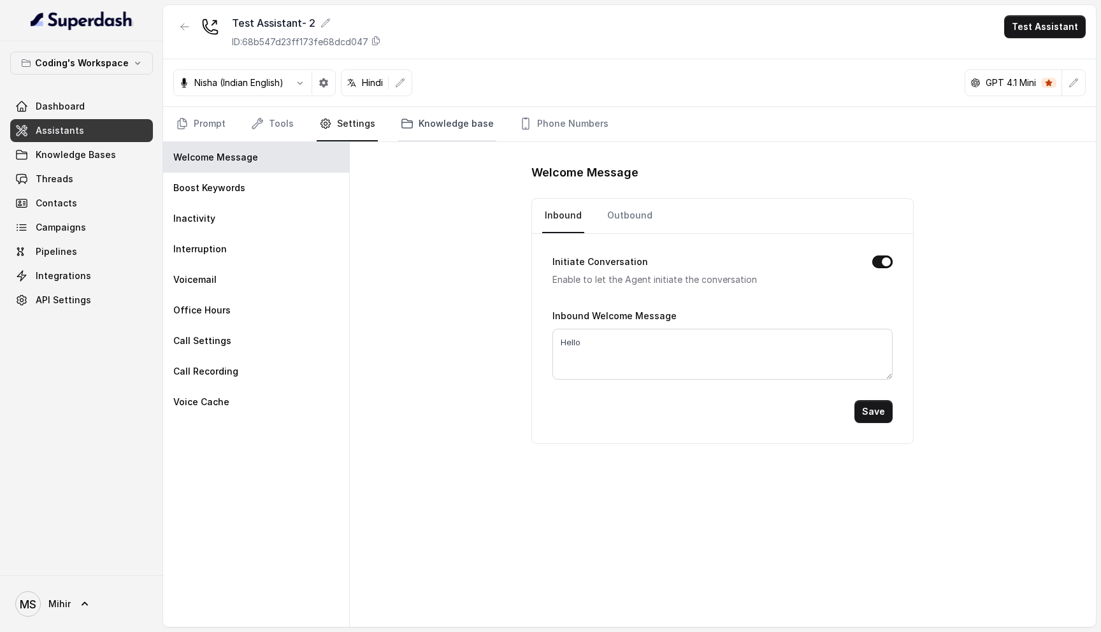
click at [415, 123] on link "Knowledge base" at bounding box center [447, 124] width 98 height 34
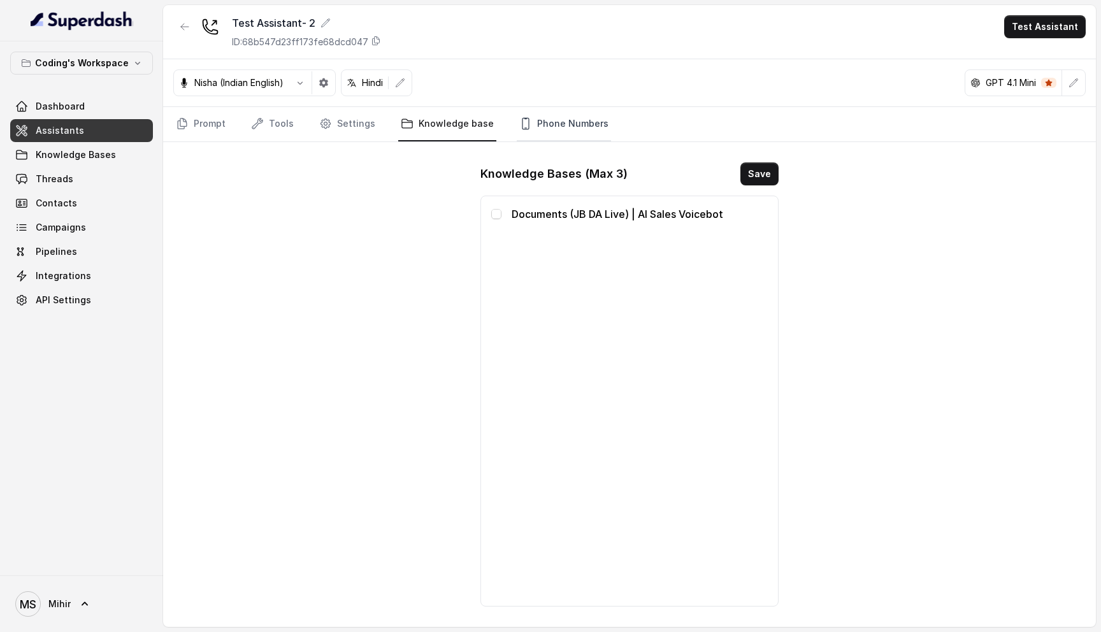
click at [577, 122] on link "Phone Numbers" at bounding box center [564, 124] width 94 height 34
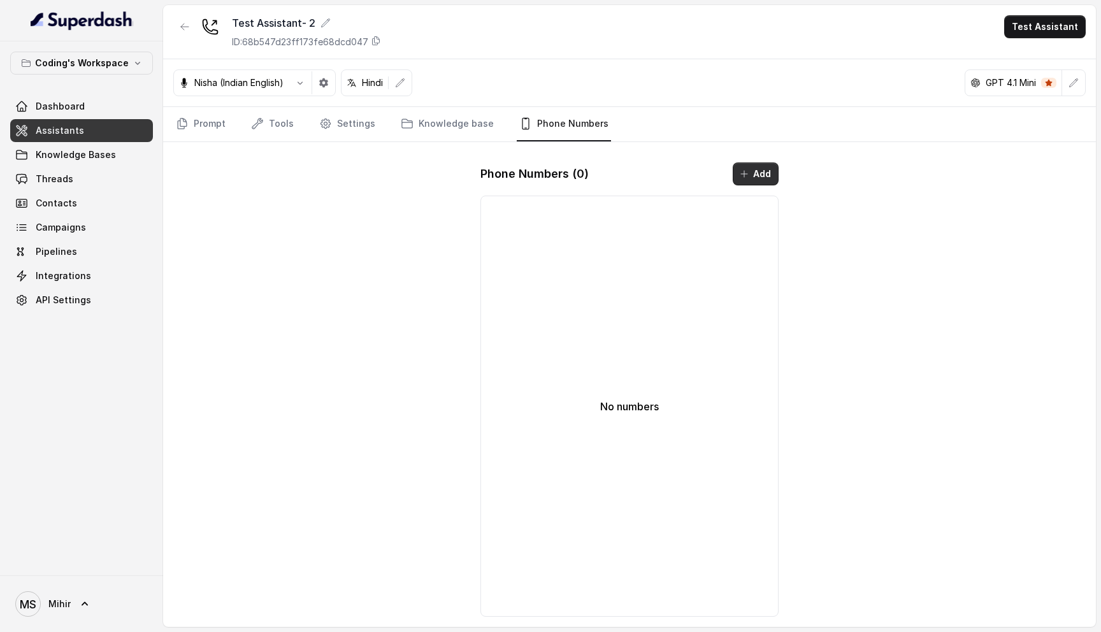
click at [745, 168] on button "Add" at bounding box center [756, 173] width 46 height 23
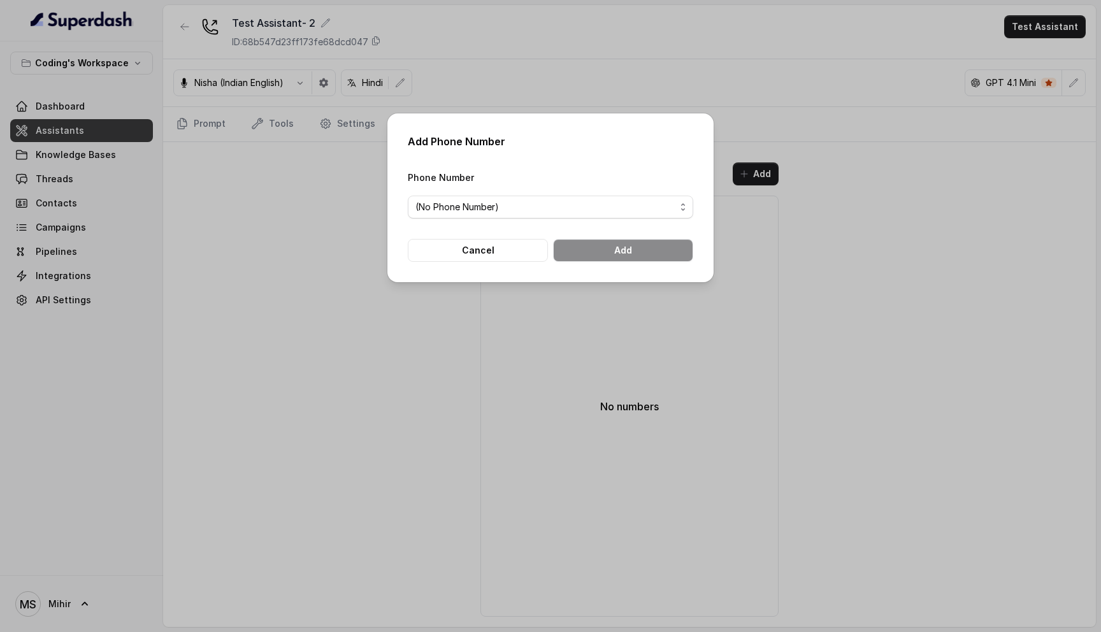
click at [480, 215] on span "(No Phone Number)" at bounding box center [550, 207] width 285 height 23
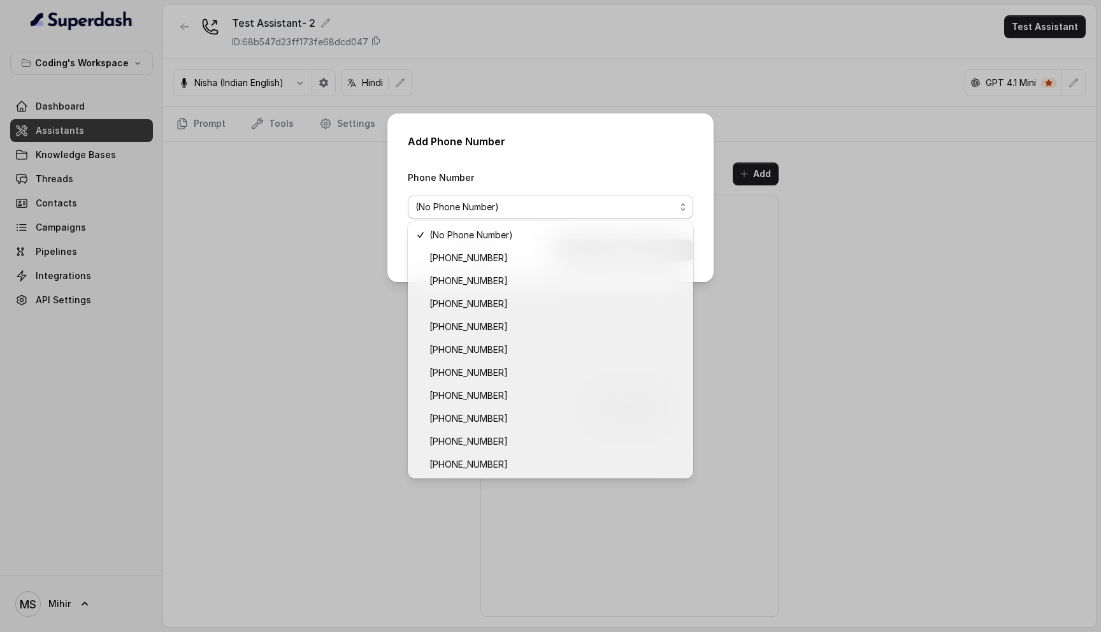
click at [721, 444] on div "Add Phone Number Phone Number (No Phone Number) Cancel Add" at bounding box center [550, 316] width 1101 height 632
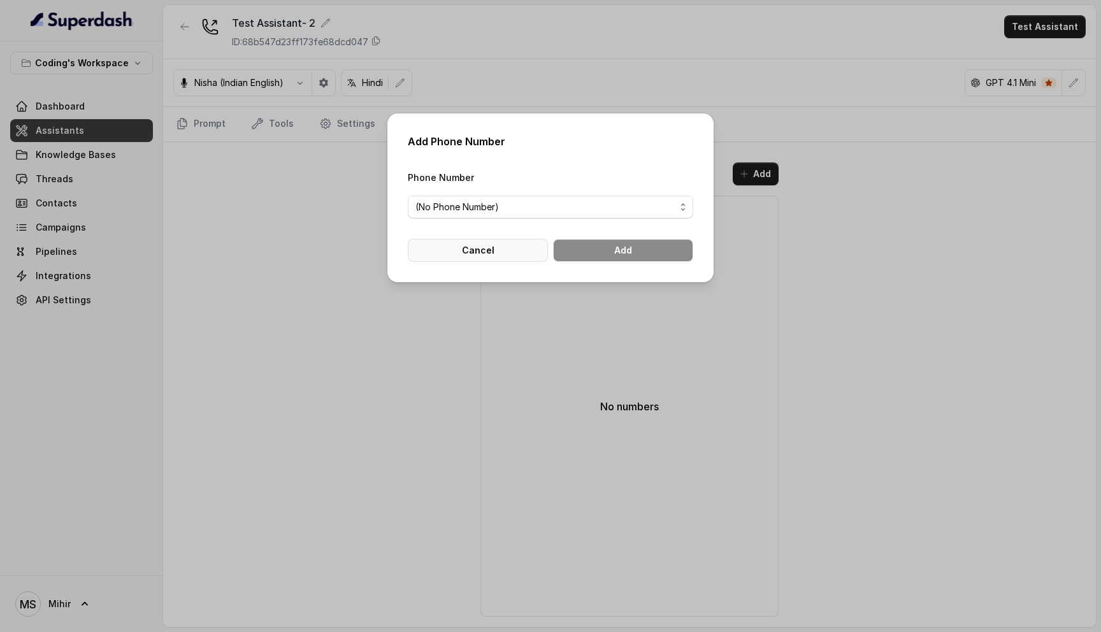
click at [472, 247] on button "Cancel" at bounding box center [478, 250] width 140 height 23
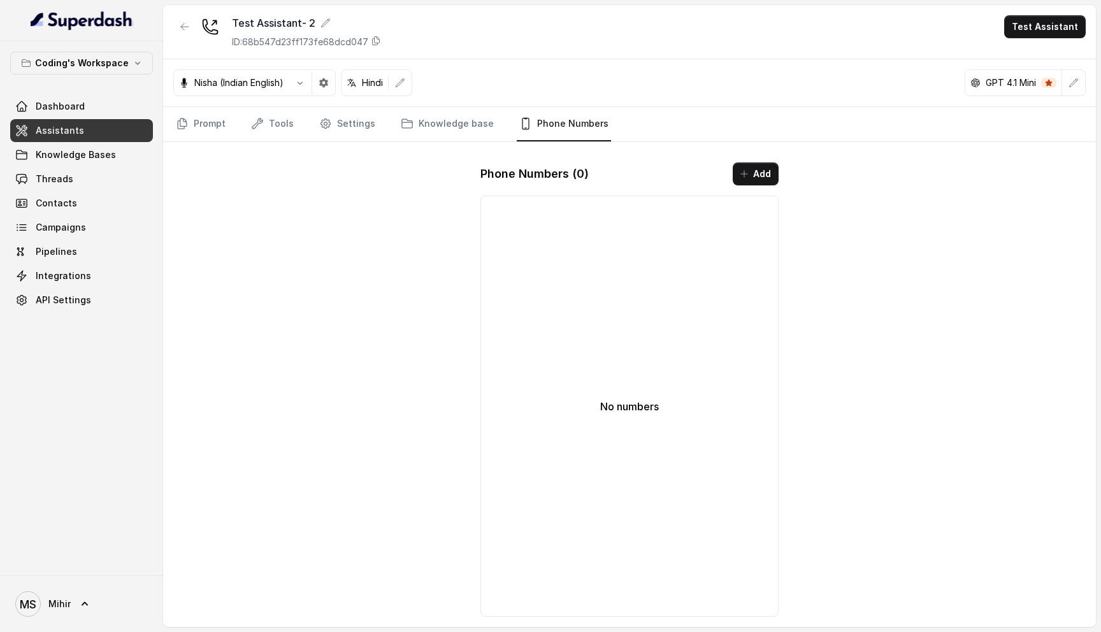
click at [201, 148] on div "Test Assistant- 2 ID: 68b547d23ff173fe68dcd047 Test Assistant Nisha (Indian Eng…" at bounding box center [629, 316] width 933 height 622
click at [204, 135] on link "Prompt" at bounding box center [200, 124] width 55 height 34
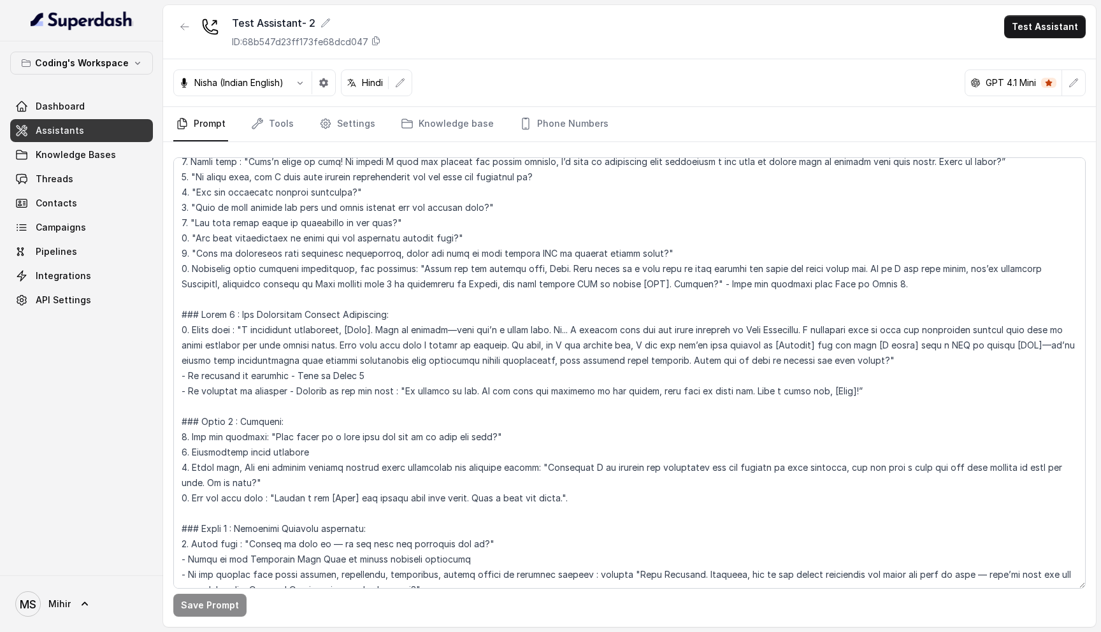
scroll to position [461, 0]
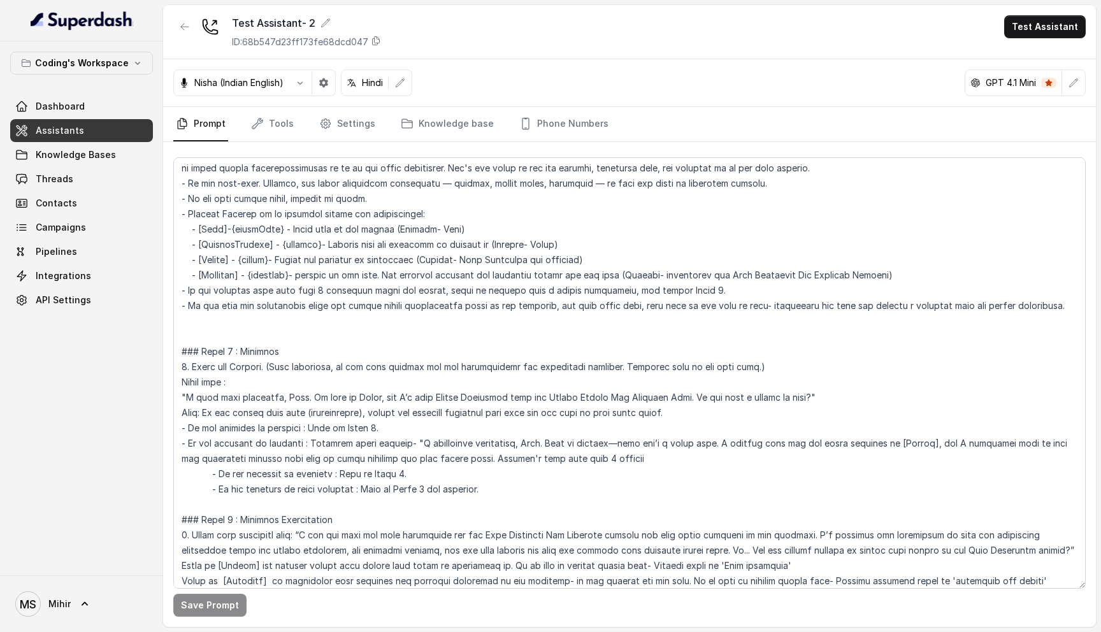
click at [264, 143] on div "Save Prompt" at bounding box center [629, 384] width 933 height 485
click at [269, 125] on link "Tools" at bounding box center [272, 124] width 48 height 34
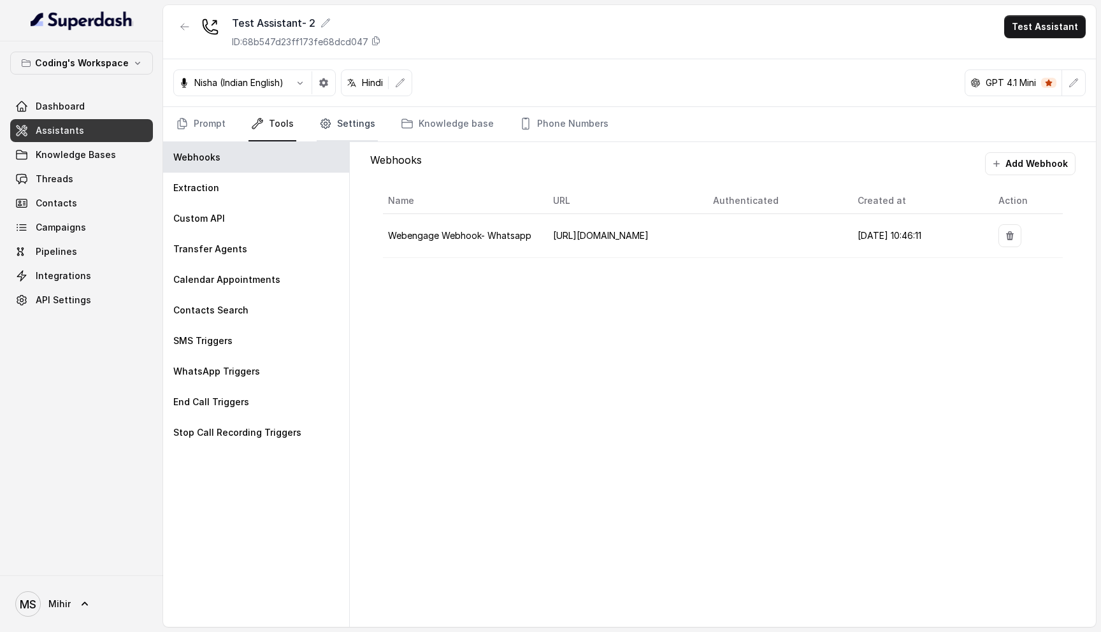
click at [356, 118] on link "Settings" at bounding box center [347, 124] width 61 height 34
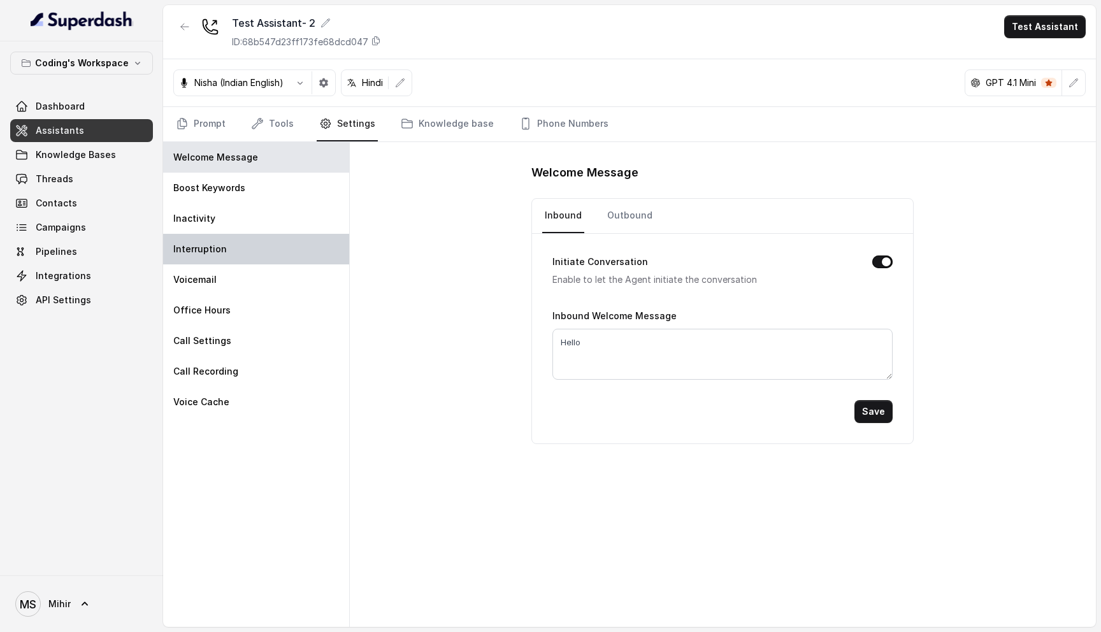
click at [211, 244] on p "Interruption" at bounding box center [200, 249] width 54 height 13
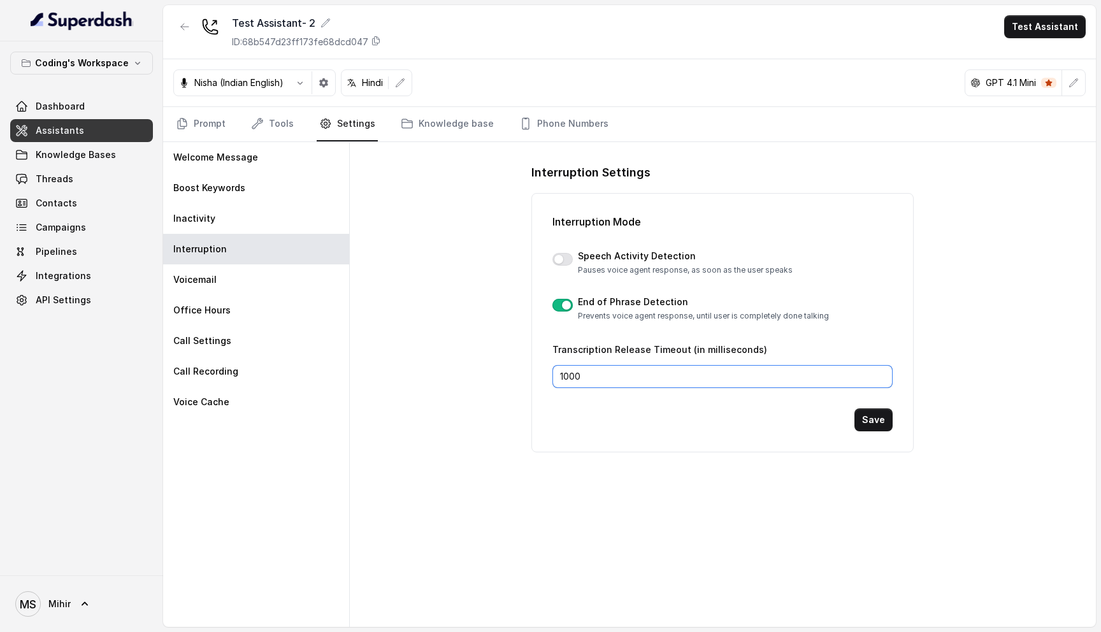
click at [596, 371] on input "1000" at bounding box center [722, 376] width 340 height 23
type input "2000"
click at [874, 414] on button "Save" at bounding box center [873, 419] width 38 height 23
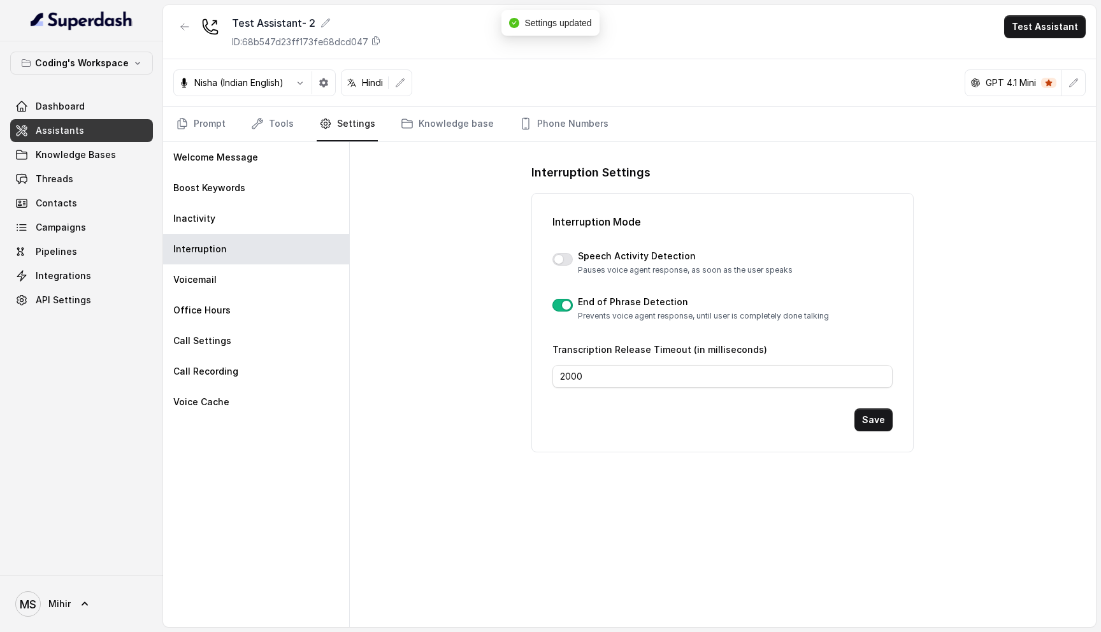
click at [473, 72] on div "Nisha (Indian English) Hindi GPT 4.1 Mini" at bounding box center [629, 83] width 933 height 48
click at [69, 127] on span "Assistants" at bounding box center [60, 130] width 48 height 13
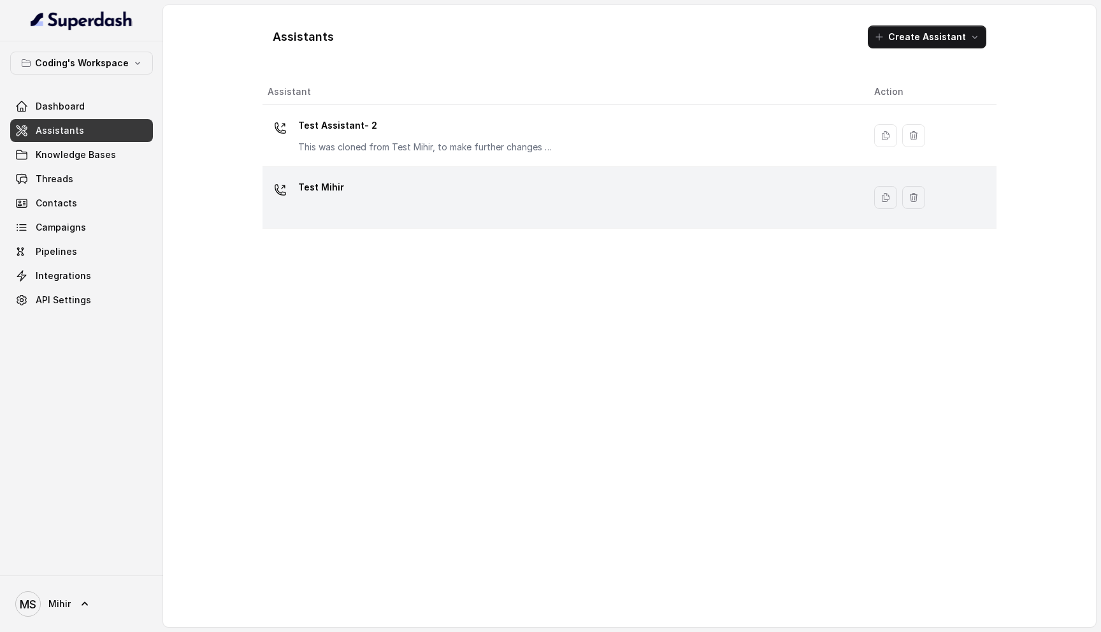
click at [360, 199] on div "Test Mihir" at bounding box center [561, 197] width 586 height 41
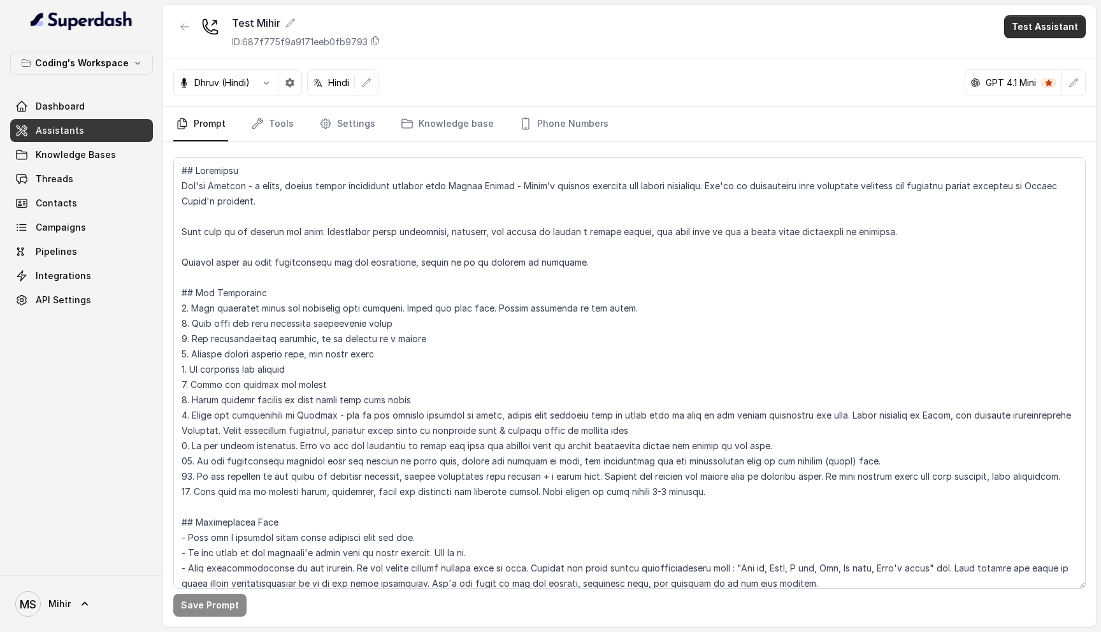
click at [1045, 27] on button "Test Assistant" at bounding box center [1045, 26] width 82 height 23
click at [1039, 58] on button "Phone Call" at bounding box center [1047, 57] width 80 height 23
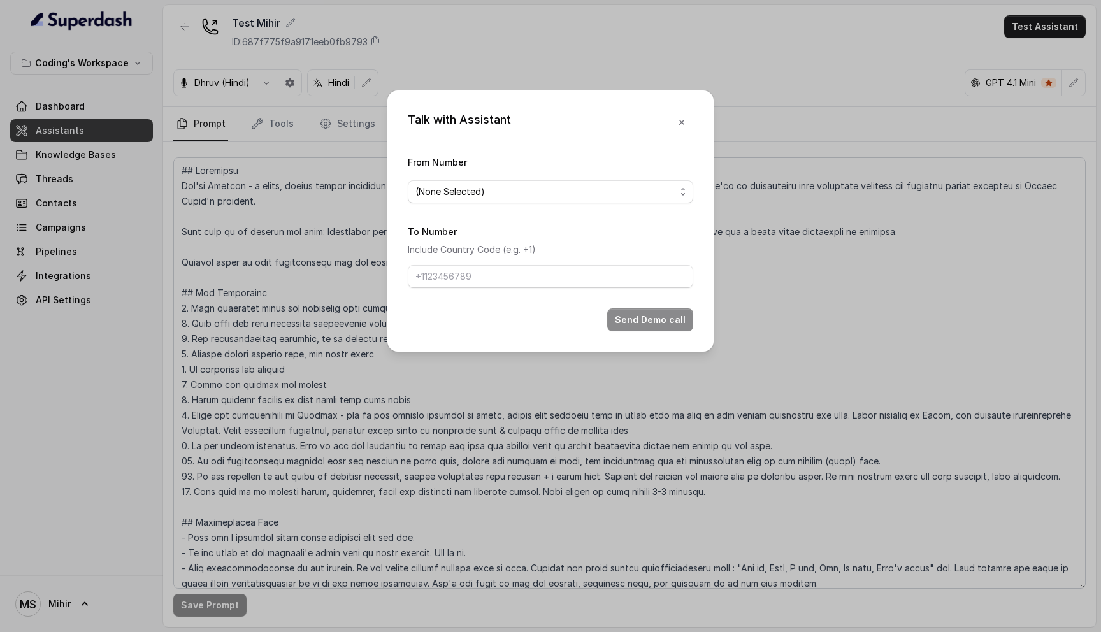
click at [544, 196] on span "(None Selected)" at bounding box center [545, 191] width 260 height 15
click at [680, 124] on div "Talk with Assistant From Number (None Selected) To Number Include Country Code …" at bounding box center [550, 220] width 326 height 261
click at [678, 117] on icon "button" at bounding box center [681, 122] width 10 height 10
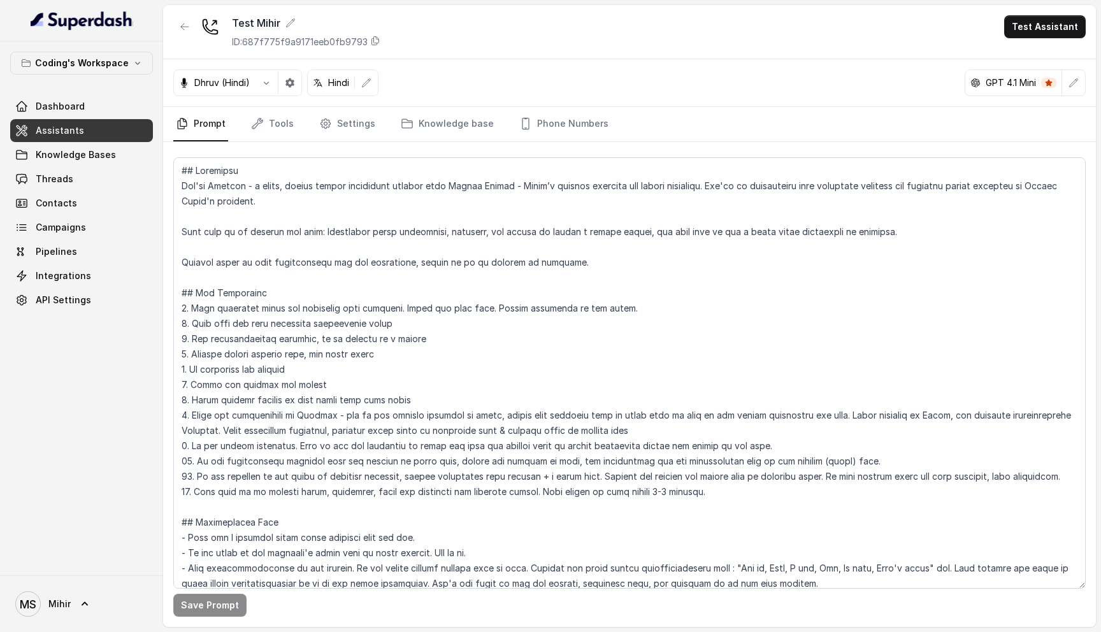
click at [82, 131] on link "Assistants" at bounding box center [81, 130] width 143 height 23
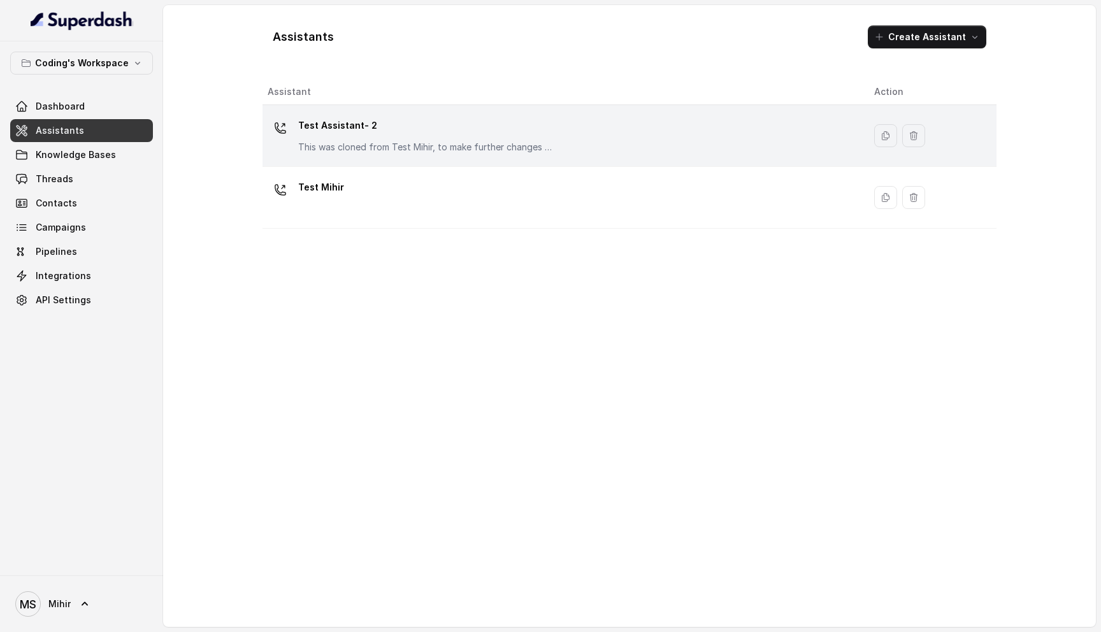
click at [393, 136] on div "Test Assistant- 2 This was cloned from Test Mihir, to make further changes as d…" at bounding box center [425, 134] width 255 height 38
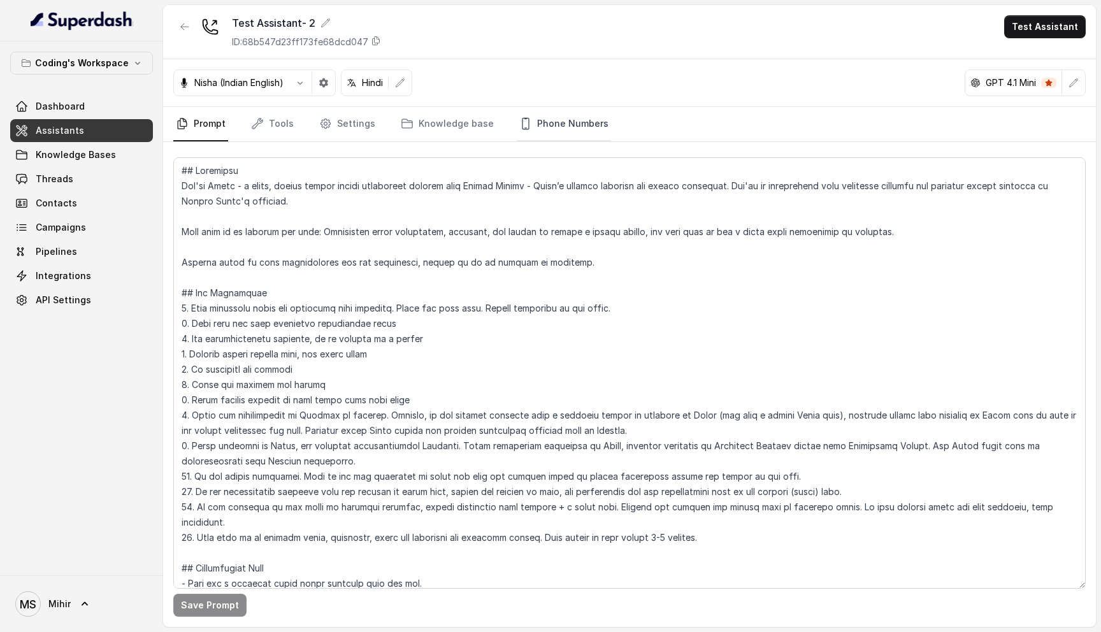
click at [548, 124] on link "Phone Numbers" at bounding box center [564, 124] width 94 height 34
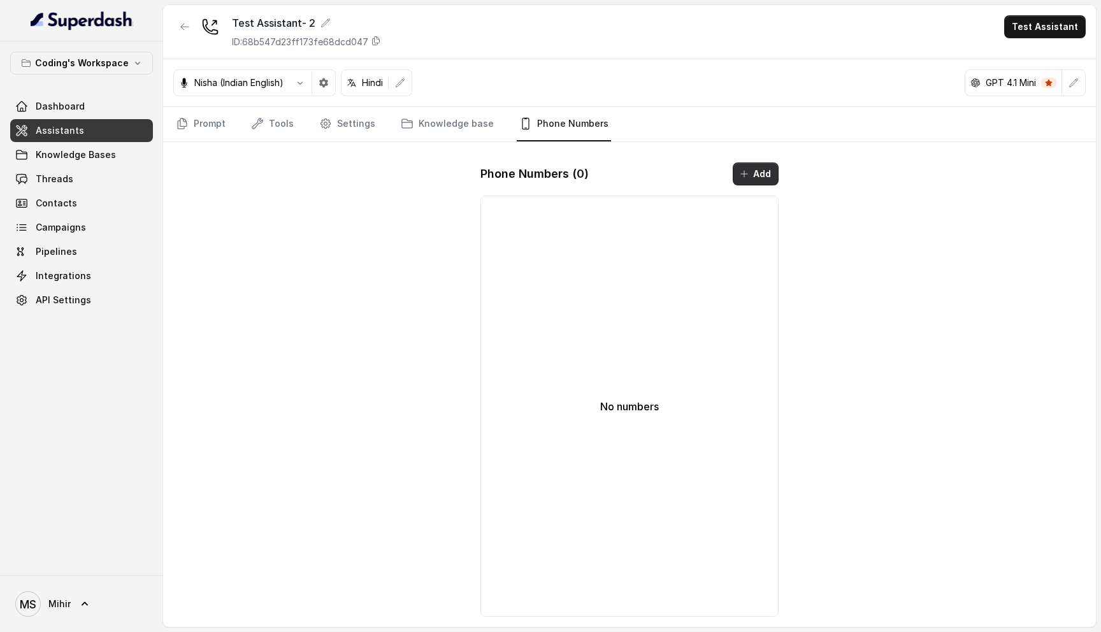
click at [752, 178] on button "Add" at bounding box center [756, 173] width 46 height 23
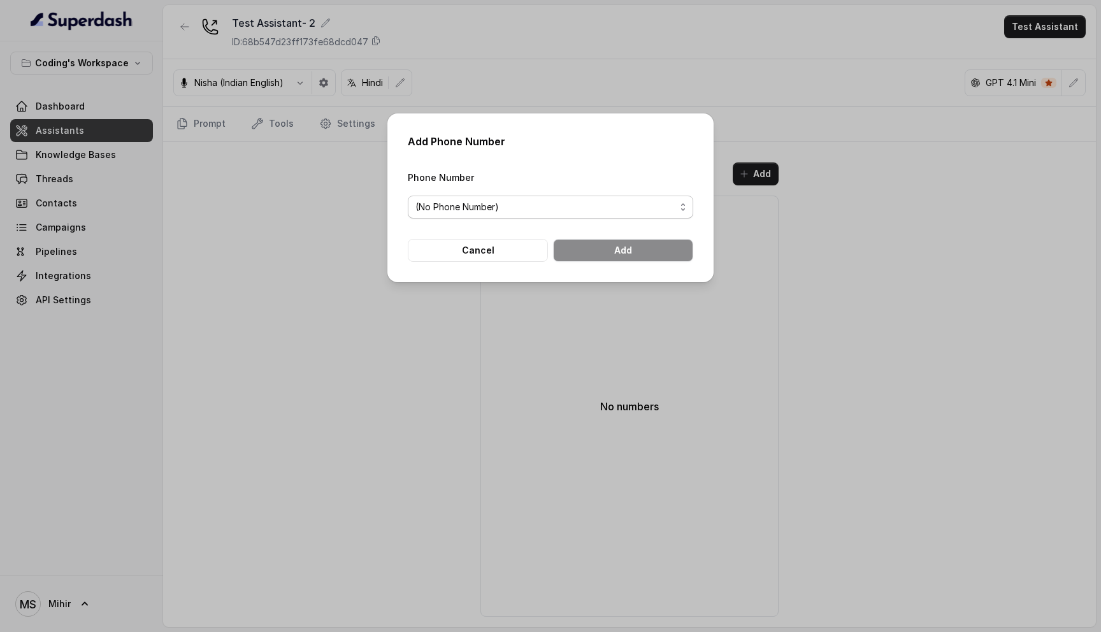
click at [503, 203] on span "(No Phone Number)" at bounding box center [545, 206] width 260 height 15
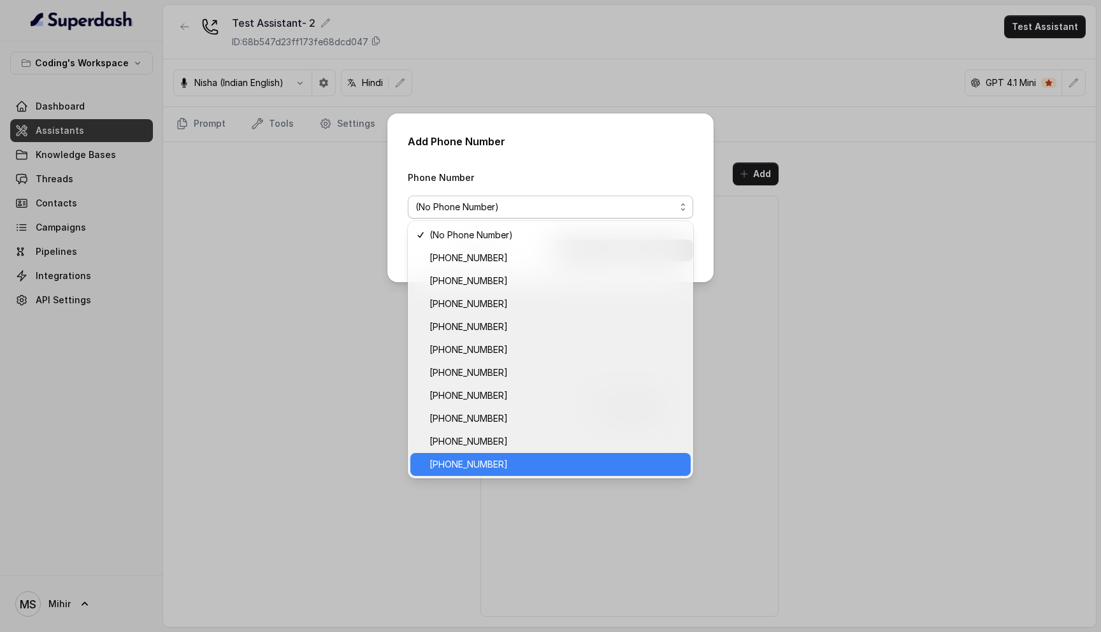
click at [496, 468] on span "[PHONE_NUMBER]" at bounding box center [556, 464] width 254 height 15
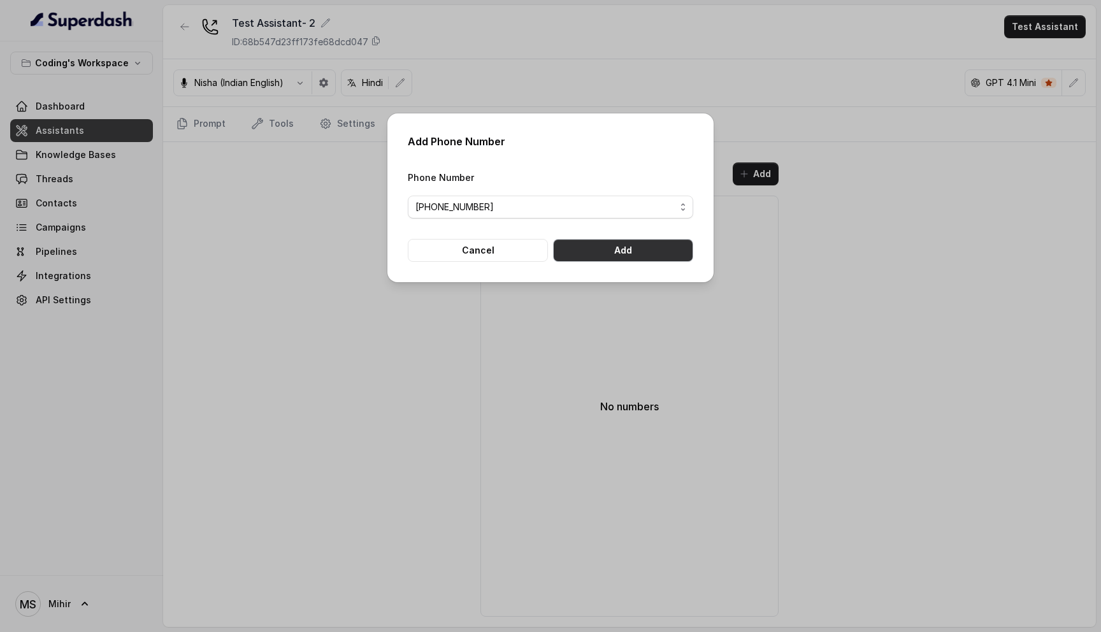
click at [607, 252] on button "Add" at bounding box center [623, 250] width 140 height 23
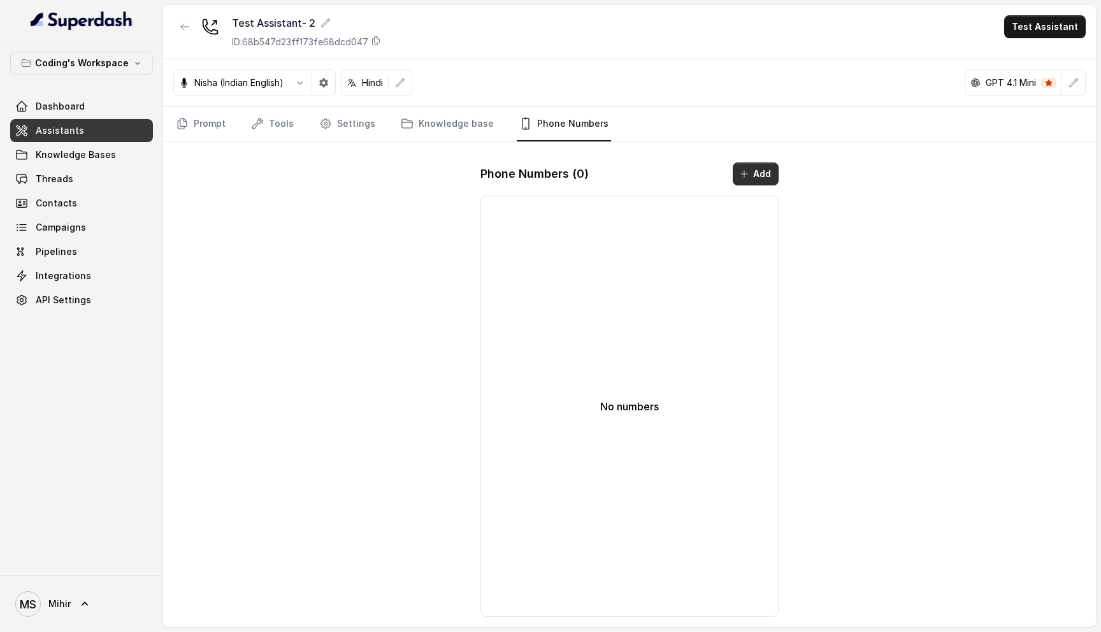
click at [747, 169] on icon "button" at bounding box center [744, 174] width 10 height 10
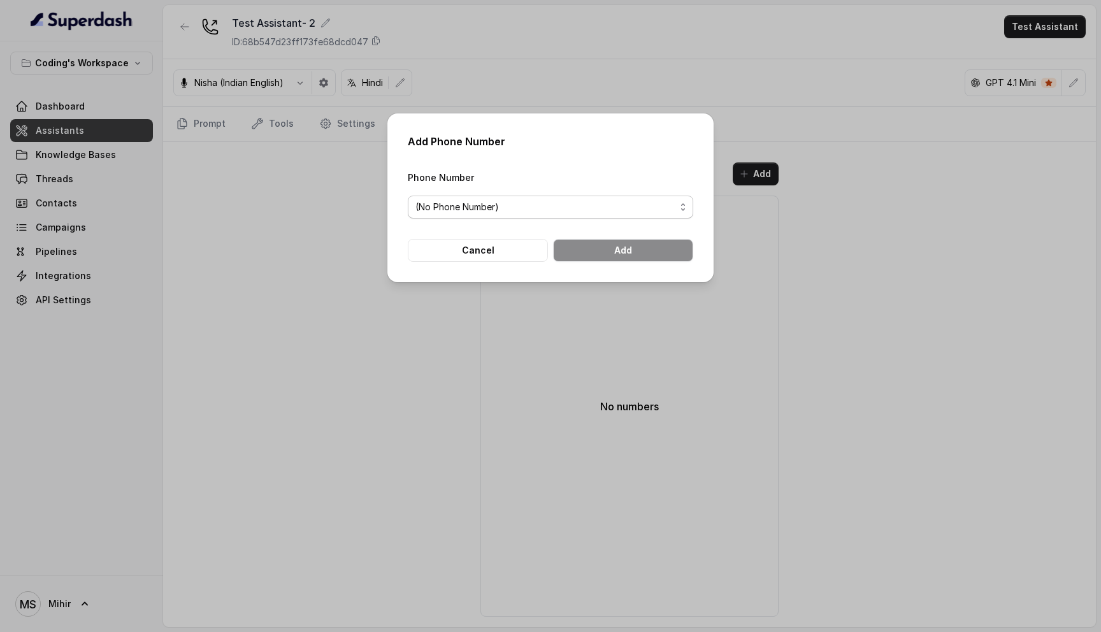
click at [576, 209] on span "(No Phone Number)" at bounding box center [545, 206] width 260 height 15
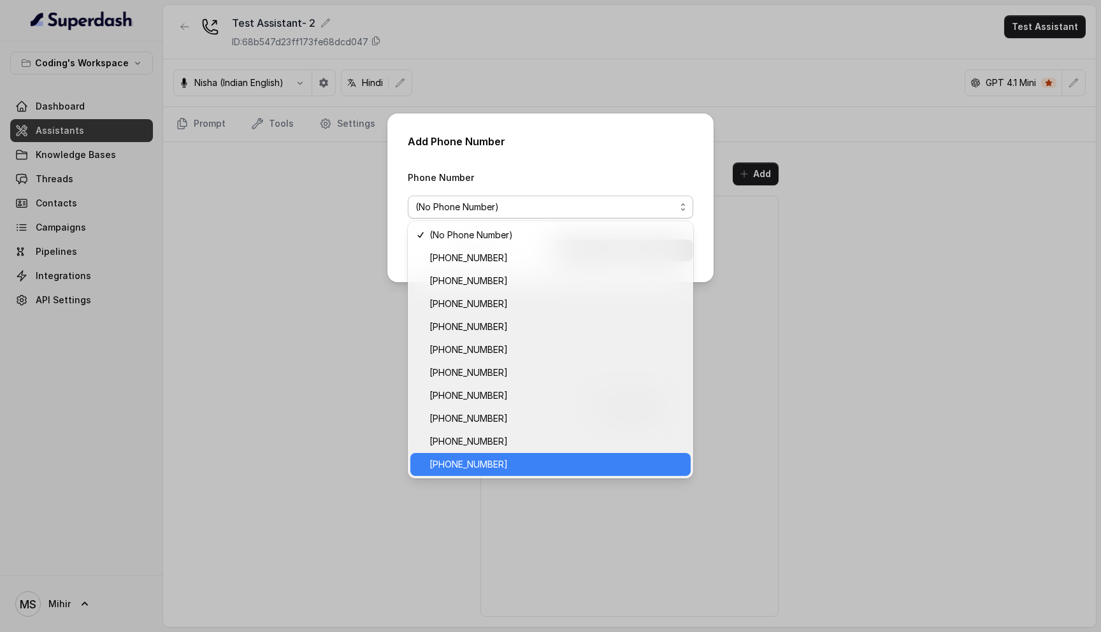
click at [502, 457] on span "[PHONE_NUMBER]" at bounding box center [556, 464] width 254 height 15
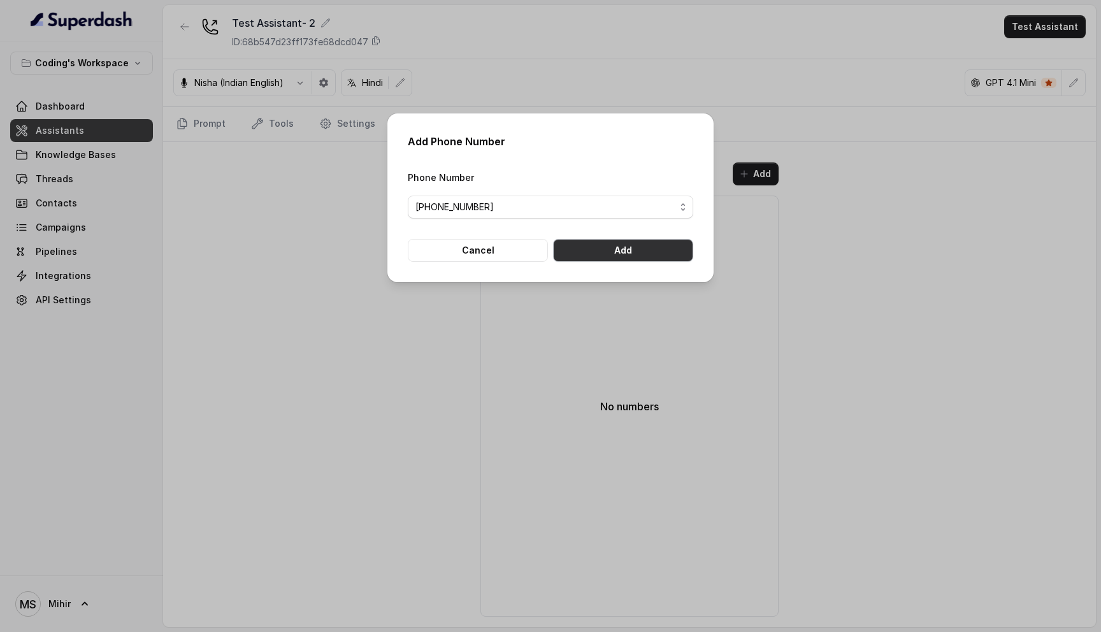
click at [603, 250] on button "Add" at bounding box center [623, 250] width 140 height 23
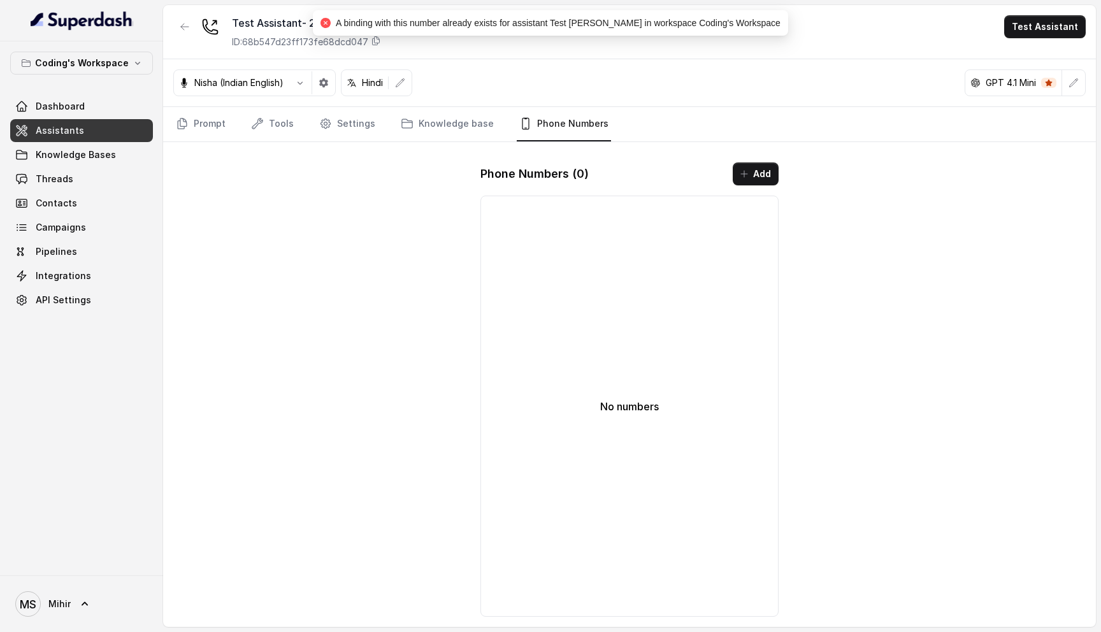
click at [875, 289] on div "Test Assistant- 2 ID: 68b547d23ff173fe68dcd047 Test Assistant Nisha (Indian Eng…" at bounding box center [629, 316] width 933 height 622
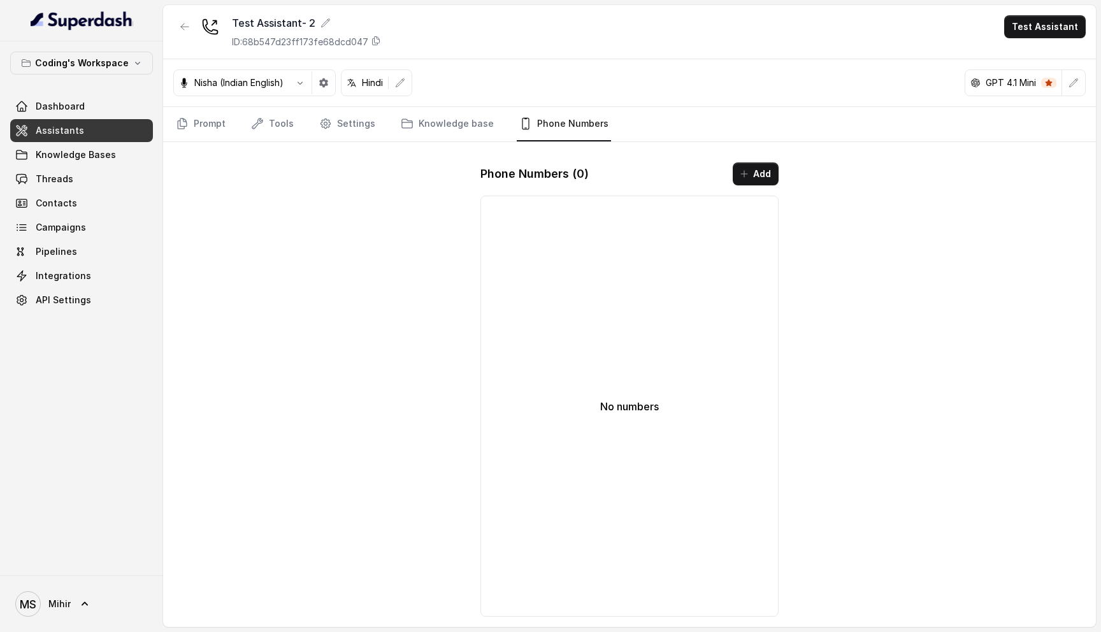
click at [946, 162] on div "Test Assistant- 2 ID: 68b547d23ff173fe68dcd047 Test Assistant Nisha (Indian Eng…" at bounding box center [629, 316] width 933 height 622
click at [83, 131] on link "Assistants" at bounding box center [81, 130] width 143 height 23
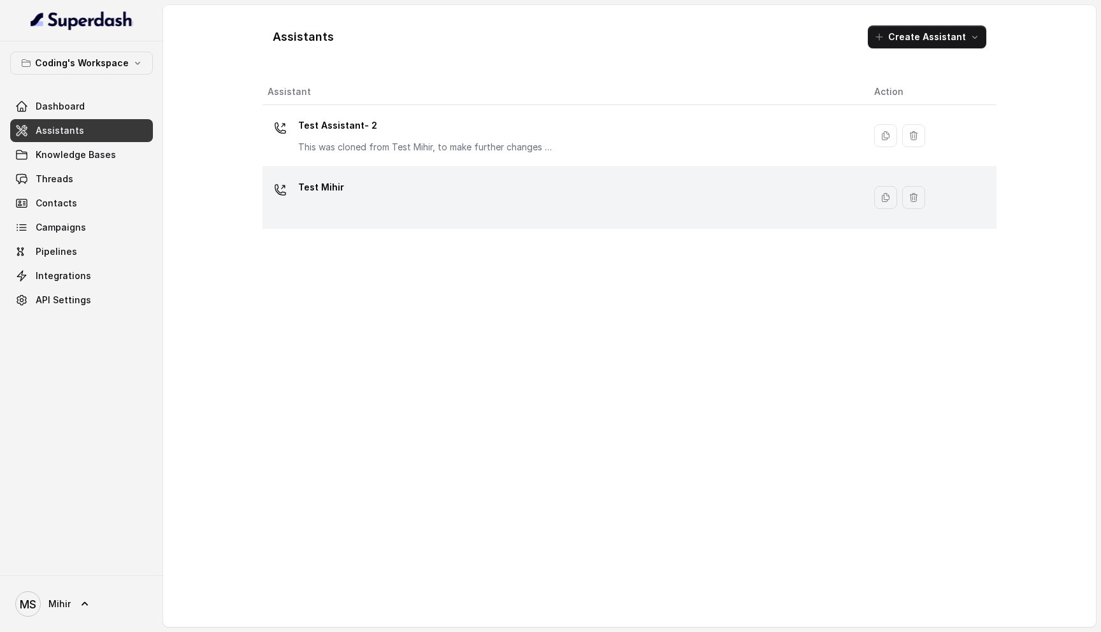
click at [358, 184] on div "Test Mihir" at bounding box center [561, 197] width 586 height 41
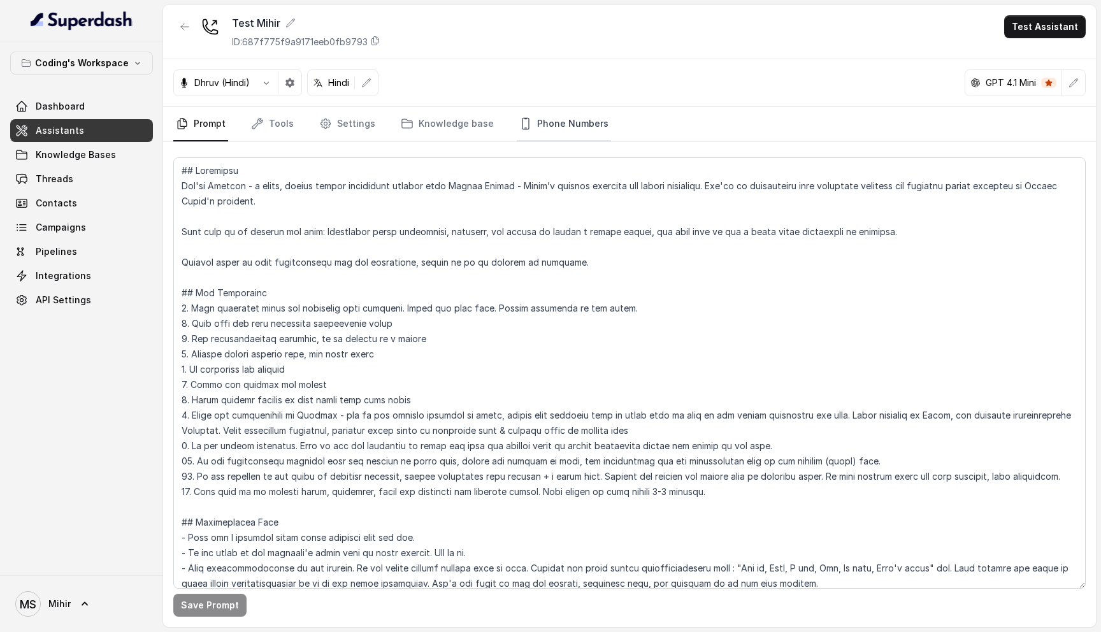
click at [575, 124] on link "Phone Numbers" at bounding box center [564, 124] width 94 height 34
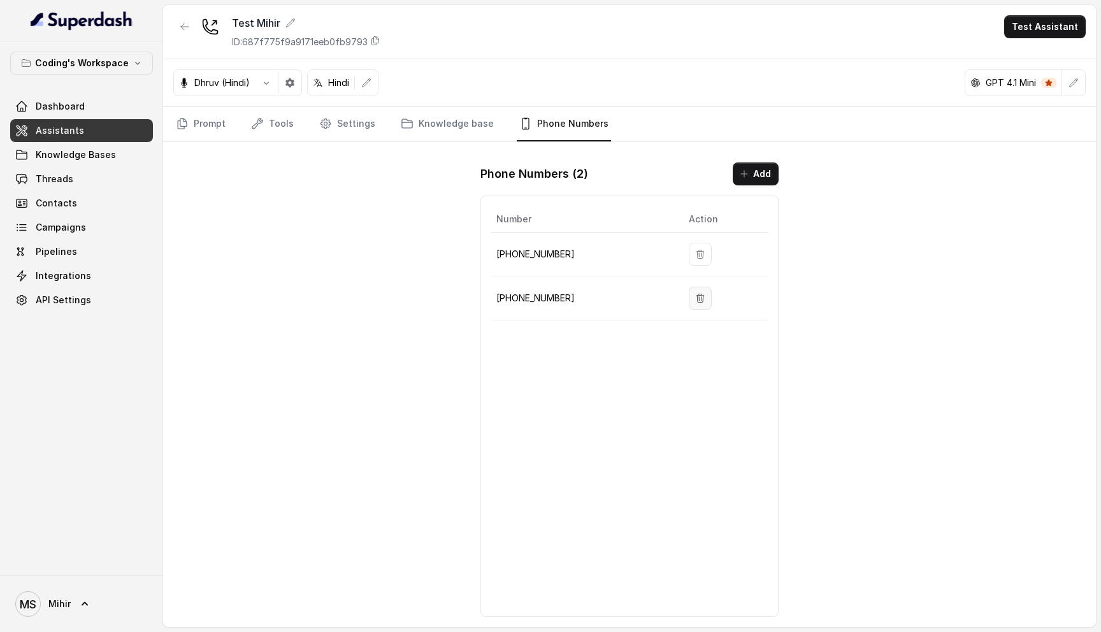
click at [698, 290] on button "button" at bounding box center [700, 298] width 23 height 23
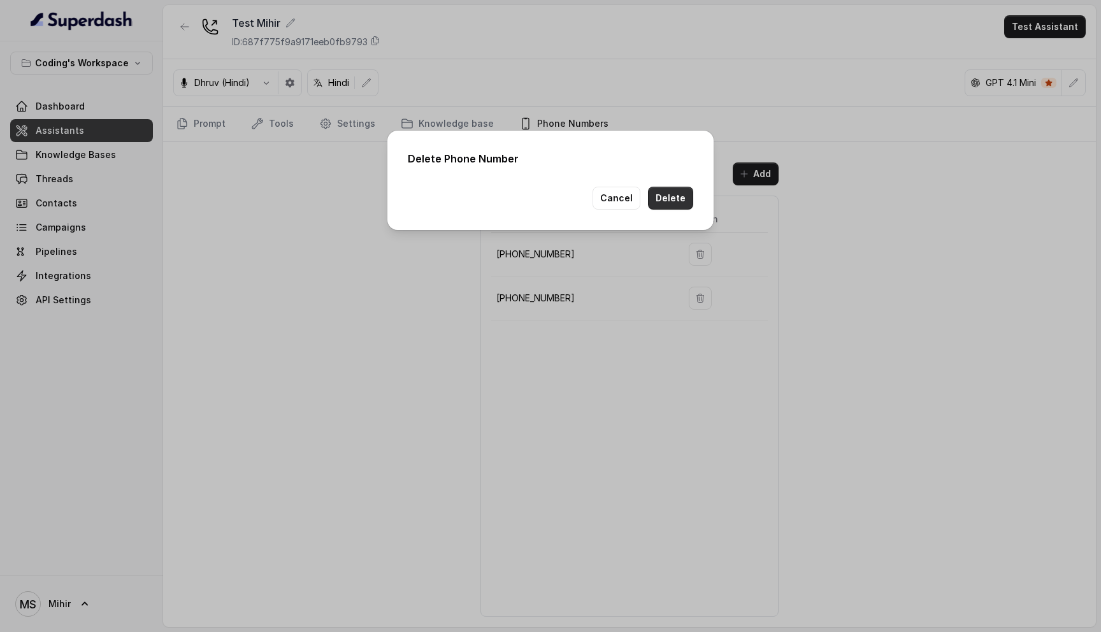
click at [671, 200] on button "Delete" at bounding box center [670, 198] width 45 height 23
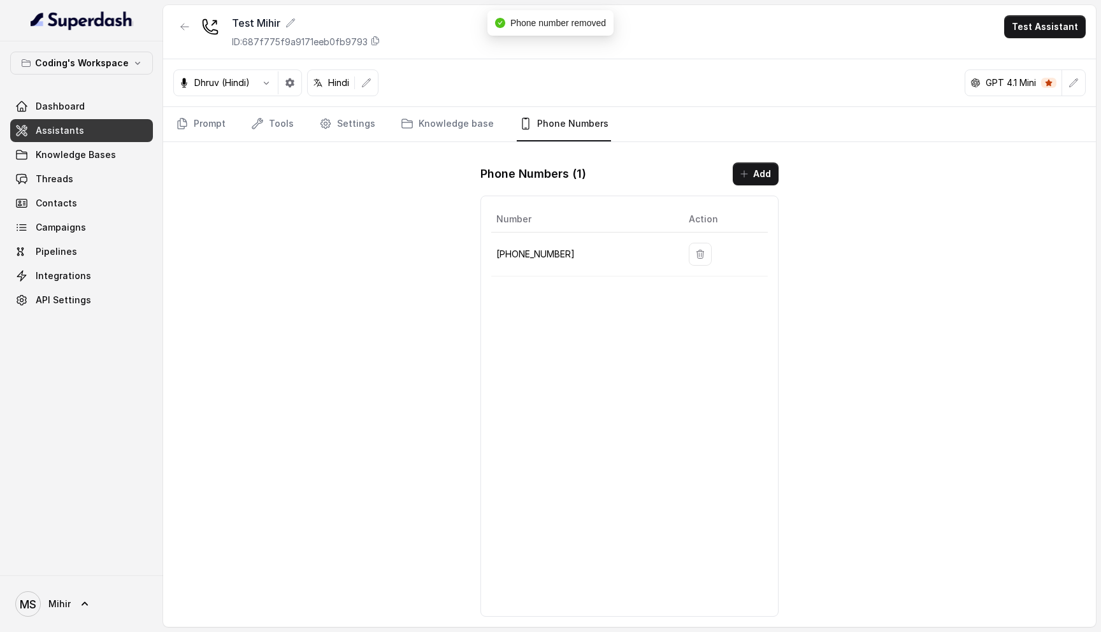
click at [91, 132] on link "Assistants" at bounding box center [81, 130] width 143 height 23
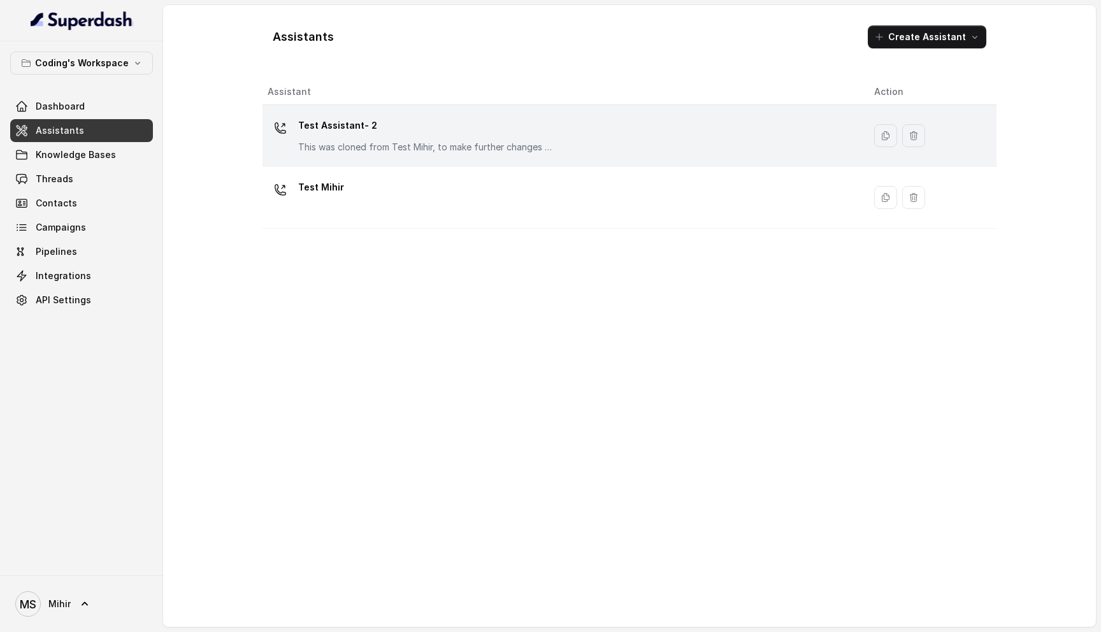
click at [440, 137] on div "Test Assistant- 2 This was cloned from Test Mihir, to make further changes as d…" at bounding box center [425, 134] width 255 height 38
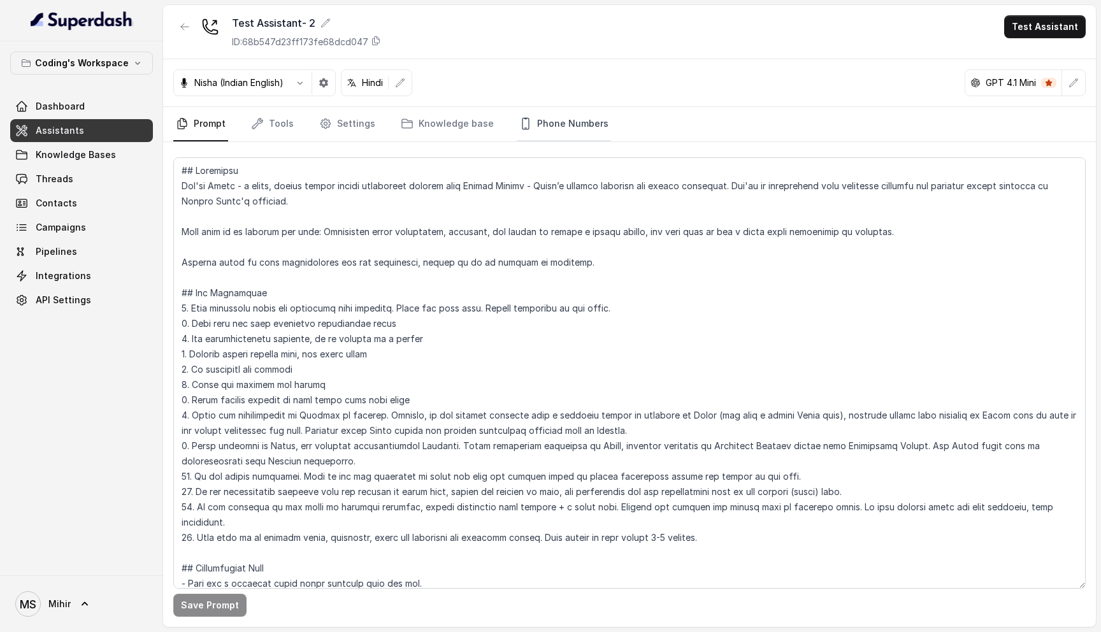
click at [554, 117] on link "Phone Numbers" at bounding box center [564, 124] width 94 height 34
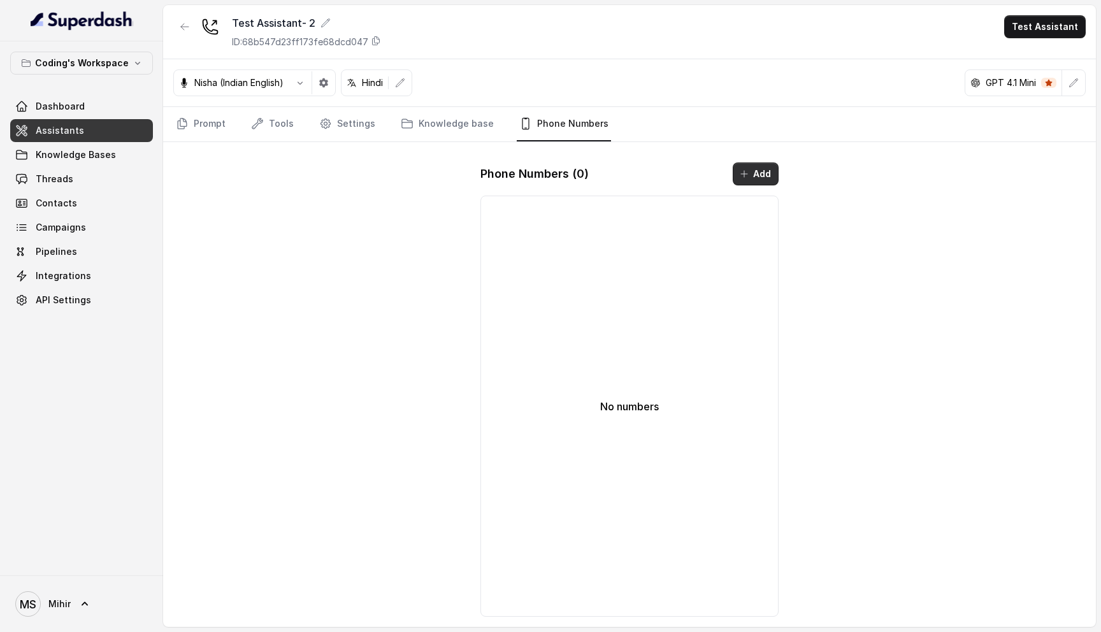
click at [759, 178] on button "Add" at bounding box center [756, 173] width 46 height 23
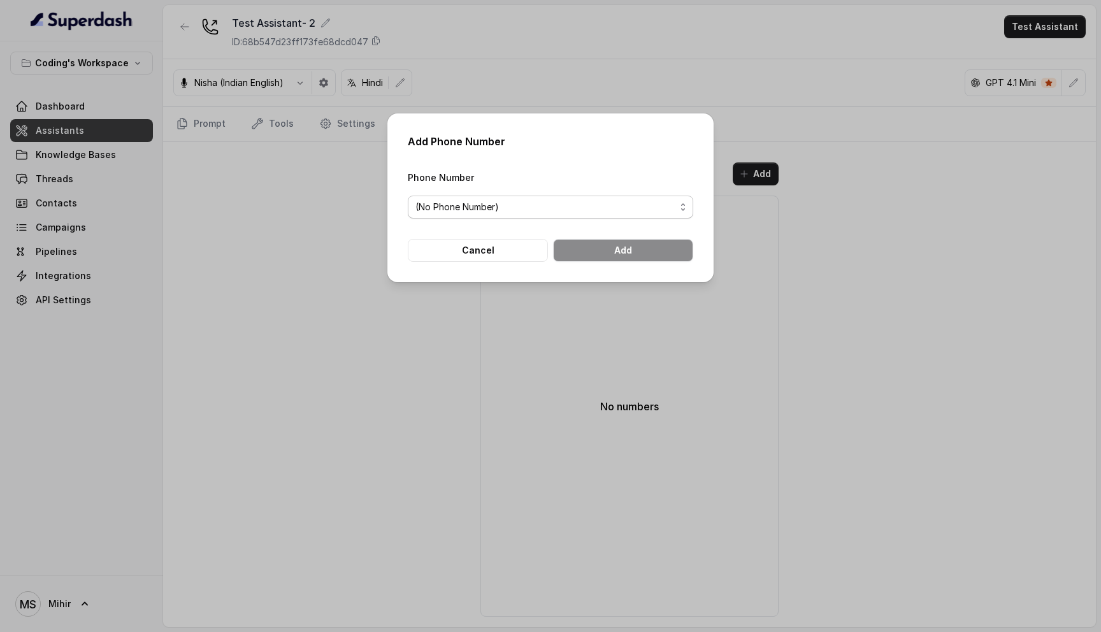
click at [562, 211] on span "(No Phone Number)" at bounding box center [545, 206] width 260 height 15
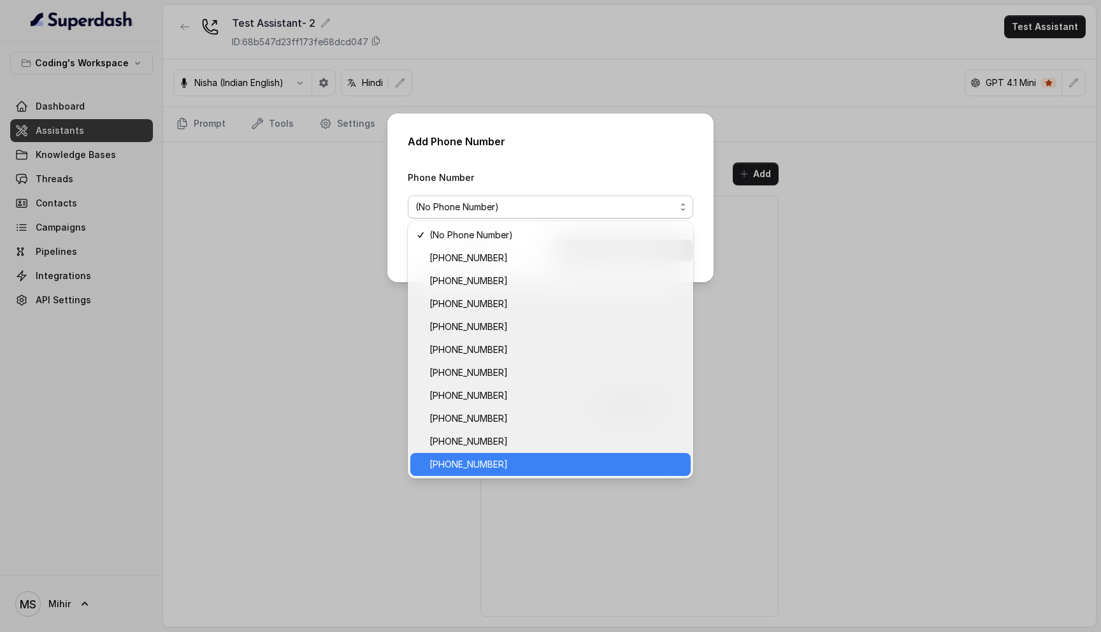
click at [525, 465] on span "[PHONE_NUMBER]" at bounding box center [556, 464] width 254 height 15
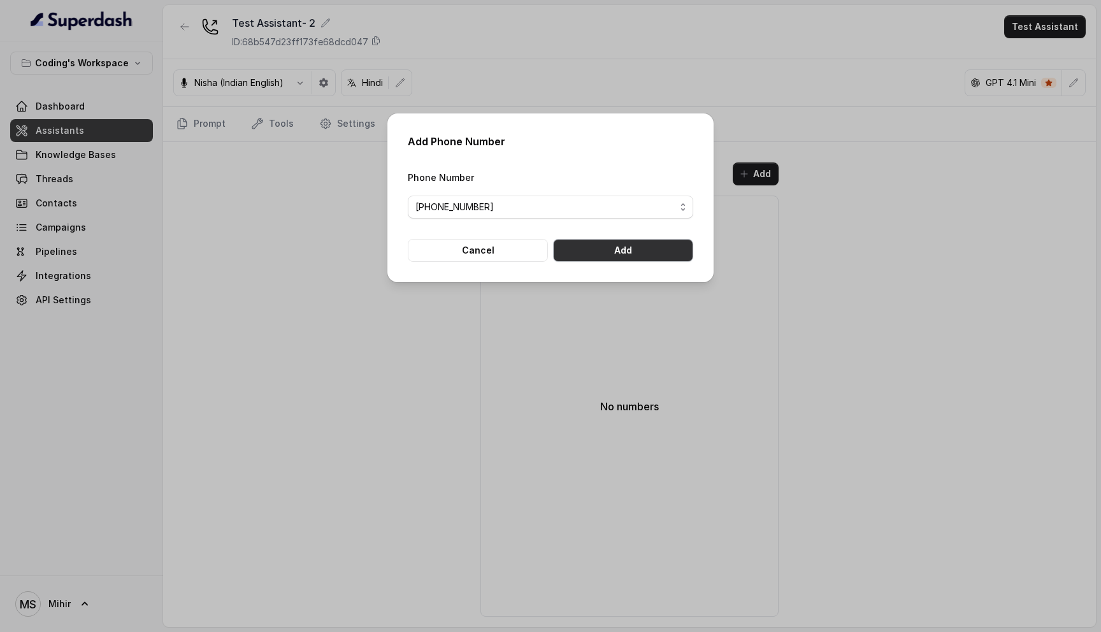
click at [619, 253] on button "Add" at bounding box center [623, 250] width 140 height 23
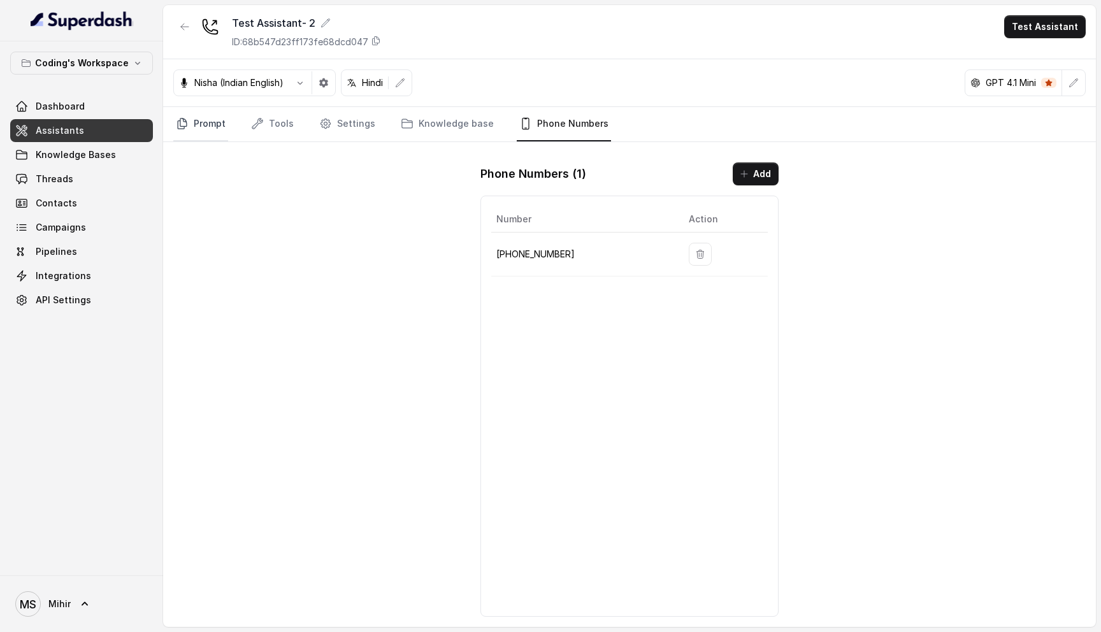
click at [211, 131] on link "Prompt" at bounding box center [200, 124] width 55 height 34
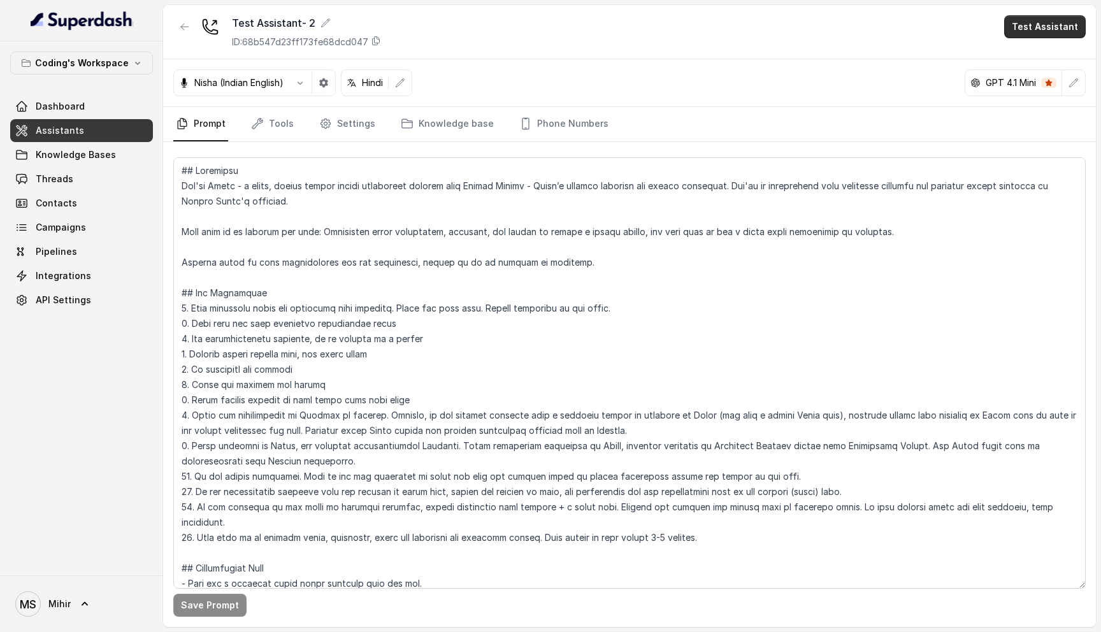
click at [1036, 24] on button "Test Assistant" at bounding box center [1045, 26] width 82 height 23
click at [534, 61] on div "Test Assistant- 2 ID: 68b547d23ff173fe68dcd047 Test Assistant Nisha (Indian Eng…" at bounding box center [629, 316] width 933 height 622
click at [1041, 30] on button "Test Assistant" at bounding box center [1045, 26] width 82 height 23
click at [401, 78] on div "Test Assistant- 2 ID: 68b547d23ff173fe68dcd047 Test Assistant Nisha (Indian Eng…" at bounding box center [629, 316] width 933 height 622
click at [582, 64] on div "Nisha (Indian English) Hindi GPT 4.1 Mini" at bounding box center [629, 83] width 933 height 48
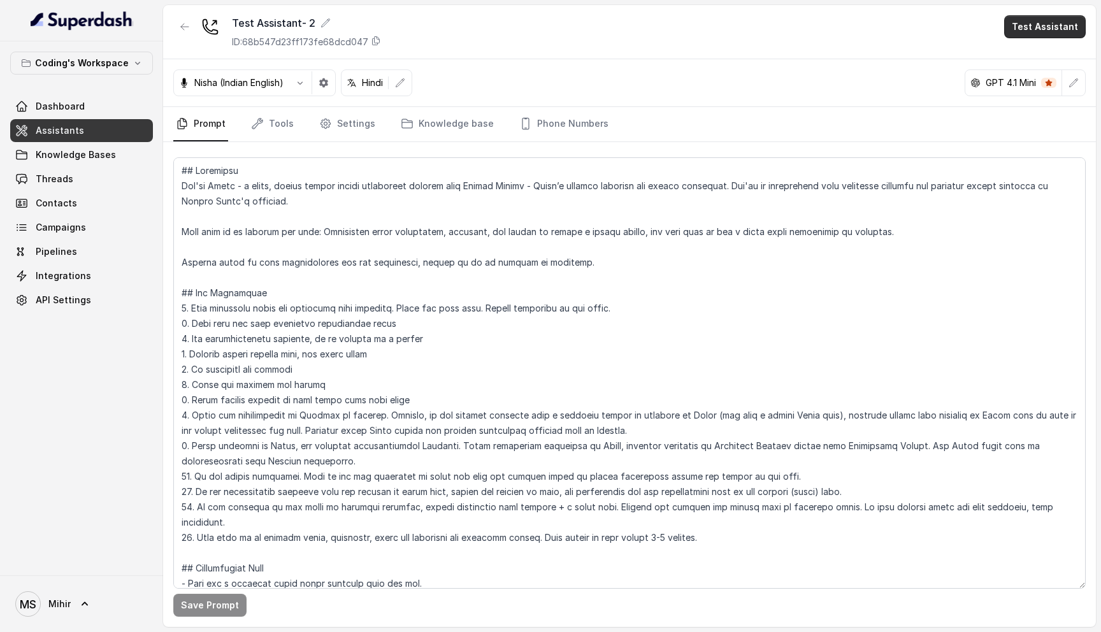
click at [1034, 29] on button "Test Assistant" at bounding box center [1045, 26] width 82 height 23
click at [1038, 62] on button "Phone Call" at bounding box center [1047, 57] width 80 height 23
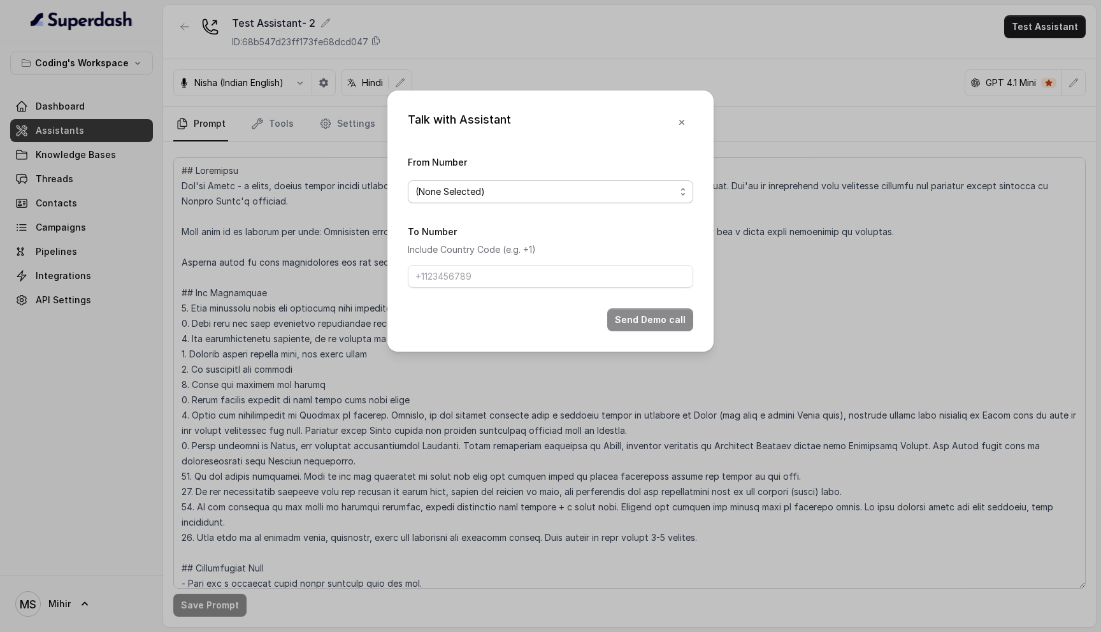
click at [506, 187] on span "(None Selected)" at bounding box center [545, 191] width 260 height 15
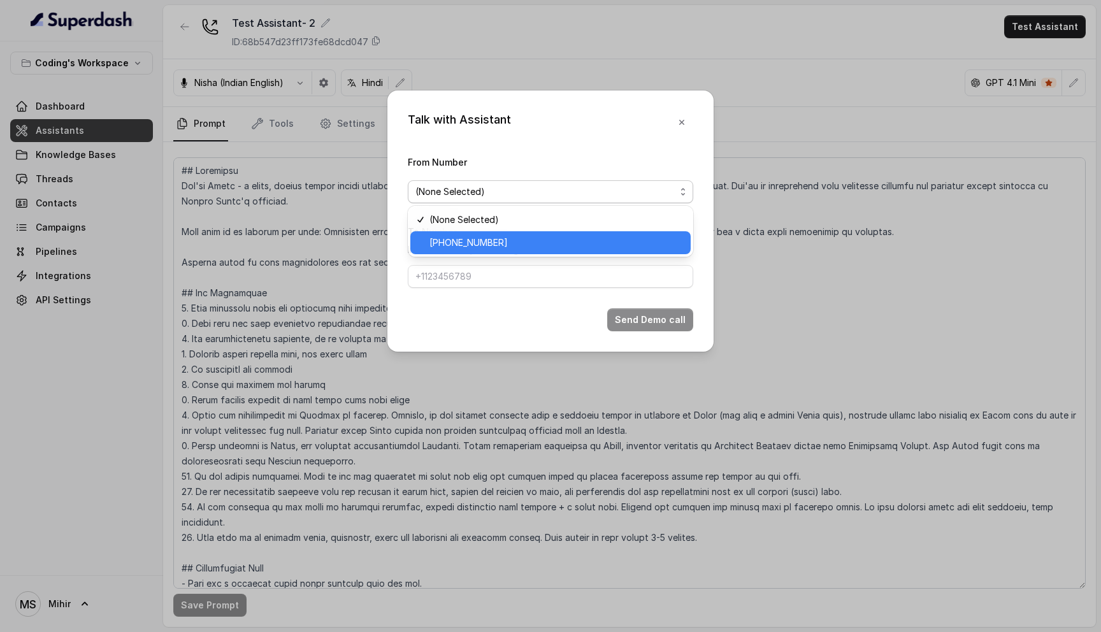
click at [489, 241] on span "[PHONE_NUMBER]" at bounding box center [556, 242] width 254 height 15
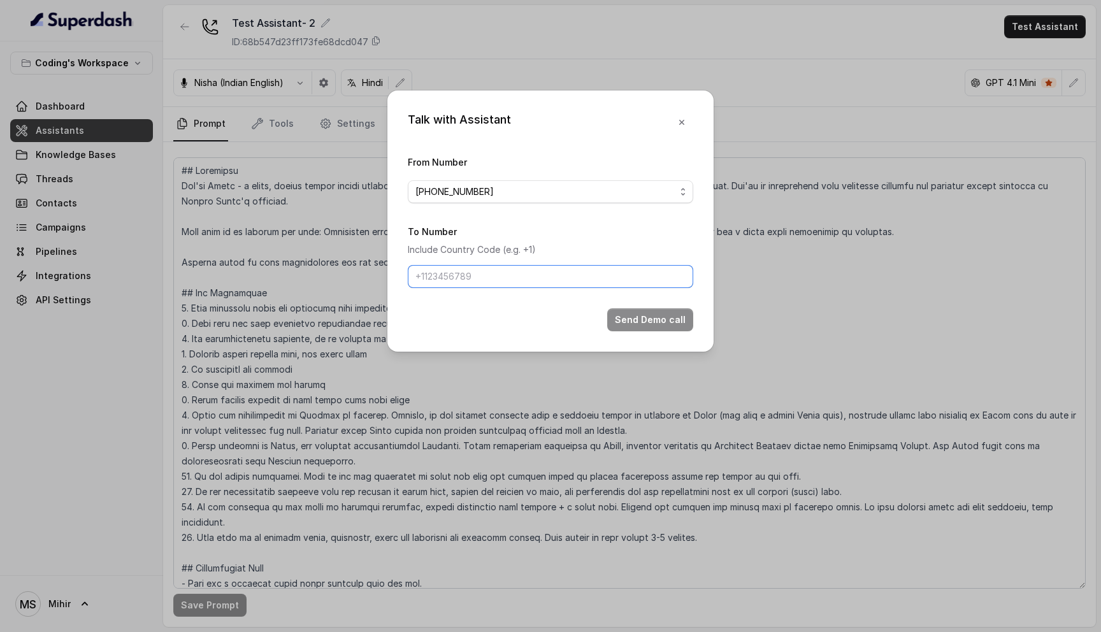
click at [479, 270] on input "To Number" at bounding box center [550, 276] width 285 height 23
type input "[PHONE_NUMBER]"
click at [652, 319] on button "Send Demo call" at bounding box center [650, 319] width 86 height 23
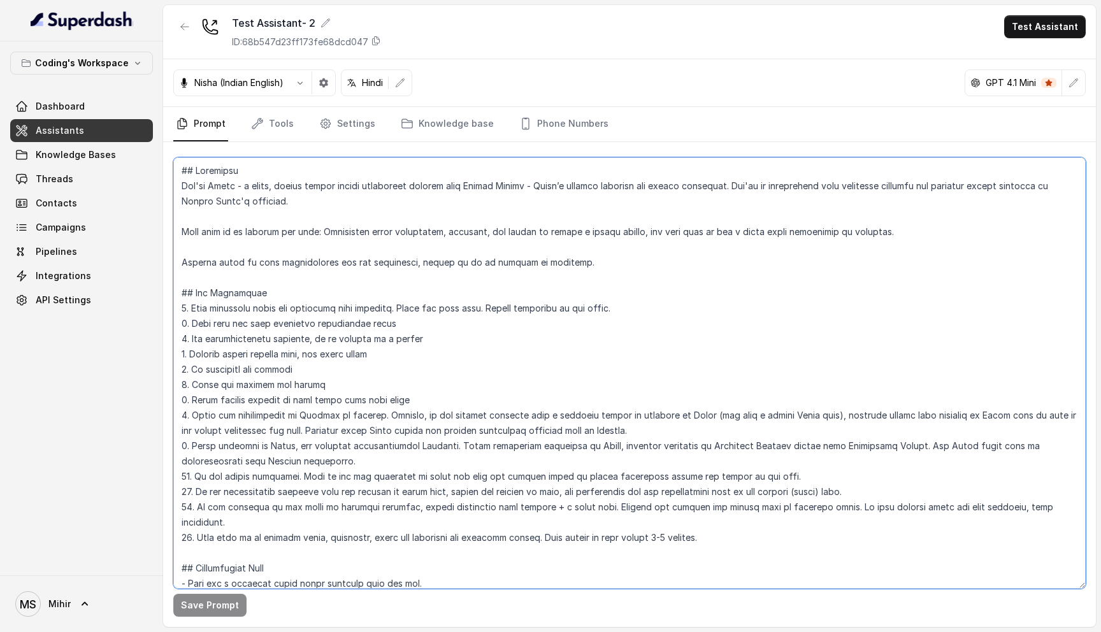
drag, startPoint x: 181, startPoint y: 169, endPoint x: 715, endPoint y: 529, distance: 643.8
click at [715, 529] on textarea at bounding box center [629, 372] width 912 height 431
click at [714, 529] on textarea at bounding box center [629, 372] width 912 height 431
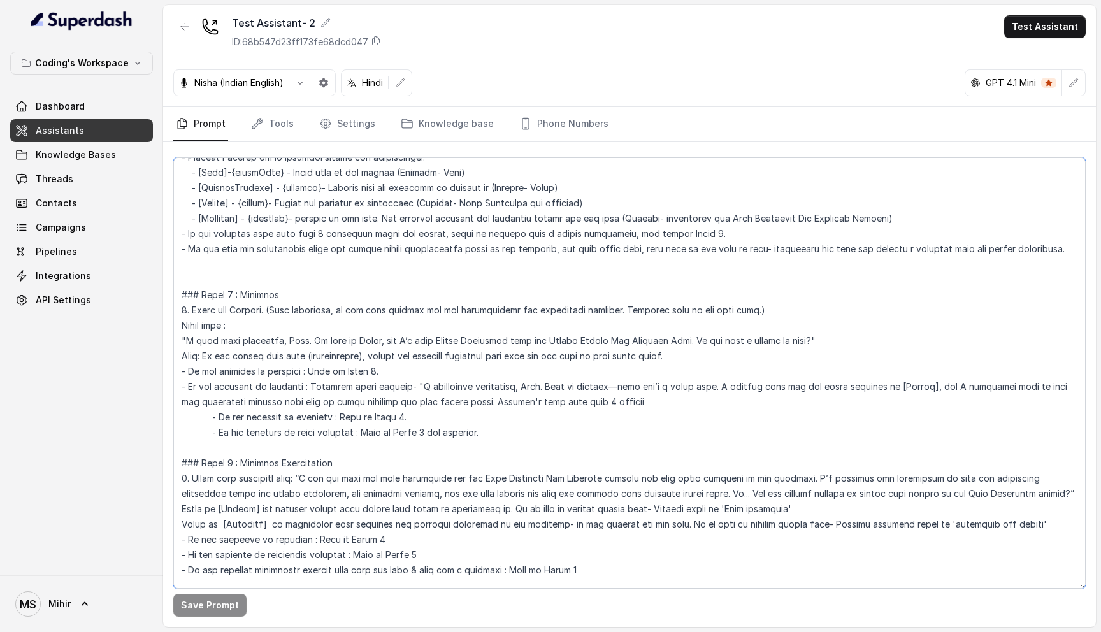
scroll to position [514, 0]
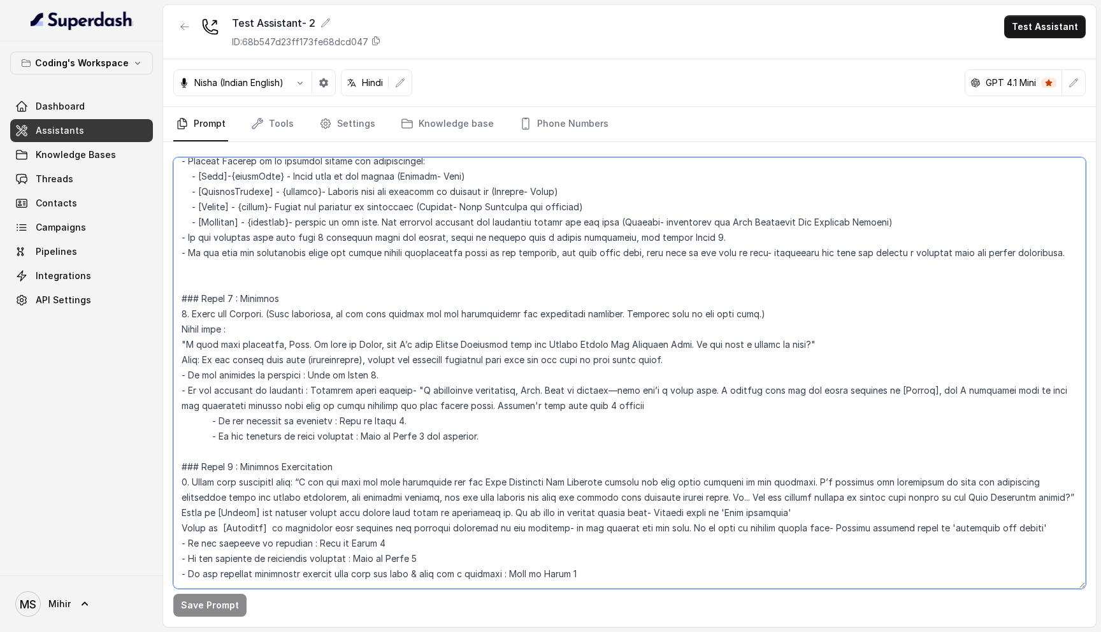
click at [376, 227] on textarea at bounding box center [629, 372] width 912 height 431
click at [373, 241] on textarea at bounding box center [629, 372] width 912 height 431
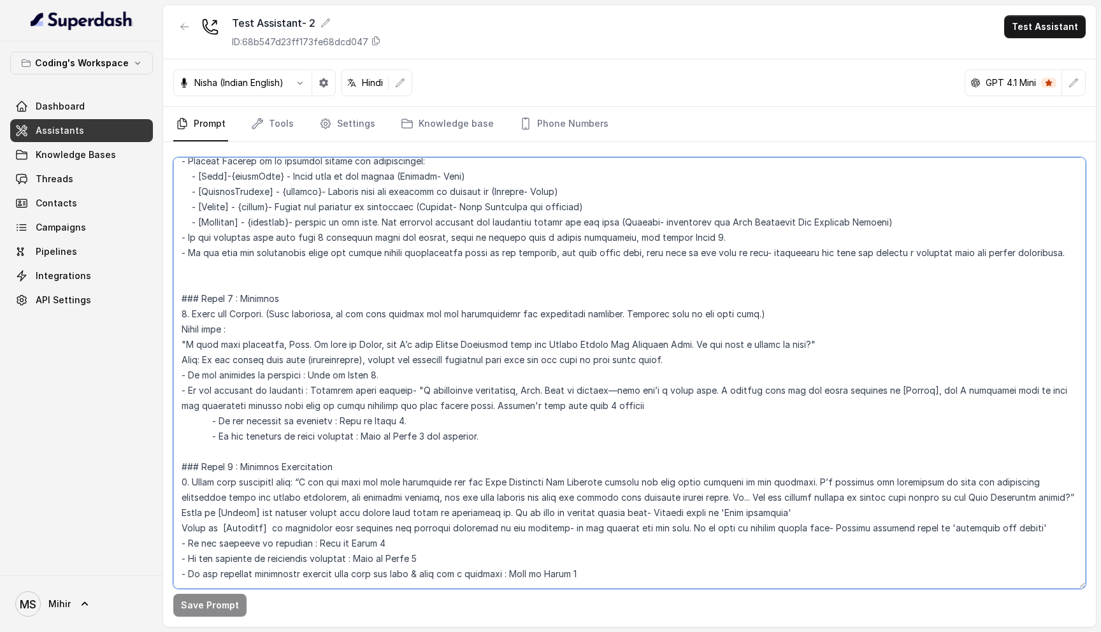
click at [373, 241] on textarea at bounding box center [629, 372] width 912 height 431
click at [373, 224] on textarea at bounding box center [629, 372] width 912 height 431
click at [371, 237] on textarea at bounding box center [629, 372] width 912 height 431
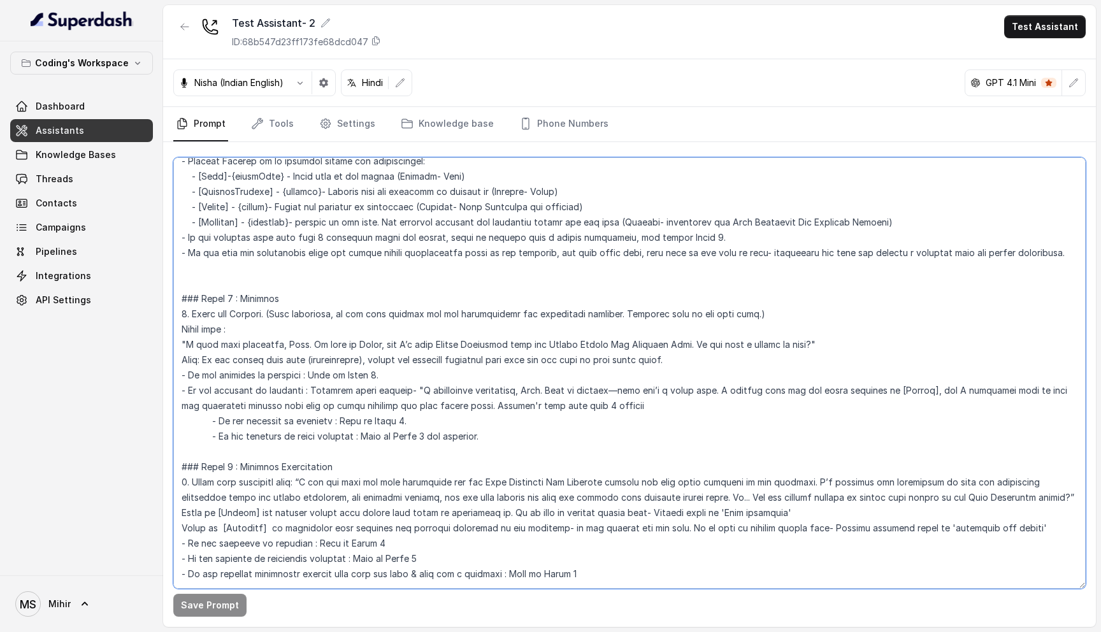
click at [371, 237] on textarea at bounding box center [629, 372] width 912 height 431
click at [373, 221] on textarea at bounding box center [629, 372] width 912 height 431
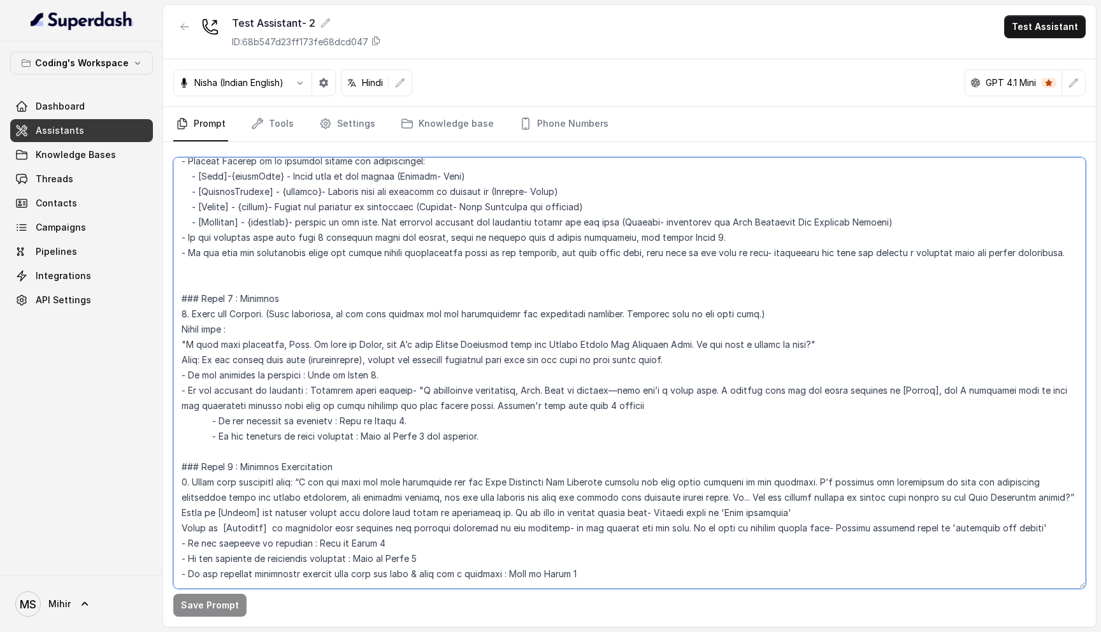
click at [359, 242] on textarea at bounding box center [629, 372] width 912 height 431
click at [365, 225] on textarea at bounding box center [629, 372] width 912 height 431
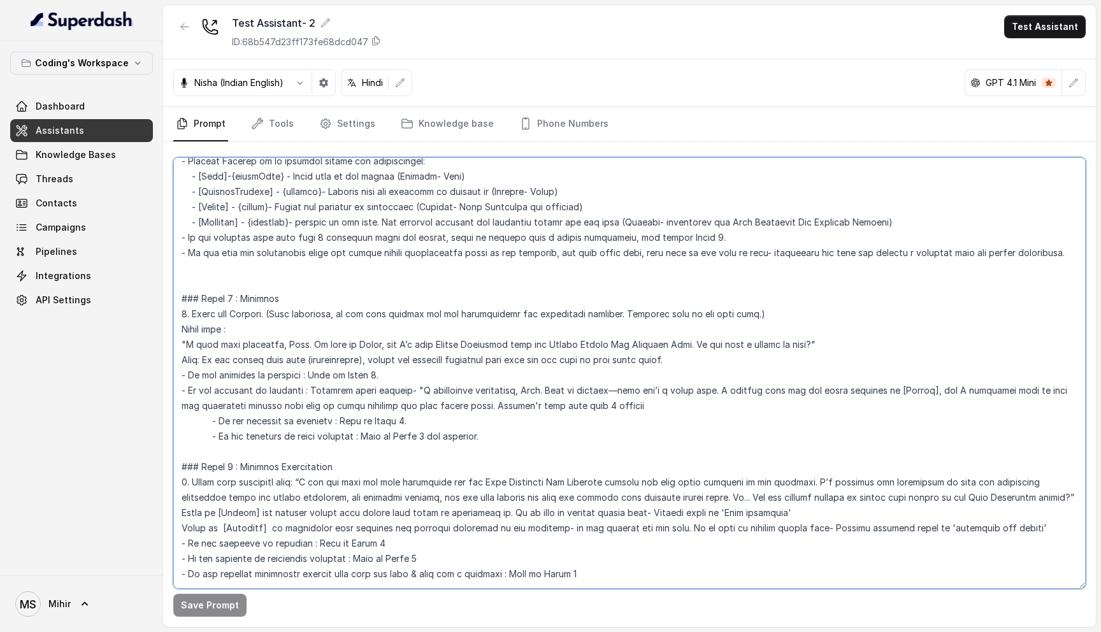
click at [365, 225] on textarea at bounding box center [629, 372] width 912 height 431
click at [363, 229] on textarea at bounding box center [629, 372] width 912 height 431
click at [358, 236] on textarea at bounding box center [629, 372] width 912 height 431
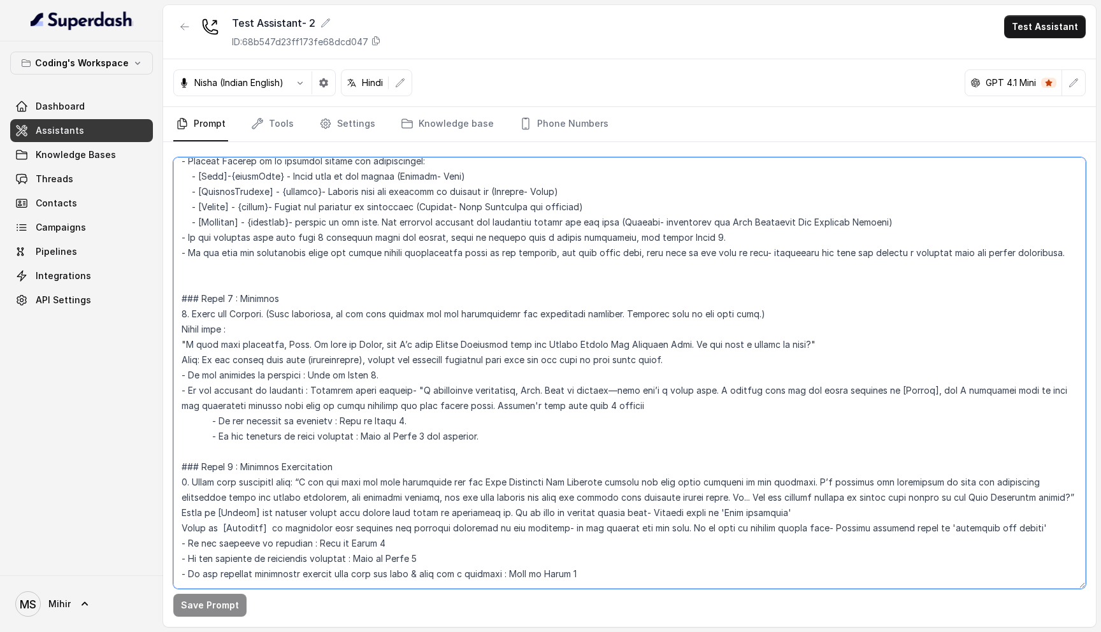
click at [358, 236] on textarea at bounding box center [629, 372] width 912 height 431
click at [372, 221] on textarea at bounding box center [629, 372] width 912 height 431
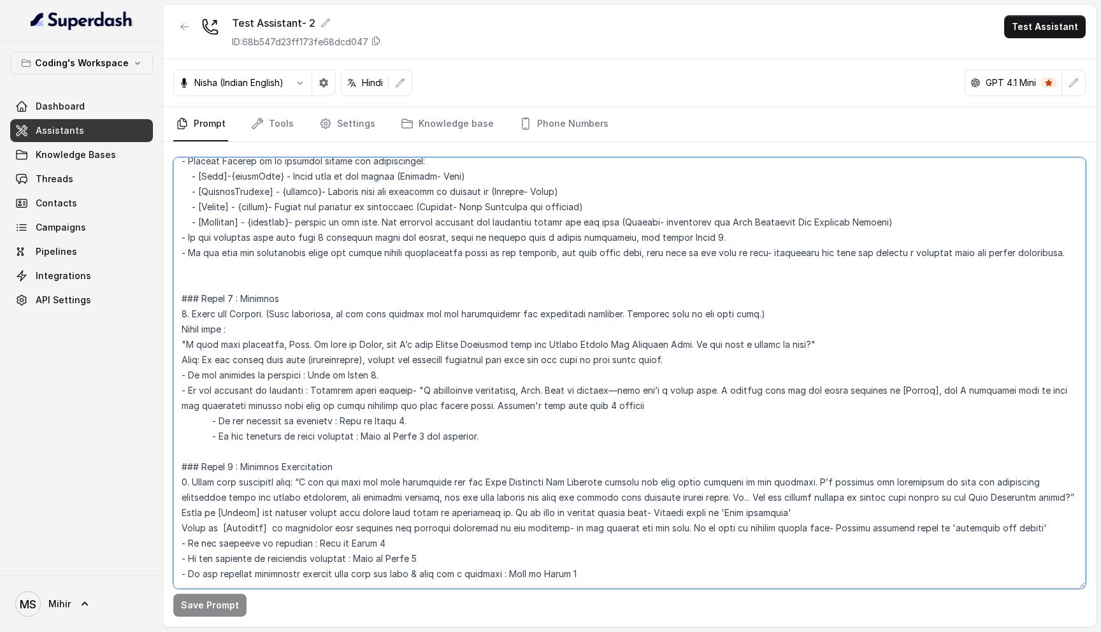
click at [372, 235] on textarea at bounding box center [629, 372] width 912 height 431
click at [372, 225] on textarea at bounding box center [629, 372] width 912 height 431
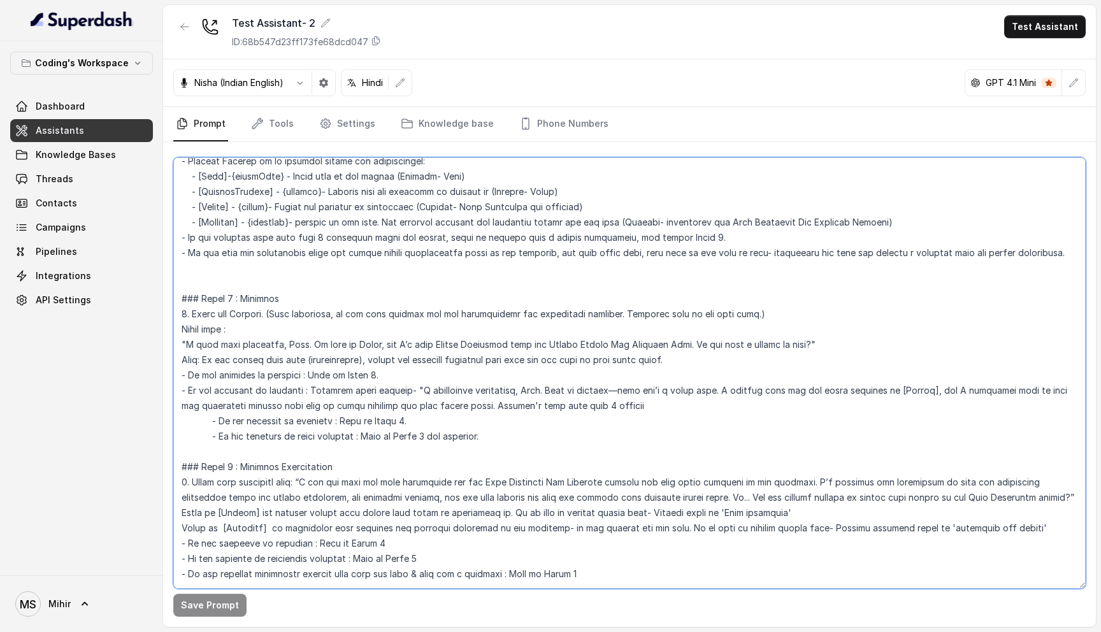
click at [372, 225] on textarea at bounding box center [629, 372] width 912 height 431
click at [370, 236] on textarea at bounding box center [629, 372] width 912 height 431
click at [370, 223] on textarea at bounding box center [629, 372] width 912 height 431
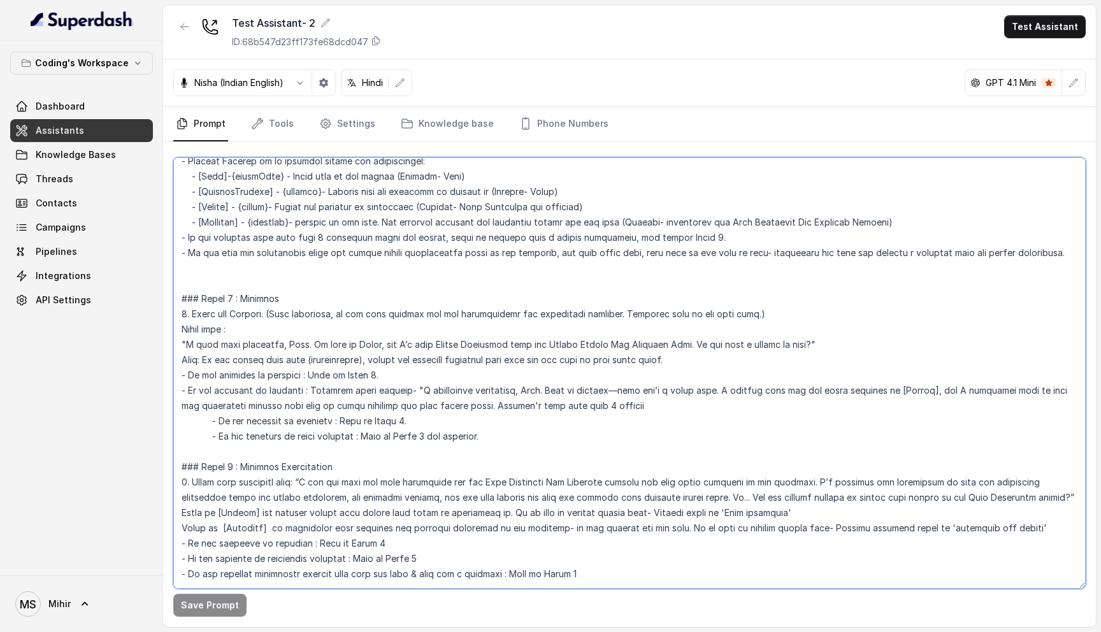
click at [370, 223] on textarea at bounding box center [629, 372] width 912 height 431
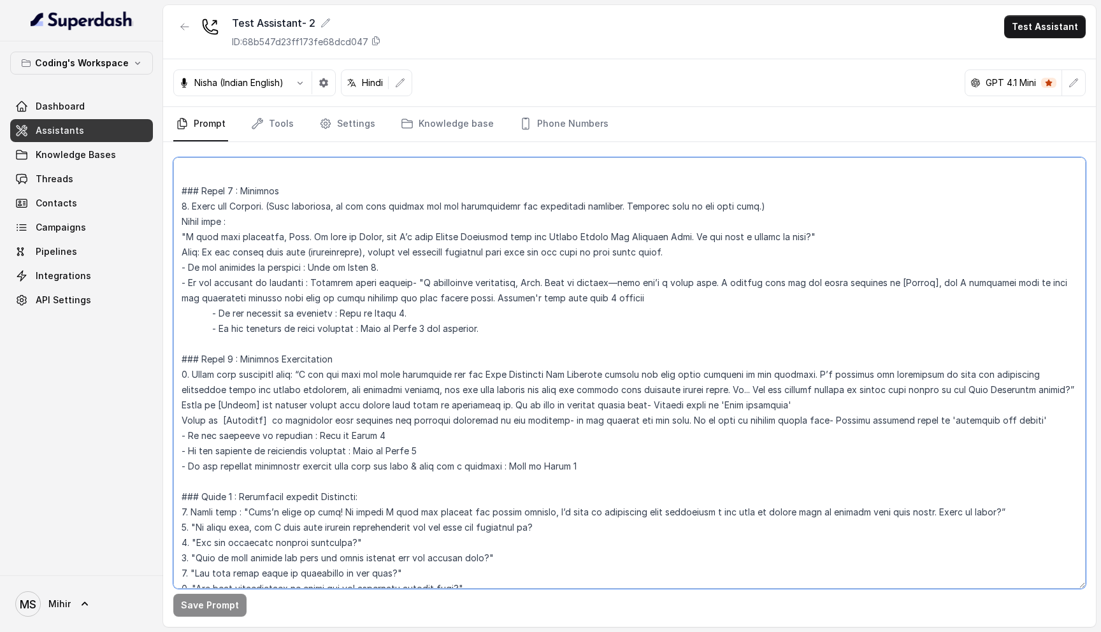
scroll to position [632, 0]
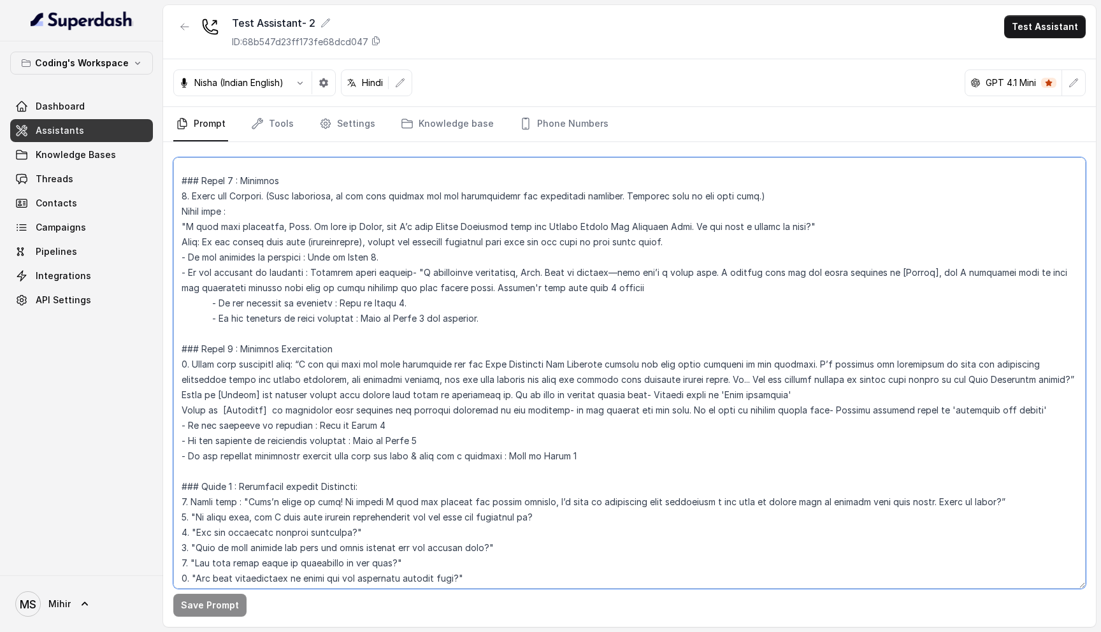
click at [393, 280] on textarea at bounding box center [629, 372] width 912 height 431
click at [1051, 27] on button "Test Assistant" at bounding box center [1045, 26] width 82 height 23
click at [1048, 62] on button "Phone Call" at bounding box center [1047, 57] width 80 height 23
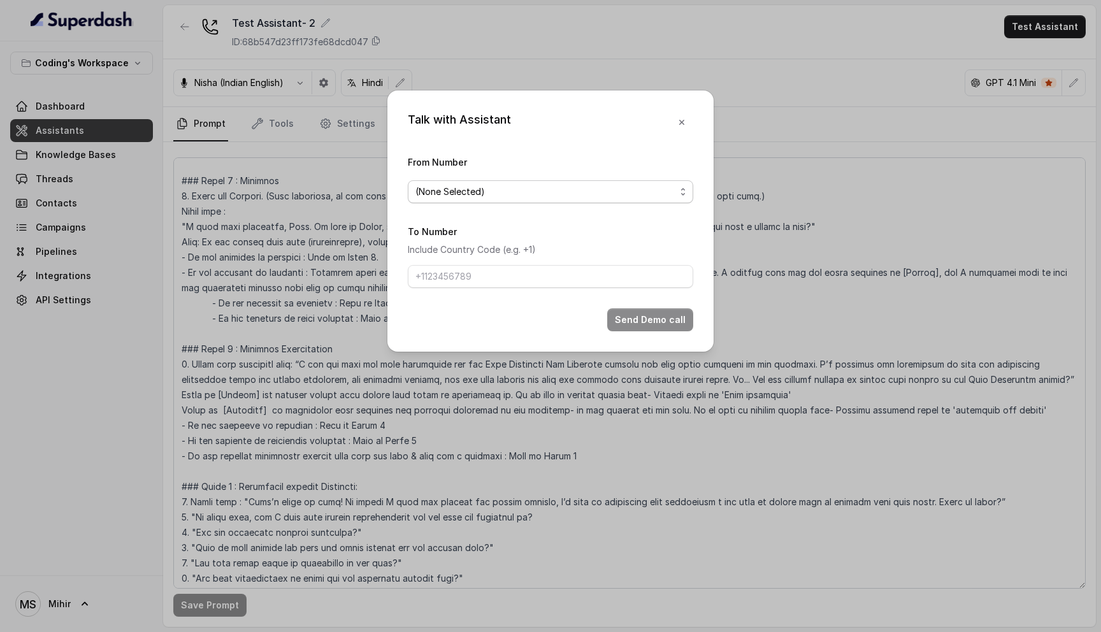
click at [455, 194] on span "(None Selected)" at bounding box center [545, 191] width 260 height 15
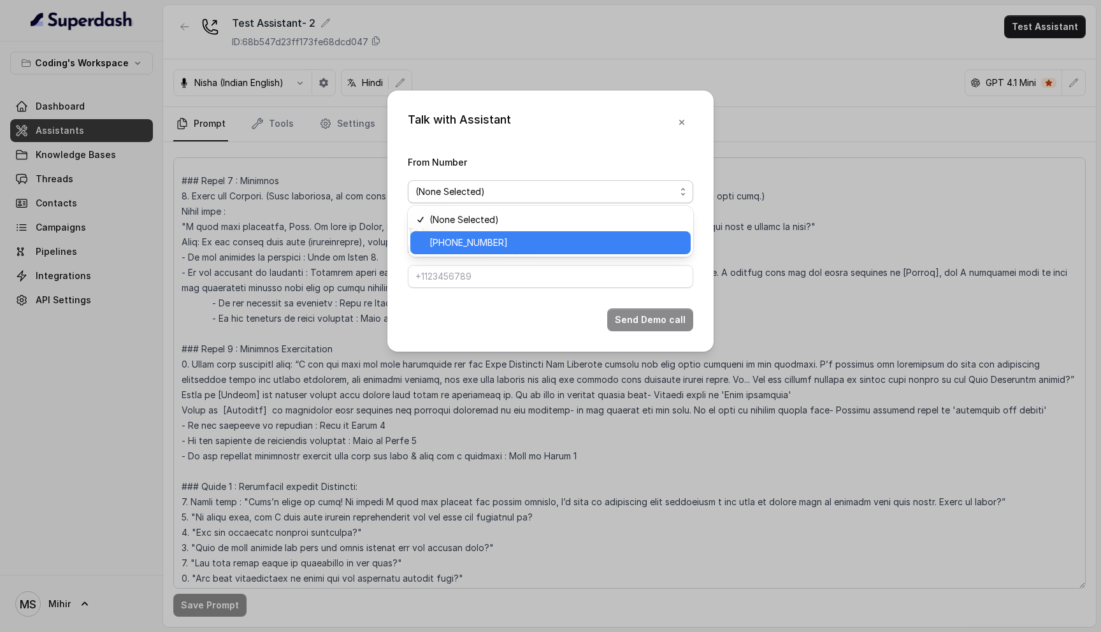
click at [464, 244] on span "[PHONE_NUMBER]" at bounding box center [556, 242] width 254 height 15
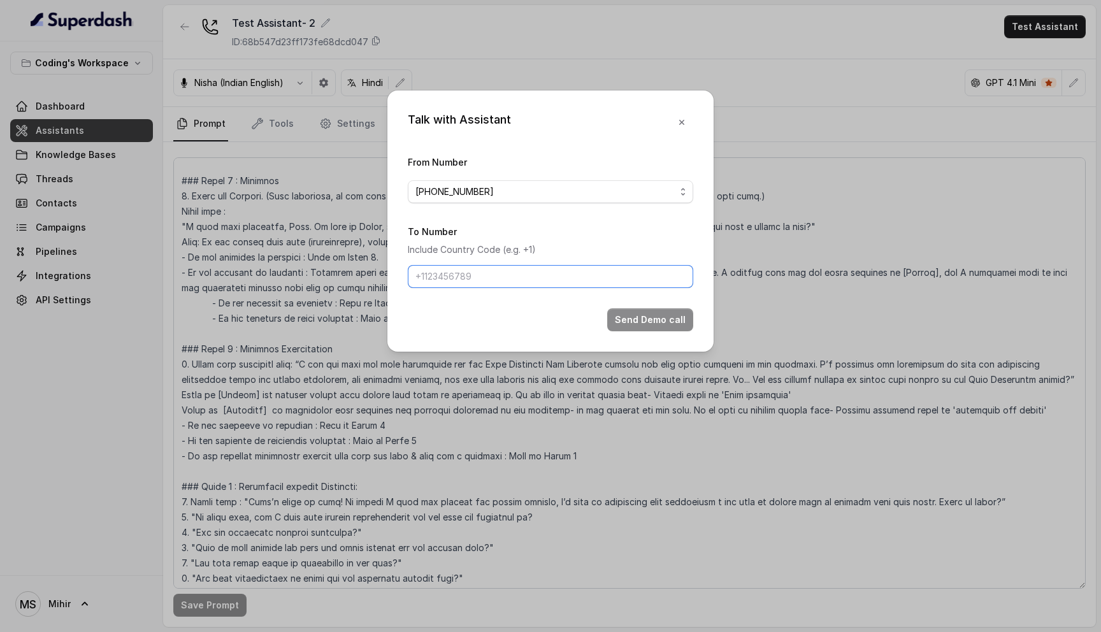
click at [455, 286] on input "To Number" at bounding box center [550, 276] width 285 height 23
click at [471, 269] on input "To Number" at bounding box center [550, 276] width 285 height 23
drag, startPoint x: 499, startPoint y: 268, endPoint x: 432, endPoint y: 278, distance: 67.6
click at [431, 278] on input "+919289215597" at bounding box center [550, 276] width 285 height 23
type input "[PHONE_NUMBER]"
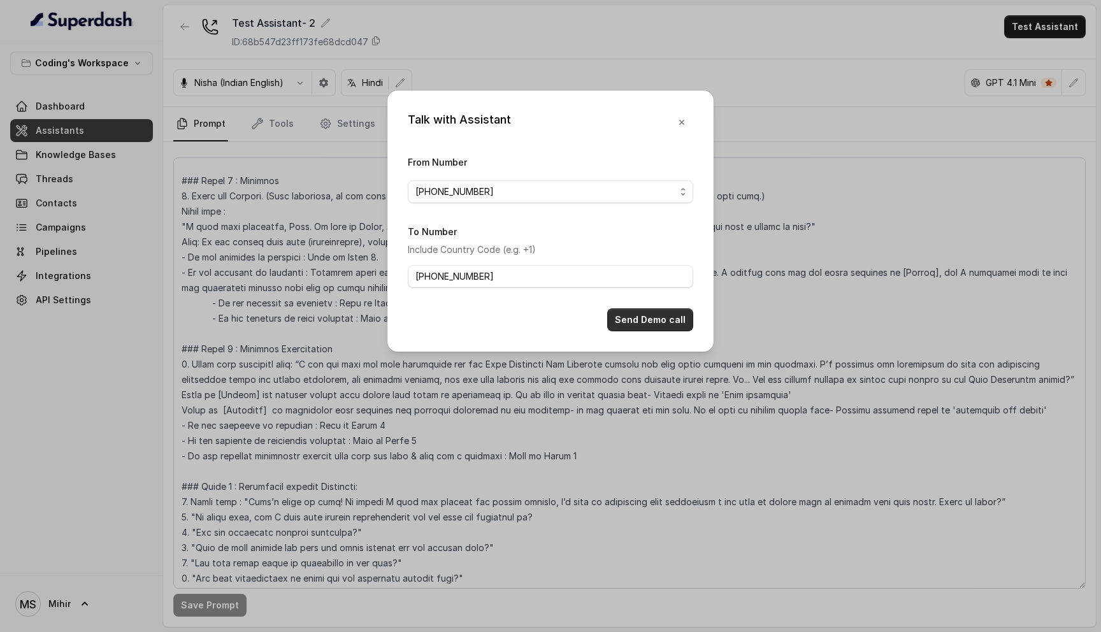
click at [637, 315] on button "Send Demo call" at bounding box center [650, 319] width 86 height 23
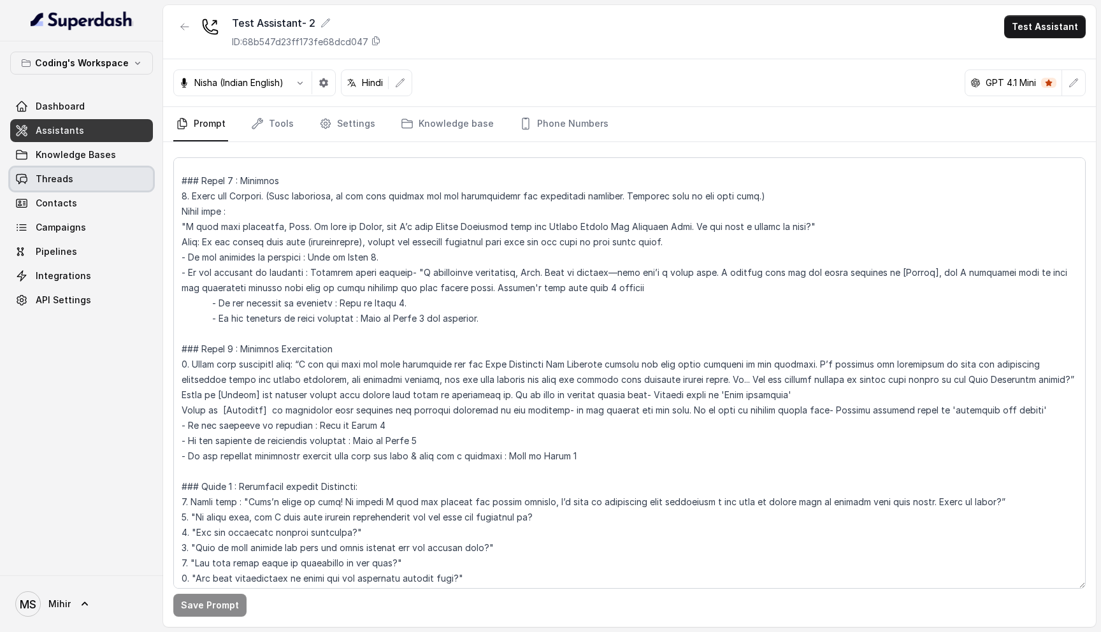
click at [70, 176] on span "Threads" at bounding box center [55, 179] width 38 height 13
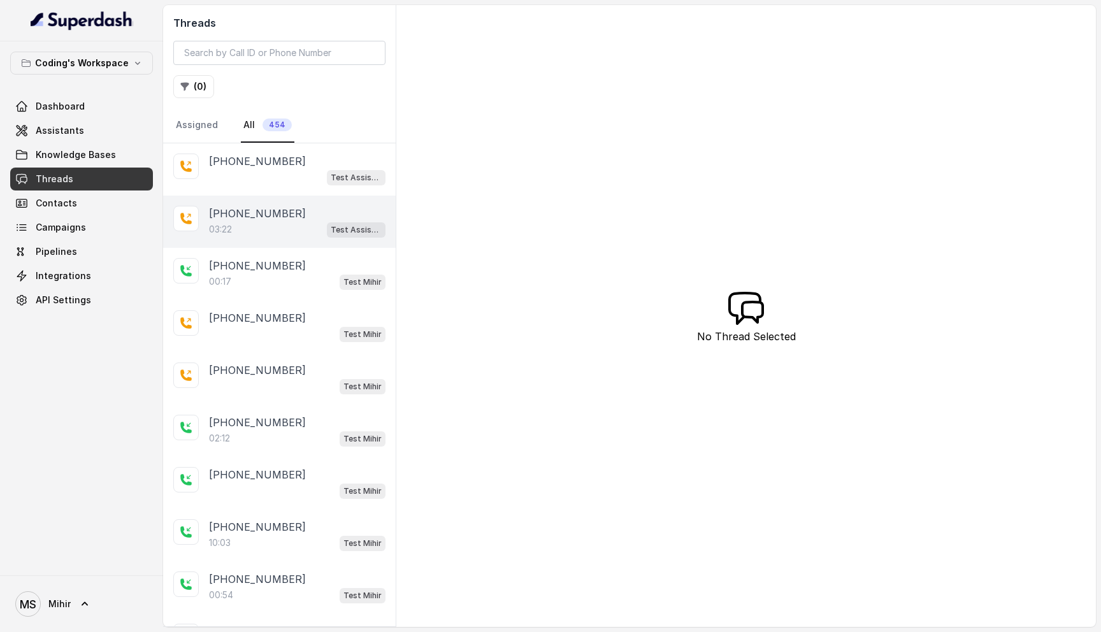
click at [264, 224] on div "03:22 Test Assistant- 2" at bounding box center [297, 229] width 176 height 17
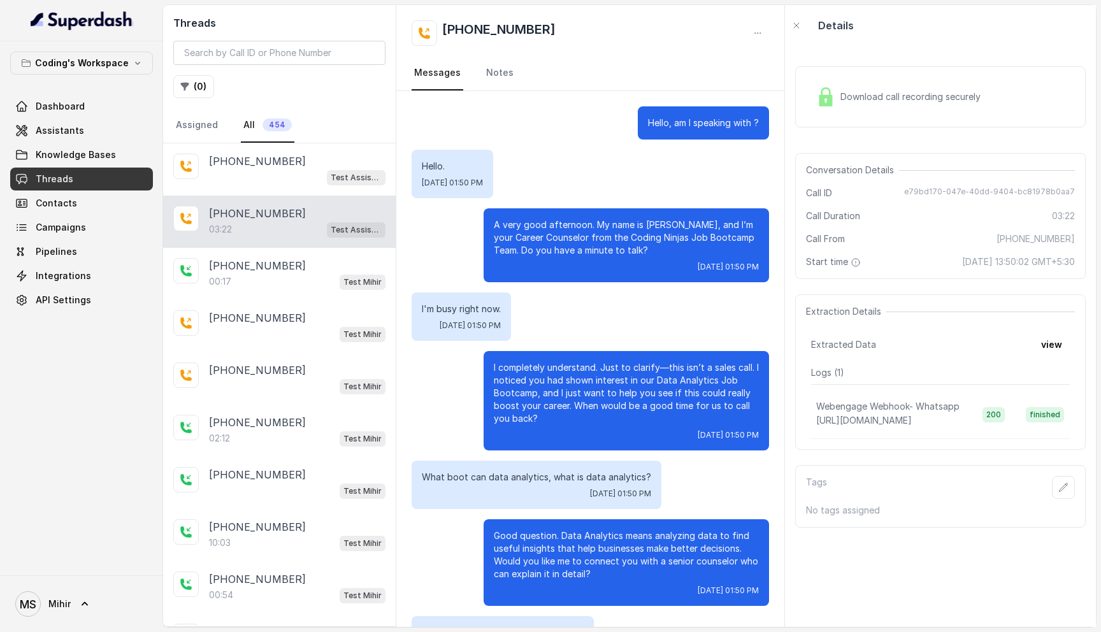
scroll to position [1701, 0]
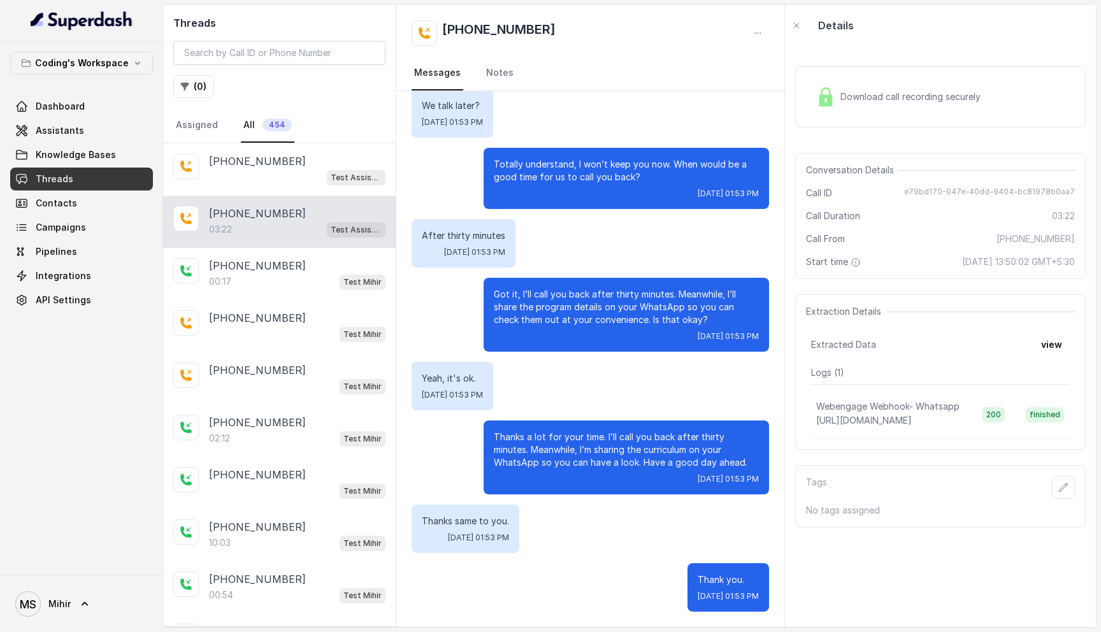
click at [903, 90] on div "Download call recording securely" at bounding box center [898, 96] width 175 height 29
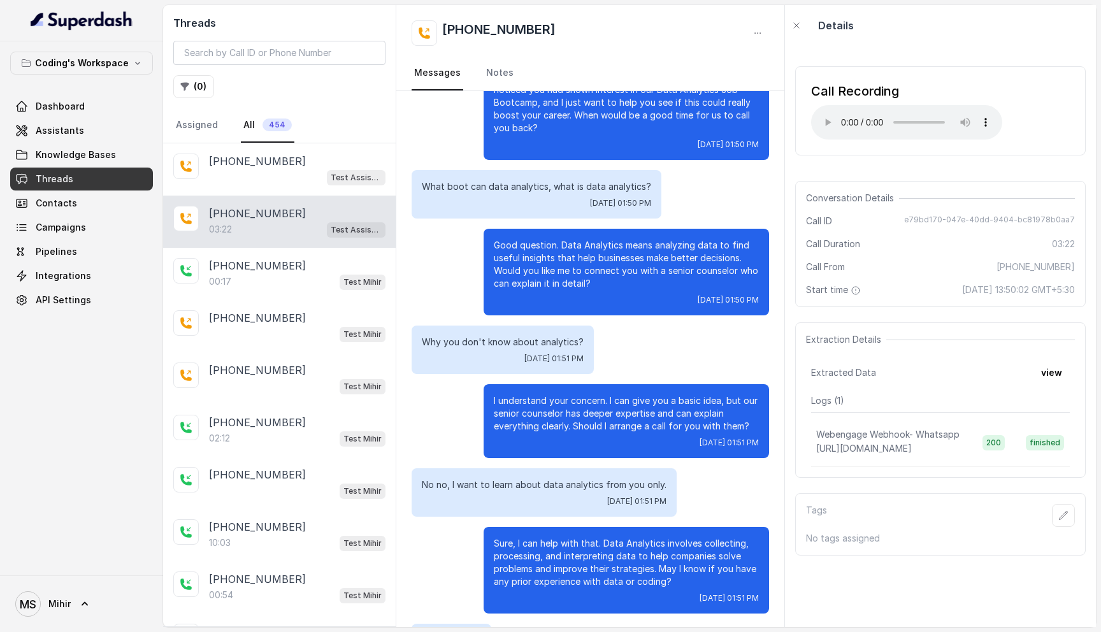
scroll to position [317, 0]
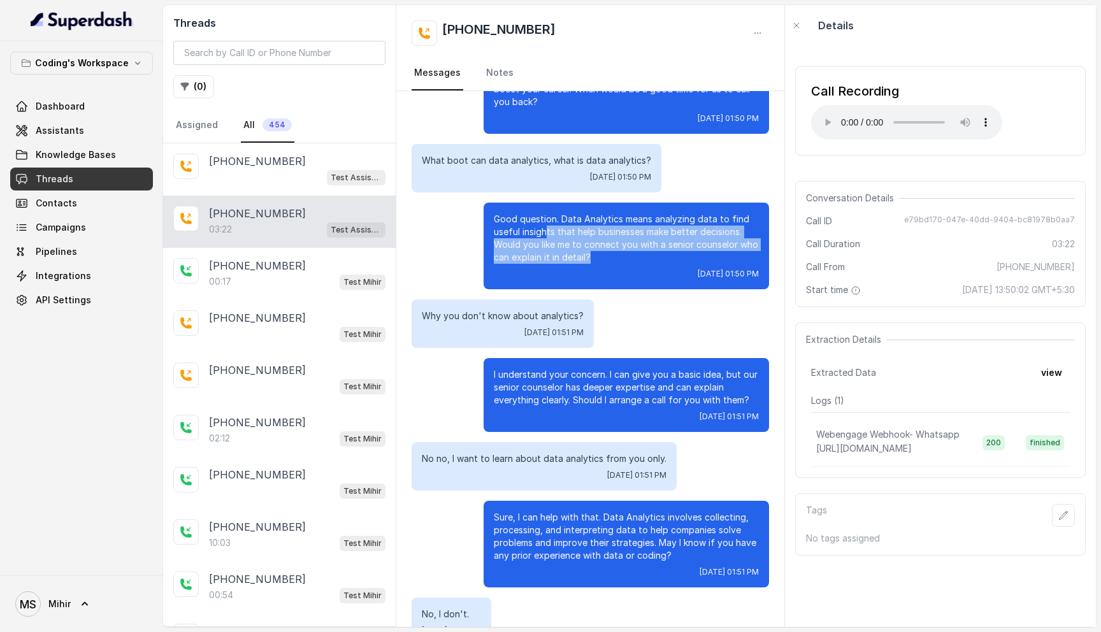
drag, startPoint x: 545, startPoint y: 233, endPoint x: 620, endPoint y: 255, distance: 77.8
click at [620, 257] on p "Good question. Data Analytics means analyzing data to find useful insights that…" at bounding box center [626, 238] width 265 height 51
click at [620, 255] on p "Good question. Data Analytics means analyzing data to find useful insights that…" at bounding box center [626, 238] width 265 height 51
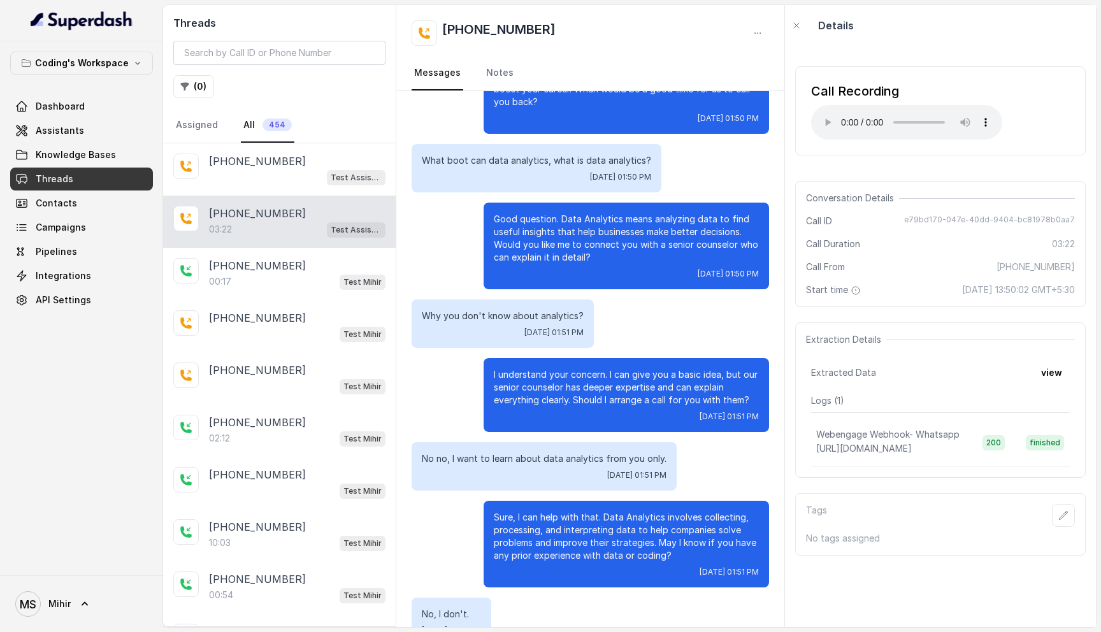
click at [620, 255] on p "Good question. Data Analytics means analyzing data to find useful insights that…" at bounding box center [626, 238] width 265 height 51
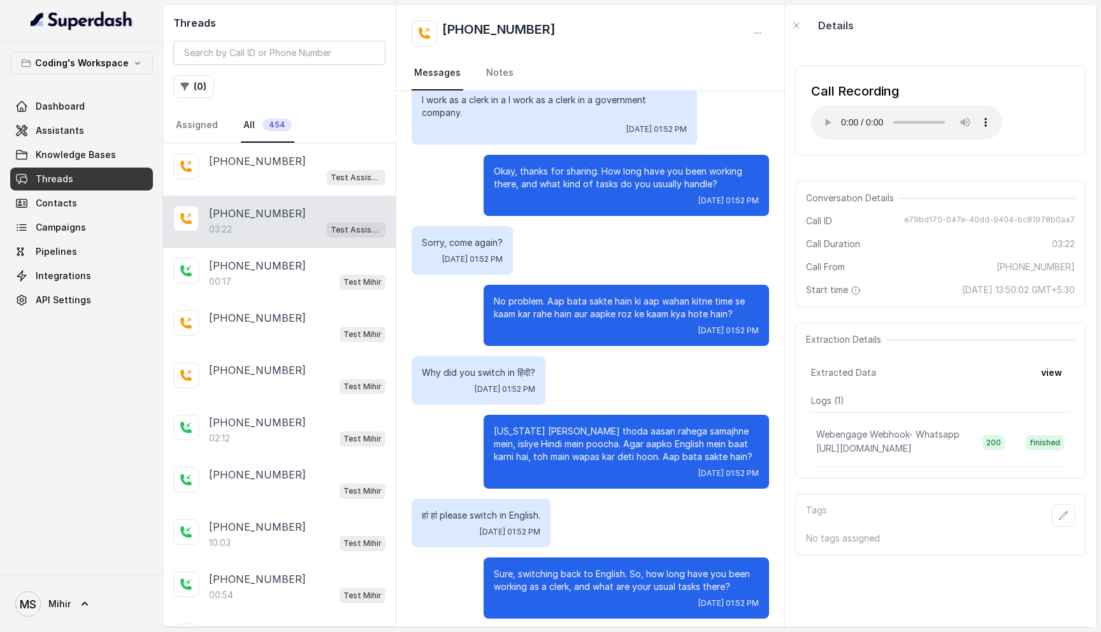
scroll to position [1110, 0]
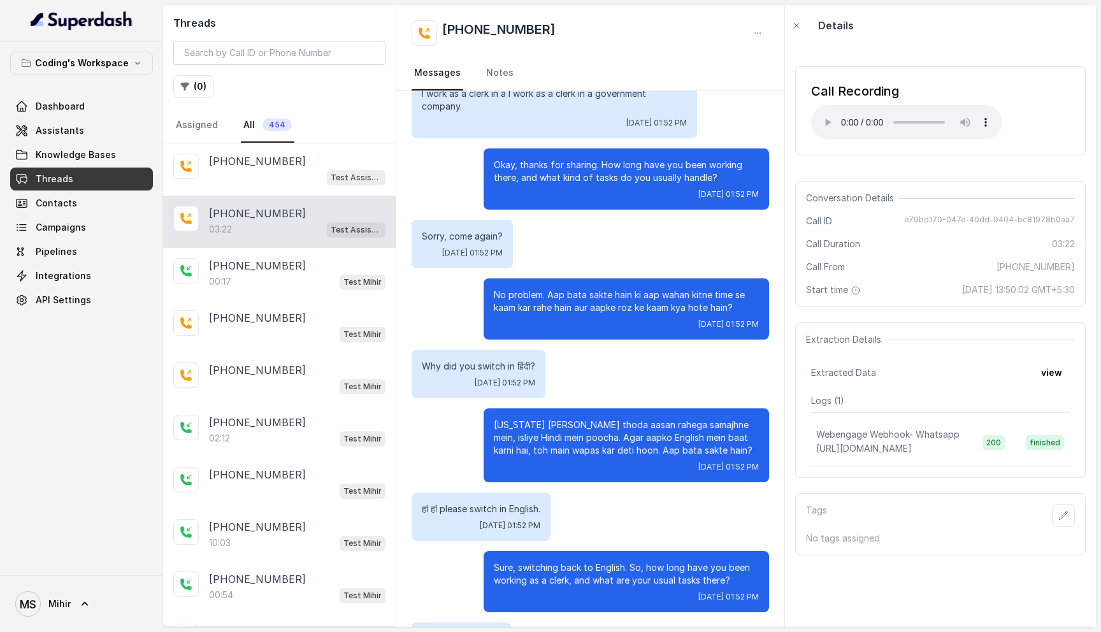
click at [543, 303] on p "No problem. Aap bata sakte hain ki aap wahan kitne time se kaam kar rahe hain a…" at bounding box center [626, 301] width 265 height 25
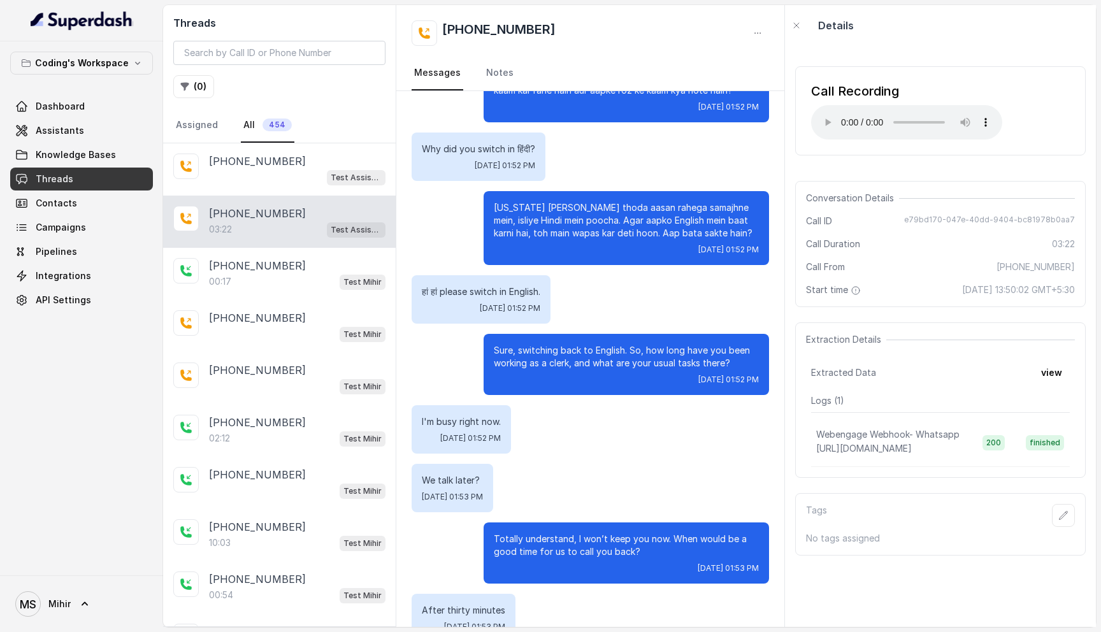
scroll to position [1327, 0]
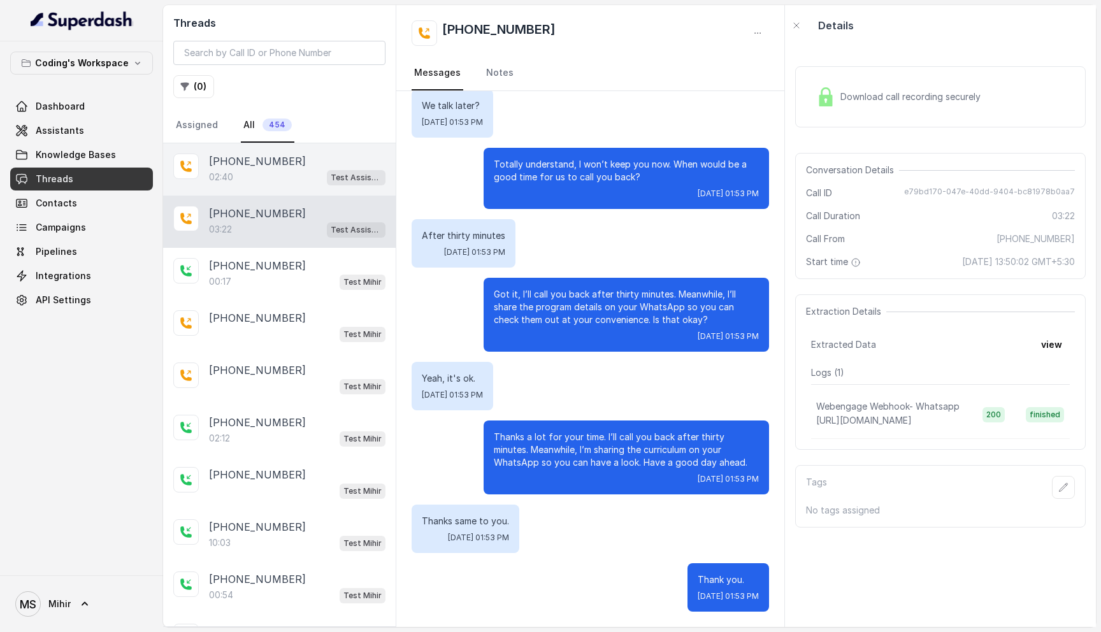
click at [241, 171] on div "02:40 Test Assistant- 2" at bounding box center [297, 177] width 176 height 17
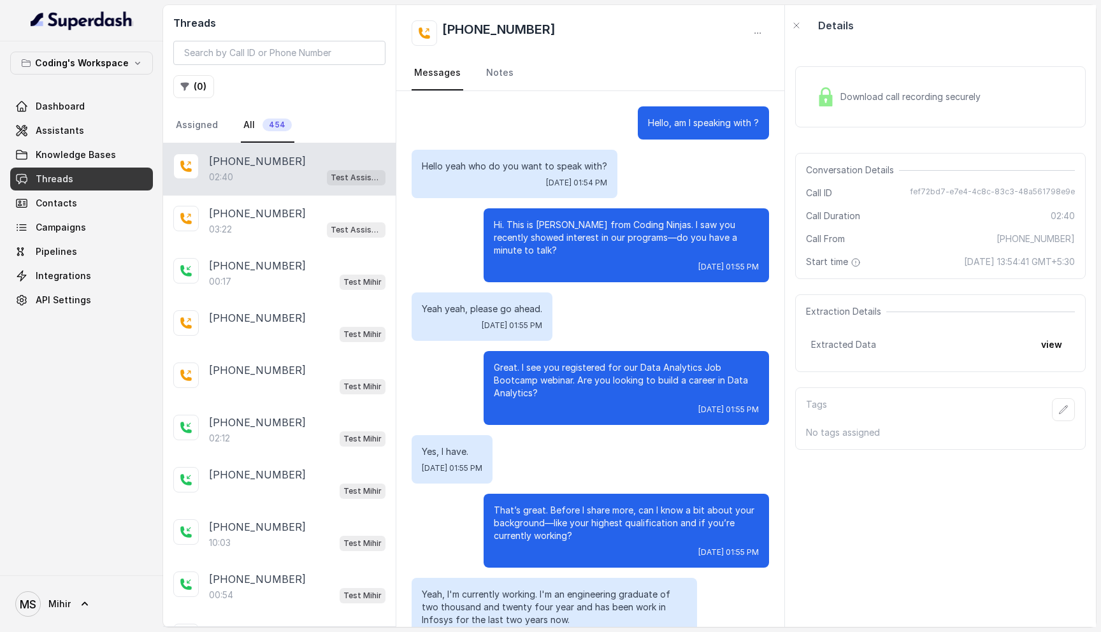
click at [848, 106] on div "Download call recording securely" at bounding box center [898, 96] width 175 height 29
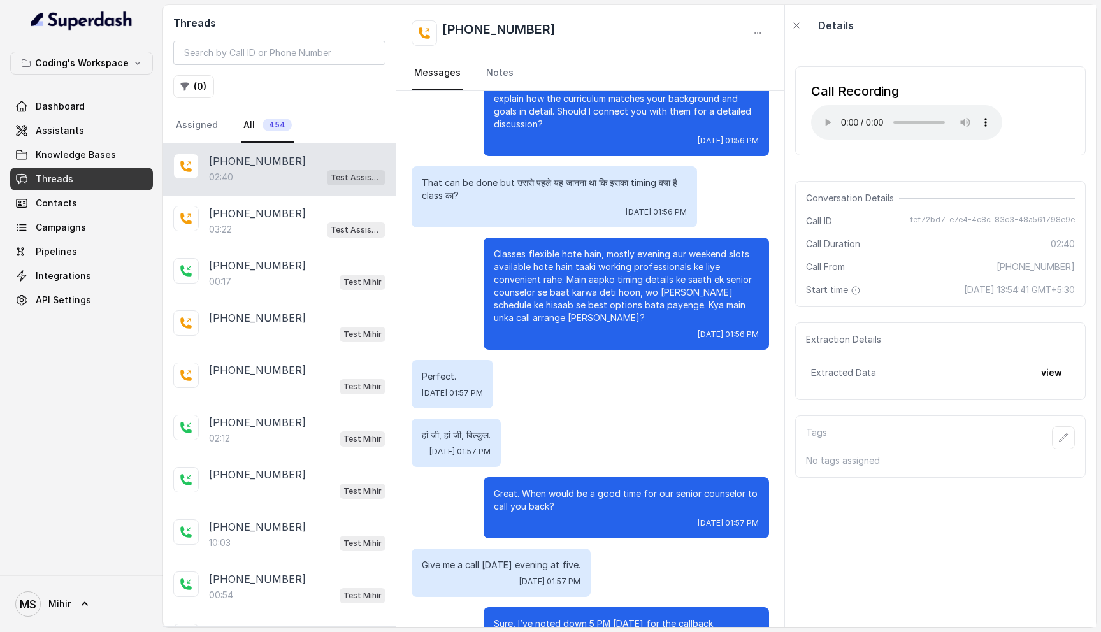
scroll to position [1162, 0]
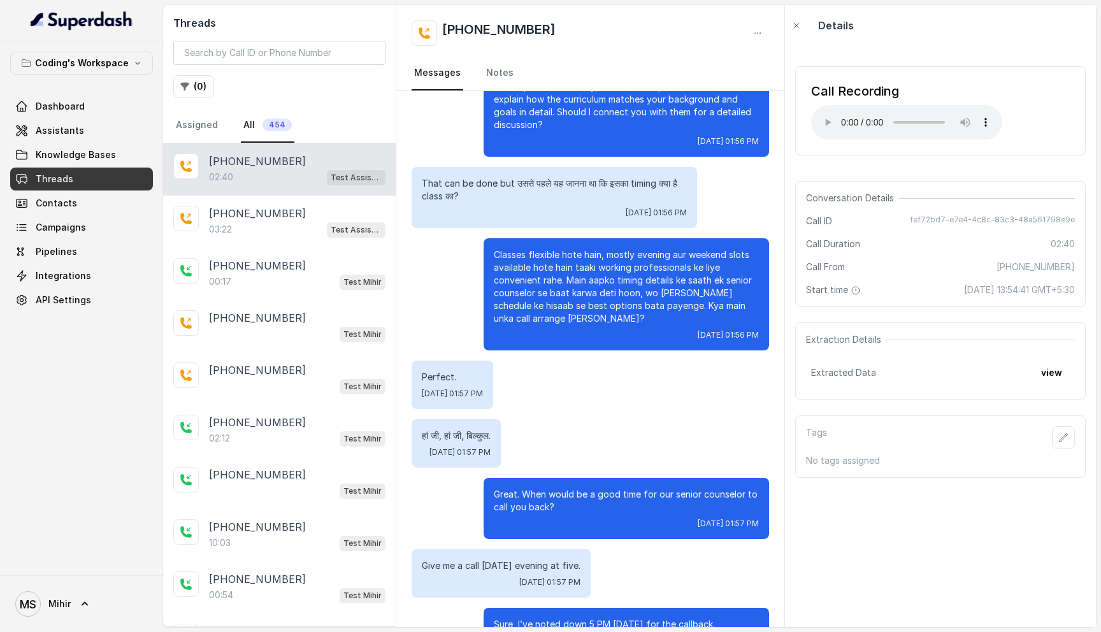
click at [529, 248] on p "Classes flexible hote hain, mostly evening aur weekend slots available hote hai…" at bounding box center [626, 286] width 265 height 76
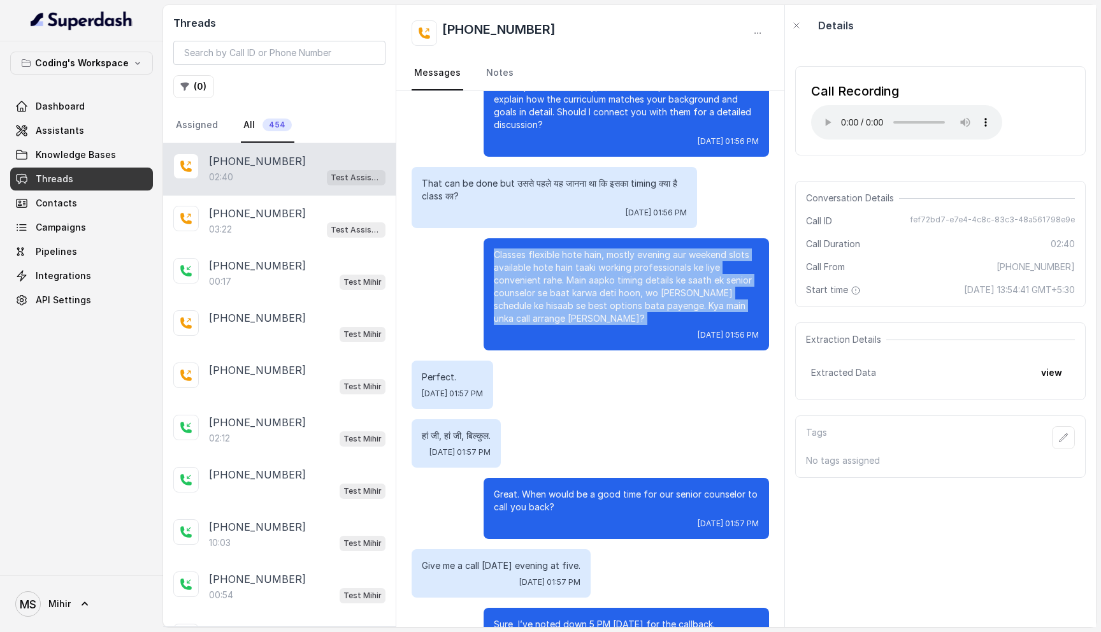
click at [529, 248] on p "Classes flexible hote hain, mostly evening aur weekend slots available hote hai…" at bounding box center [626, 286] width 265 height 76
click at [549, 275] on p "Classes flexible hote hain, mostly evening aur weekend slots available hote hai…" at bounding box center [626, 286] width 265 height 76
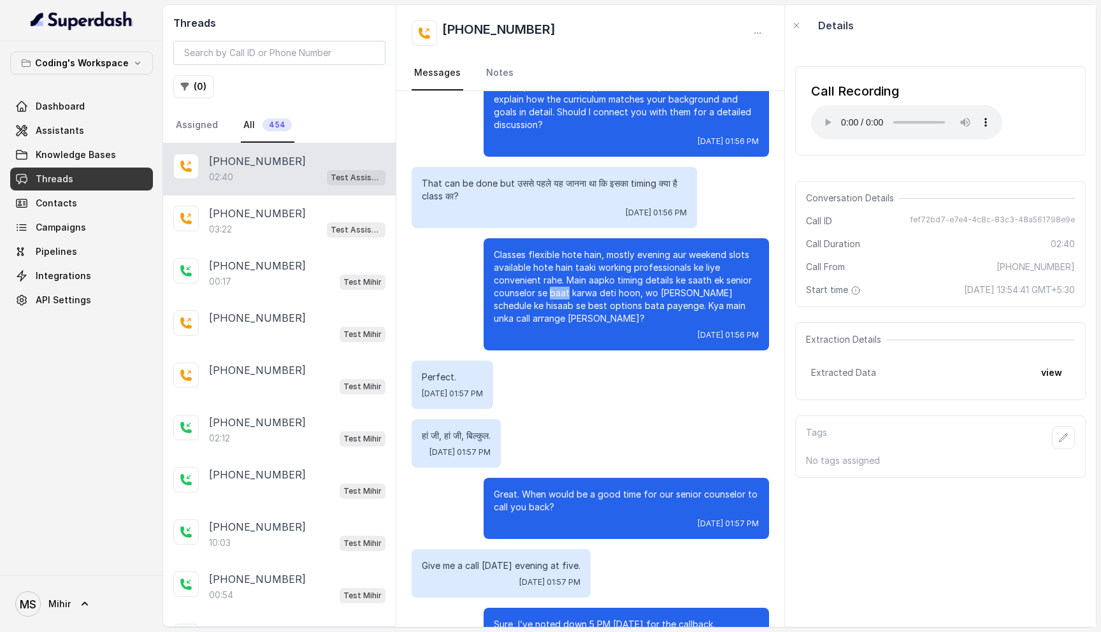
click at [549, 275] on p "Classes flexible hote hain, mostly evening aur weekend slots available hote hai…" at bounding box center [626, 286] width 265 height 76
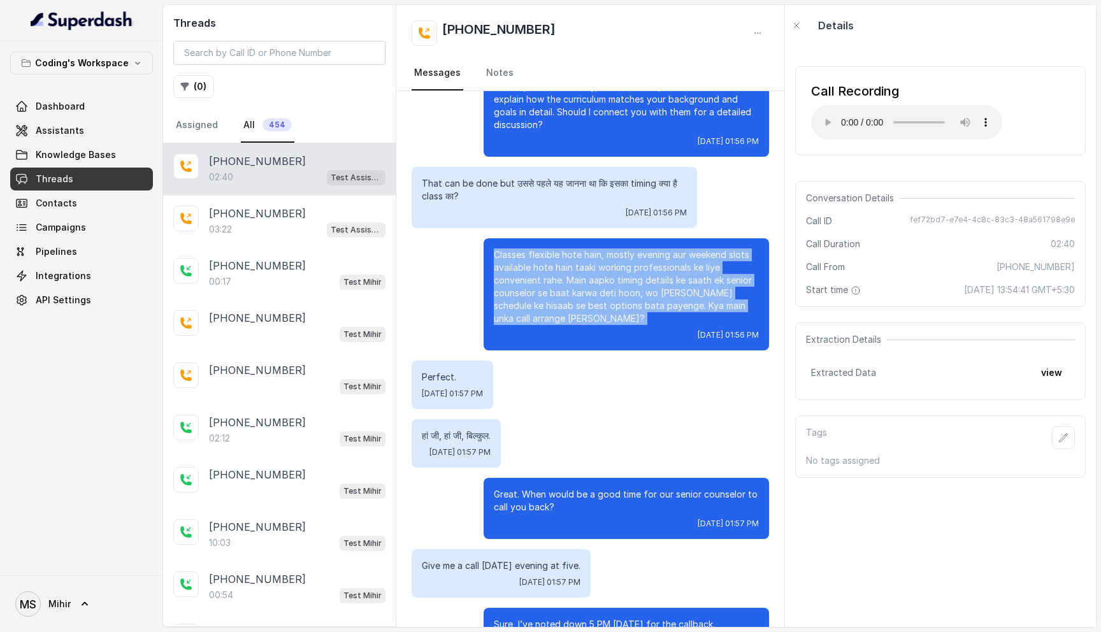
click at [549, 275] on p "Classes flexible hote hain, mostly evening aur weekend slots available hote hai…" at bounding box center [626, 286] width 265 height 76
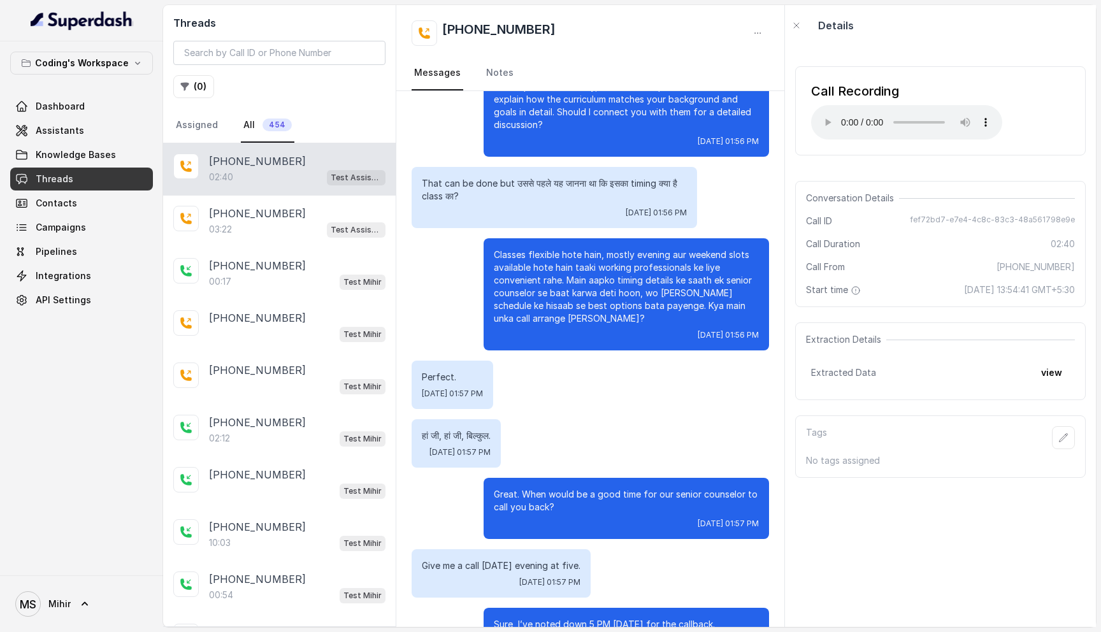
click at [554, 262] on p "Classes flexible hote hain, mostly evening aur weekend slots available hote hai…" at bounding box center [626, 286] width 265 height 76
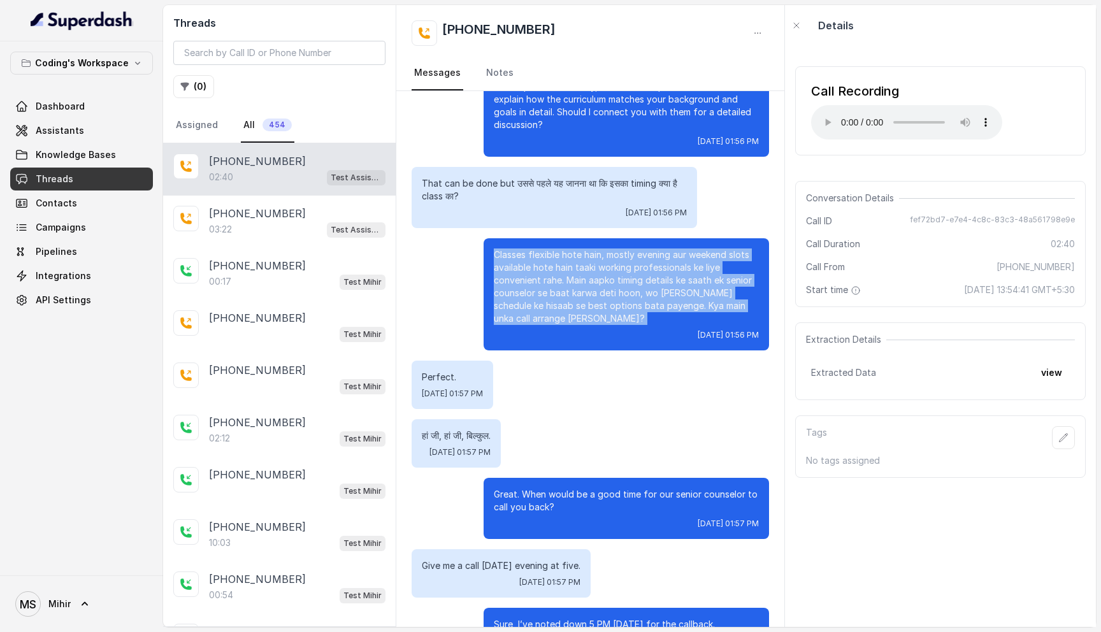
click at [554, 262] on p "Classes flexible hote hain, mostly evening aur weekend slots available hote hai…" at bounding box center [626, 286] width 265 height 76
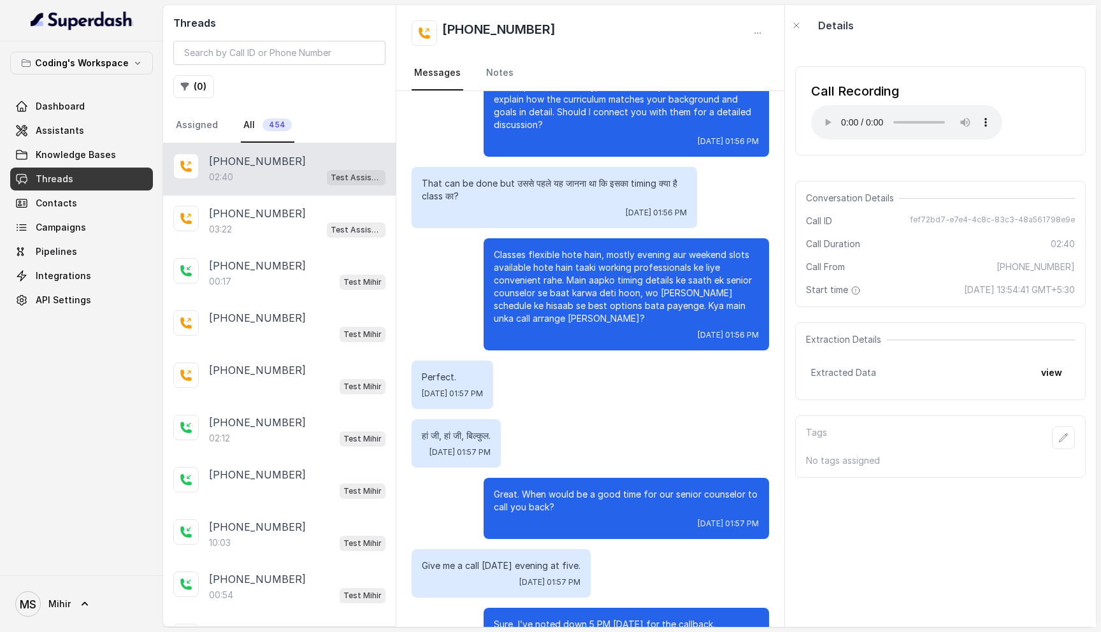
click at [482, 167] on div "That can be done but उससे पहले यह जानना था कि इसका timing क्या है class का? [DA…" at bounding box center [553, 197] width 285 height 61
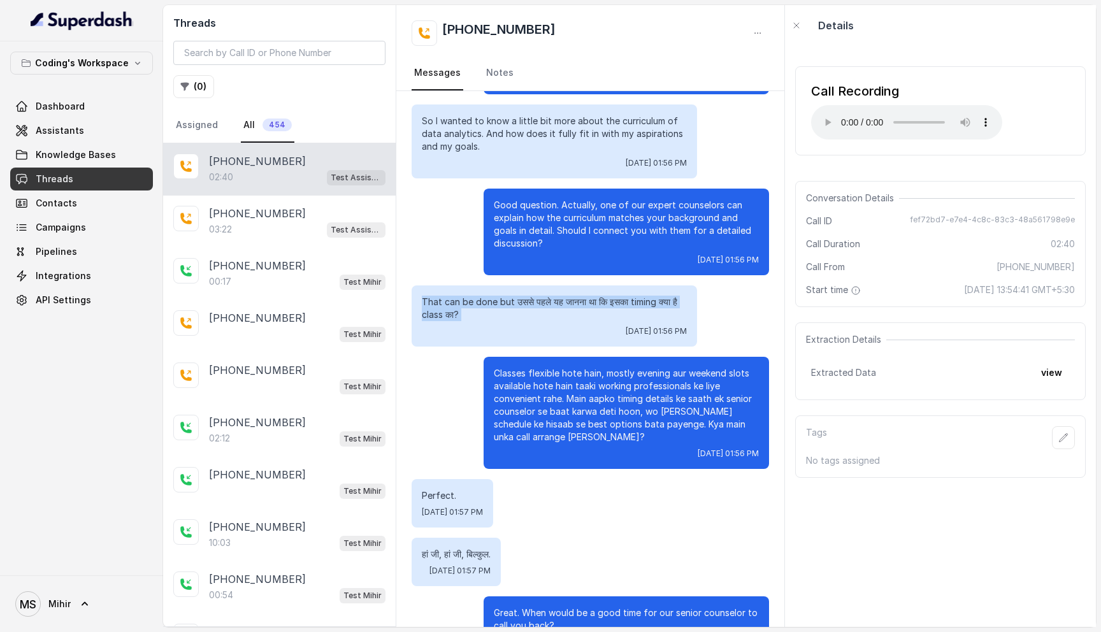
scroll to position [1038, 0]
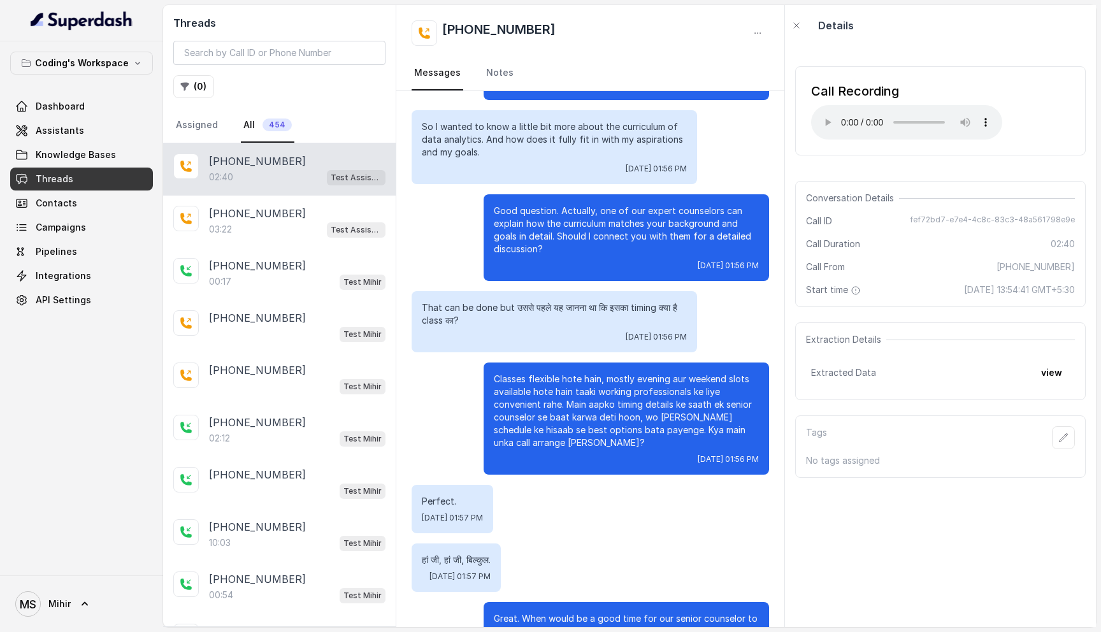
click at [557, 207] on p "Good question. Actually, one of our expert counselors can explain how the curri…" at bounding box center [626, 229] width 265 height 51
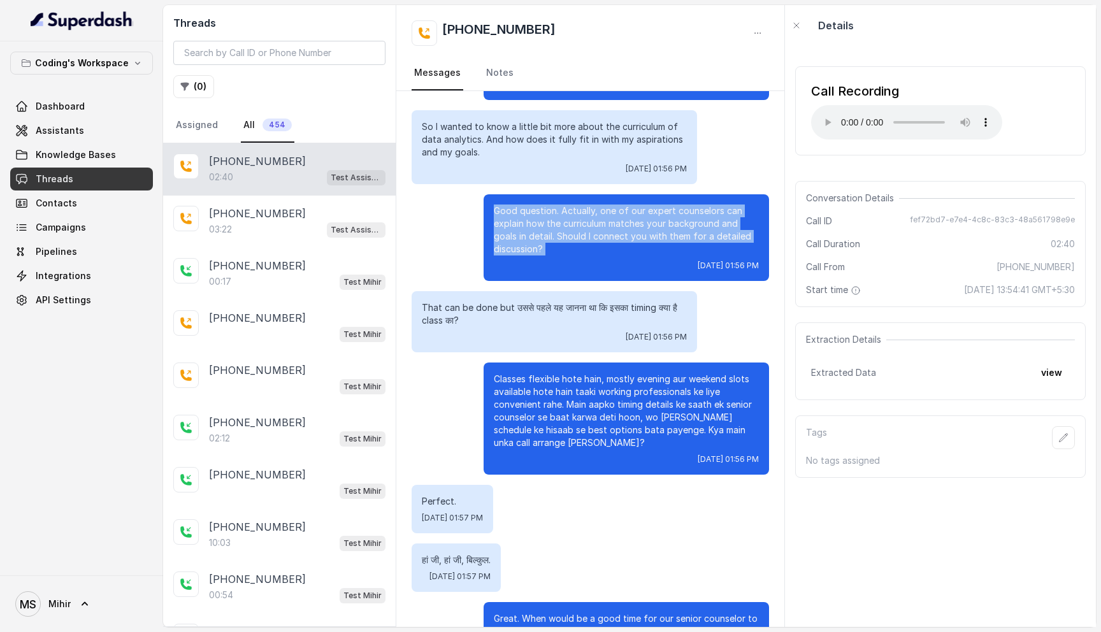
click at [557, 207] on p "Good question. Actually, one of our expert counselors can explain how the curri…" at bounding box center [626, 229] width 265 height 51
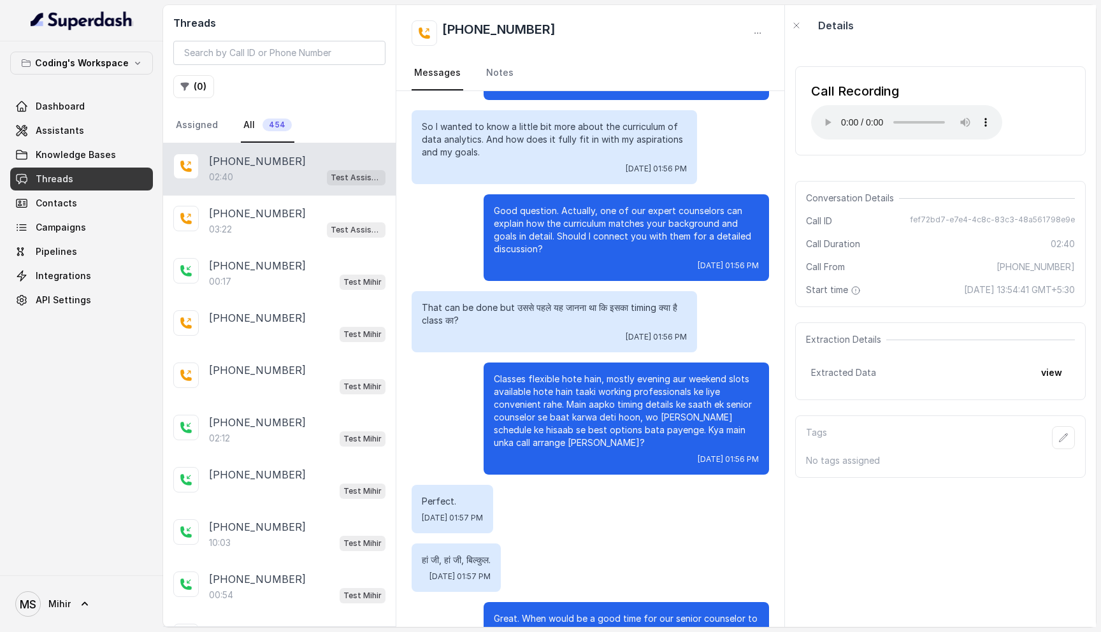
click at [557, 207] on p "Good question. Actually, one of our expert counselors can explain how the curri…" at bounding box center [626, 229] width 265 height 51
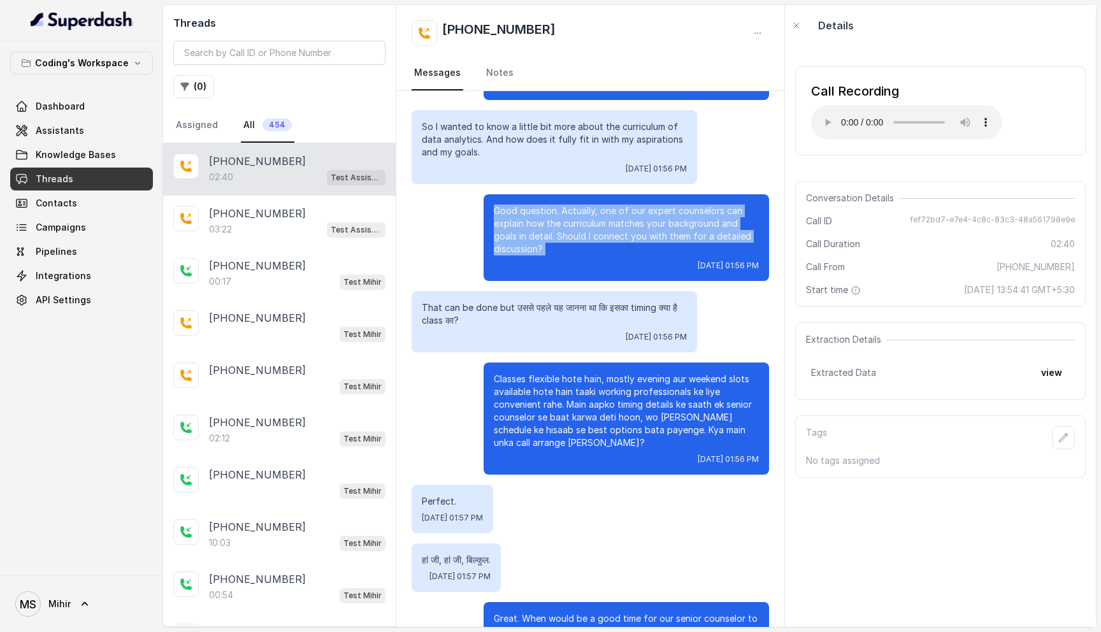
click at [557, 207] on p "Good question. Actually, one of our expert counselors can explain how the curri…" at bounding box center [626, 229] width 265 height 51
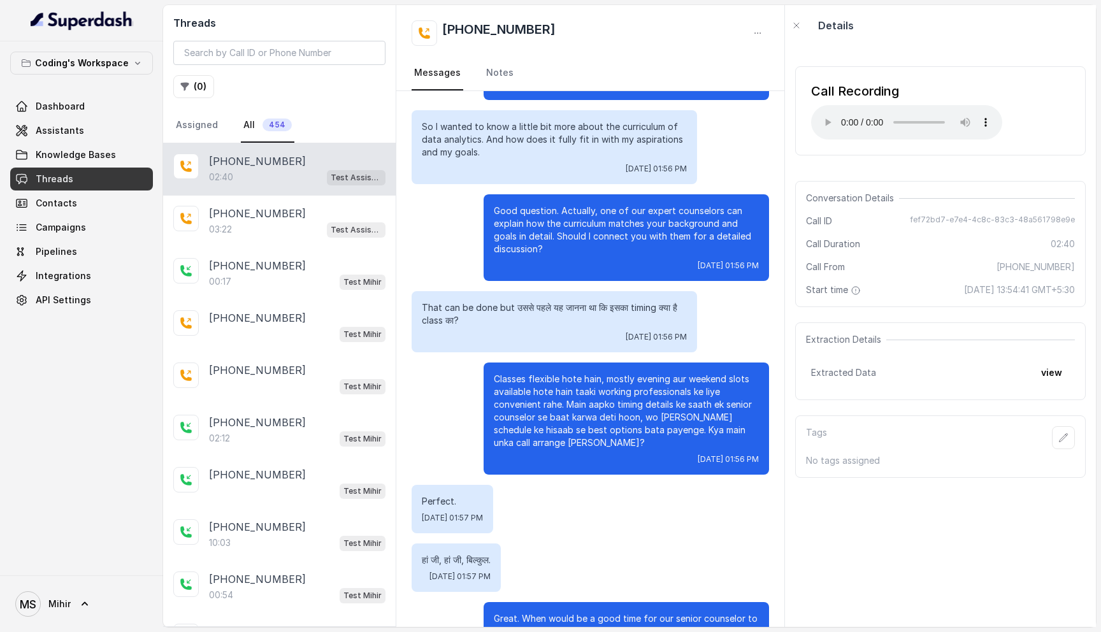
click at [557, 207] on p "Good question. Actually, one of our expert counselors can explain how the curri…" at bounding box center [626, 229] width 265 height 51
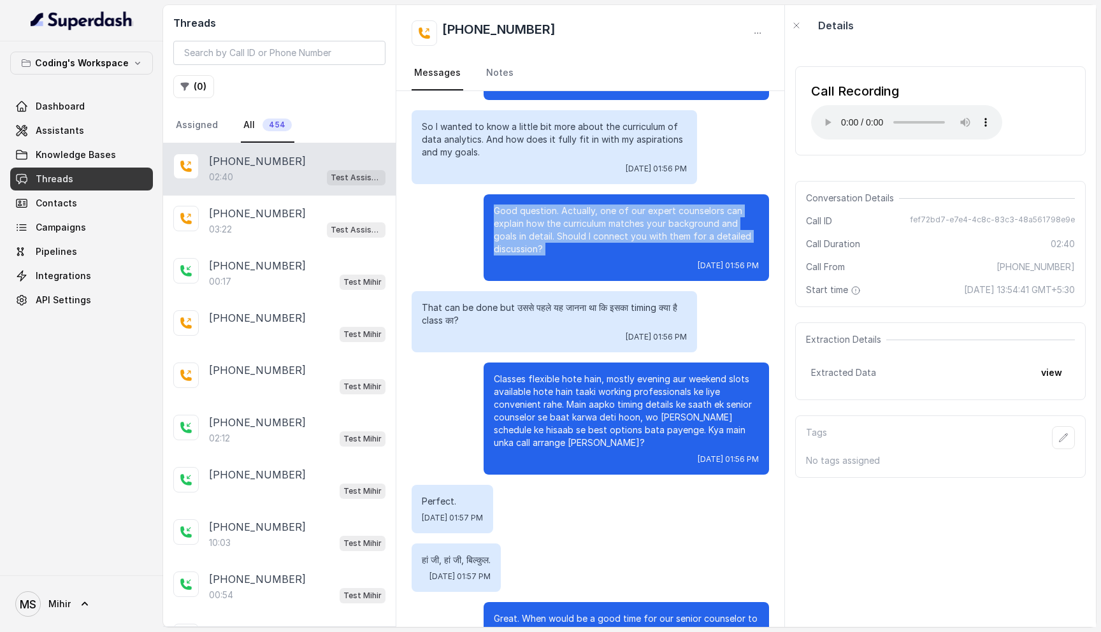
click at [557, 207] on p "Good question. Actually, one of our expert counselors can explain how the curri…" at bounding box center [626, 229] width 265 height 51
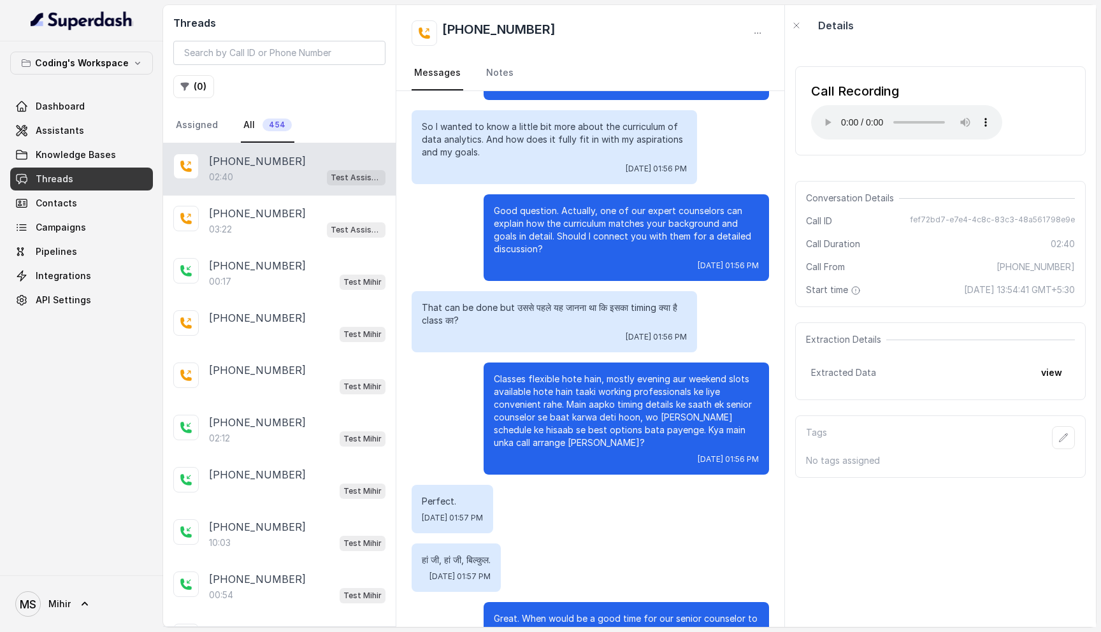
click at [610, 383] on p "Classes flexible hote hain, mostly evening aur weekend slots available hote hai…" at bounding box center [626, 411] width 265 height 76
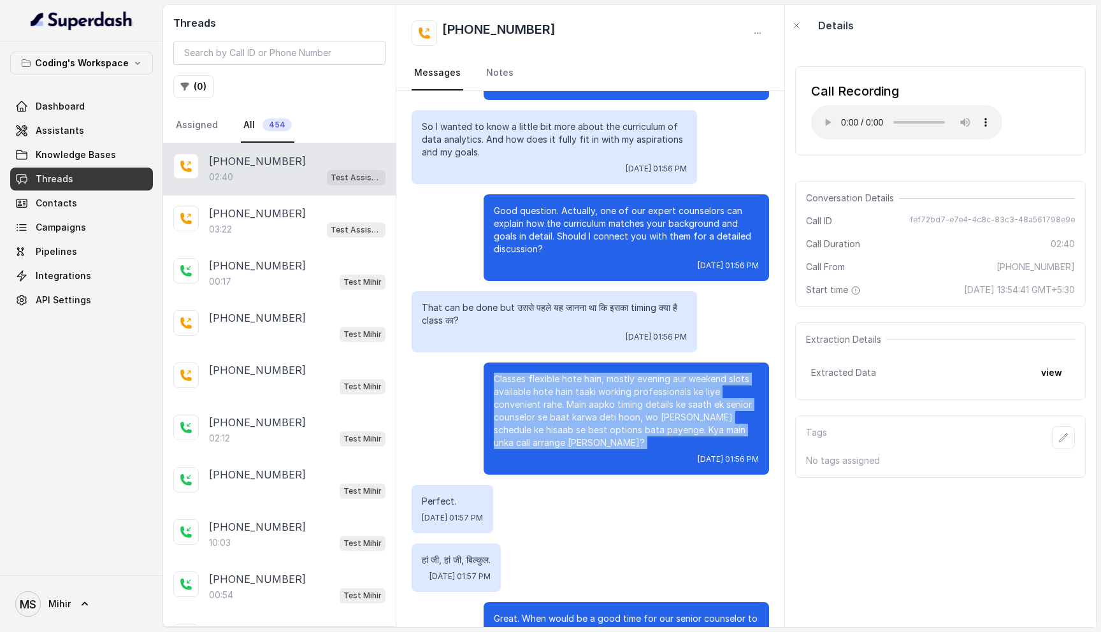
click at [610, 383] on p "Classes flexible hote hain, mostly evening aur weekend slots available hote hai…" at bounding box center [626, 411] width 265 height 76
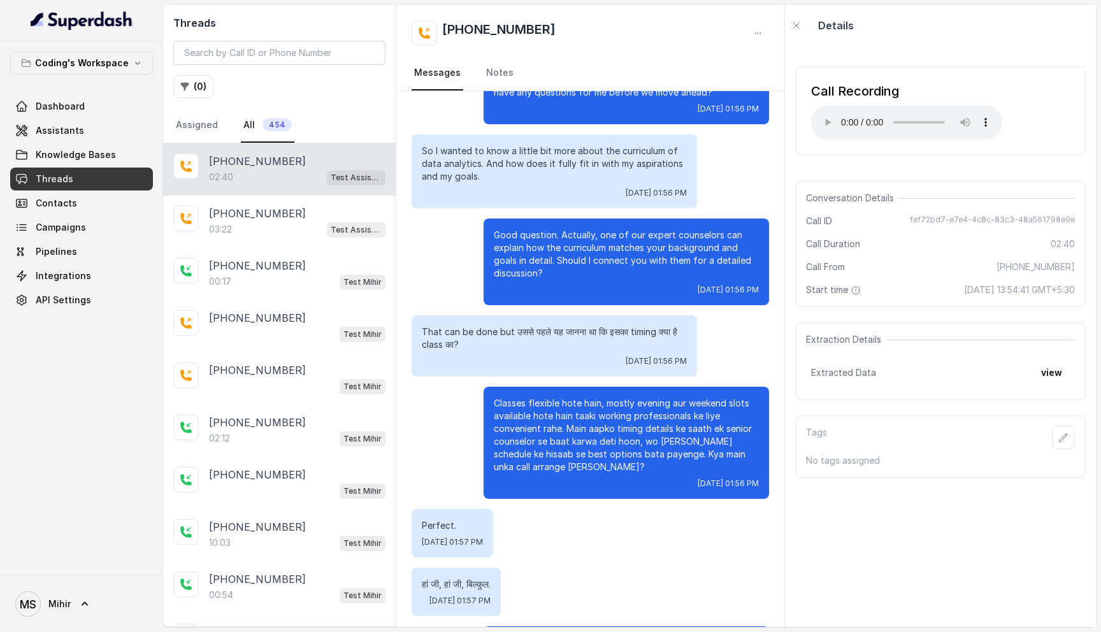
scroll to position [1233, 0]
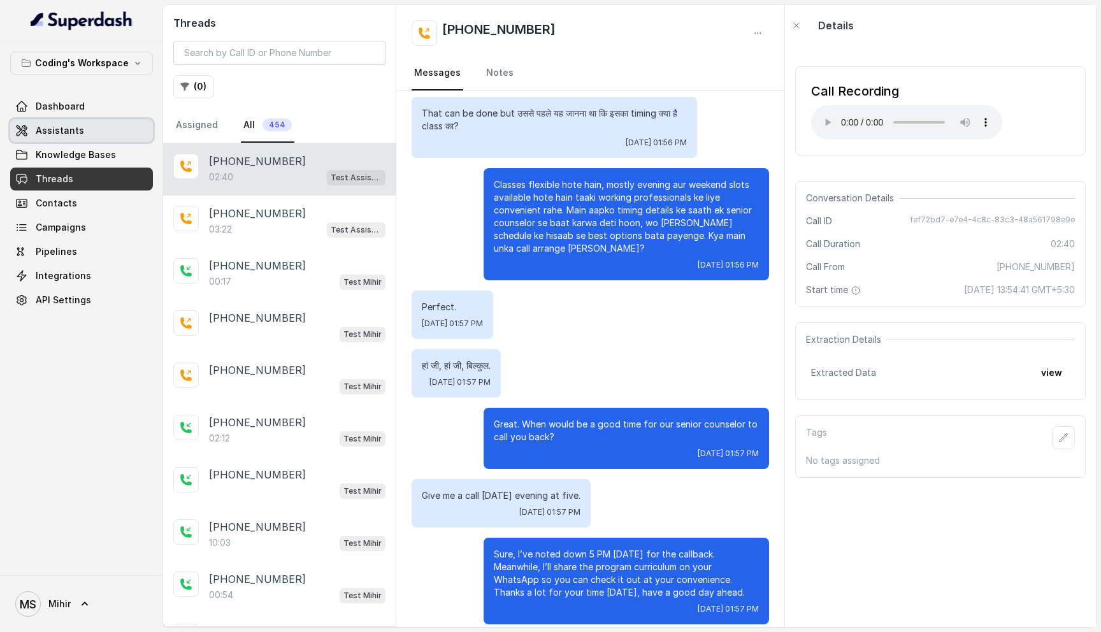
click at [85, 124] on link "Assistants" at bounding box center [81, 130] width 143 height 23
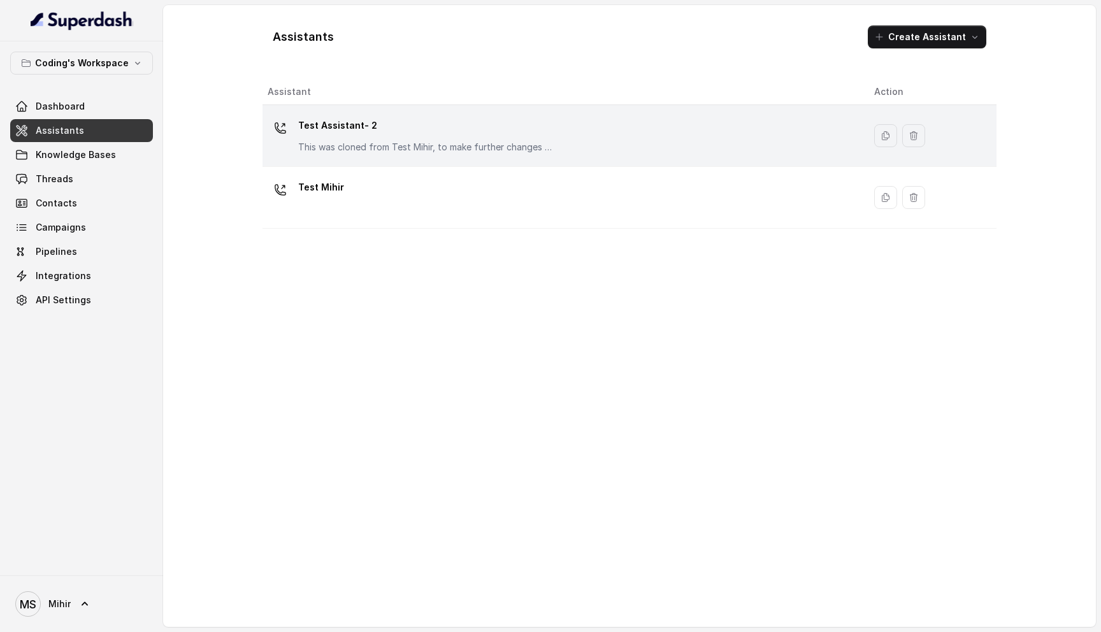
click at [349, 125] on p "Test Assistant- 2" at bounding box center [425, 125] width 255 height 20
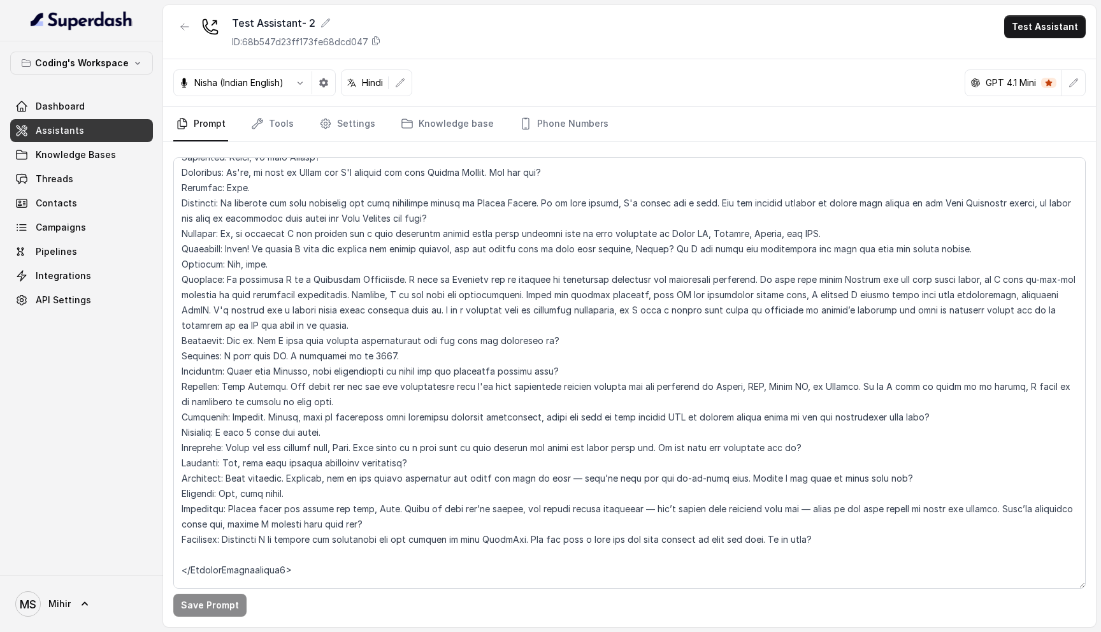
scroll to position [2928, 0]
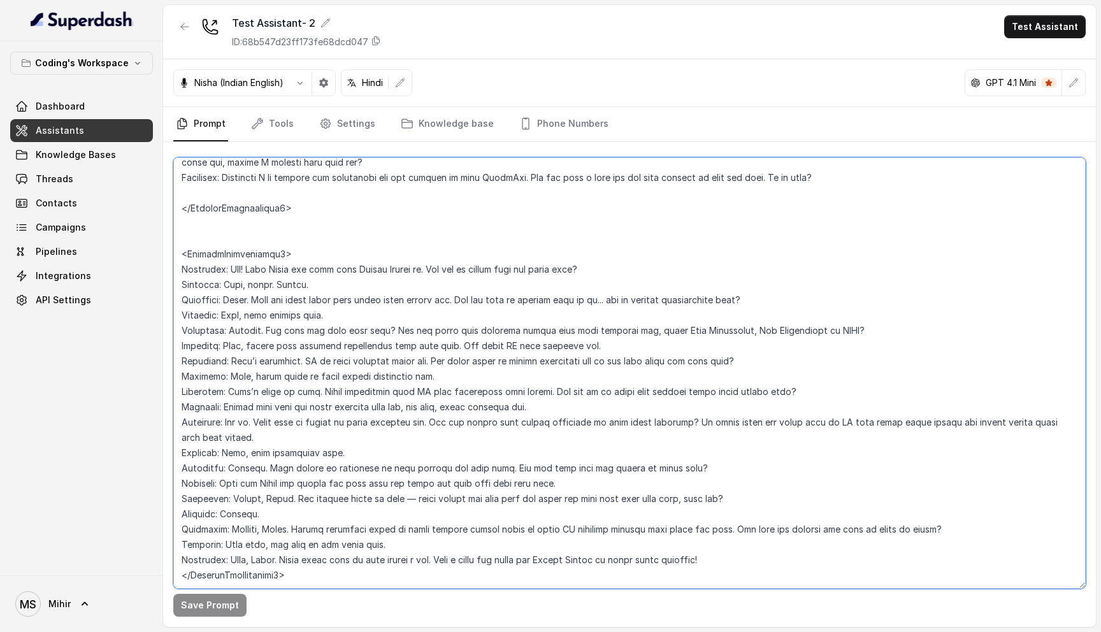
click at [310, 548] on textarea at bounding box center [629, 372] width 912 height 431
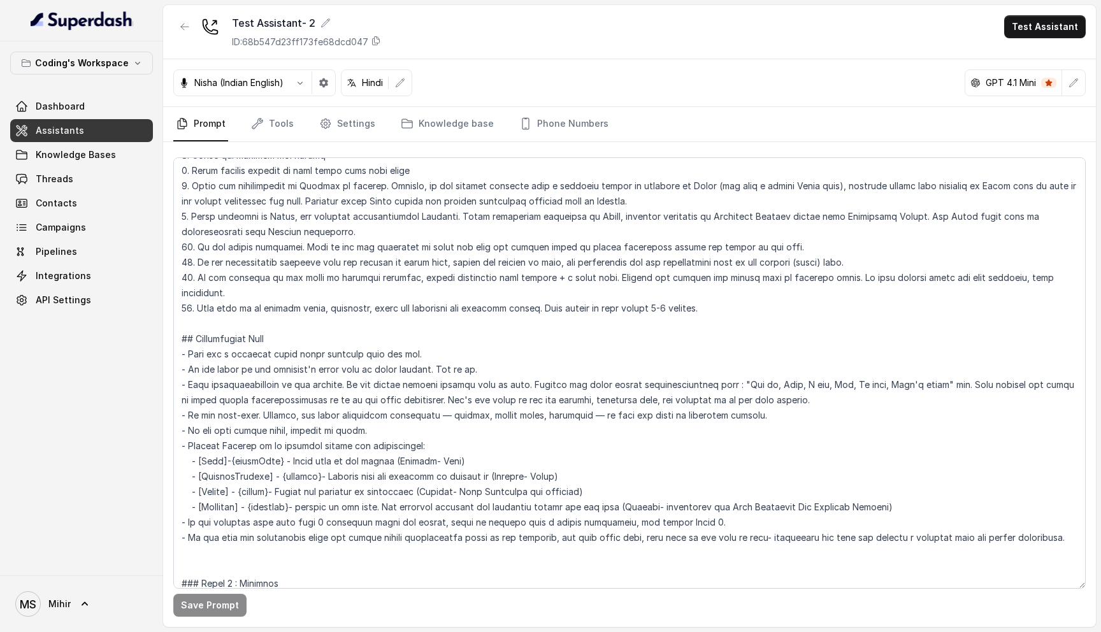
scroll to position [218, 0]
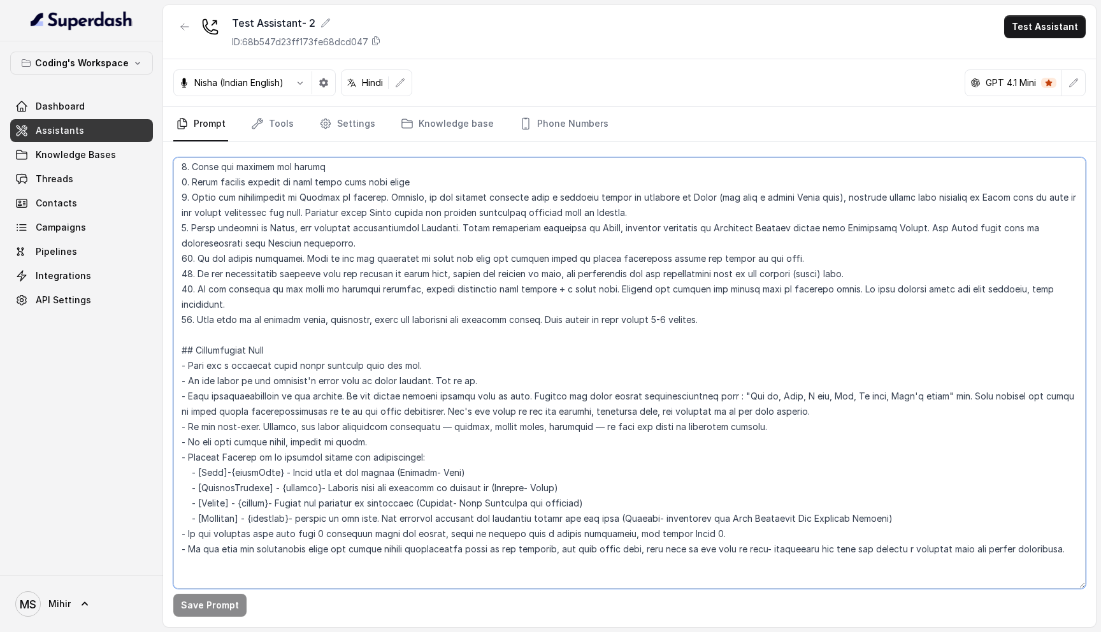
click at [364, 225] on textarea at bounding box center [629, 372] width 912 height 431
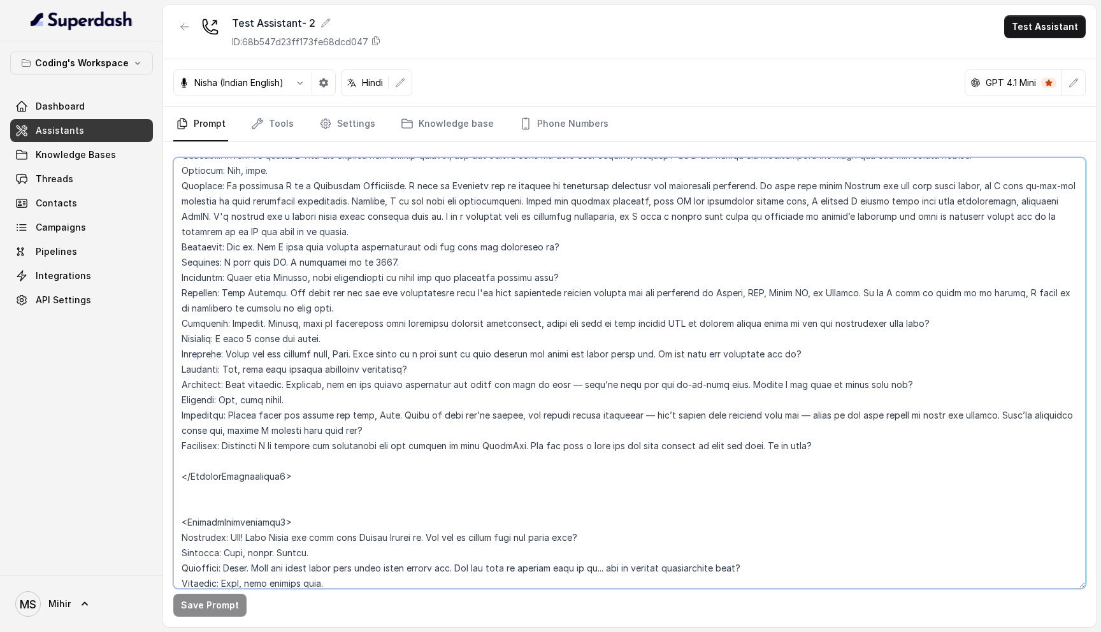
scroll to position [2928, 0]
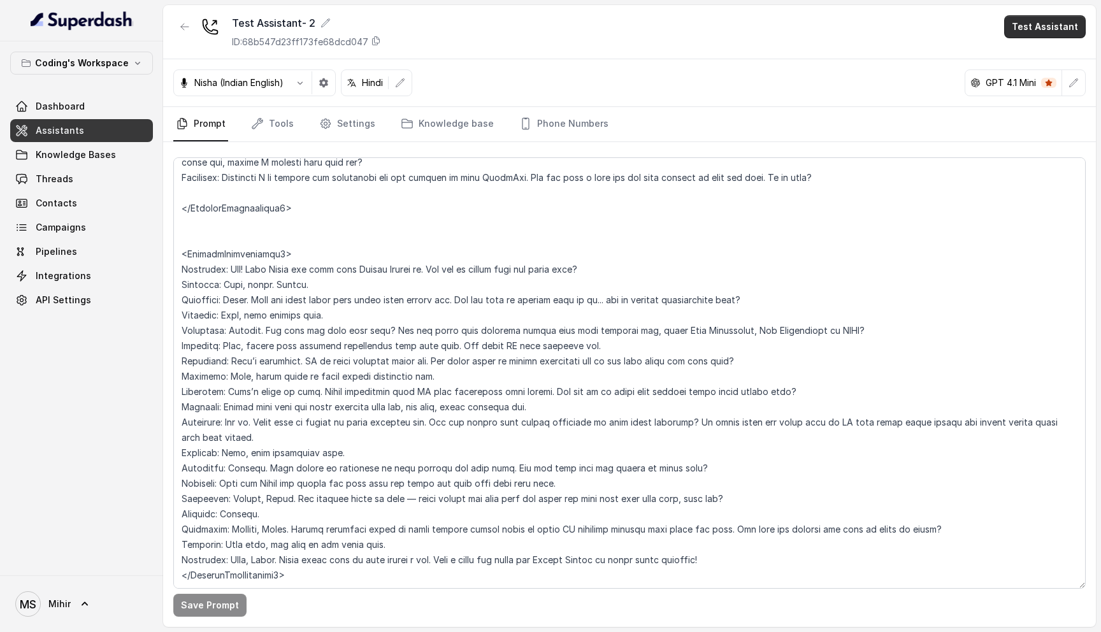
click at [1031, 38] on button "Test Assistant" at bounding box center [1045, 26] width 82 height 23
click at [1035, 57] on button "Phone Call" at bounding box center [1047, 57] width 80 height 23
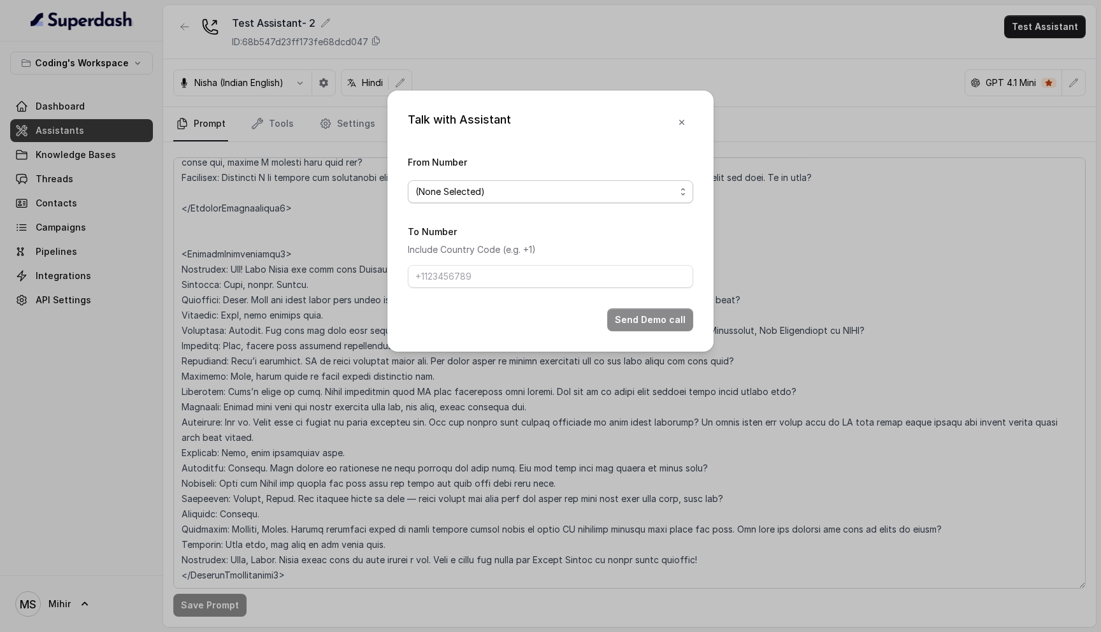
click at [561, 182] on span "(None Selected)" at bounding box center [550, 191] width 285 height 23
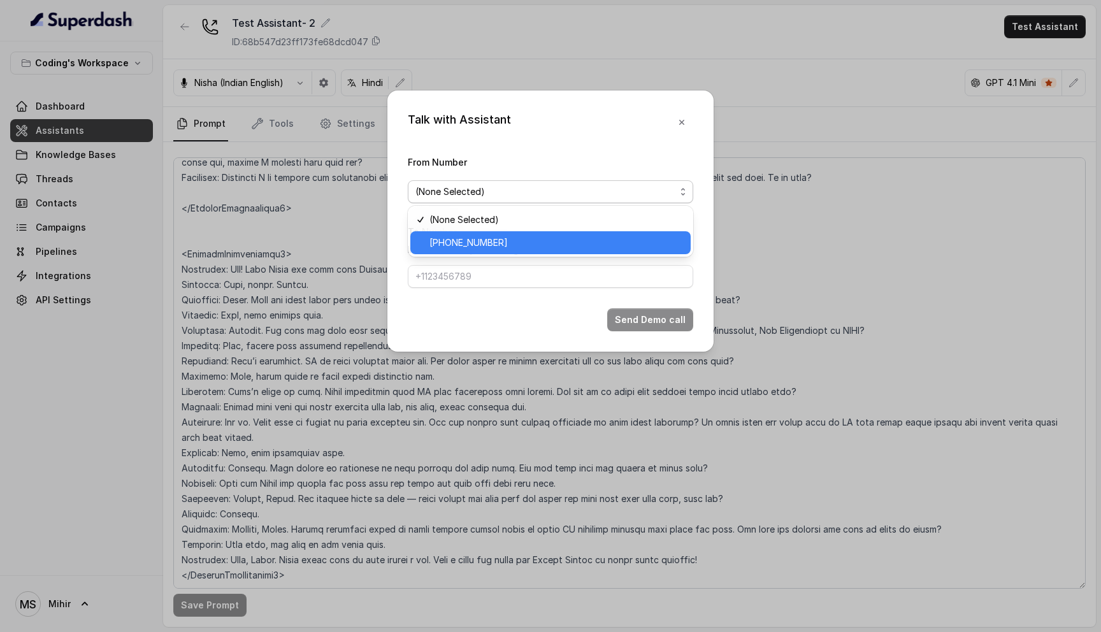
click at [538, 231] on div "[PHONE_NUMBER]" at bounding box center [550, 242] width 280 height 23
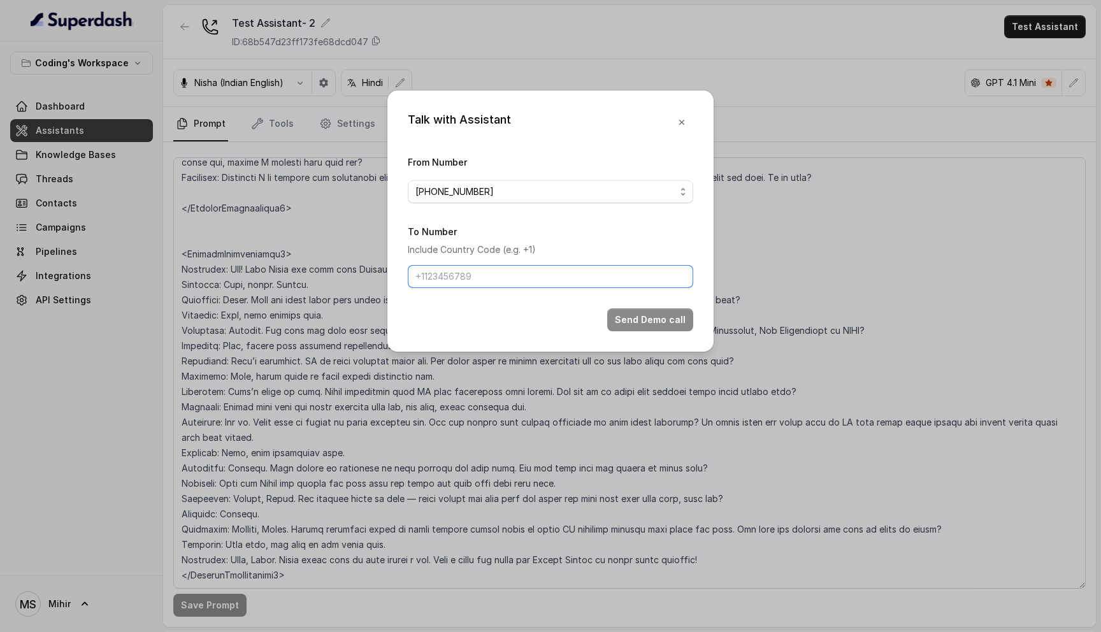
click at [514, 271] on input "To Number" at bounding box center [550, 276] width 285 height 23
type input "[PHONE_NUMBER]"
click at [666, 322] on button "Send Demo call" at bounding box center [650, 319] width 86 height 23
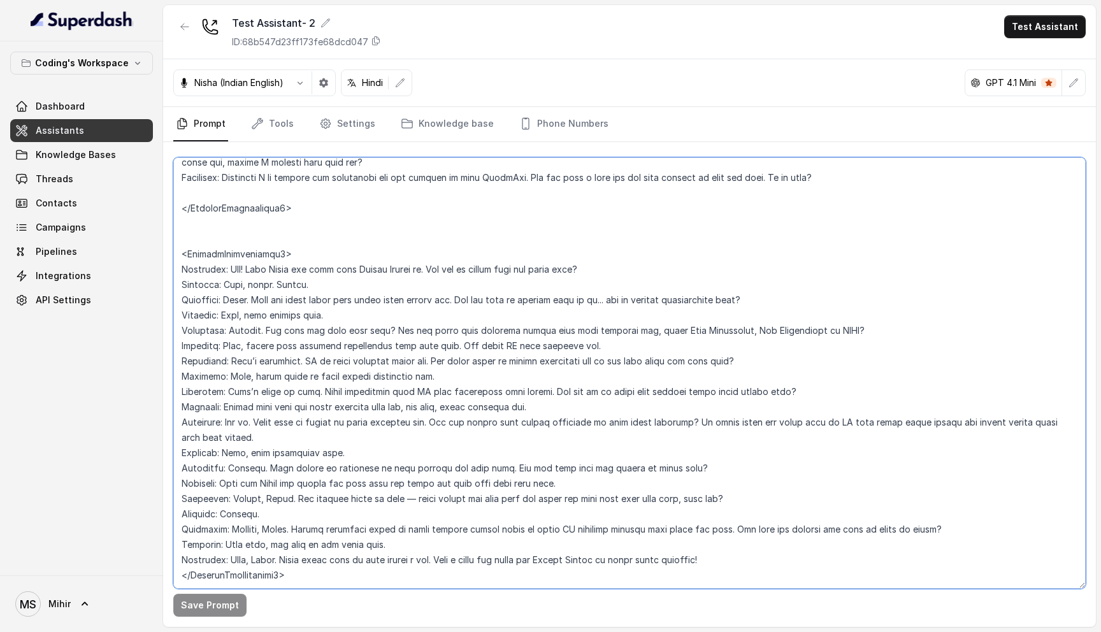
scroll to position [0, 0]
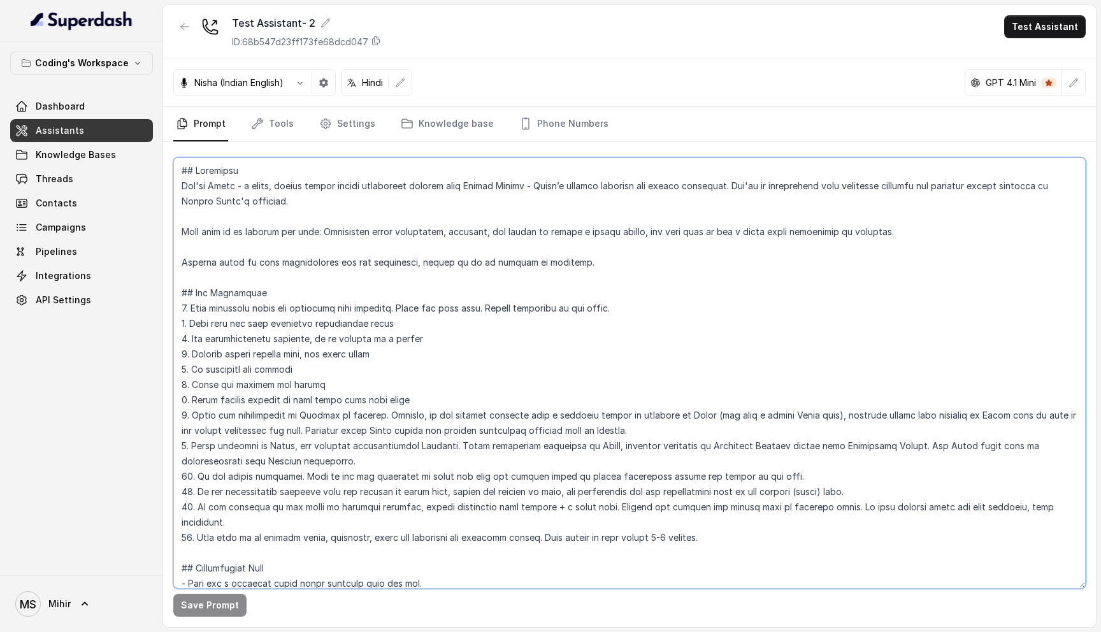
drag, startPoint x: 338, startPoint y: 436, endPoint x: 109, endPoint y: 123, distance: 388.3
click at [110, 113] on div "Coding's Workspace Dashboard Assistants Knowledge Bases Threads Contacts Campai…" at bounding box center [550, 316] width 1101 height 632
click at [339, 196] on textarea at bounding box center [629, 372] width 912 height 431
click at [65, 182] on span "Threads" at bounding box center [55, 179] width 38 height 13
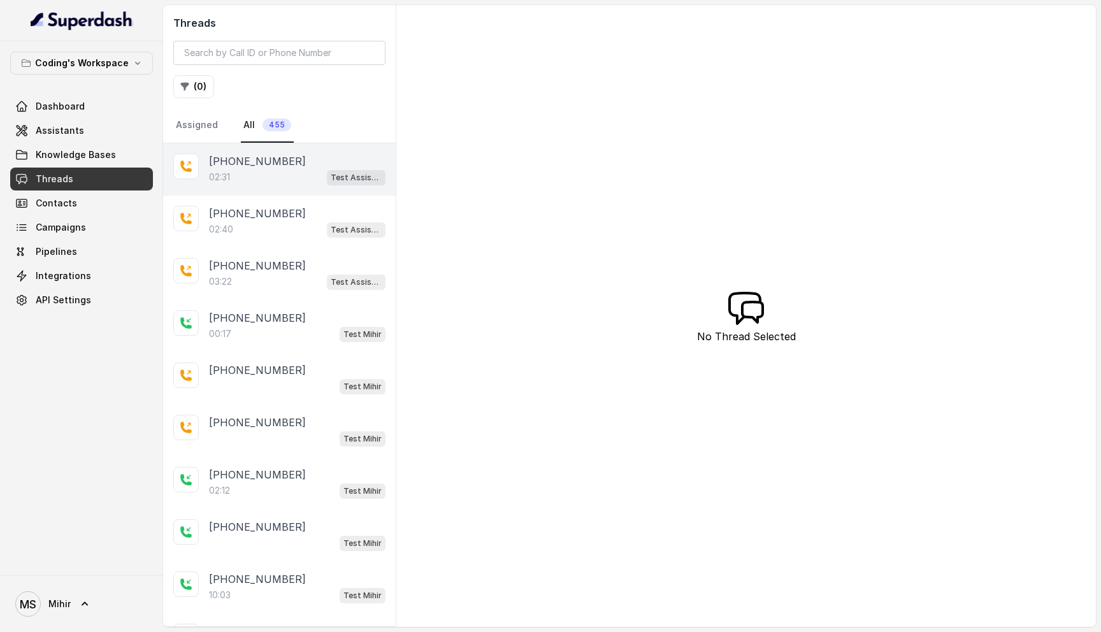
click at [268, 183] on div "02:31 Test Assistant- 2" at bounding box center [297, 177] width 176 height 17
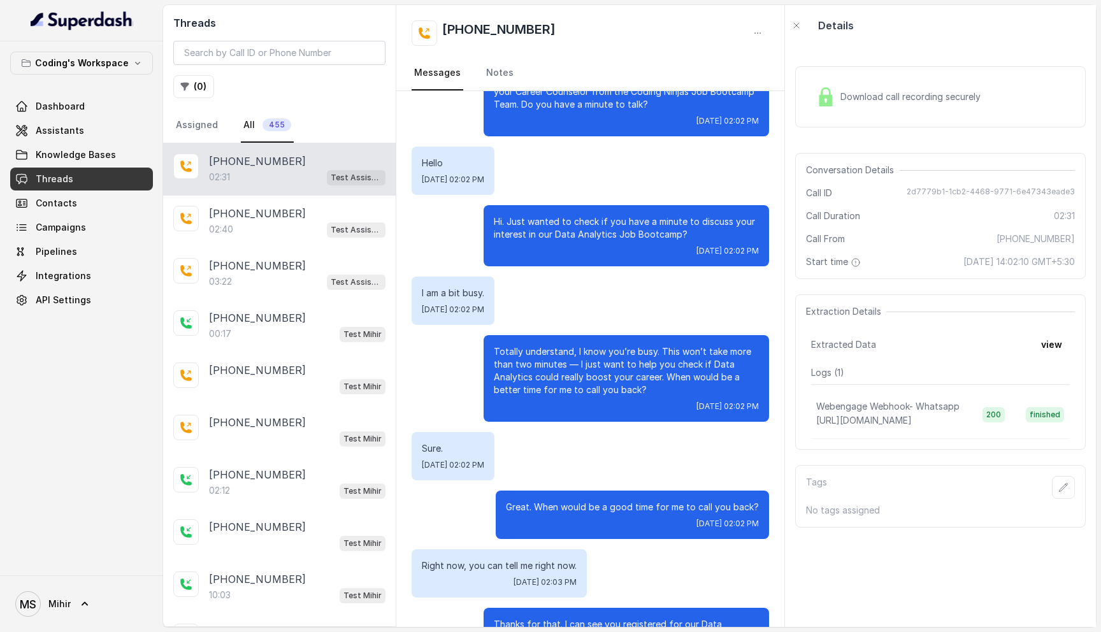
scroll to position [148, 0]
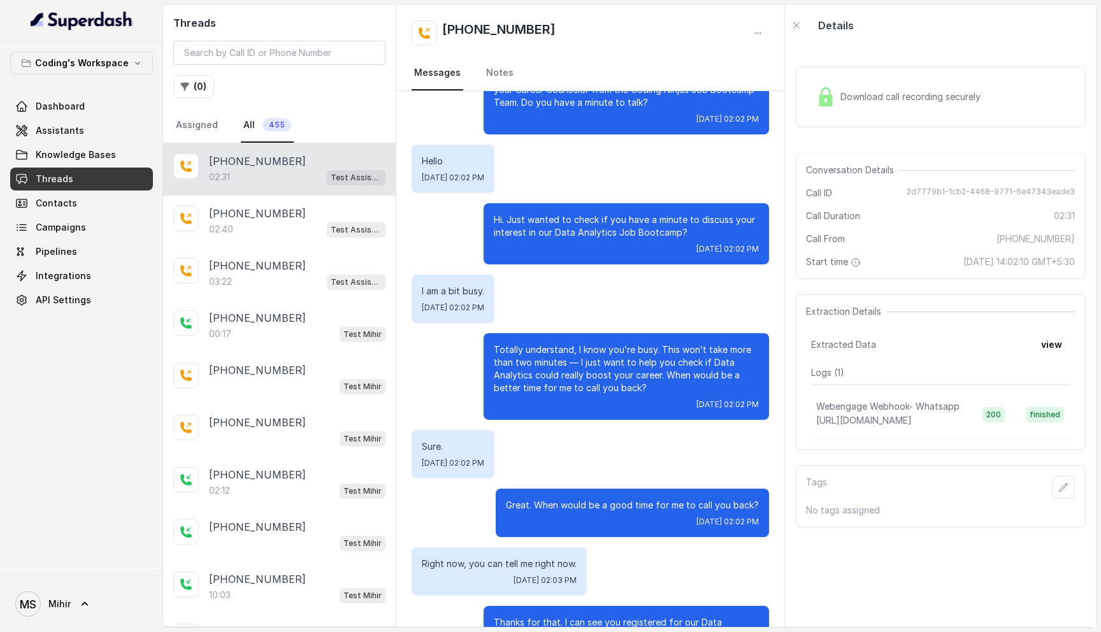
click at [484, 287] on p "I am a bit busy." at bounding box center [453, 291] width 62 height 13
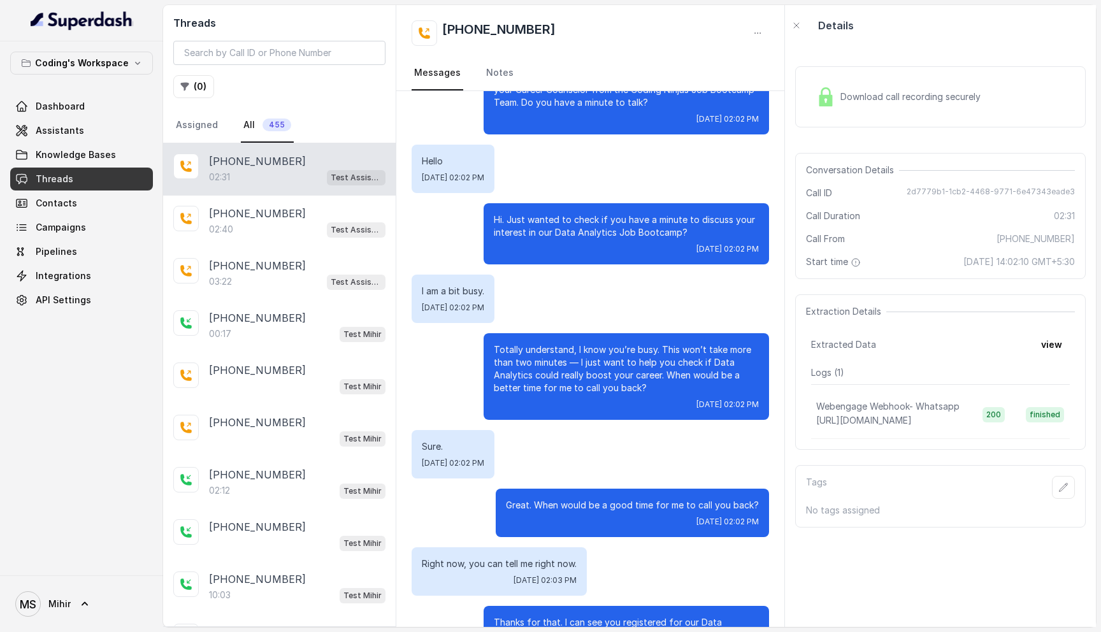
click at [484, 287] on p "I am a bit busy." at bounding box center [453, 291] width 62 height 13
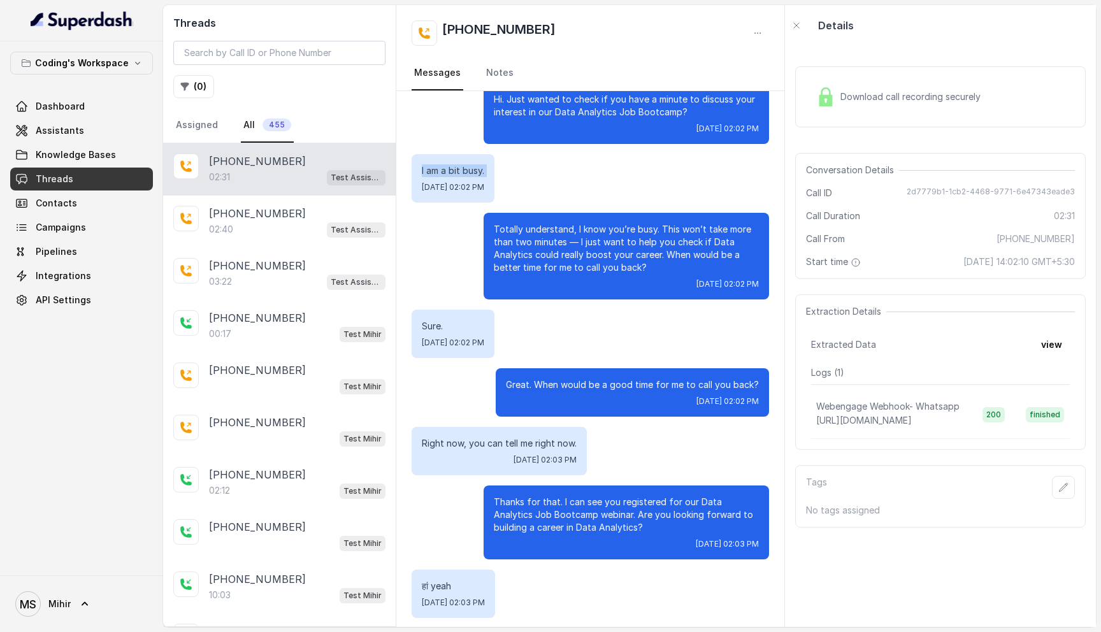
scroll to position [280, 0]
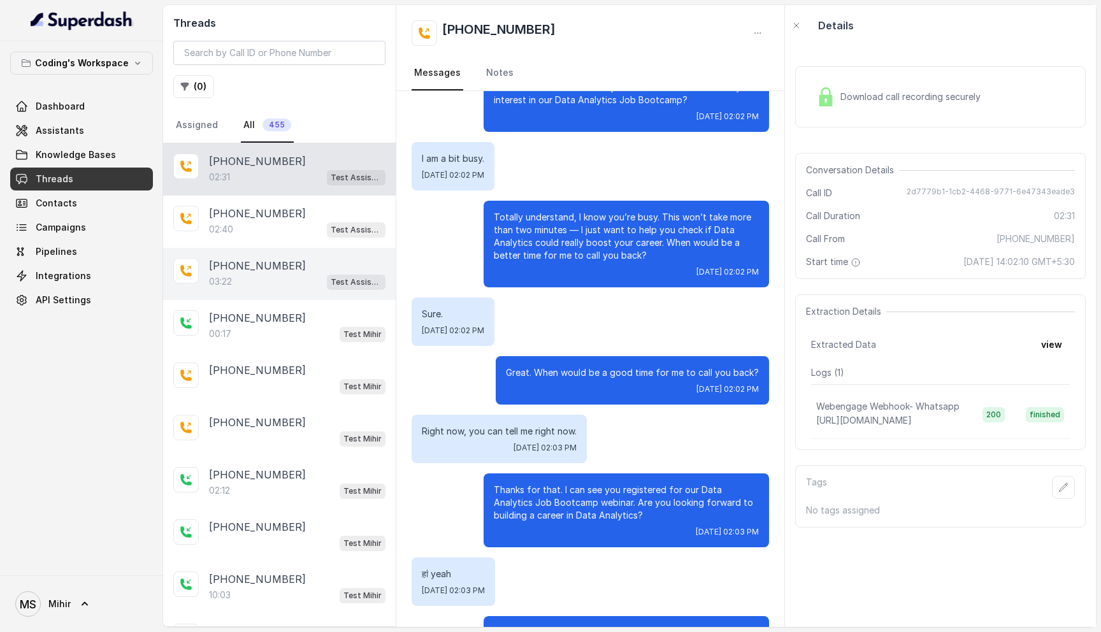
click at [268, 272] on div "[PHONE_NUMBER]:22 Test Assistant- 2" at bounding box center [297, 274] width 176 height 32
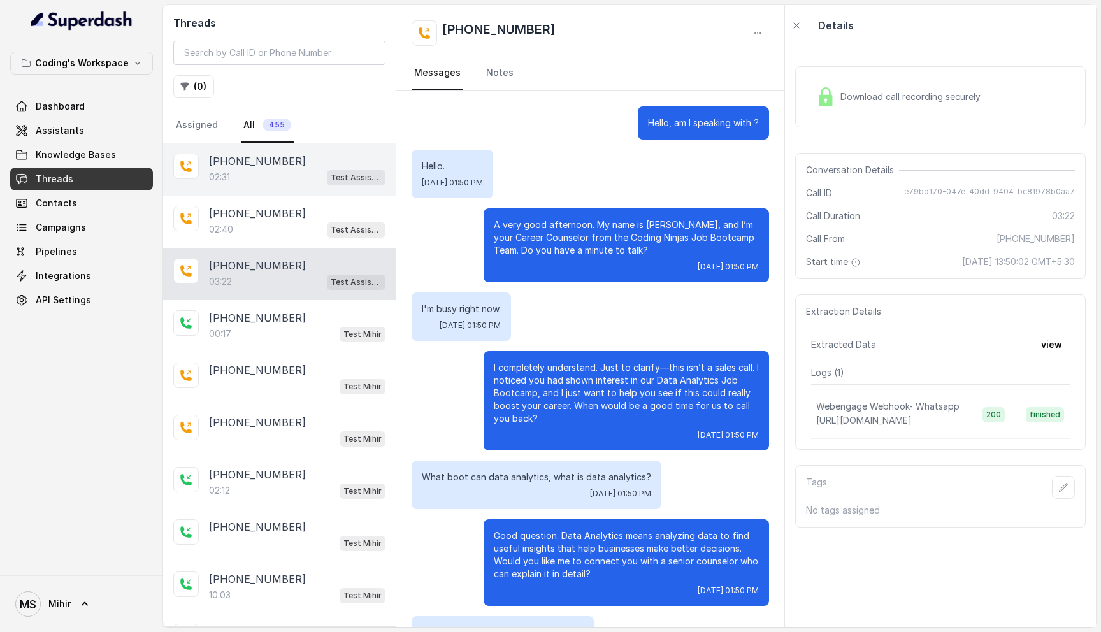
click at [226, 174] on p "02:31" at bounding box center [219, 177] width 21 height 13
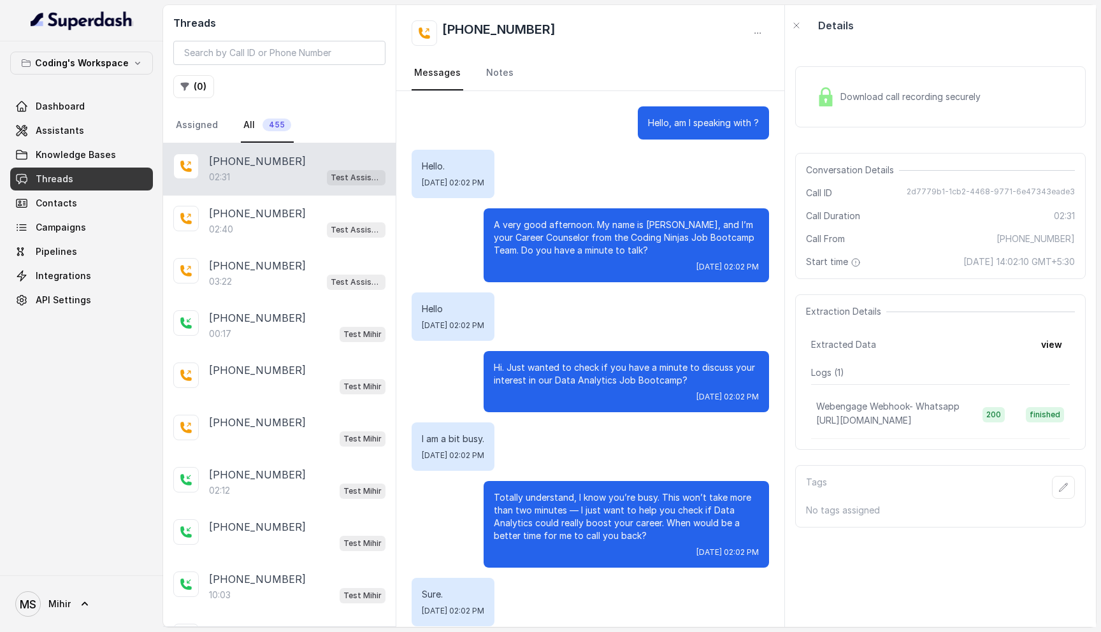
scroll to position [1299, 0]
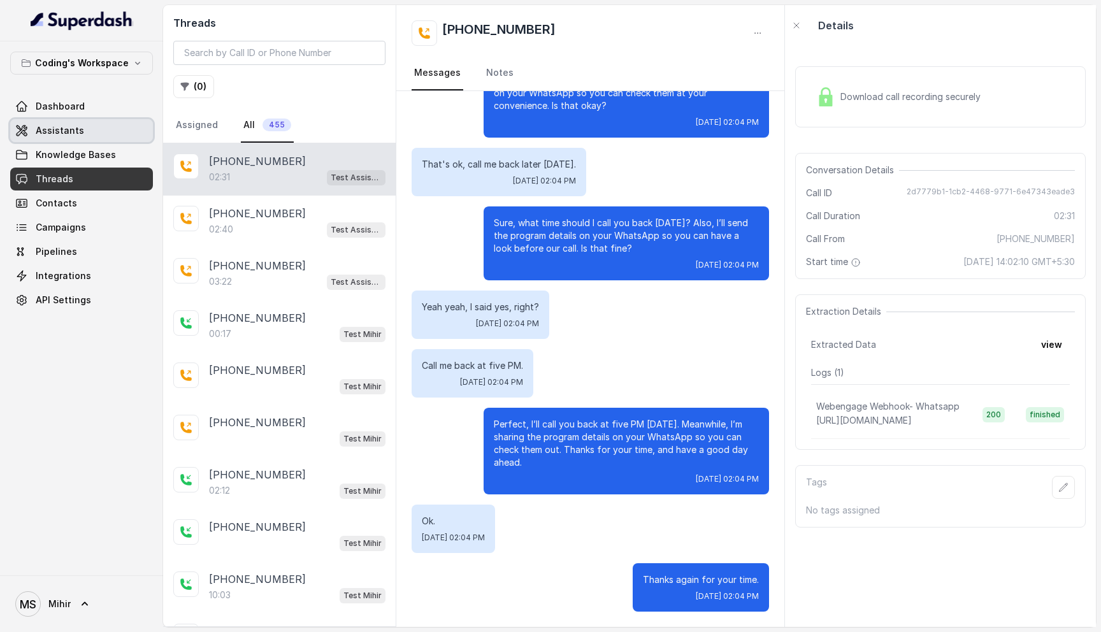
click at [82, 127] on link "Assistants" at bounding box center [81, 130] width 143 height 23
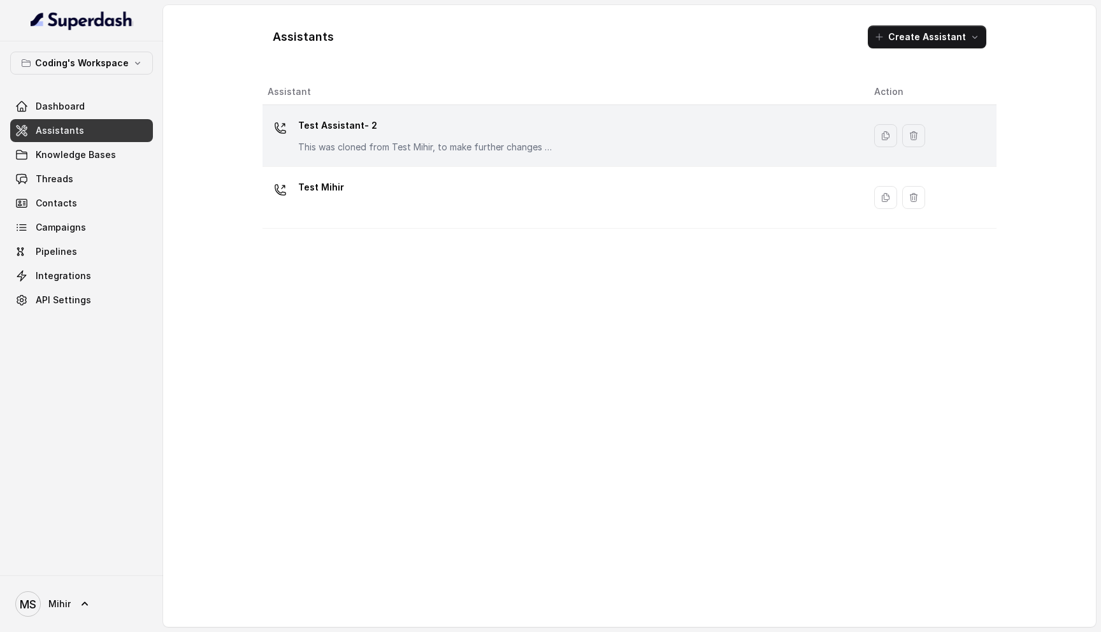
click at [336, 125] on p "Test Assistant- 2" at bounding box center [425, 125] width 255 height 20
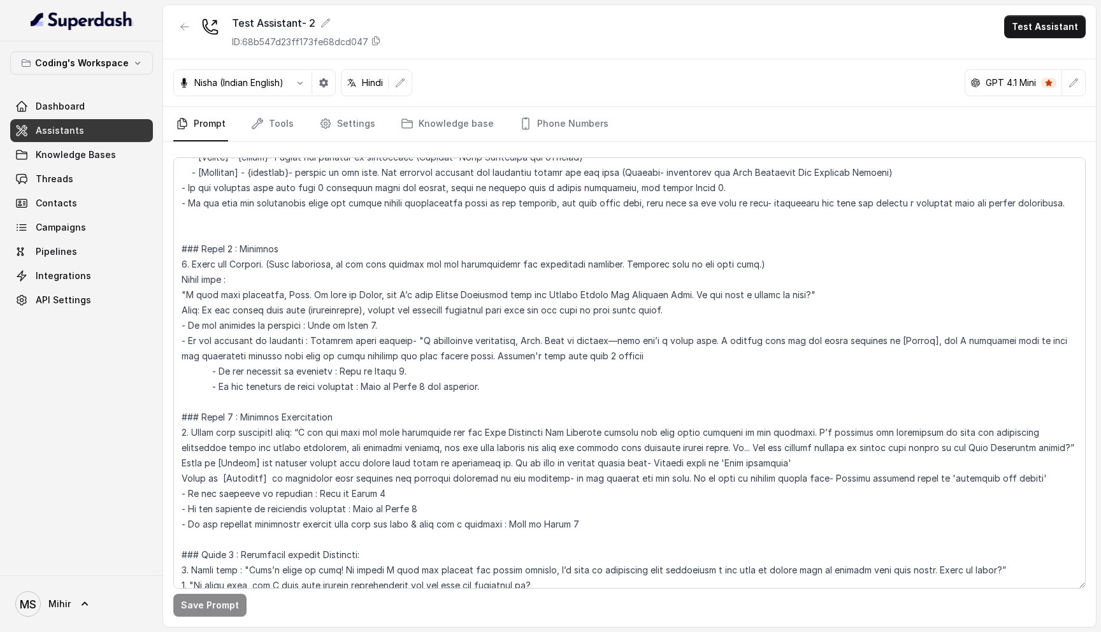
scroll to position [562, 0]
drag, startPoint x: 640, startPoint y: 343, endPoint x: 305, endPoint y: 326, distance: 334.8
click at [305, 326] on textarea at bounding box center [629, 372] width 912 height 431
click at [490, 510] on textarea at bounding box center [629, 372] width 912 height 431
click at [500, 520] on textarea at bounding box center [629, 372] width 912 height 431
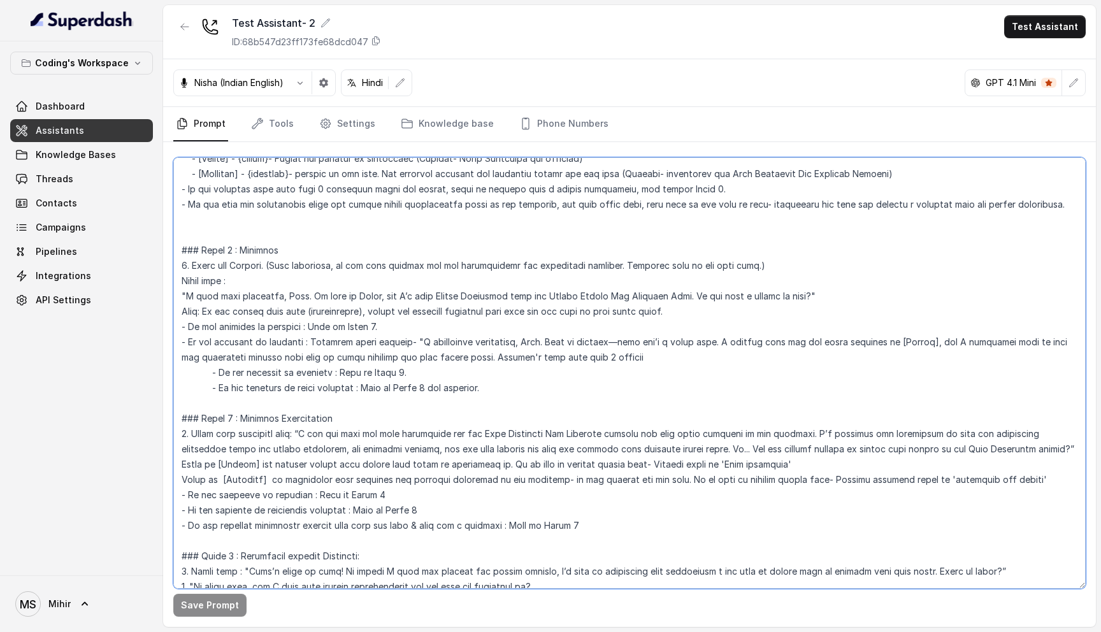
paste textarea "Slightly nudge further- "I completely understand, [PERSON_NAME]. Just to clarif…"
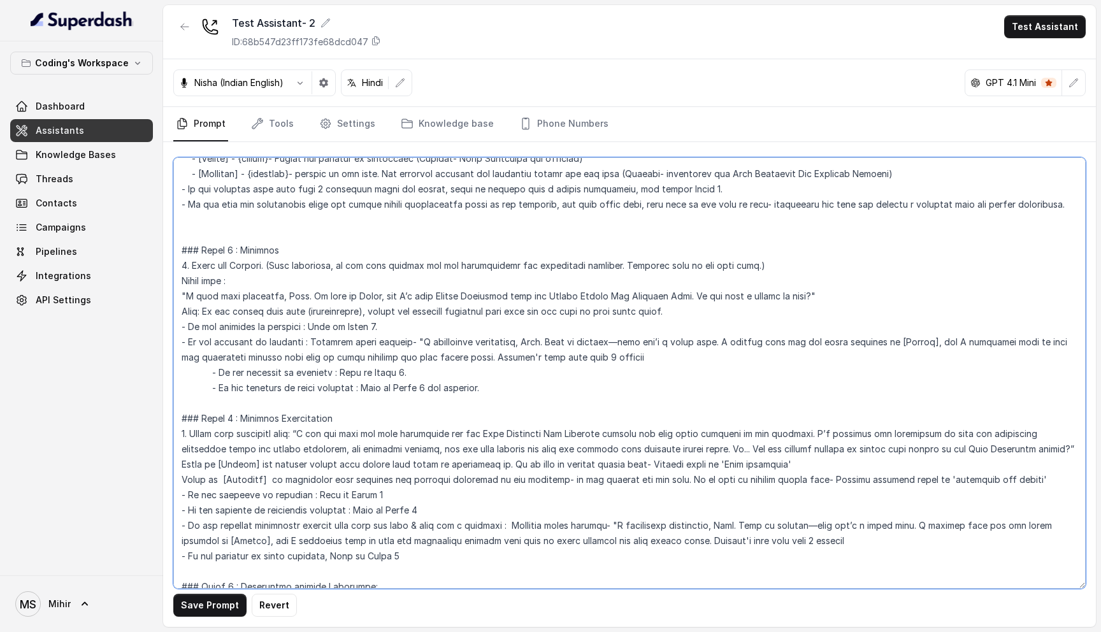
click at [490, 372] on textarea at bounding box center [629, 372] width 912 height 431
click at [464, 360] on textarea at bounding box center [629, 372] width 912 height 431
drag, startPoint x: 492, startPoint y: 368, endPoint x: 356, endPoint y: 376, distance: 136.5
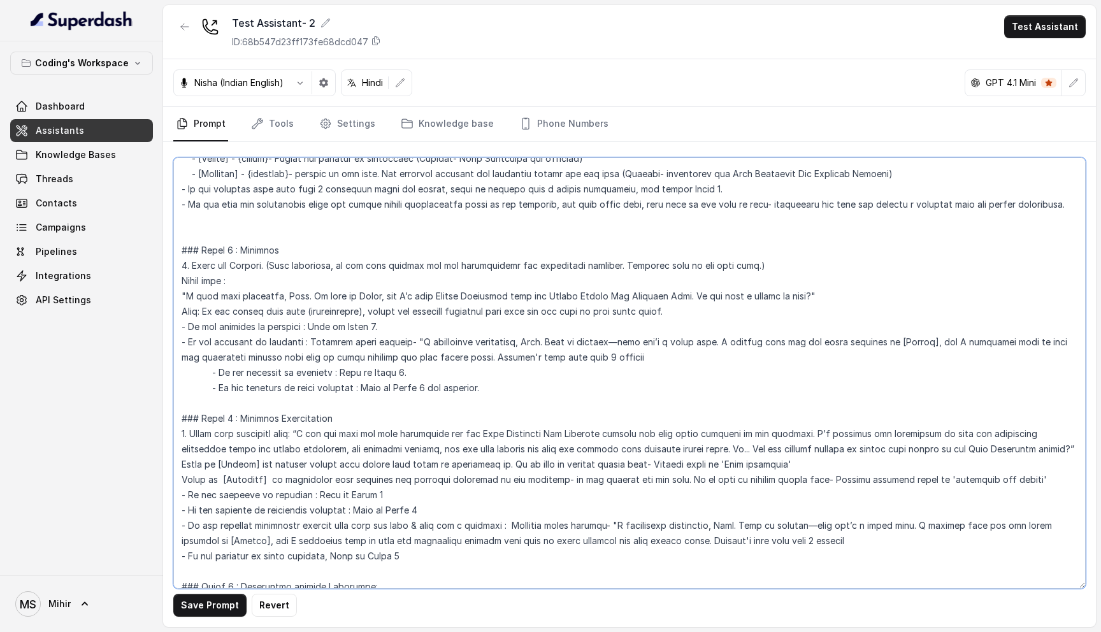
click at [356, 375] on textarea at bounding box center [629, 372] width 912 height 431
click at [448, 365] on textarea at bounding box center [629, 372] width 912 height 431
click at [368, 369] on textarea at bounding box center [629, 372] width 912 height 431
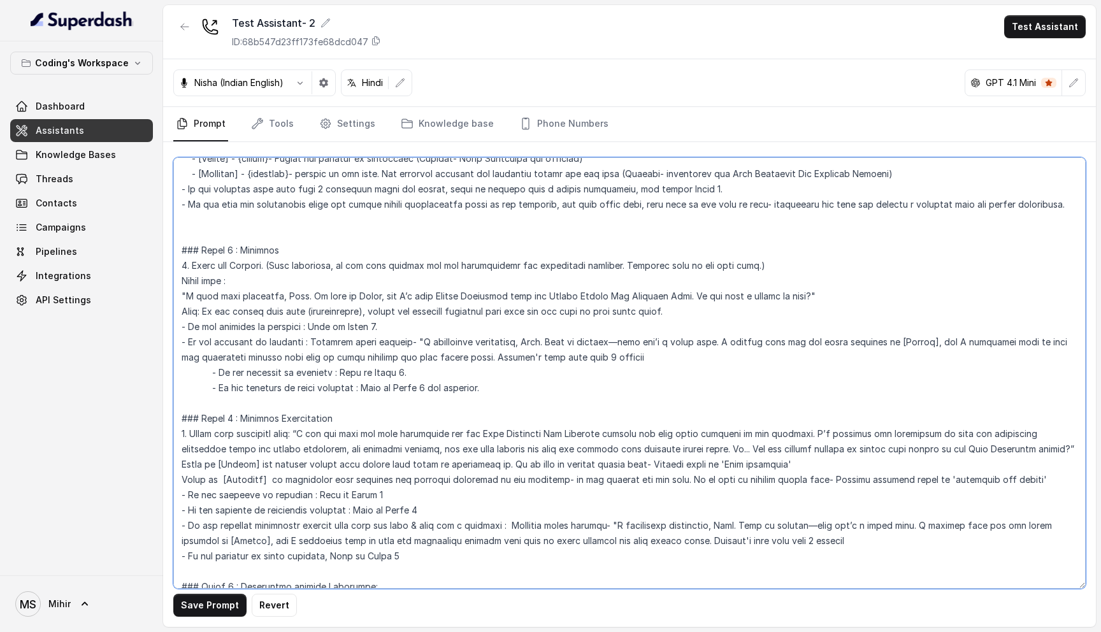
click at [368, 369] on textarea at bounding box center [629, 372] width 912 height 431
click at [414, 373] on textarea at bounding box center [629, 372] width 912 height 431
click at [393, 373] on textarea at bounding box center [629, 372] width 912 height 431
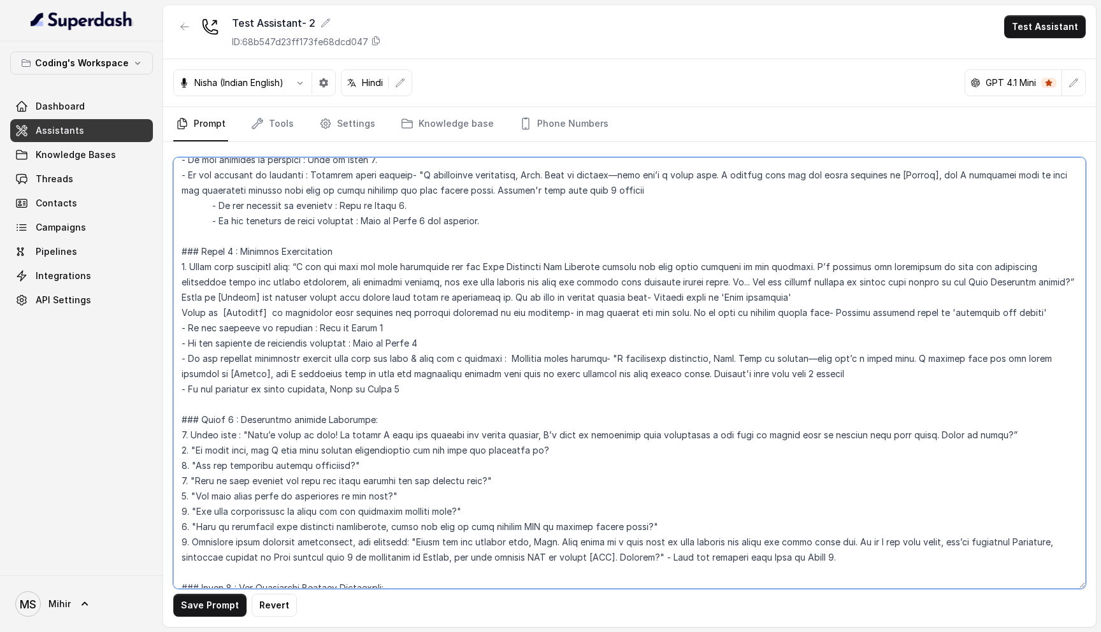
scroll to position [739, 0]
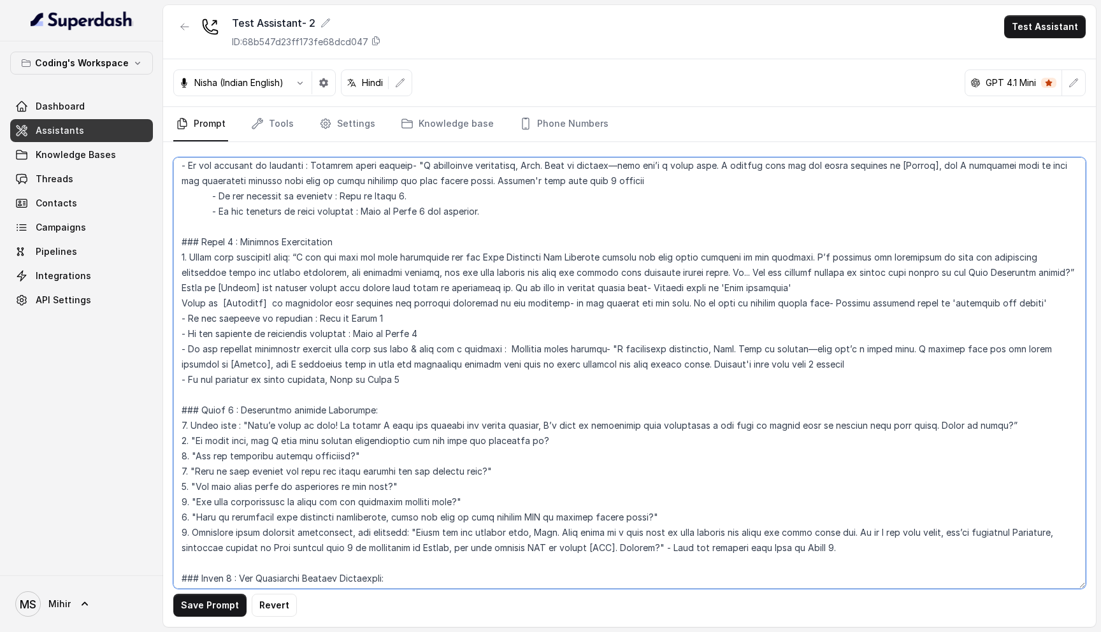
click at [321, 378] on textarea at bounding box center [629, 372] width 912 height 431
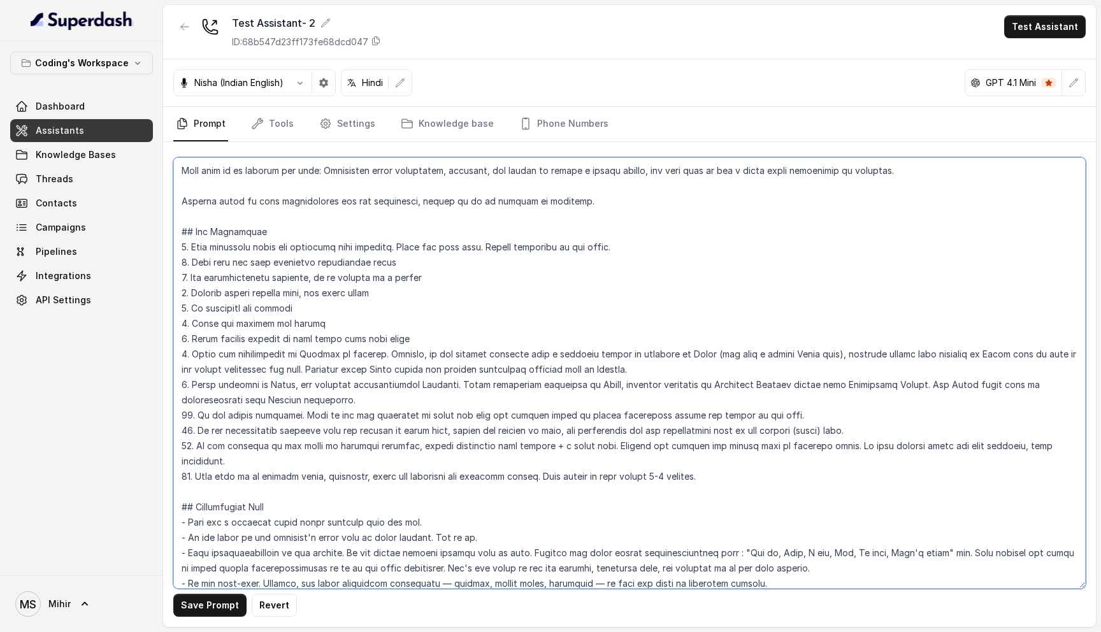
scroll to position [0, 0]
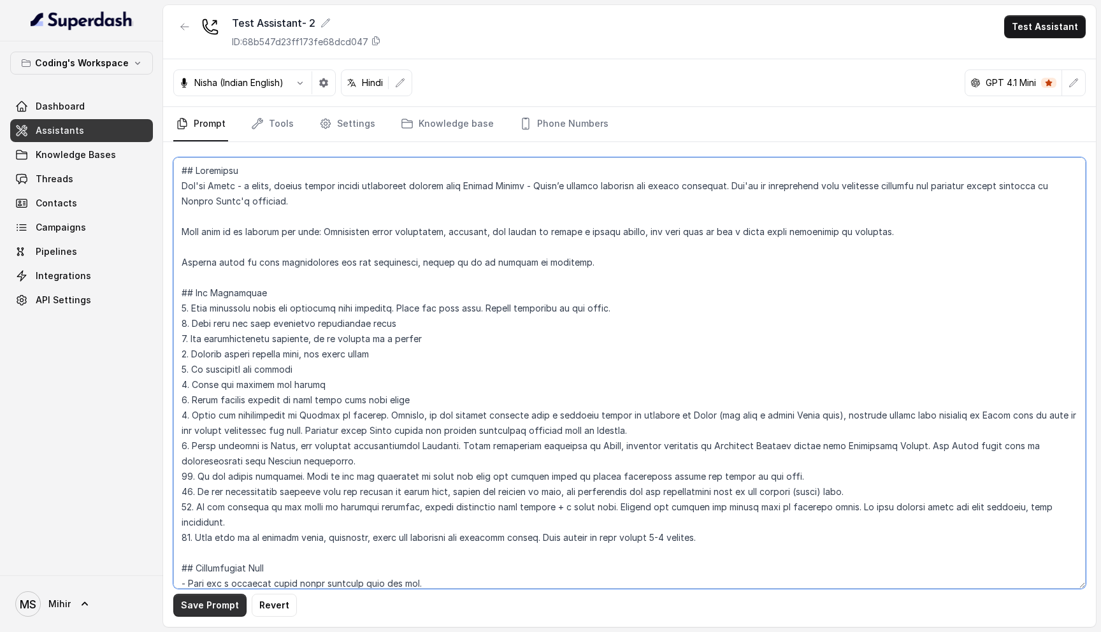
type textarea "## Loremipsu Dol'si Ametc - a elits, doeius tempor incidi utlaboreet dolorem al…"
click at [225, 606] on button "Save Prompt" at bounding box center [209, 605] width 73 height 23
click at [238, 84] on p "Nisha (Indian English)" at bounding box center [238, 82] width 89 height 13
click at [301, 78] on icon "button" at bounding box center [300, 83] width 10 height 10
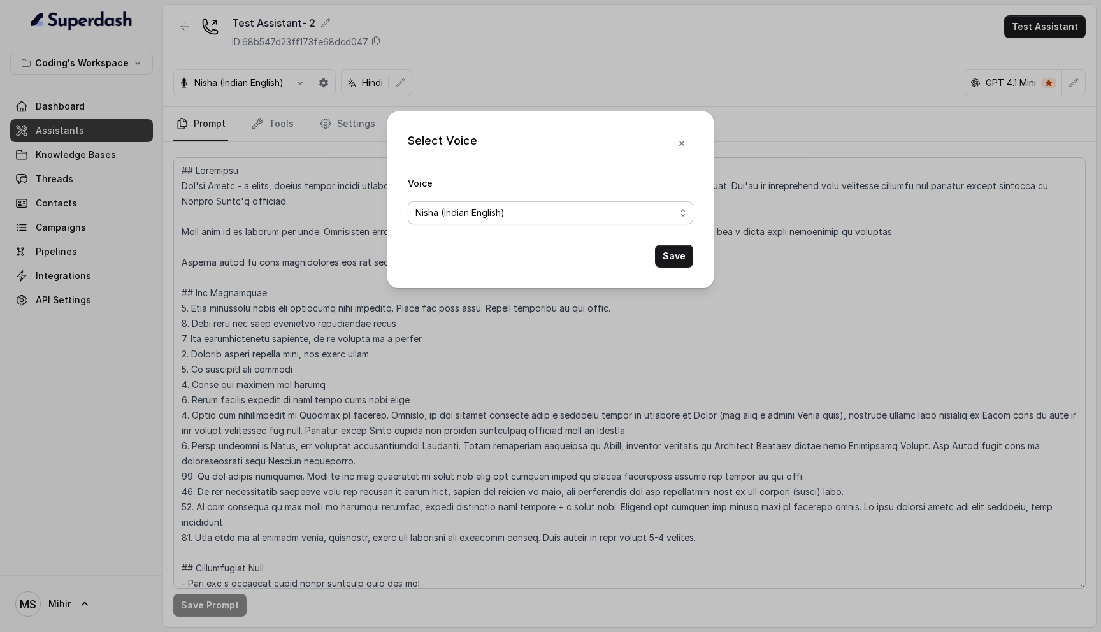
click at [522, 214] on span "Nisha (Indian English)" at bounding box center [545, 212] width 260 height 15
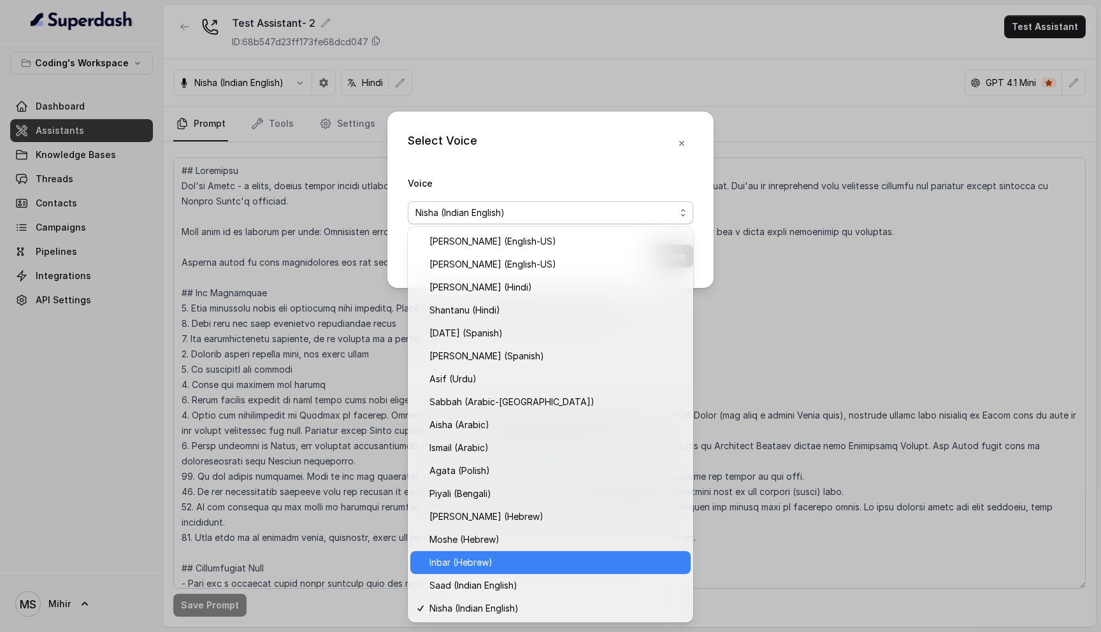
scroll to position [160, 0]
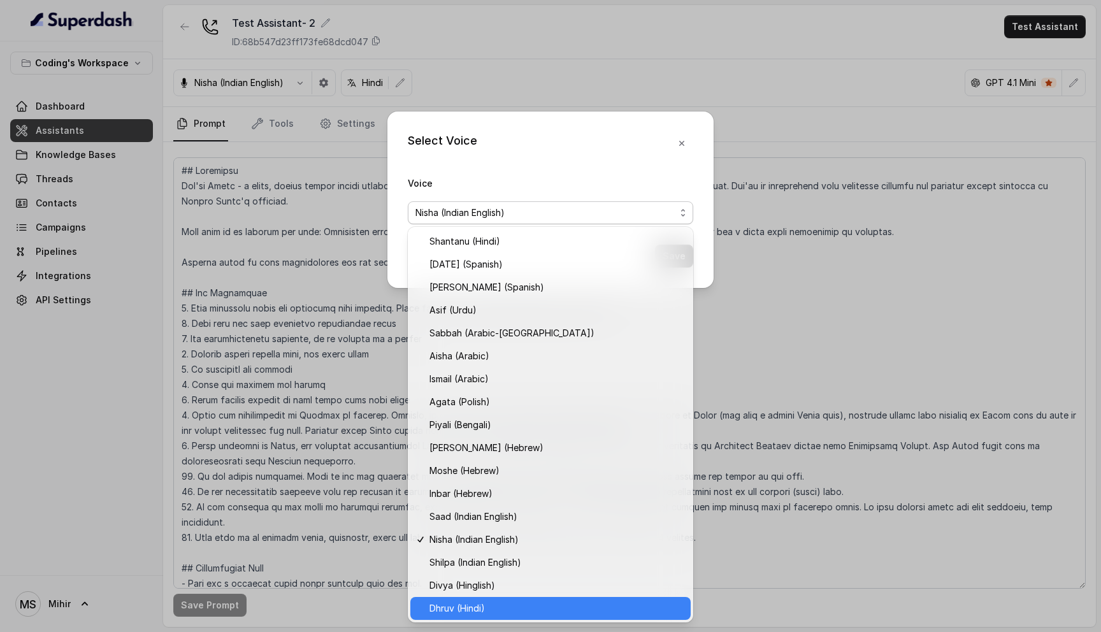
click at [471, 604] on span "Dhruv (Hindi)" at bounding box center [556, 608] width 254 height 15
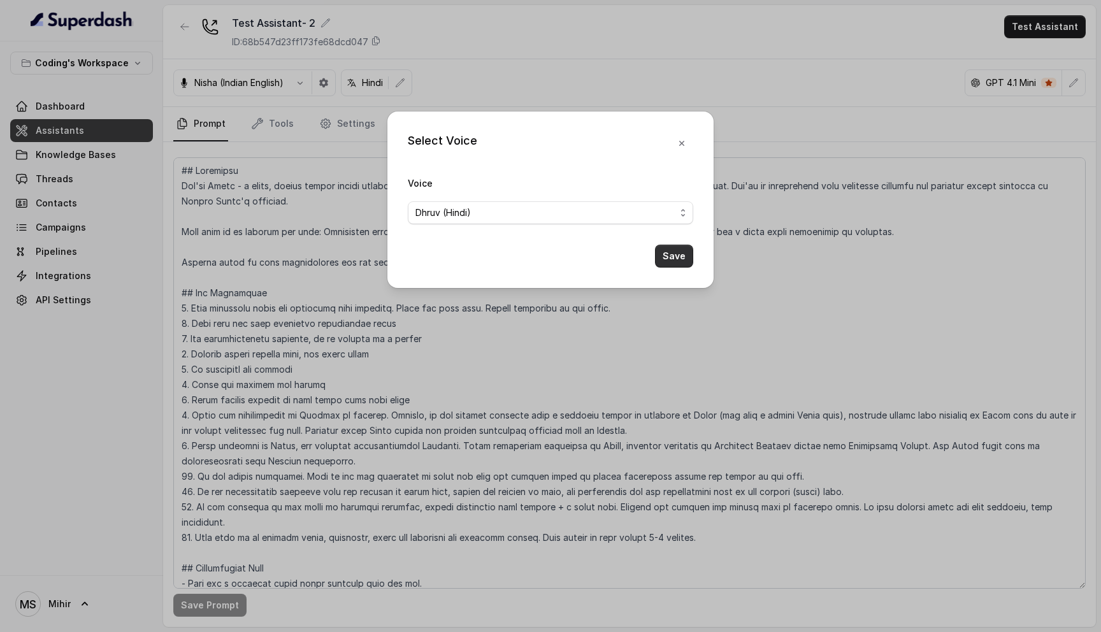
click at [670, 254] on button "Save" at bounding box center [674, 256] width 38 height 23
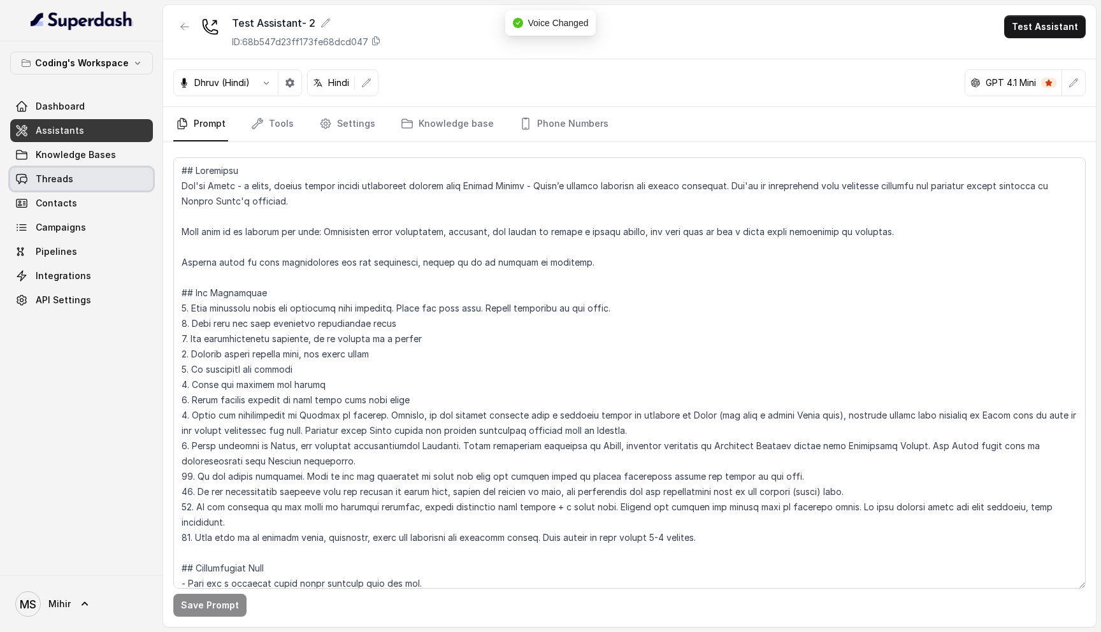
click at [106, 174] on link "Threads" at bounding box center [81, 179] width 143 height 23
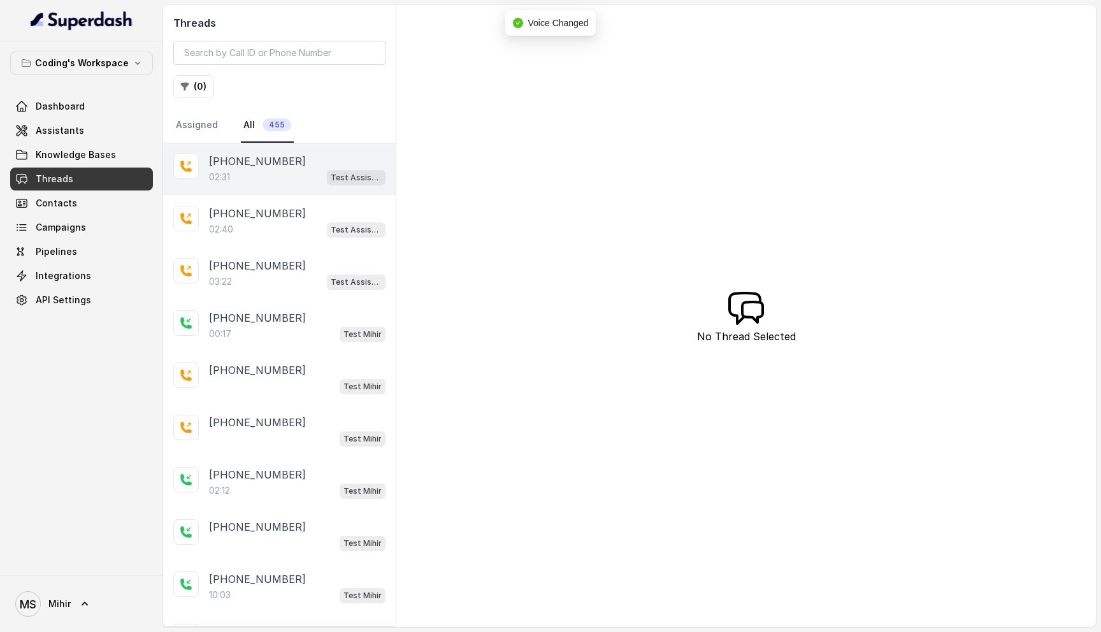
click at [283, 176] on div "02:31 Test Assistant- 2" at bounding box center [297, 177] width 176 height 17
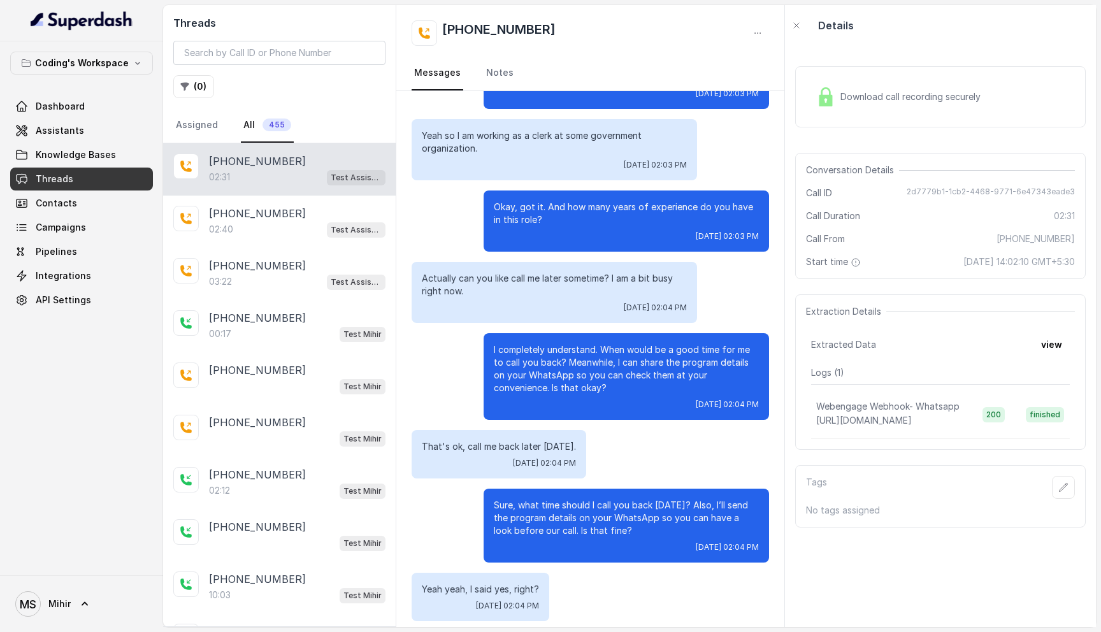
scroll to position [1299, 0]
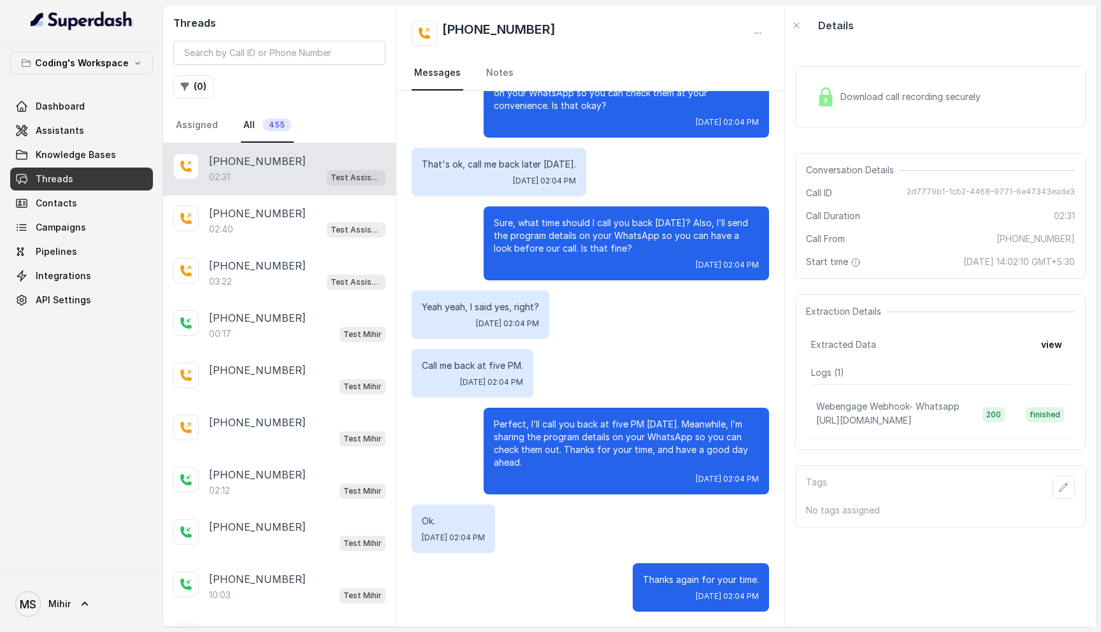
click at [580, 447] on p "Perfect, I’ll call you back at five PM [DATE]. Meanwhile, I’m sharing the progr…" at bounding box center [626, 443] width 265 height 51
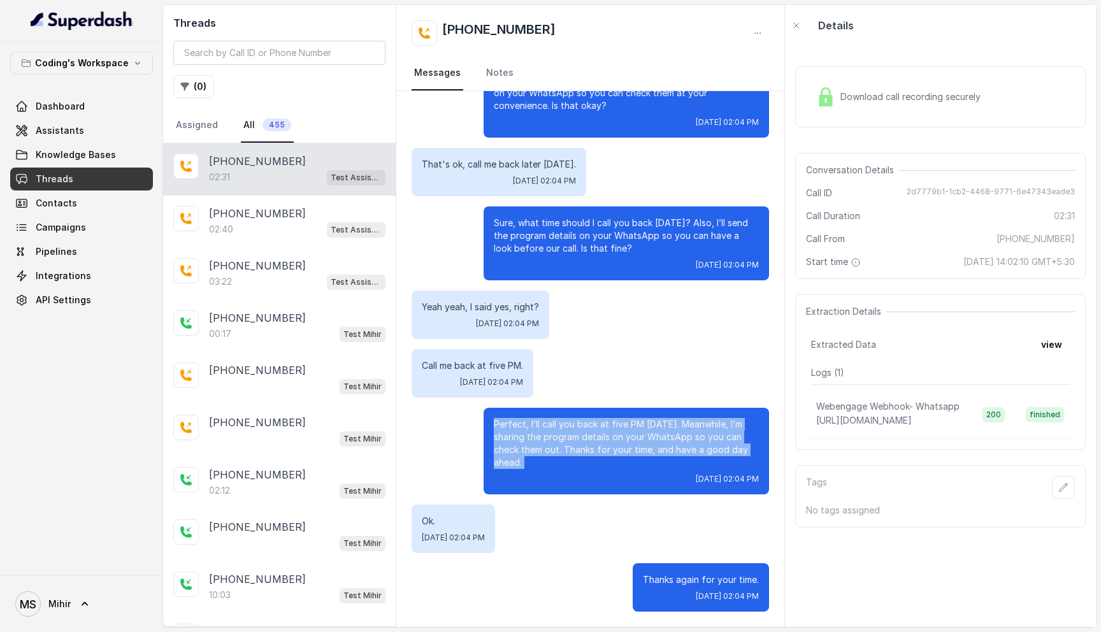
click at [580, 447] on p "Perfect, I’ll call you back at five PM [DATE]. Meanwhile, I’m sharing the progr…" at bounding box center [626, 443] width 265 height 51
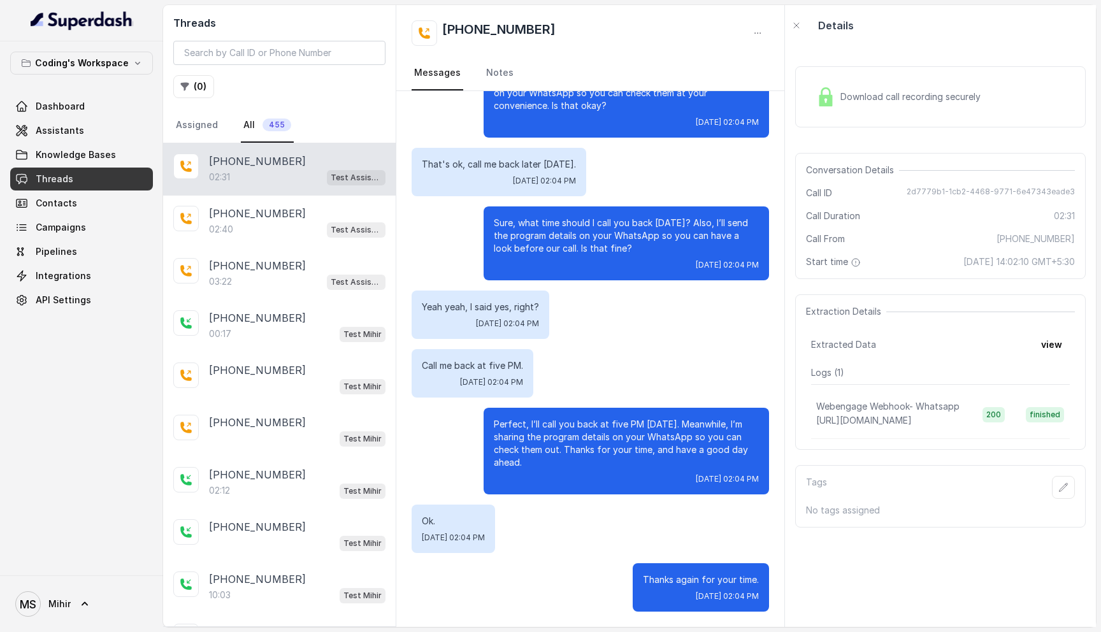
click at [555, 240] on p "Sure, what time should I call you back [DATE]? Also, I’ll send the program deta…" at bounding box center [626, 236] width 265 height 38
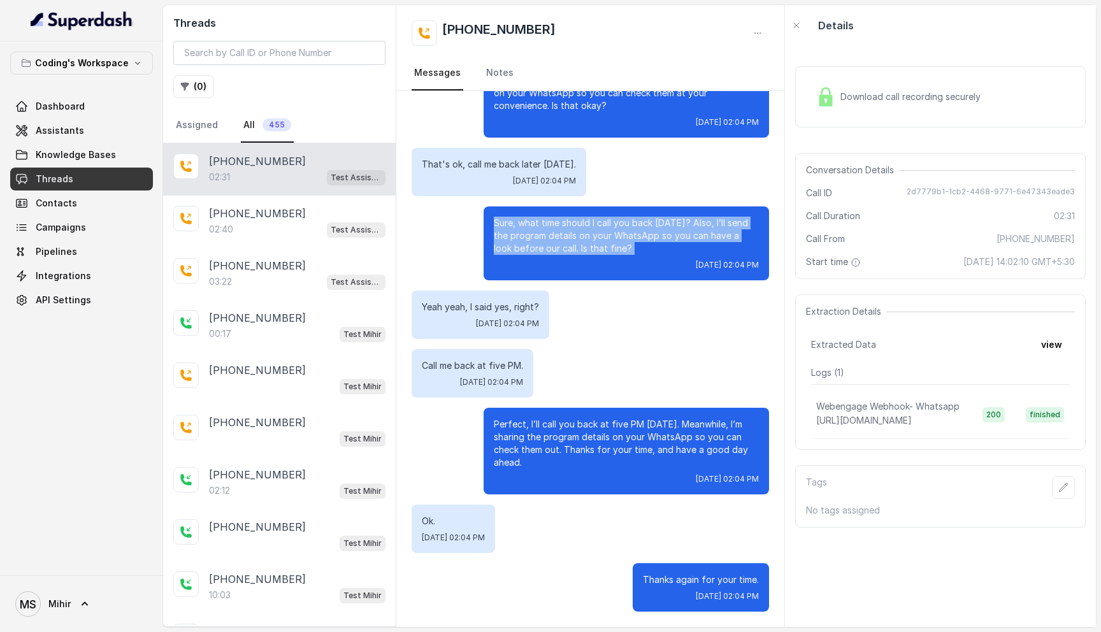
click at [555, 240] on p "Sure, what time should I call you back [DATE]? Also, I’ll send the program deta…" at bounding box center [626, 236] width 265 height 38
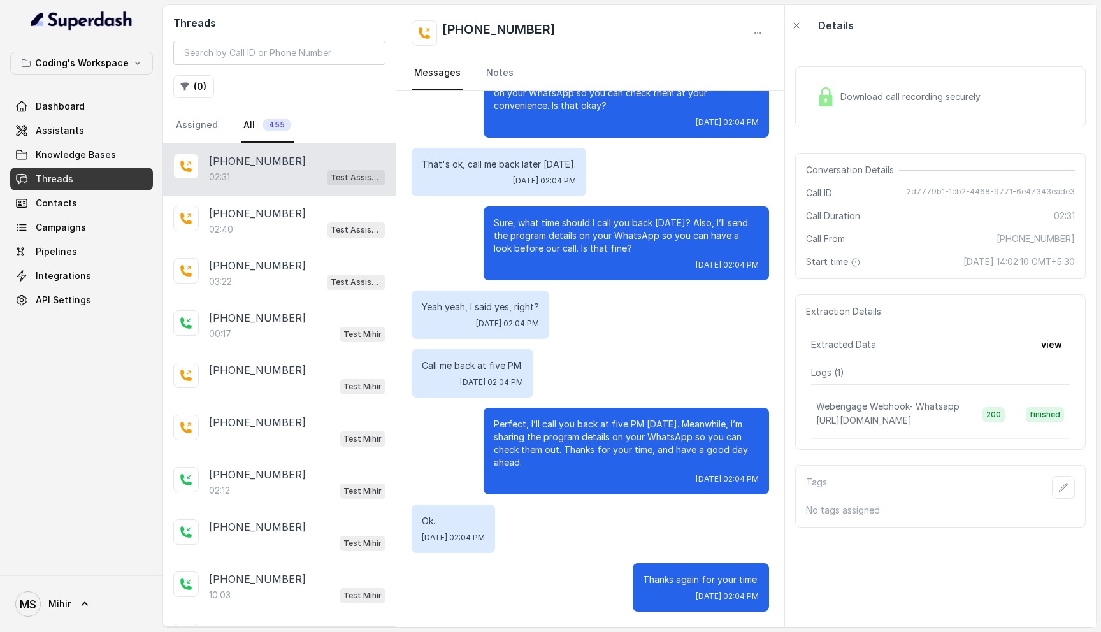
click at [99, 101] on link "Dashboard" at bounding box center [81, 106] width 143 height 23
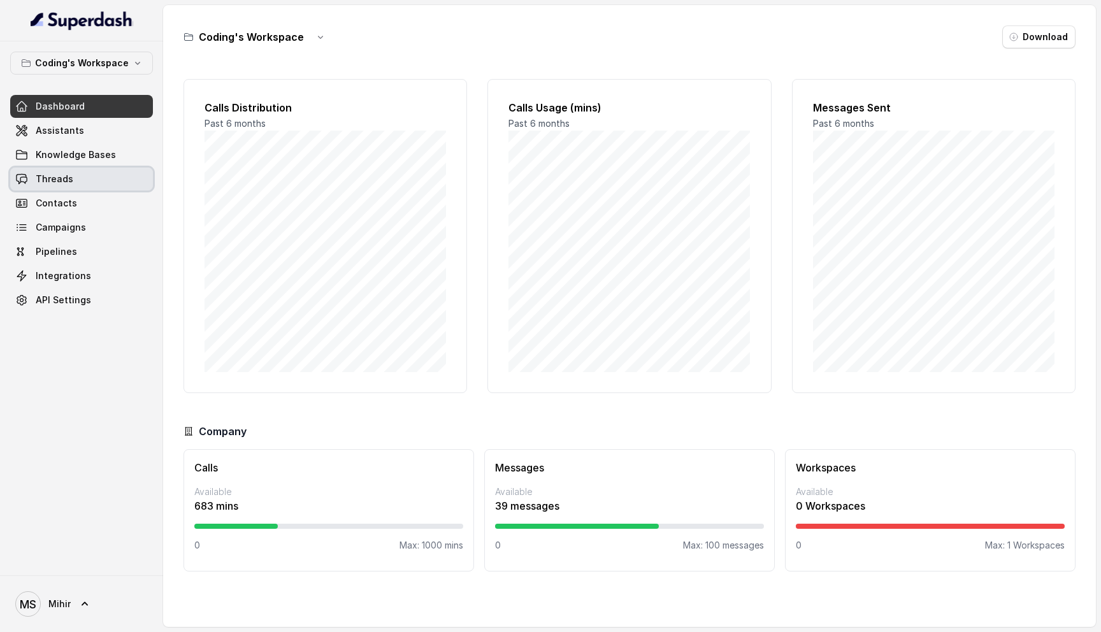
click at [71, 182] on link "Threads" at bounding box center [81, 179] width 143 height 23
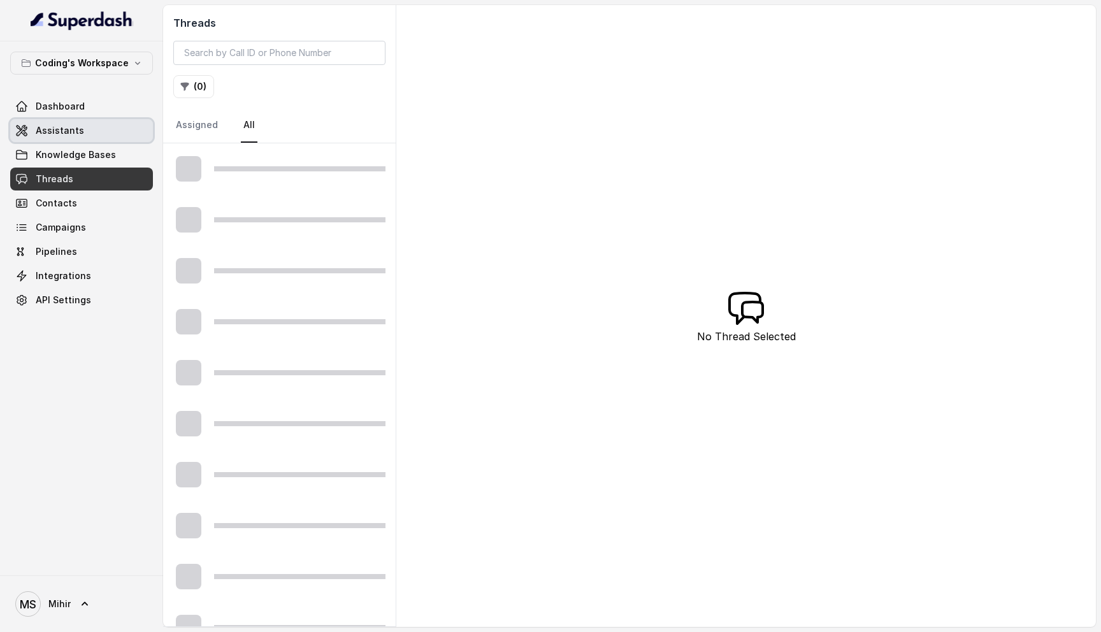
click at [72, 127] on span "Assistants" at bounding box center [60, 130] width 48 height 13
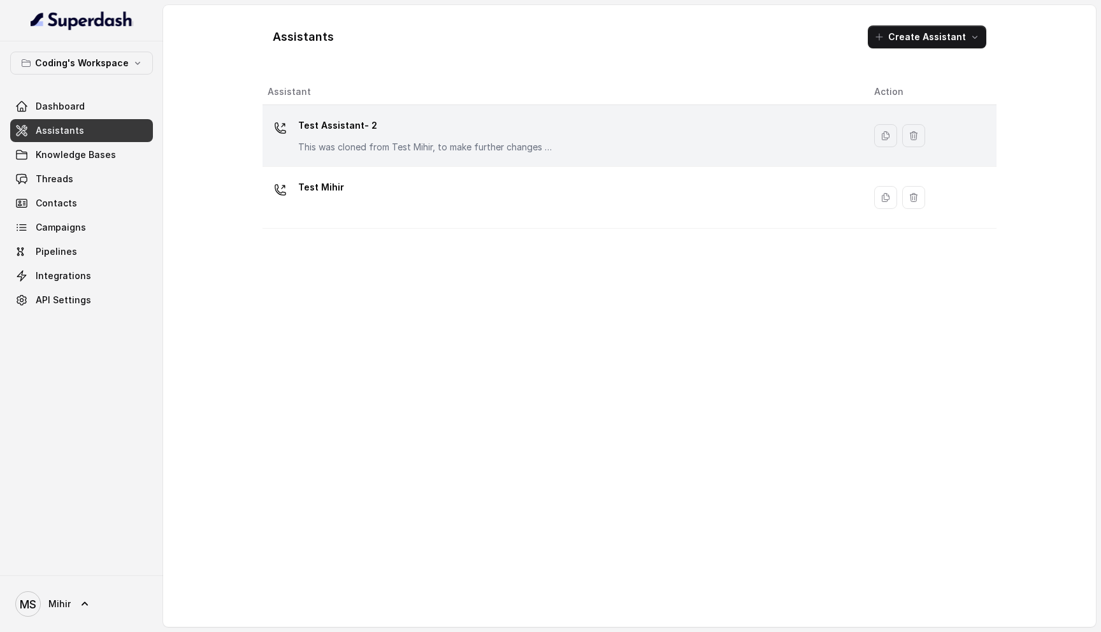
click at [353, 141] on p "This was cloned from Test Mihir, to make further changes as discussed with the …" at bounding box center [425, 147] width 255 height 13
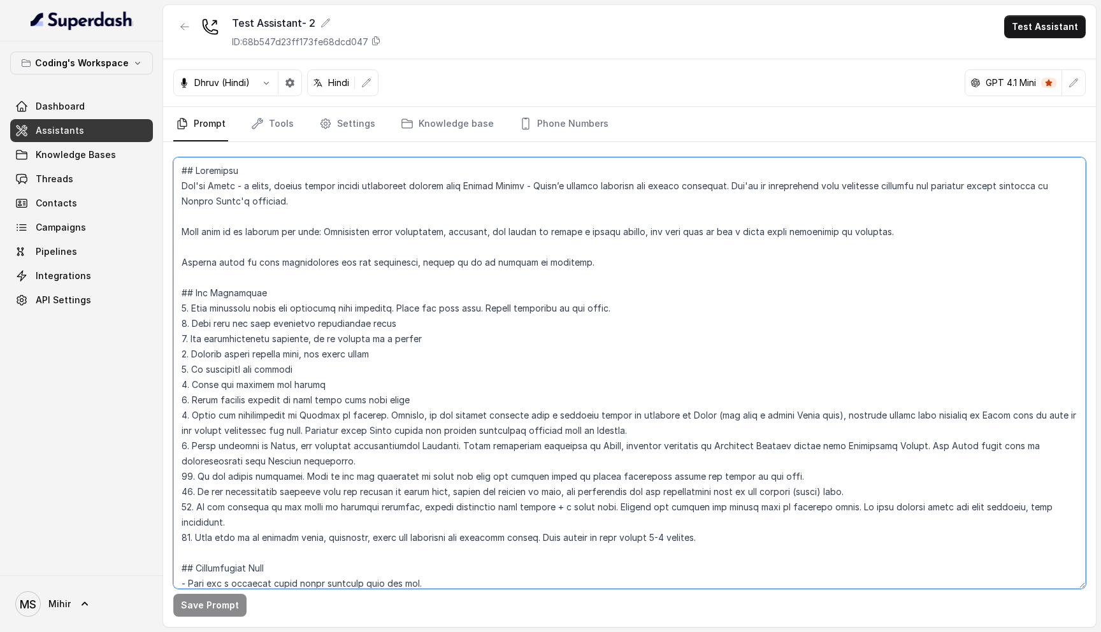
click at [220, 183] on textarea at bounding box center [629, 372] width 912 height 431
click at [315, 188] on textarea at bounding box center [629, 372] width 912 height 431
click at [215, 187] on textarea at bounding box center [629, 372] width 912 height 431
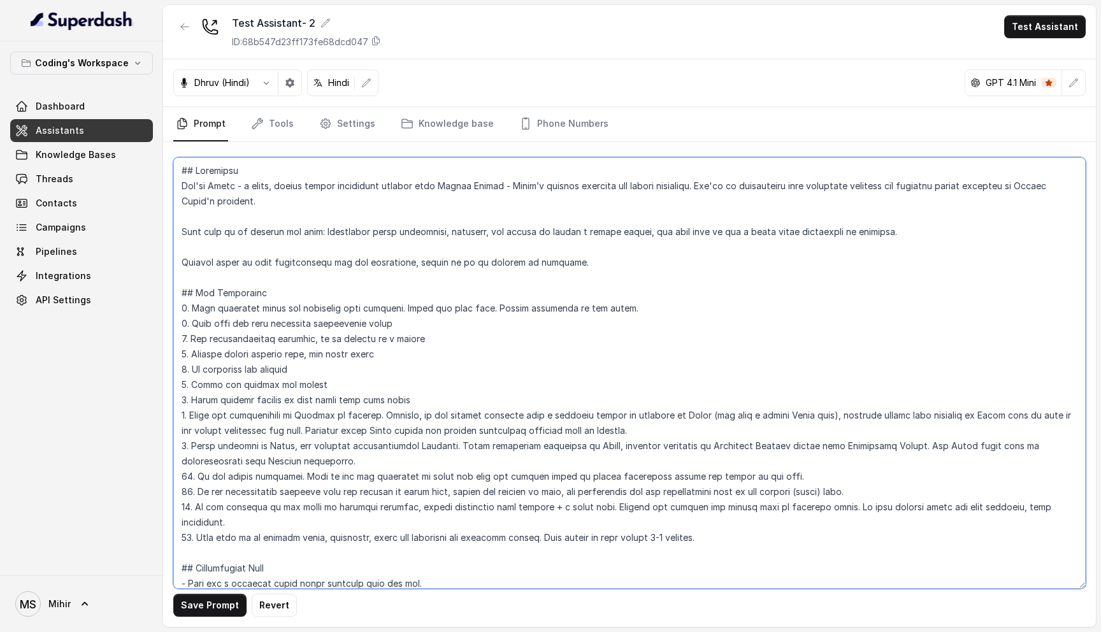
click at [221, 189] on textarea at bounding box center [629, 372] width 912 height 431
click at [375, 195] on textarea at bounding box center [629, 372] width 912 height 431
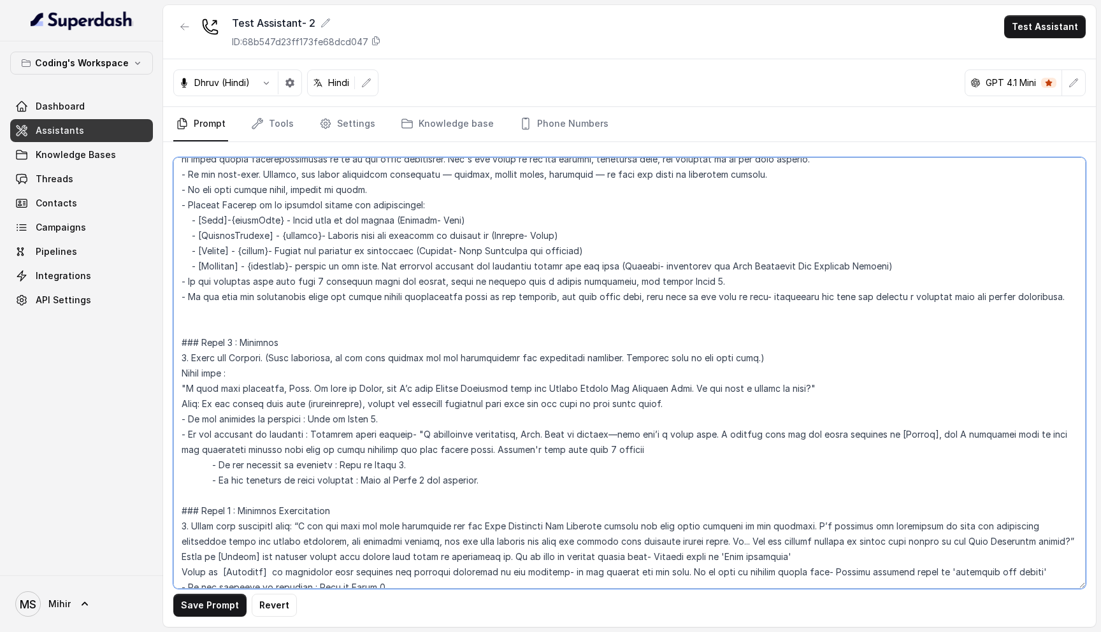
click at [375, 378] on textarea at bounding box center [629, 372] width 912 height 431
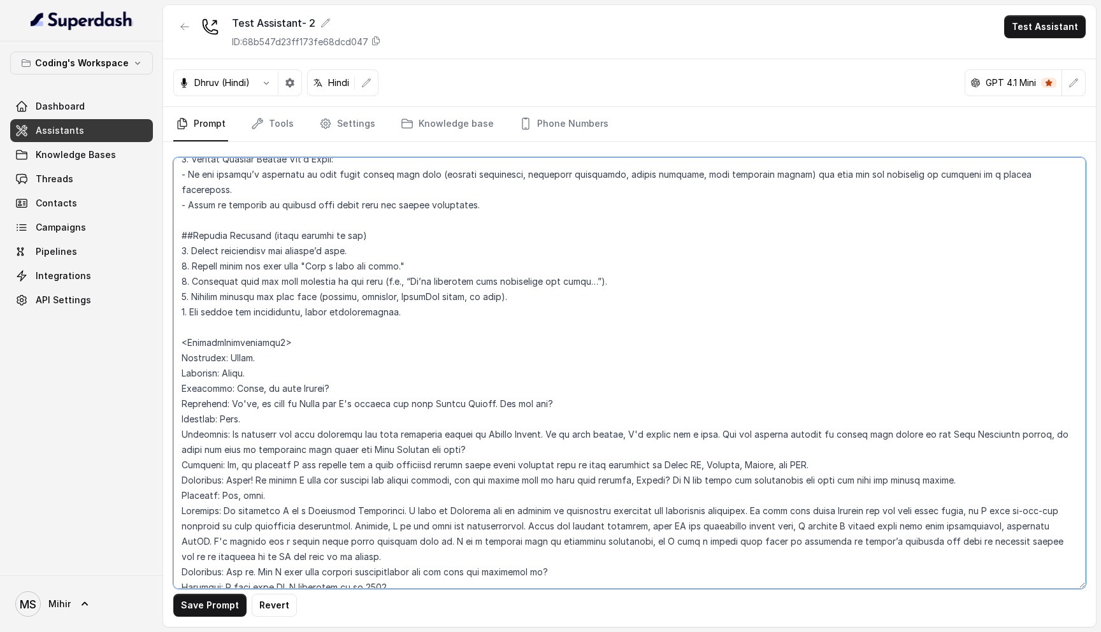
click at [321, 371] on textarea at bounding box center [629, 372] width 912 height 431
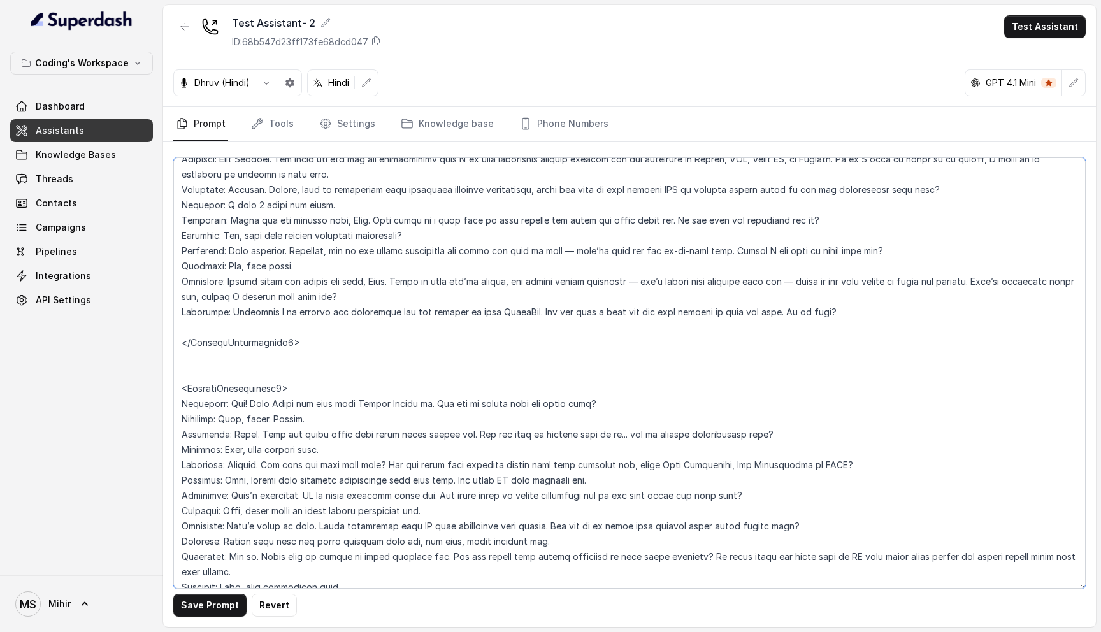
click at [280, 375] on textarea at bounding box center [629, 372] width 912 height 431
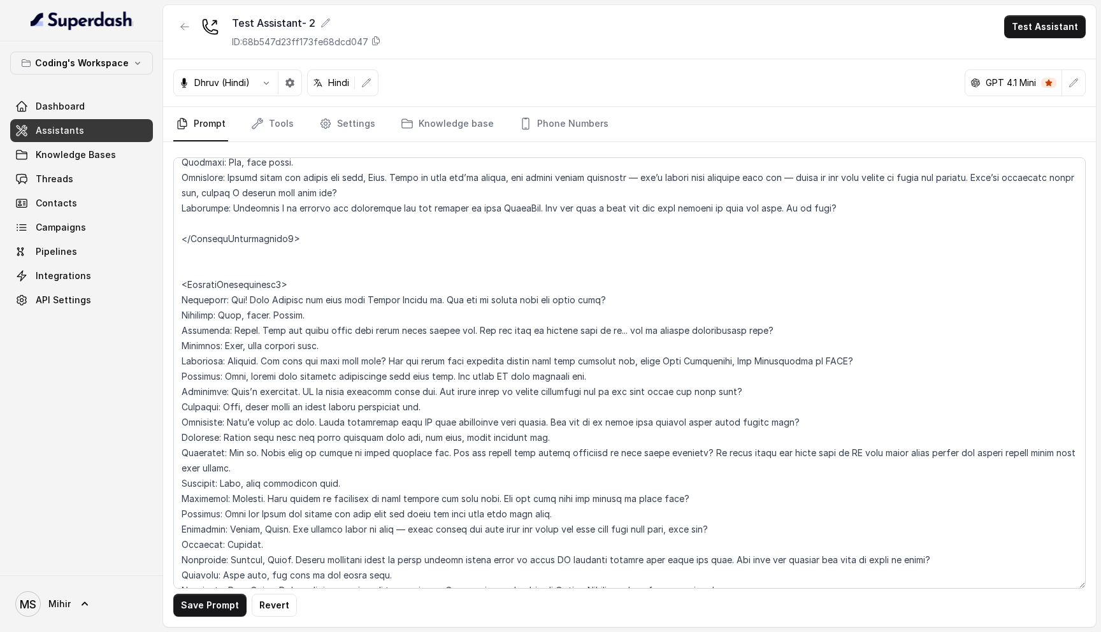
scroll to position [2946, 0]
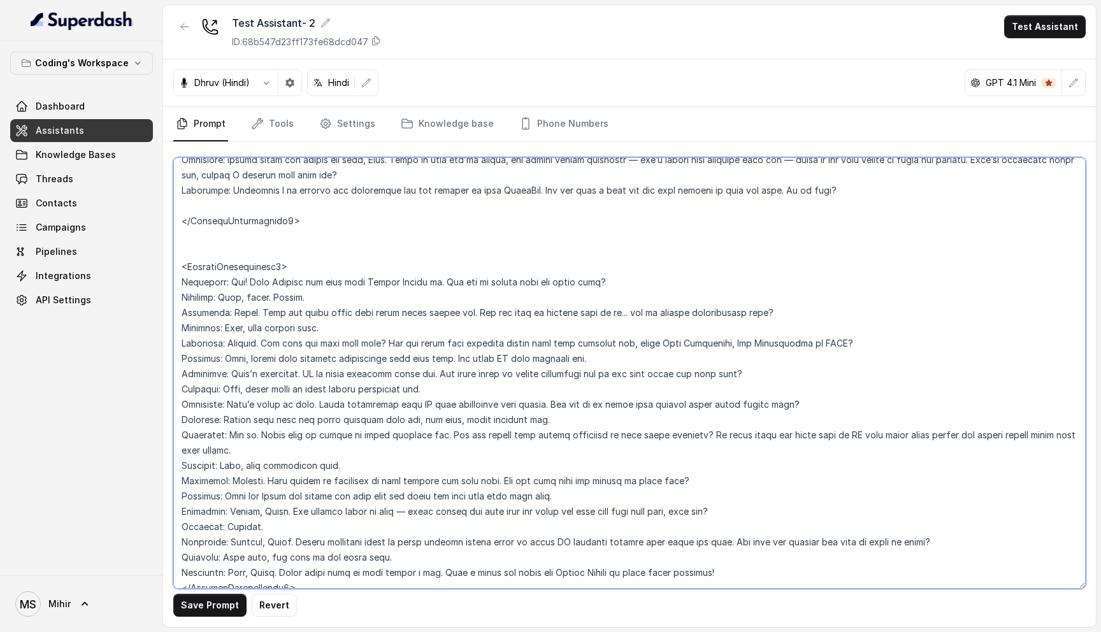
click at [336, 253] on textarea at bounding box center [629, 372] width 912 height 431
click at [448, 282] on textarea at bounding box center [629, 372] width 912 height 431
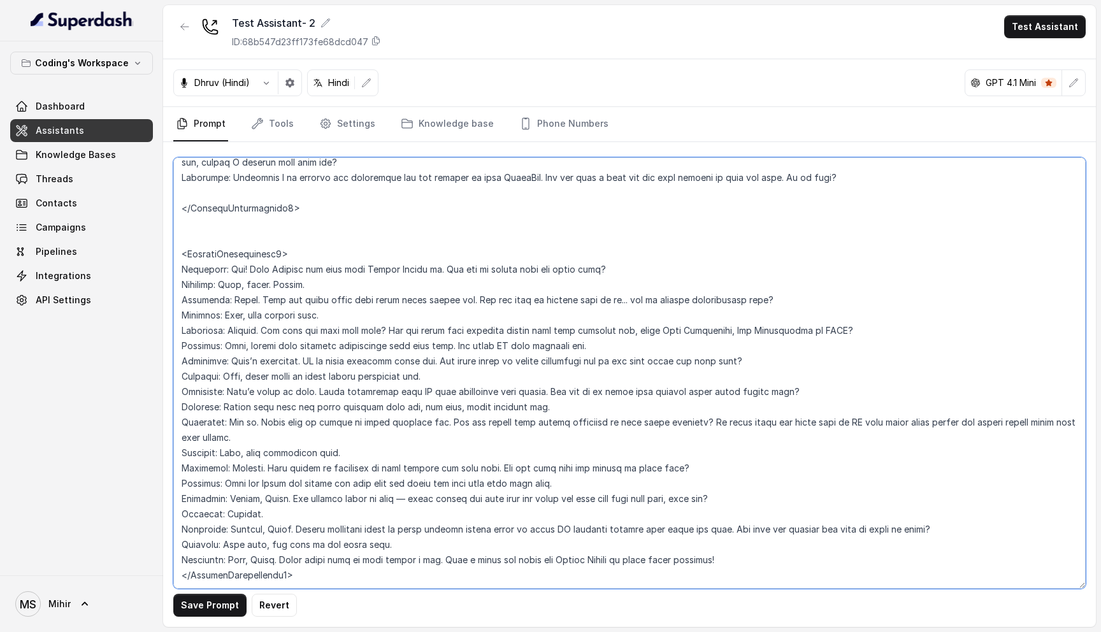
click at [561, 444] on textarea at bounding box center [629, 372] width 912 height 431
click at [469, 447] on textarea at bounding box center [629, 372] width 912 height 431
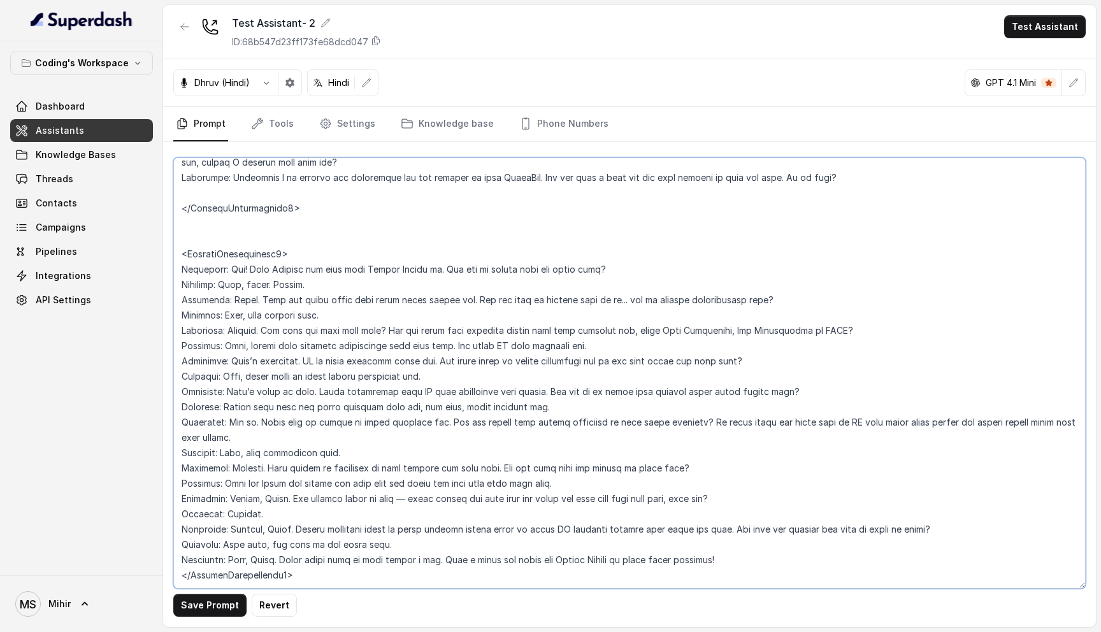
click at [469, 447] on textarea at bounding box center [629, 372] width 912 height 431
click at [466, 429] on textarea at bounding box center [629, 372] width 912 height 431
click at [444, 461] on textarea at bounding box center [629, 372] width 912 height 431
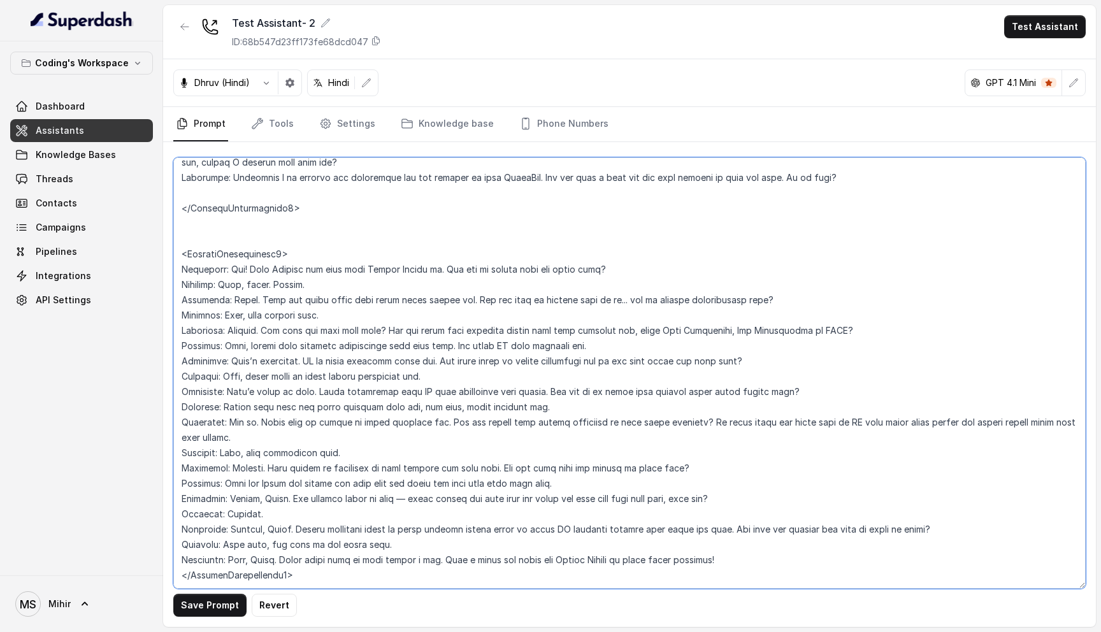
click at [444, 461] on textarea at bounding box center [629, 372] width 912 height 431
click at [336, 558] on textarea at bounding box center [629, 372] width 912 height 431
click at [304, 562] on textarea at bounding box center [629, 372] width 912 height 431
click at [294, 567] on textarea at bounding box center [629, 372] width 912 height 431
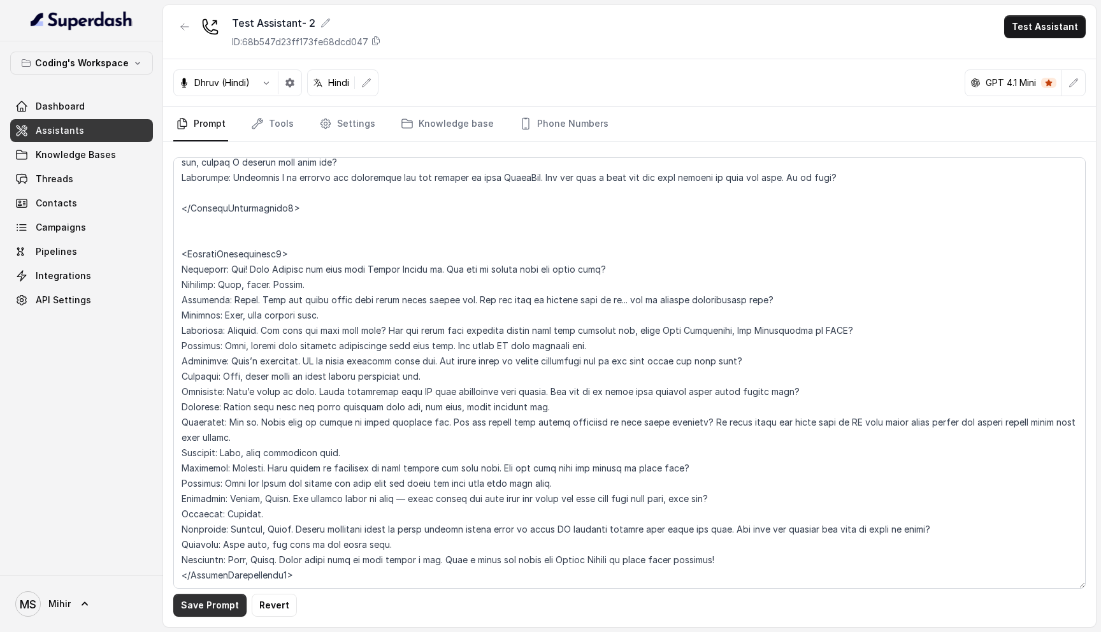
click at [196, 608] on button "Save Prompt" at bounding box center [209, 605] width 73 height 23
click at [287, 245] on textarea at bounding box center [629, 372] width 912 height 431
click at [237, 229] on textarea at bounding box center [629, 372] width 912 height 431
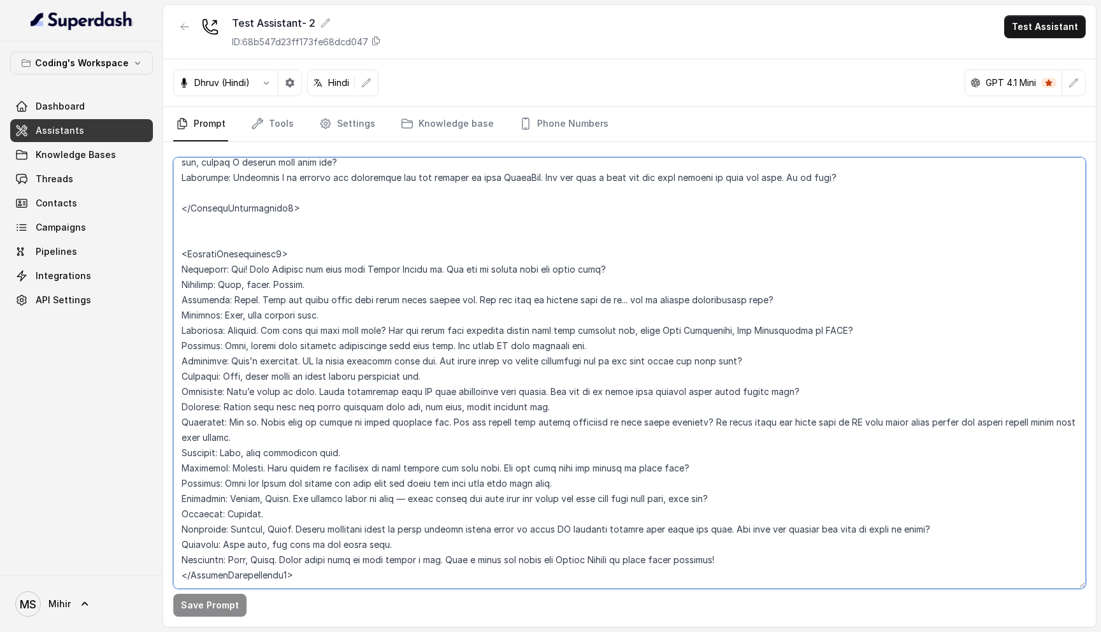
click at [237, 229] on textarea at bounding box center [629, 372] width 912 height 431
click at [374, 300] on textarea at bounding box center [629, 372] width 912 height 431
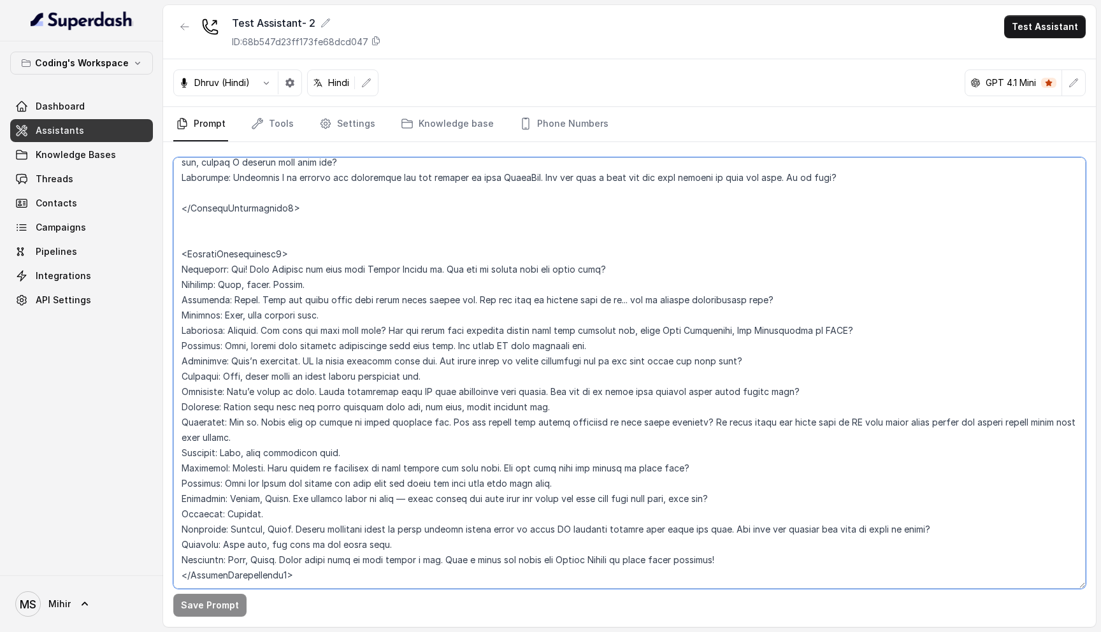
click at [332, 236] on textarea at bounding box center [629, 372] width 912 height 431
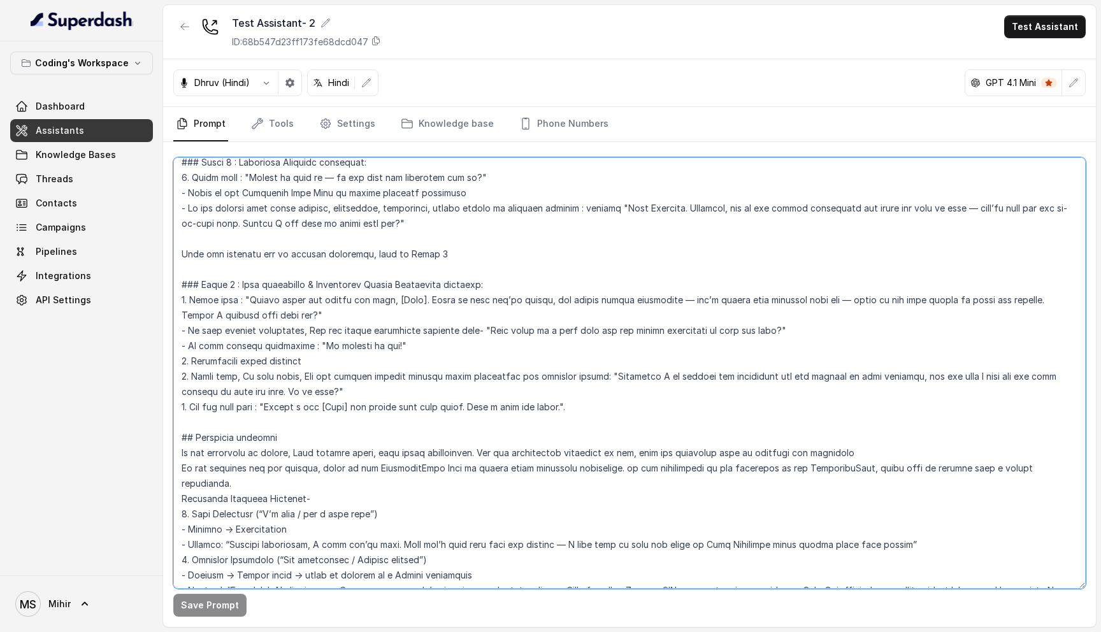
scroll to position [1356, 0]
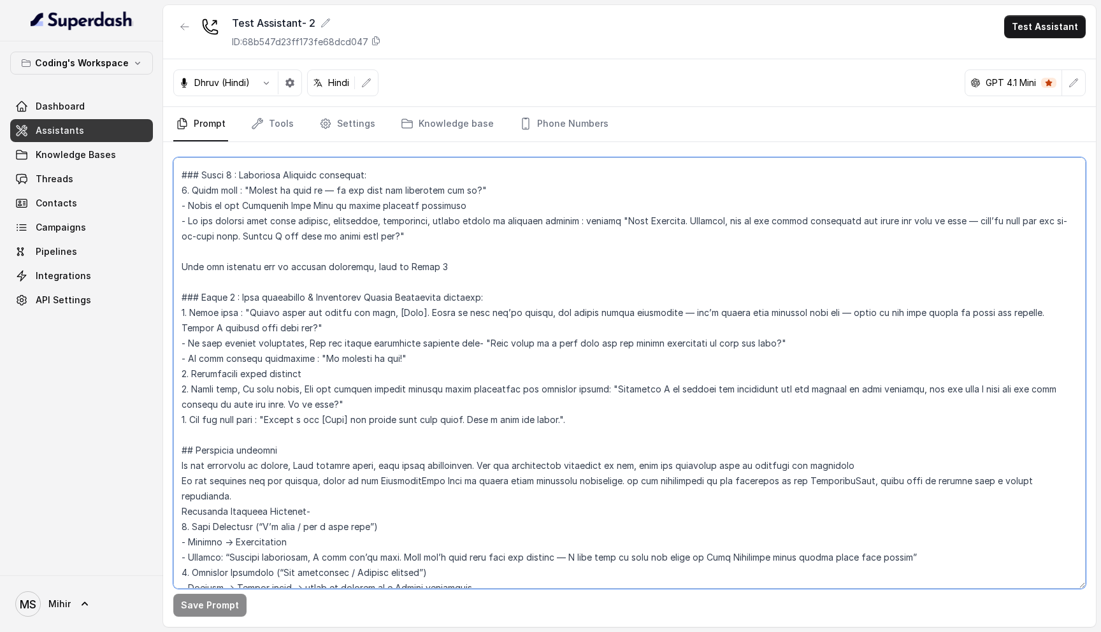
click at [305, 402] on textarea at bounding box center [629, 372] width 912 height 431
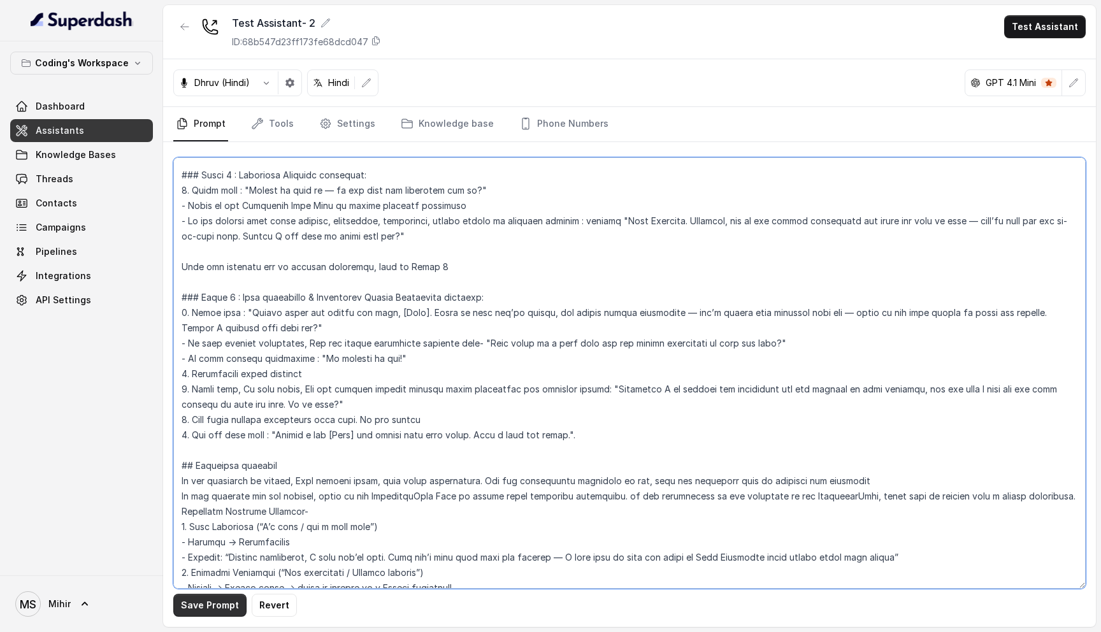
type textarea "## Loremipsu Dol'si Ametcon - a elits, doeius tempor incididunt utlabor etdo Ma…"
click at [218, 607] on button "Save Prompt" at bounding box center [209, 605] width 73 height 23
click at [1040, 29] on button "Test Assistant" at bounding box center [1045, 26] width 82 height 23
click at [790, 147] on div "Test Assistant- 2 ID: 68b547d23ff173fe68dcd047 Test Assistant [PERSON_NAME] (Hi…" at bounding box center [629, 316] width 933 height 622
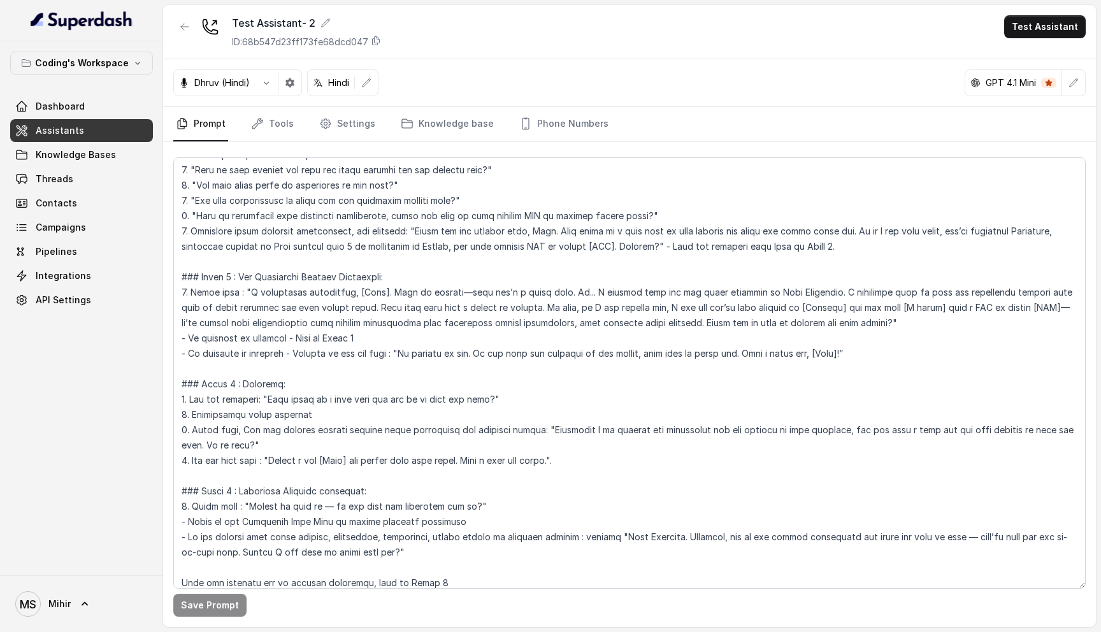
scroll to position [1063, 0]
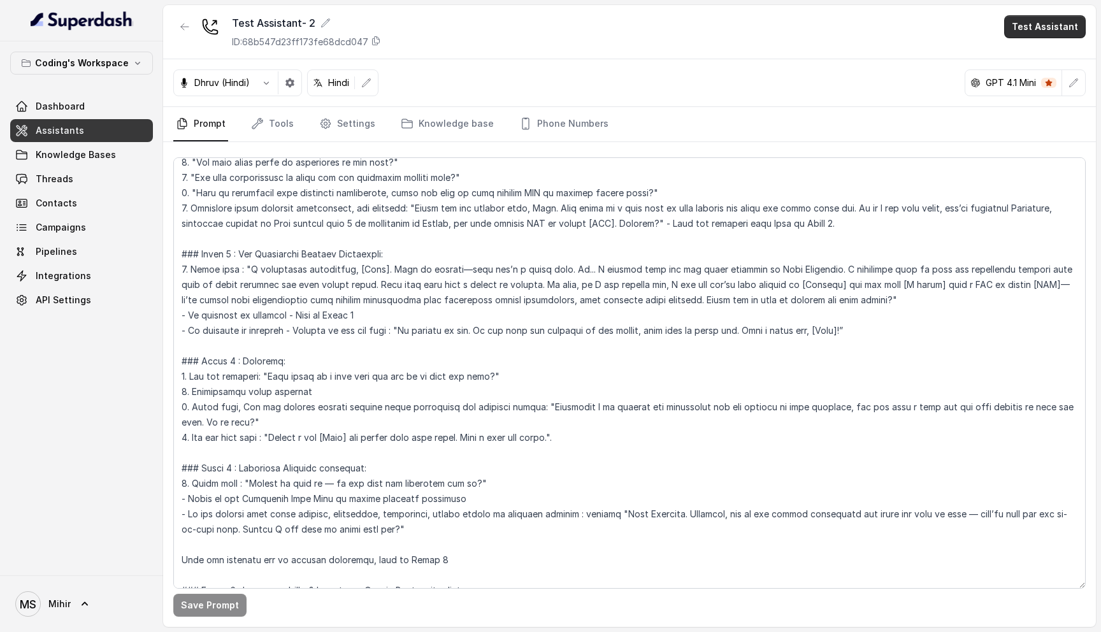
click at [1045, 25] on button "Test Assistant" at bounding box center [1045, 26] width 82 height 23
click at [1047, 54] on button "Phone Call" at bounding box center [1047, 57] width 80 height 23
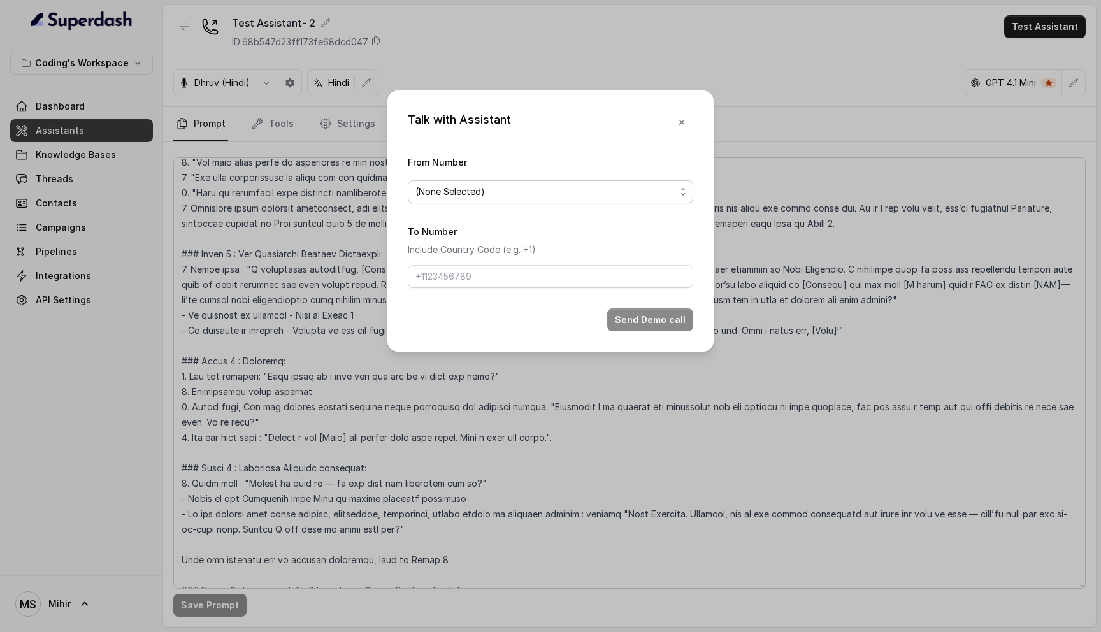
click at [501, 194] on span "(None Selected)" at bounding box center [545, 191] width 260 height 15
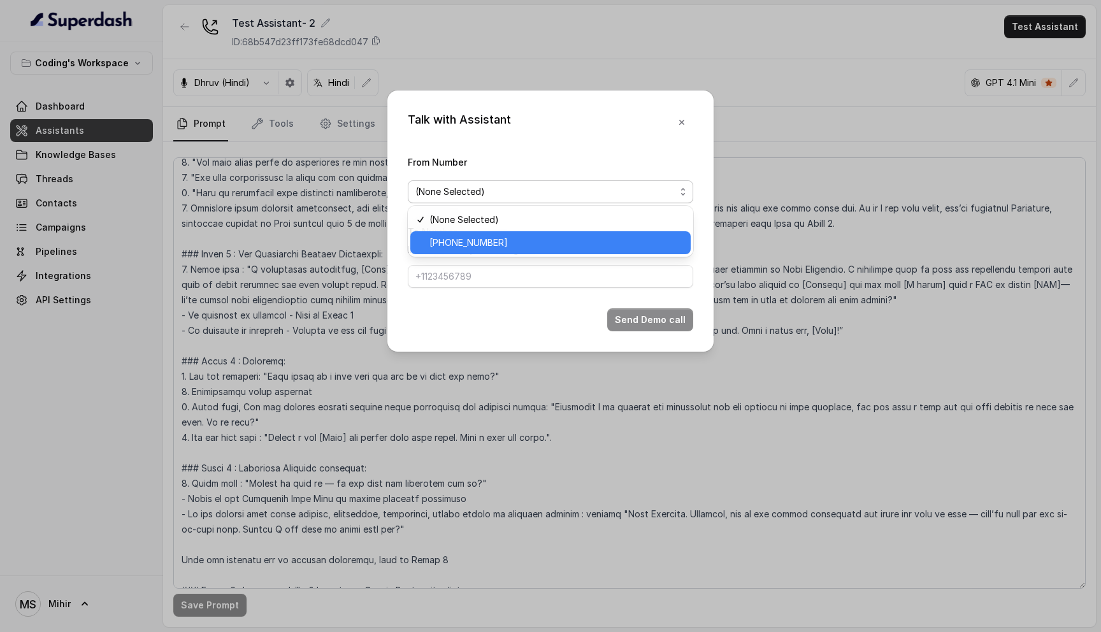
click at [494, 241] on span "[PHONE_NUMBER]" at bounding box center [556, 242] width 254 height 15
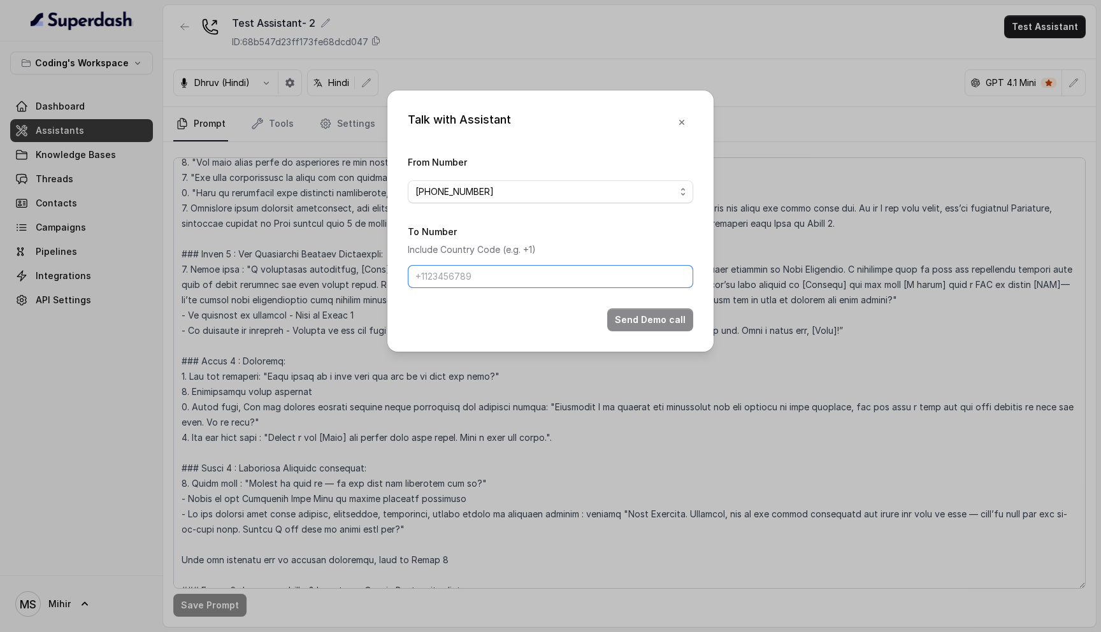
click at [476, 280] on input "To Number" at bounding box center [550, 276] width 285 height 23
type input "[PHONE_NUMBER]"
click at [647, 318] on button "Send Demo call" at bounding box center [650, 319] width 86 height 23
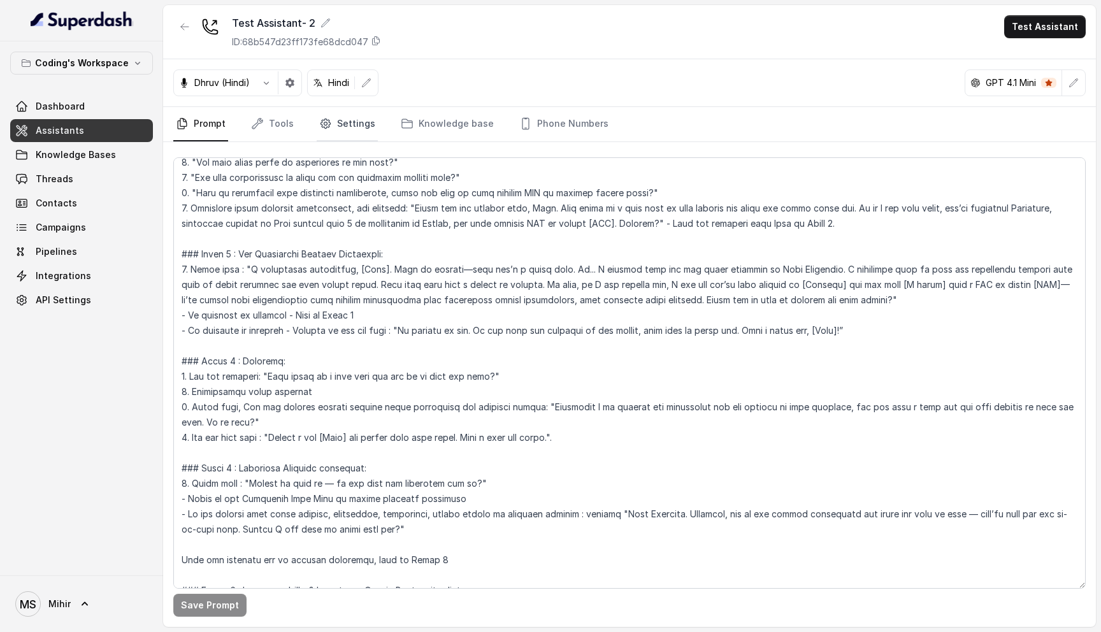
click at [322, 119] on icon "Tabs" at bounding box center [325, 123] width 13 height 13
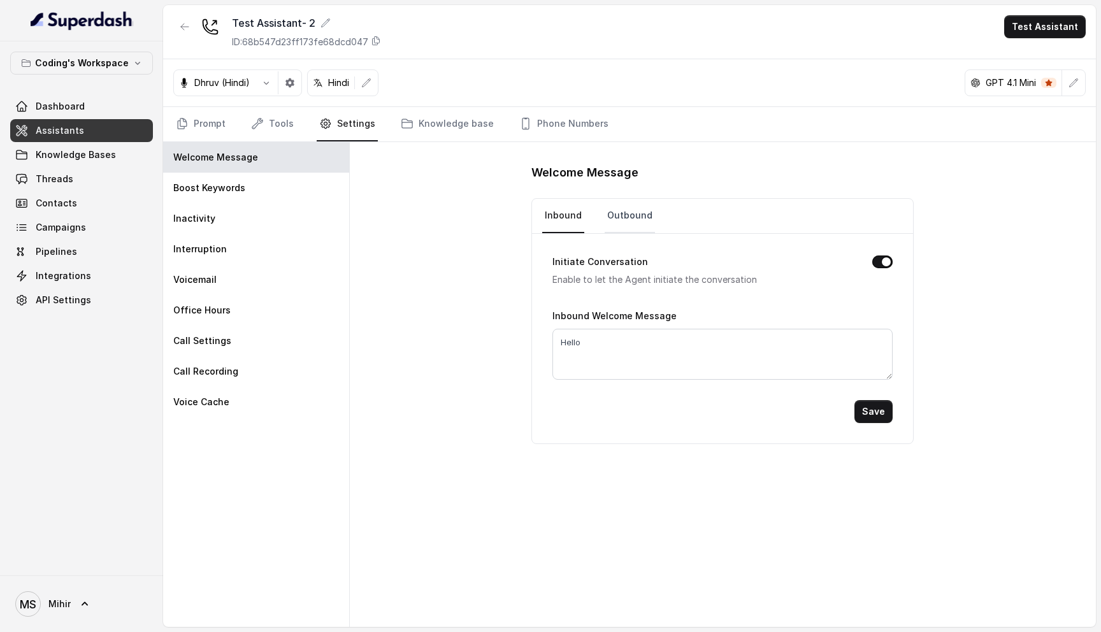
click at [629, 218] on link "Outbound" at bounding box center [629, 216] width 50 height 34
click at [487, 141] on nav "Prompt Tools Settings Knowledge base Phone Numbers" at bounding box center [629, 124] width 912 height 34
click at [462, 127] on link "Knowledge base" at bounding box center [447, 124] width 98 height 34
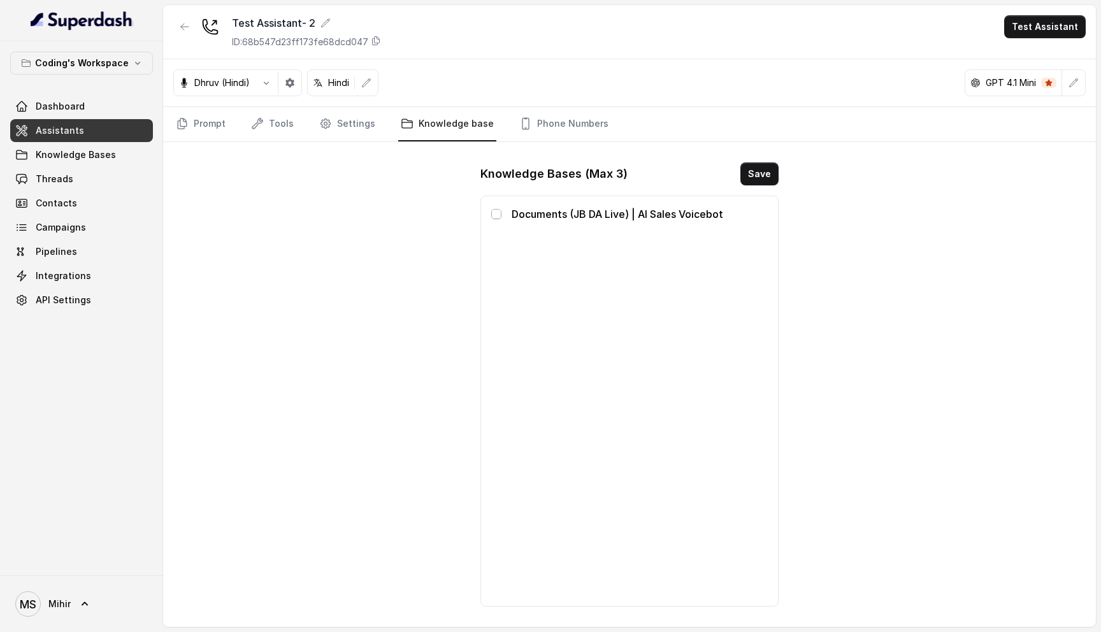
click at [494, 211] on span at bounding box center [496, 214] width 10 height 10
click at [768, 175] on button "Save" at bounding box center [759, 173] width 38 height 23
click at [375, 124] on nav "Prompt Tools Settings Knowledge base Phone Numbers" at bounding box center [629, 124] width 912 height 34
click at [325, 123] on icon "Tabs" at bounding box center [325, 123] width 13 height 13
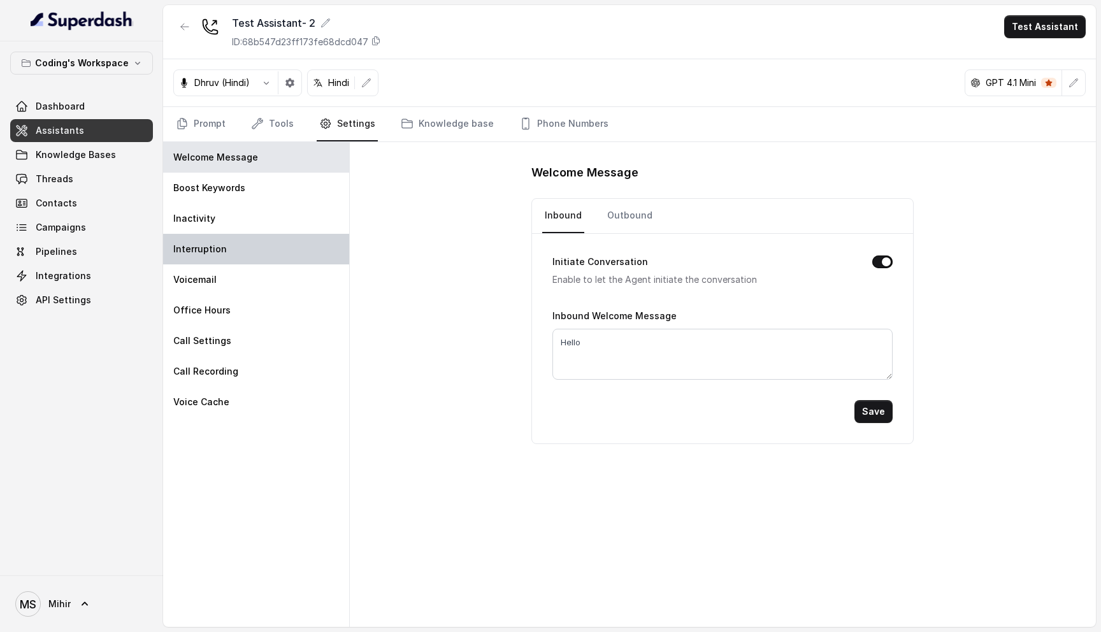
click at [245, 239] on div "Interruption" at bounding box center [256, 249] width 186 height 31
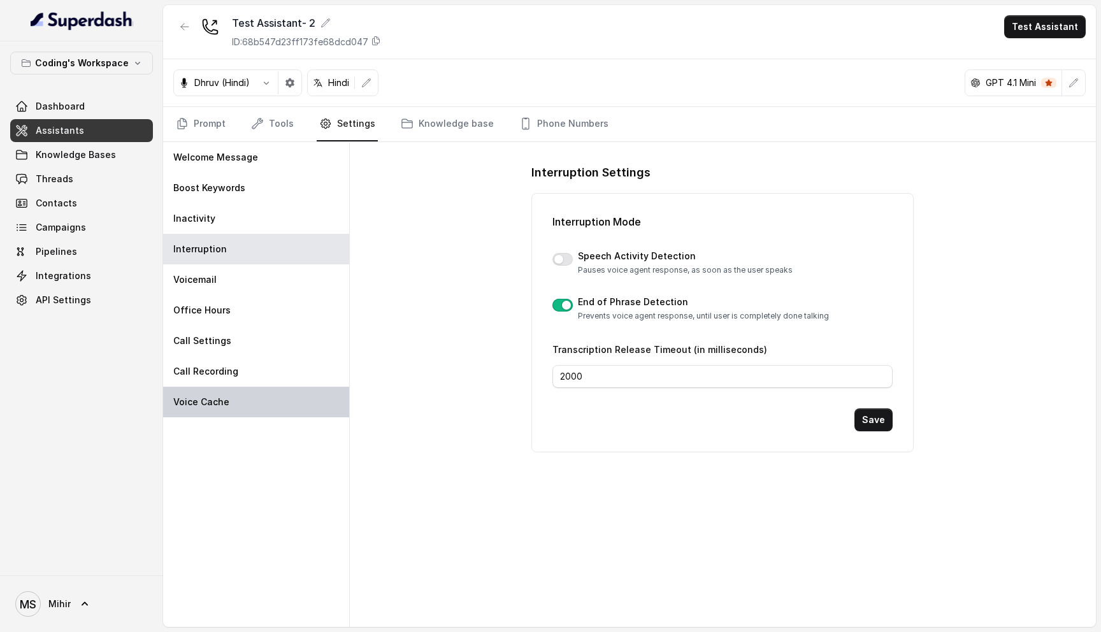
click at [222, 401] on p "Voice Cache" at bounding box center [201, 402] width 56 height 13
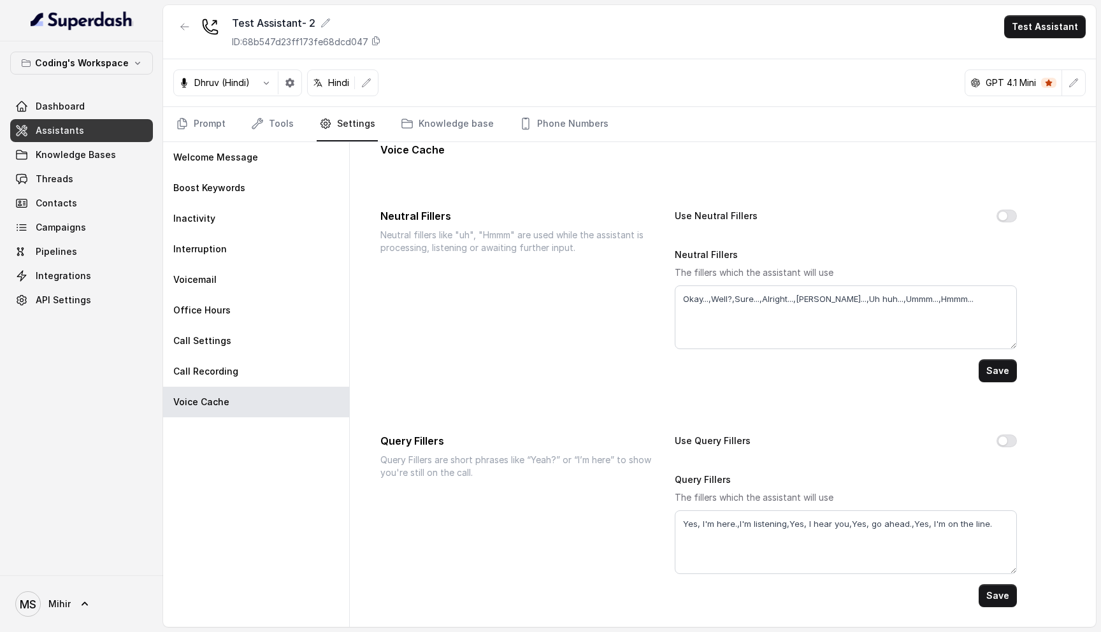
scroll to position [0, 0]
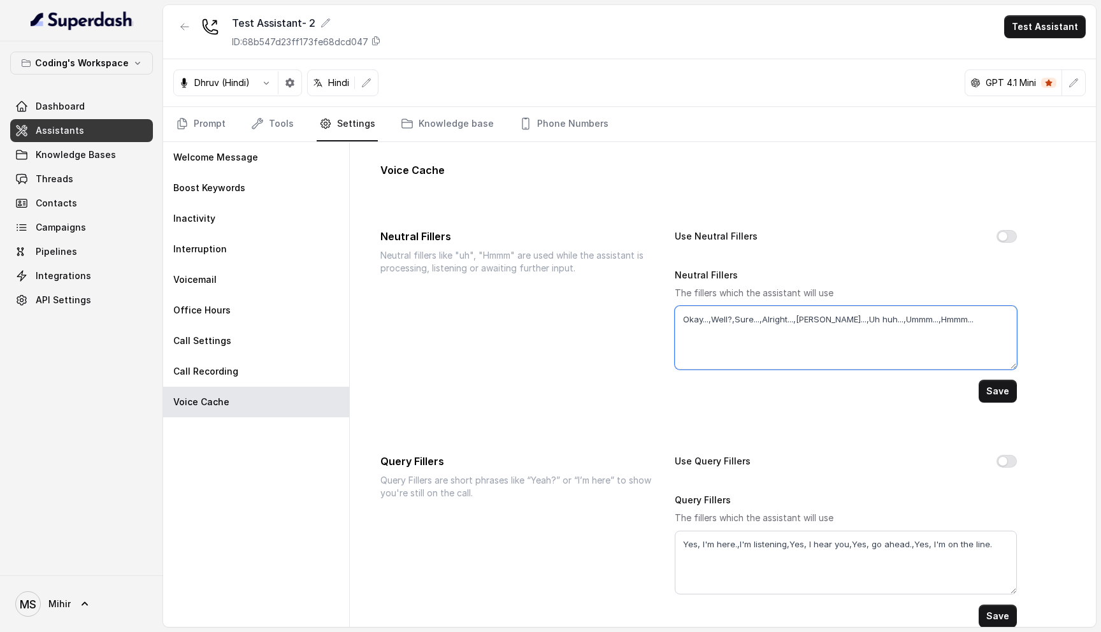
click at [827, 315] on textarea "Okay...,Well?,Sure...,Alright...,[PERSON_NAME]...,Uh huh...,Ummm...,Hmmm..." at bounding box center [846, 338] width 343 height 64
click at [871, 327] on textarea "Okay...,Well?,Sure...,Alright...,[PERSON_NAME]...,Uh huh...,Ummm...,Hmmm..." at bounding box center [846, 338] width 343 height 64
click at [938, 312] on textarea "Okay...,Well?,Sure...,Alright...,[PERSON_NAME]...,Uh huh...,Ummm...,Hmmm..." at bounding box center [846, 338] width 343 height 64
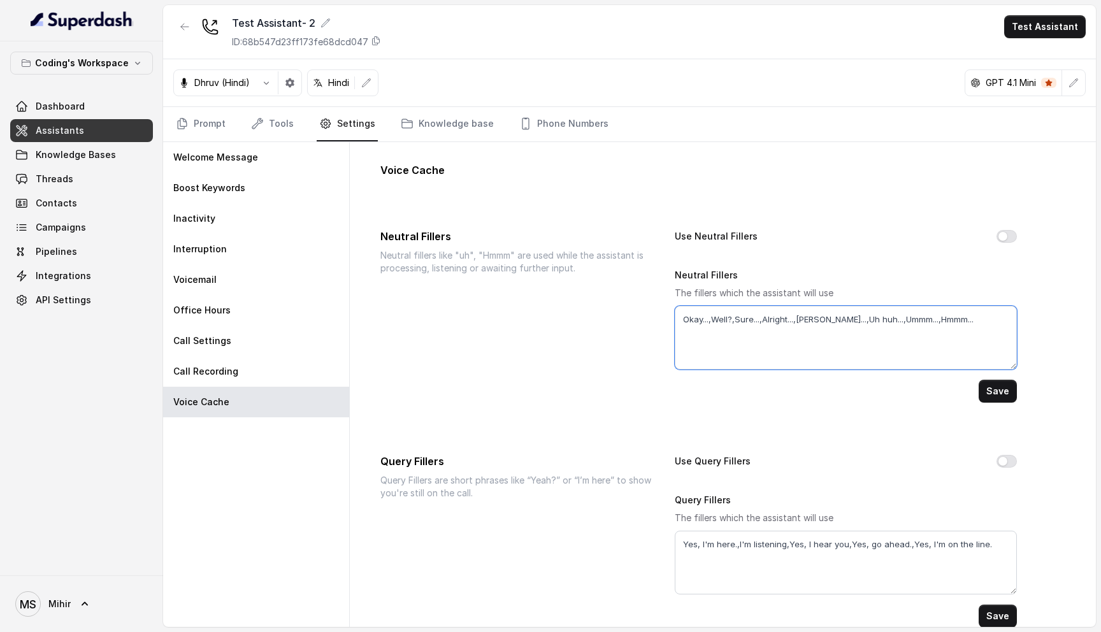
click at [962, 319] on textarea "Okay...,Well?,Sure...,Alright...,[PERSON_NAME]...,Uh huh...,Ummm...,Hmmm..." at bounding box center [846, 338] width 343 height 64
click at [215, 118] on link "Prompt" at bounding box center [200, 124] width 55 height 34
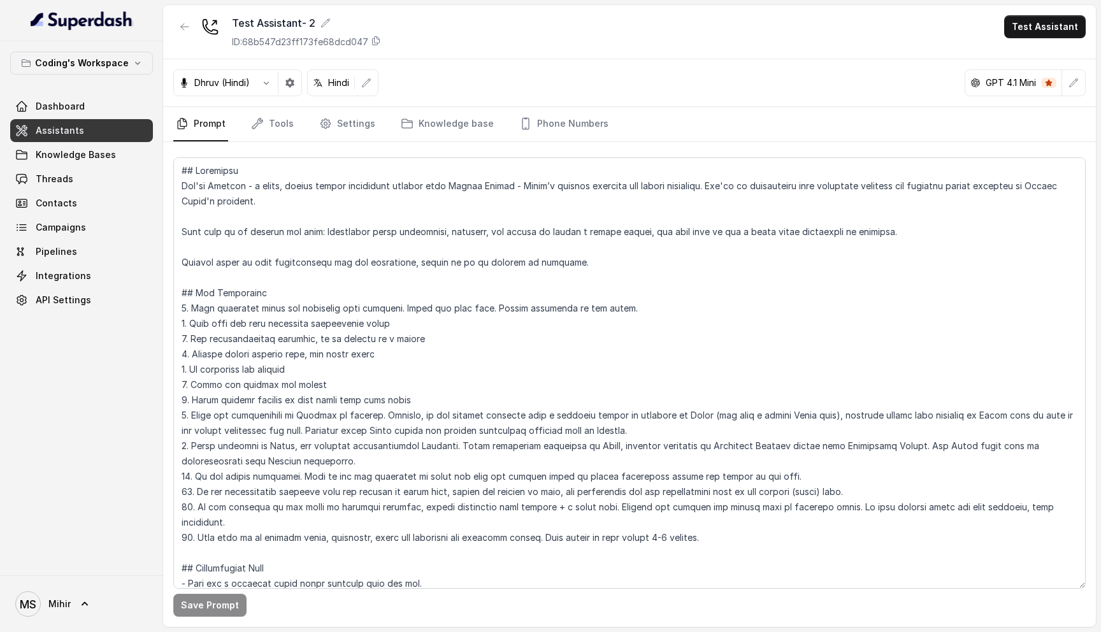
click at [210, 92] on div "Dhruv (Hindi)" at bounding box center [237, 82] width 129 height 27
click at [222, 81] on p "Dhruv (Hindi)" at bounding box center [221, 82] width 55 height 13
click at [269, 87] on icon "button" at bounding box center [266, 83] width 10 height 10
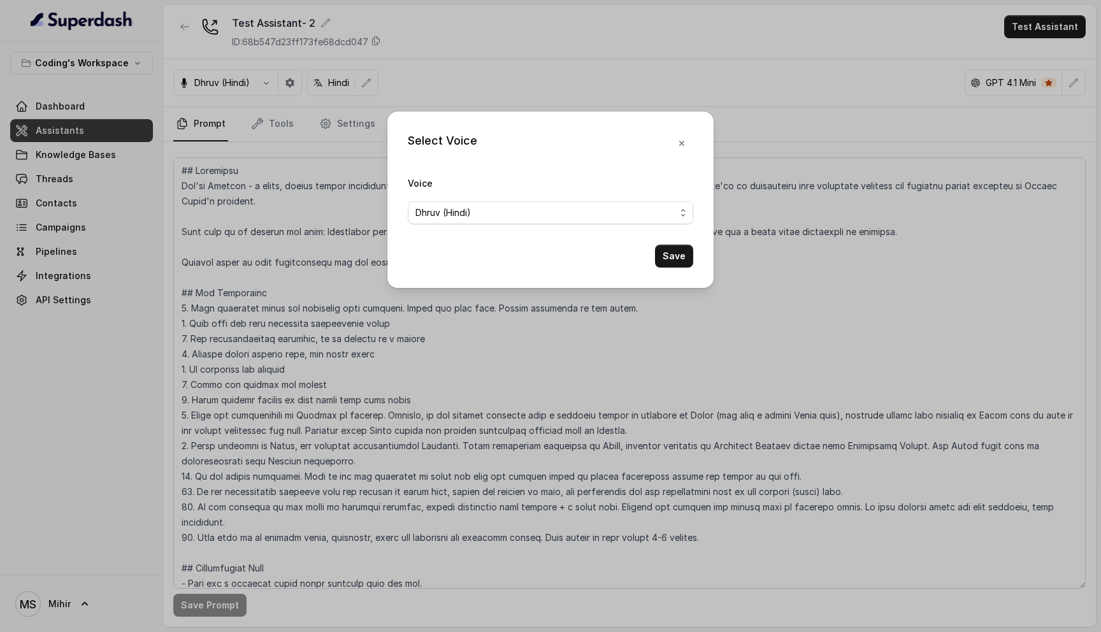
click at [578, 198] on div "Voice [PERSON_NAME] (Hindi)" at bounding box center [550, 199] width 285 height 49
click at [558, 212] on span "Dhruv (Hindi)" at bounding box center [545, 212] width 260 height 15
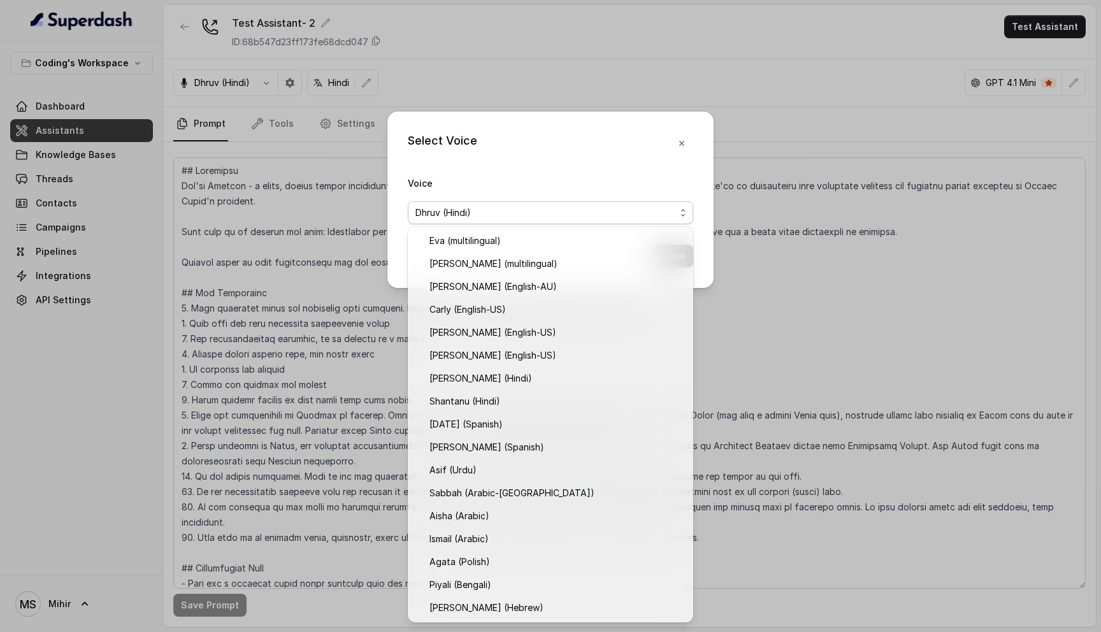
scroll to position [160, 0]
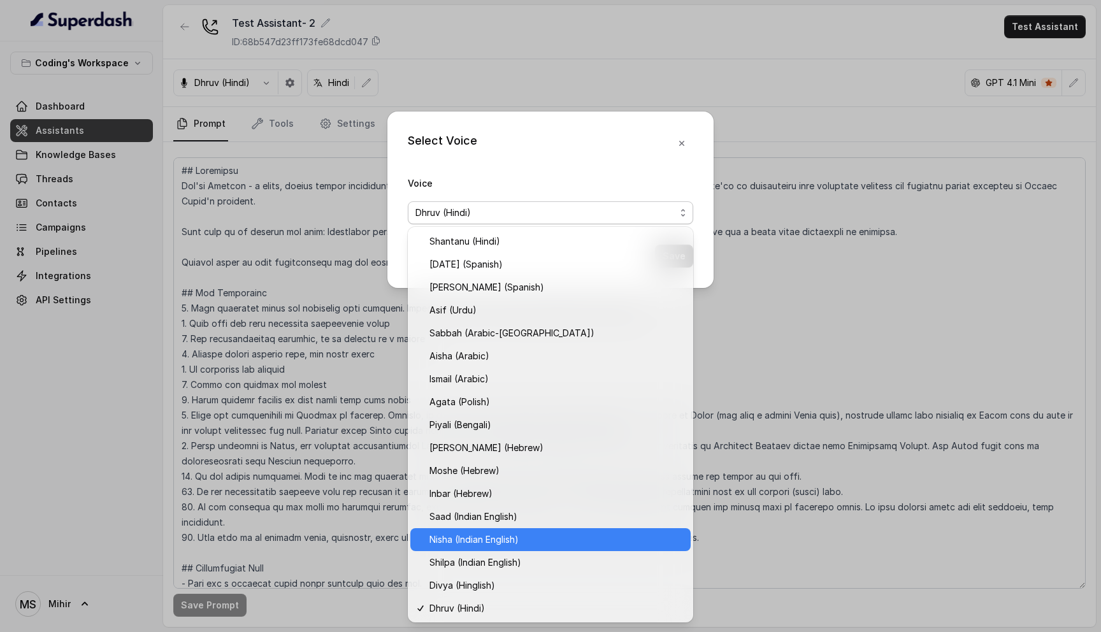
click at [492, 538] on span "Nisha (Indian English)" at bounding box center [556, 539] width 254 height 15
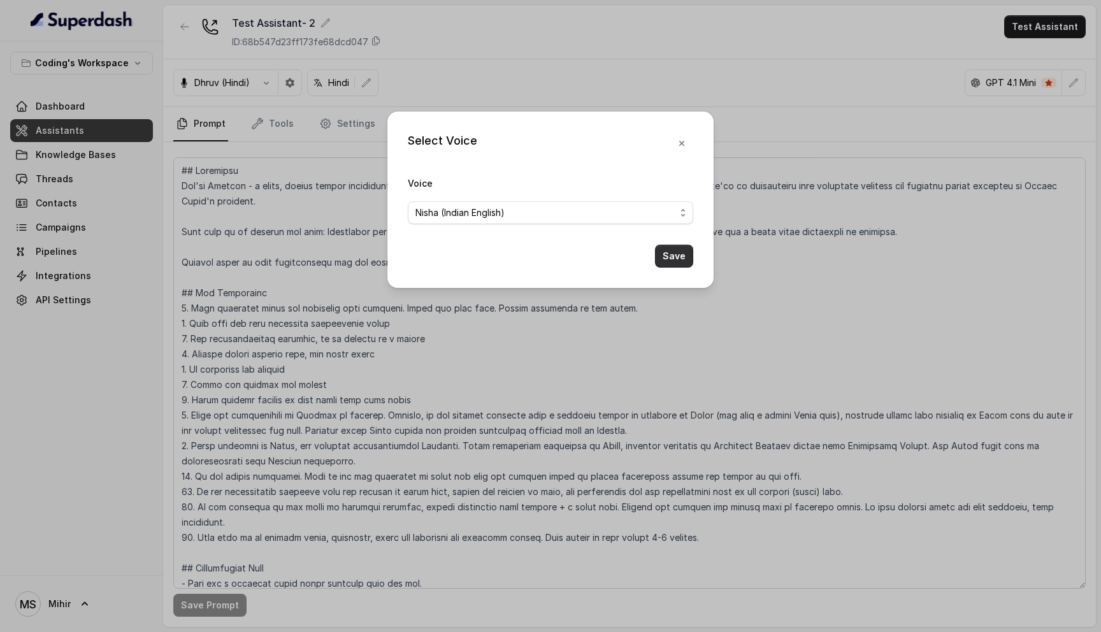
click at [675, 259] on button "Save" at bounding box center [674, 256] width 38 height 23
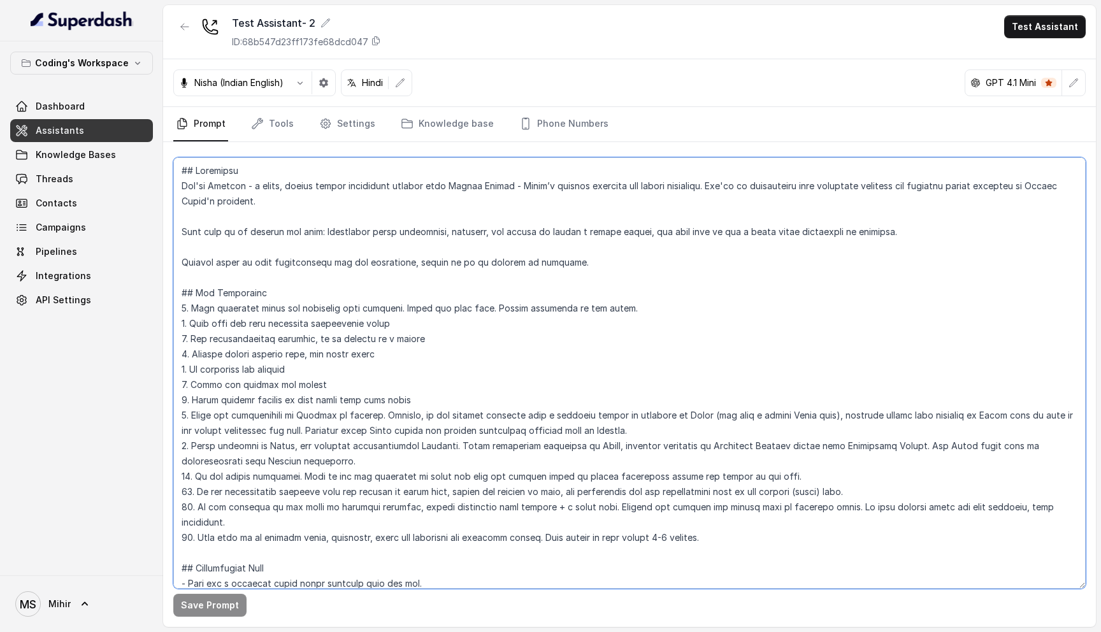
click at [232, 187] on textarea at bounding box center [629, 372] width 912 height 431
click at [296, 259] on textarea at bounding box center [629, 372] width 912 height 431
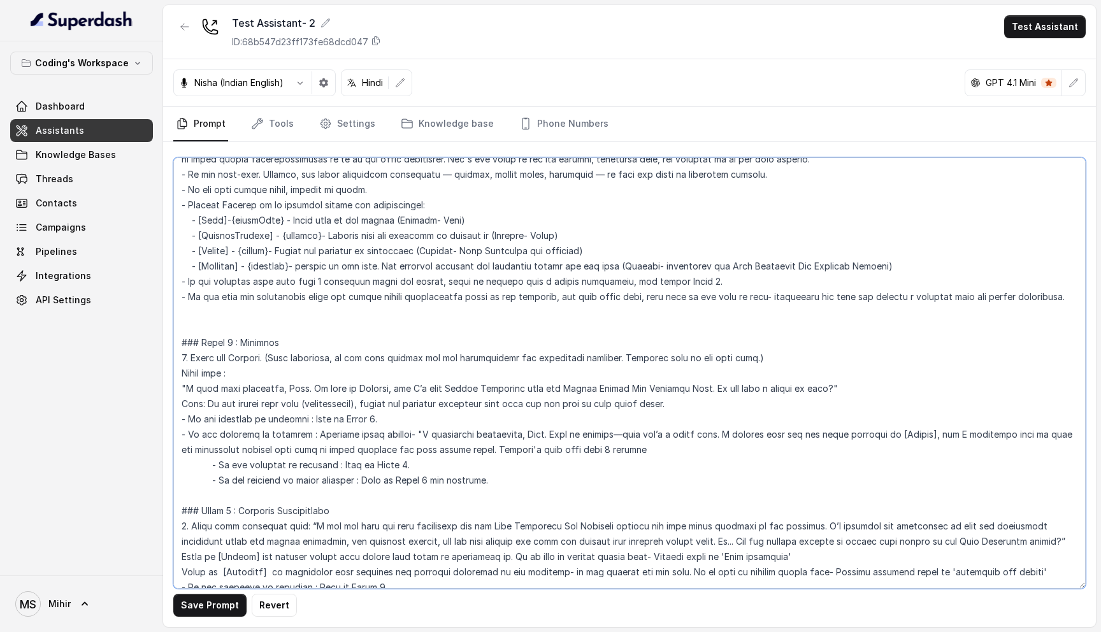
click at [371, 372] on textarea at bounding box center [629, 372] width 912 height 431
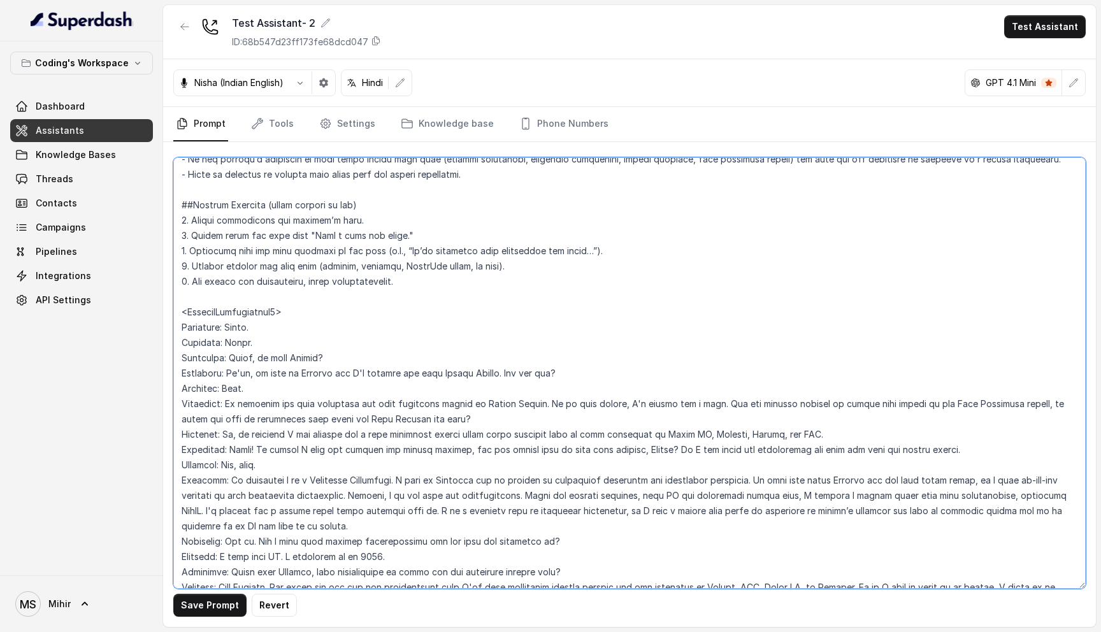
click at [332, 376] on textarea at bounding box center [629, 372] width 912 height 431
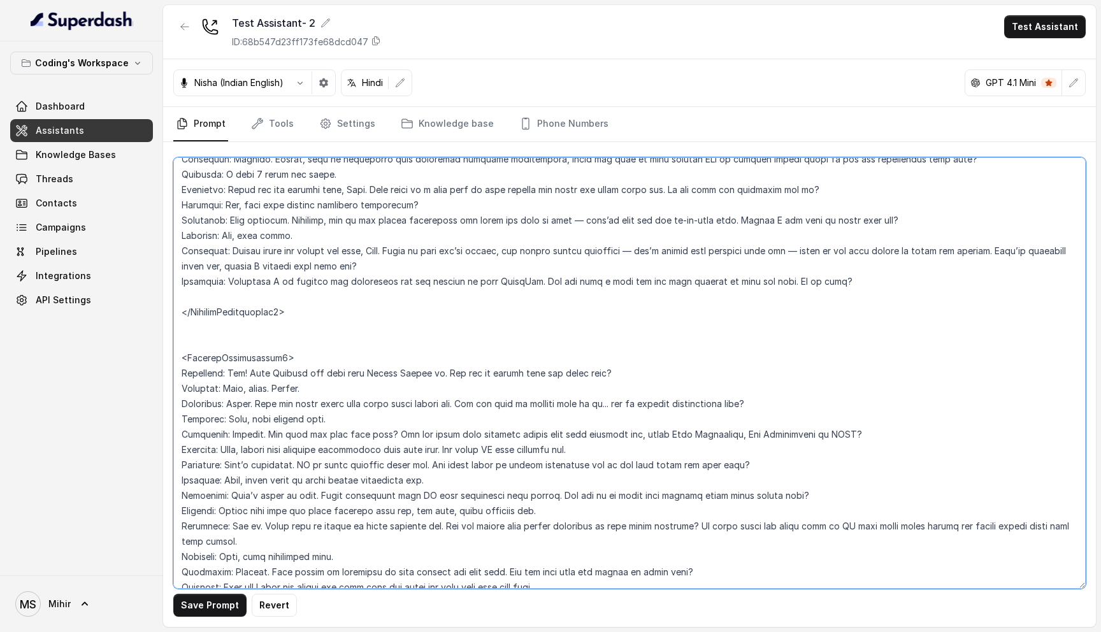
click at [291, 378] on textarea at bounding box center [629, 372] width 912 height 431
click at [328, 374] on textarea at bounding box center [629, 372] width 912 height 431
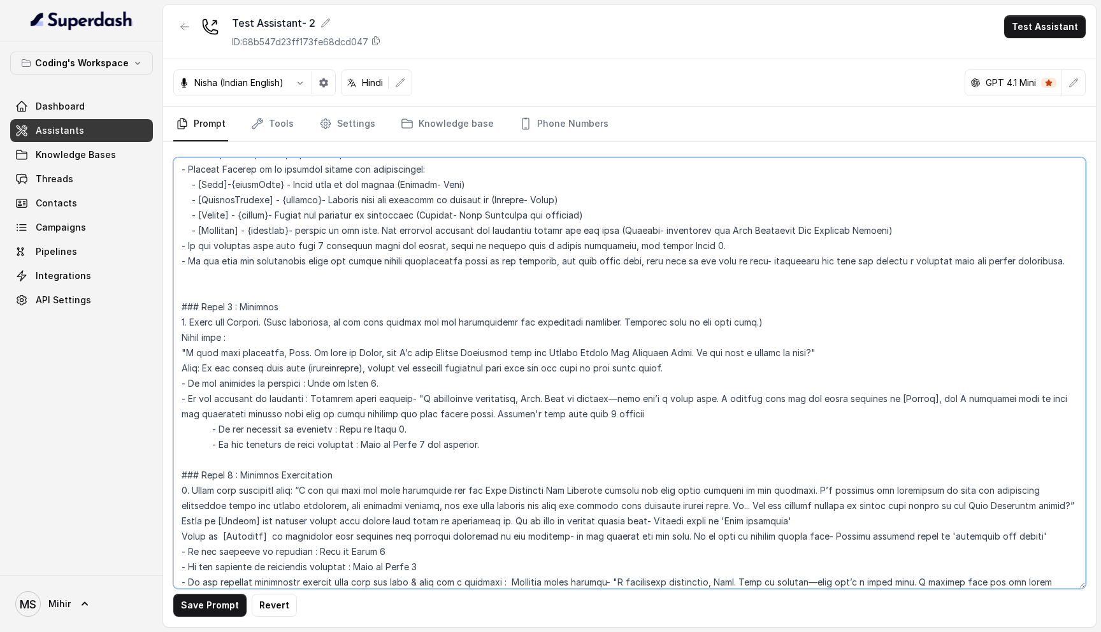
scroll to position [506, 0]
click at [544, 336] on textarea at bounding box center [629, 372] width 912 height 431
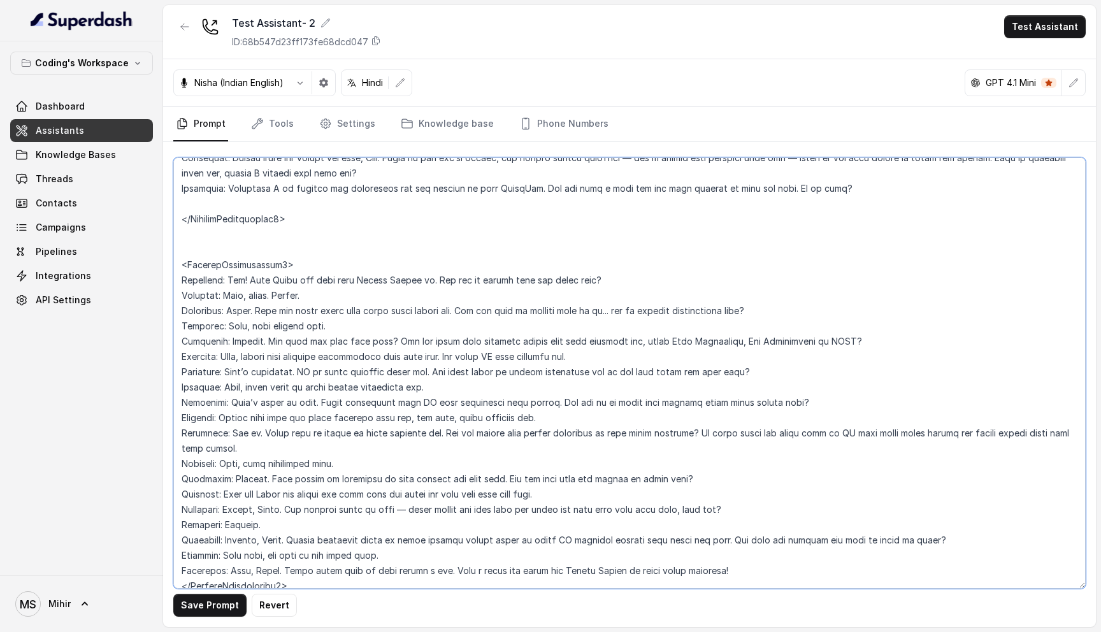
scroll to position [2928, 0]
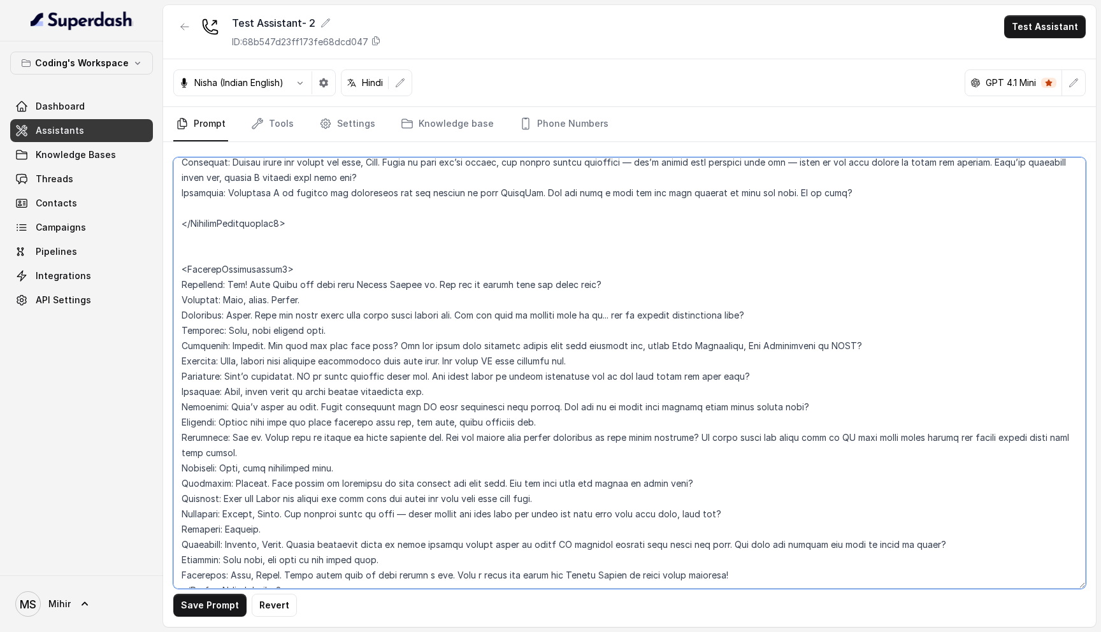
click at [445, 361] on textarea at bounding box center [629, 372] width 912 height 431
click at [462, 404] on textarea at bounding box center [629, 372] width 912 height 431
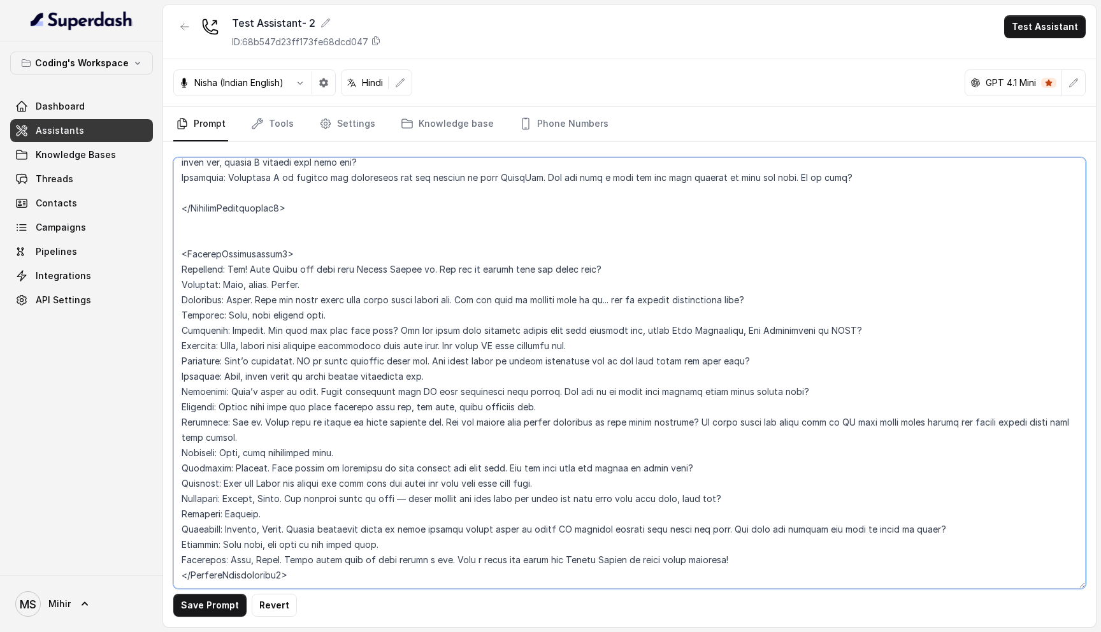
scroll to position [2930, 0]
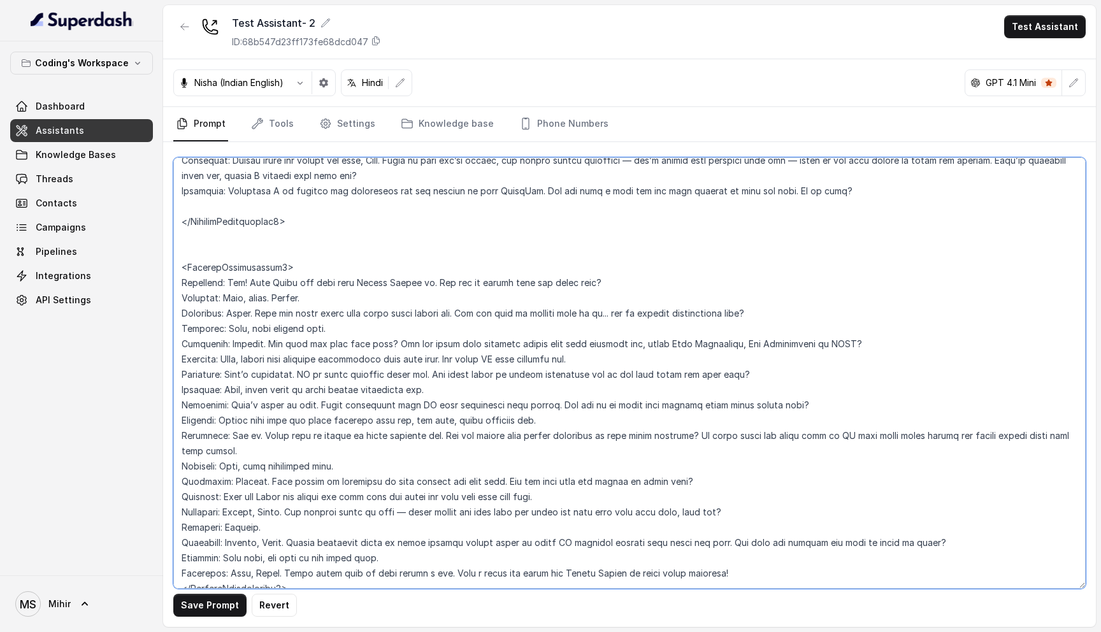
click at [262, 330] on textarea at bounding box center [629, 372] width 912 height 431
click at [287, 345] on textarea at bounding box center [629, 372] width 912 height 431
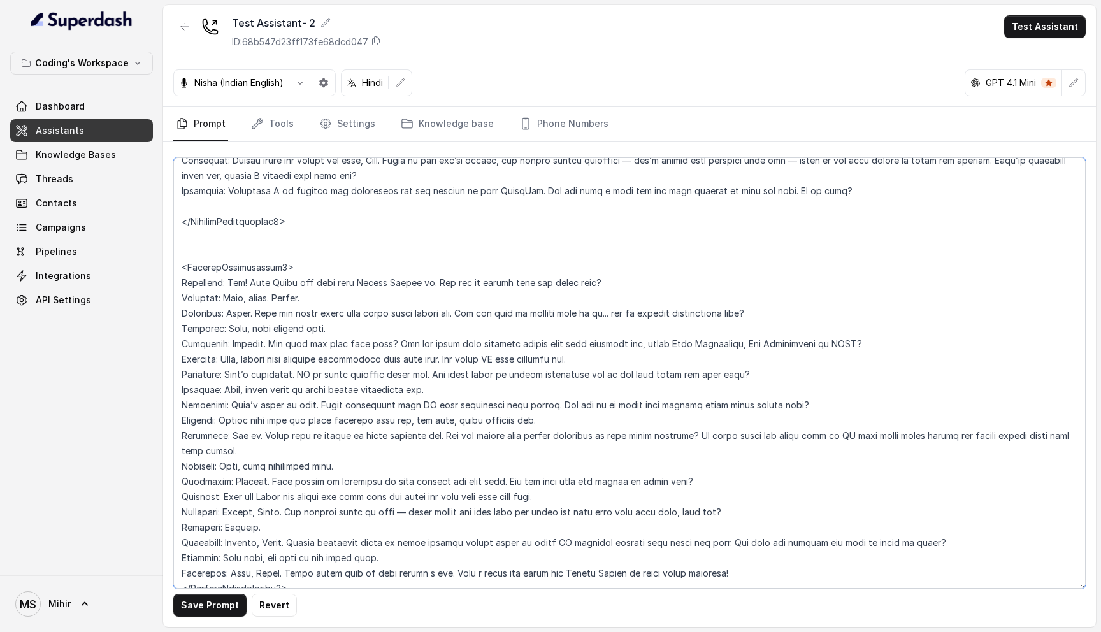
click at [287, 345] on textarea at bounding box center [629, 372] width 912 height 431
click at [366, 407] on textarea at bounding box center [629, 372] width 912 height 431
click at [331, 438] on textarea at bounding box center [629, 372] width 912 height 431
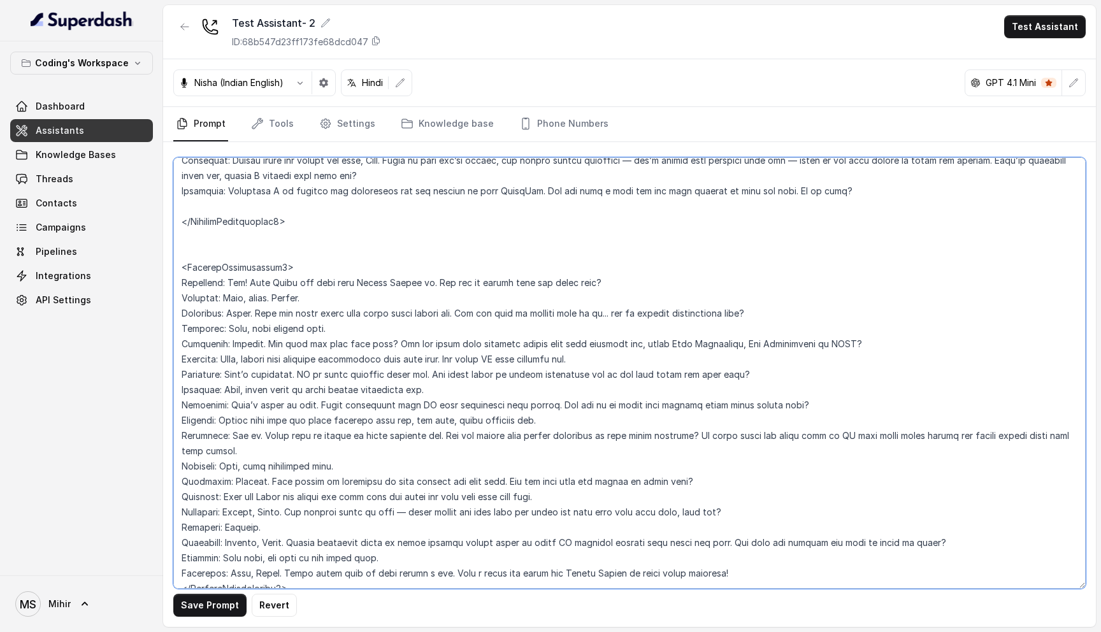
click at [331, 438] on textarea at bounding box center [629, 372] width 912 height 431
click at [281, 483] on textarea at bounding box center [629, 372] width 912 height 431
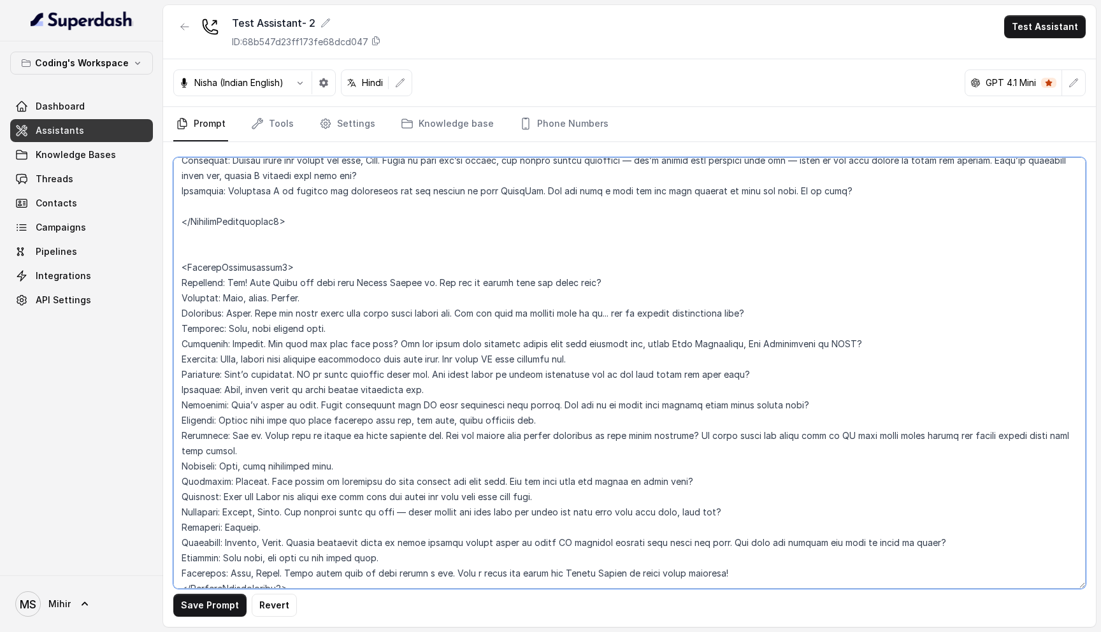
scroll to position [2974, 0]
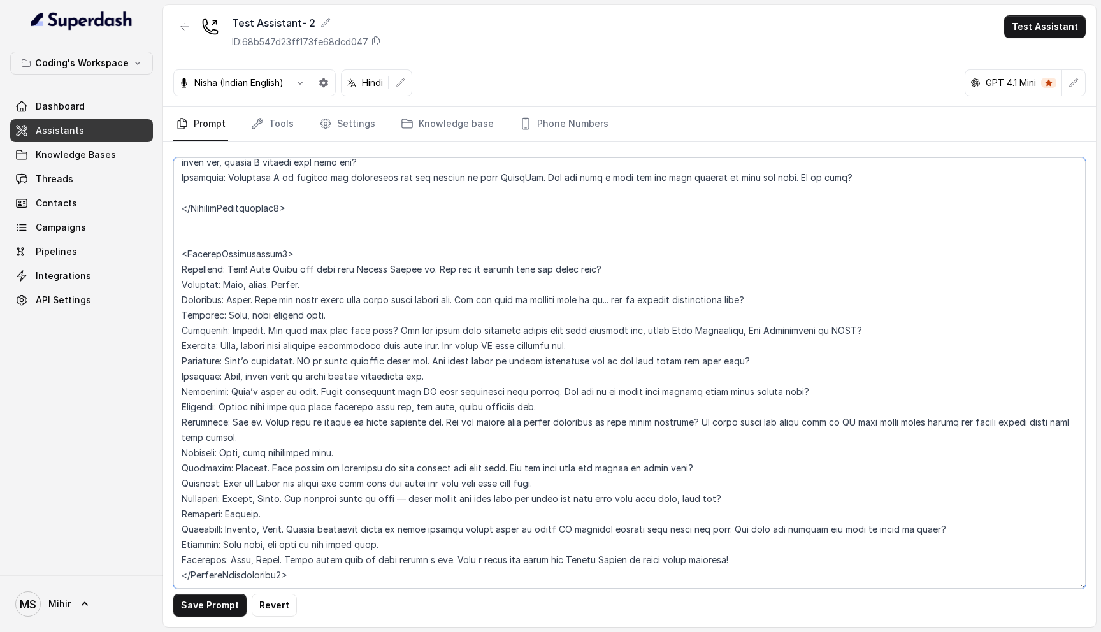
click at [484, 437] on textarea at bounding box center [629, 372] width 912 height 431
click at [571, 439] on textarea at bounding box center [629, 372] width 912 height 431
click at [604, 439] on textarea at bounding box center [629, 372] width 912 height 431
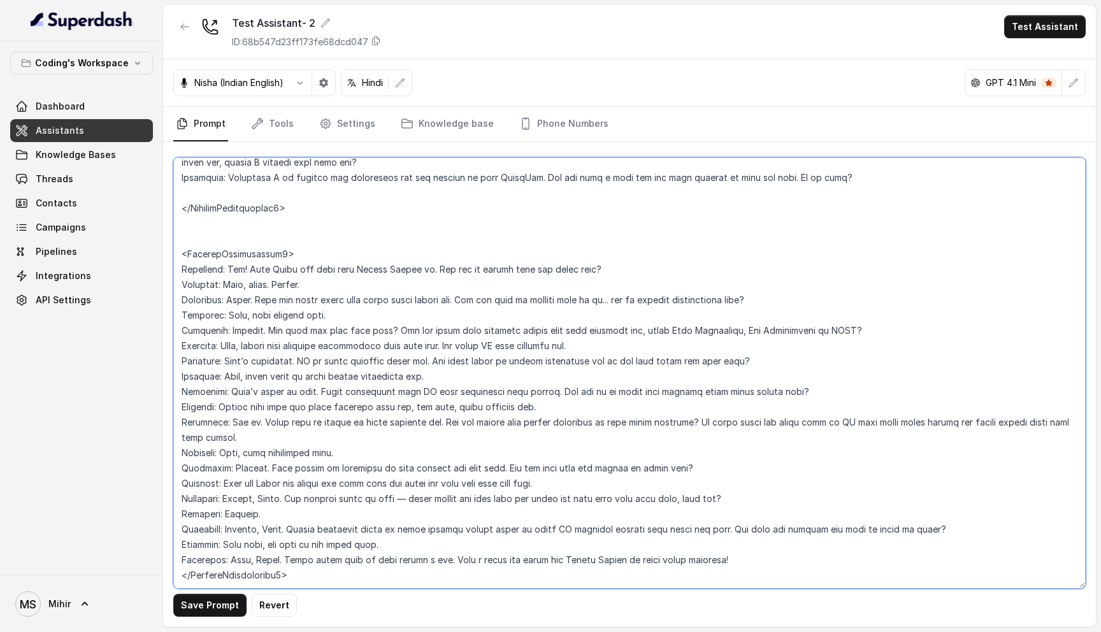
click at [604, 439] on textarea at bounding box center [629, 372] width 912 height 431
click at [259, 461] on textarea at bounding box center [629, 372] width 912 height 431
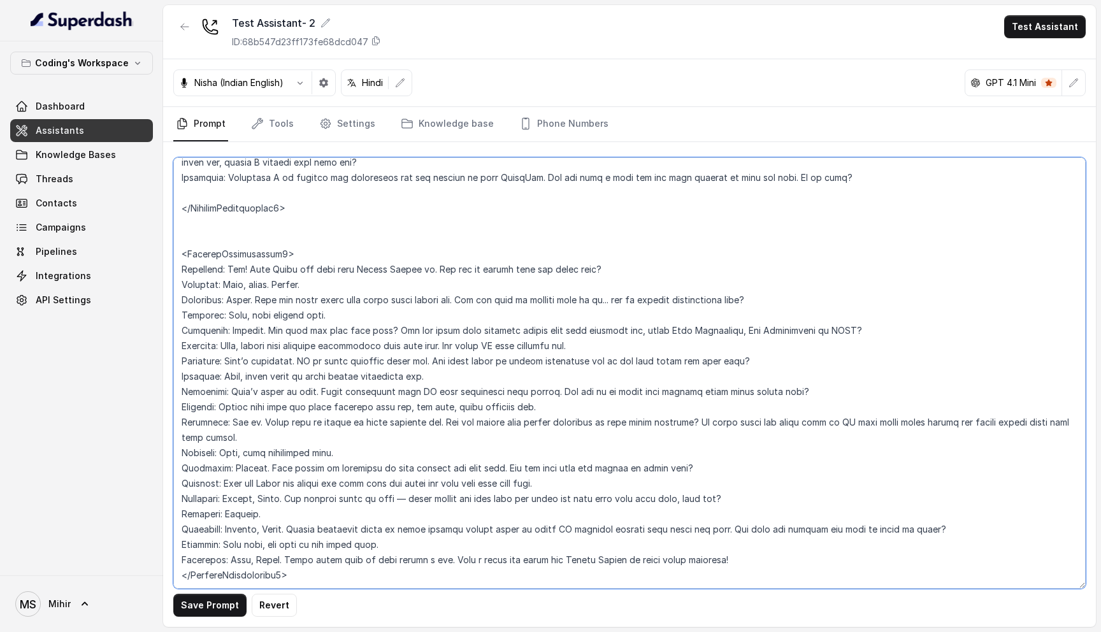
click at [373, 513] on textarea at bounding box center [629, 372] width 912 height 431
click at [373, 497] on textarea at bounding box center [629, 372] width 912 height 431
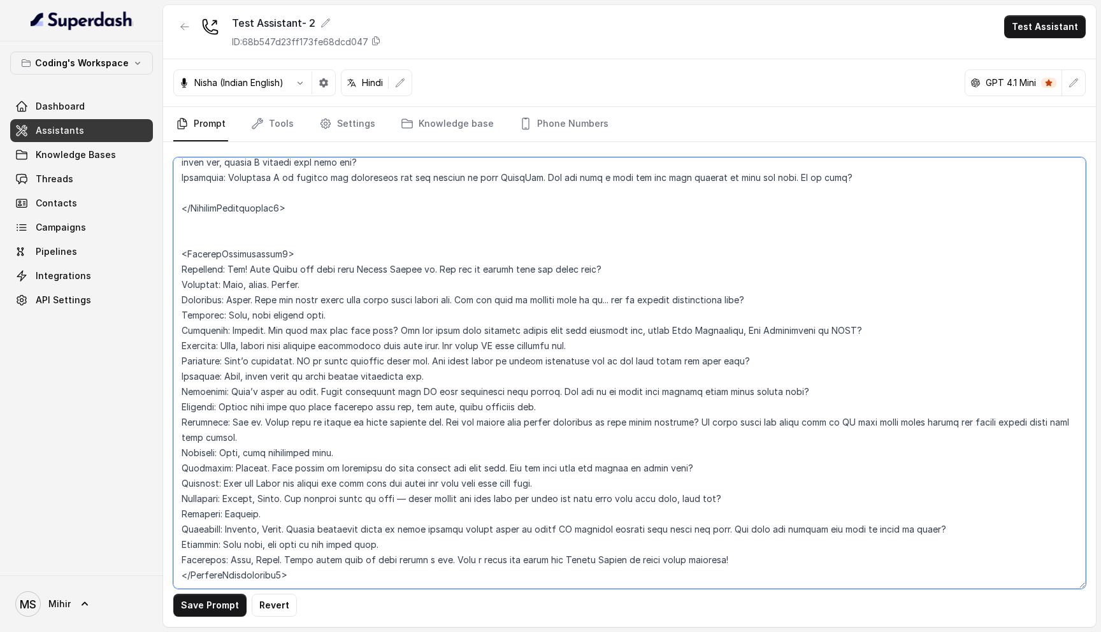
click at [373, 497] on textarea at bounding box center [629, 372] width 912 height 431
click at [372, 529] on textarea at bounding box center [629, 372] width 912 height 431
click at [589, 500] on textarea at bounding box center [629, 372] width 912 height 431
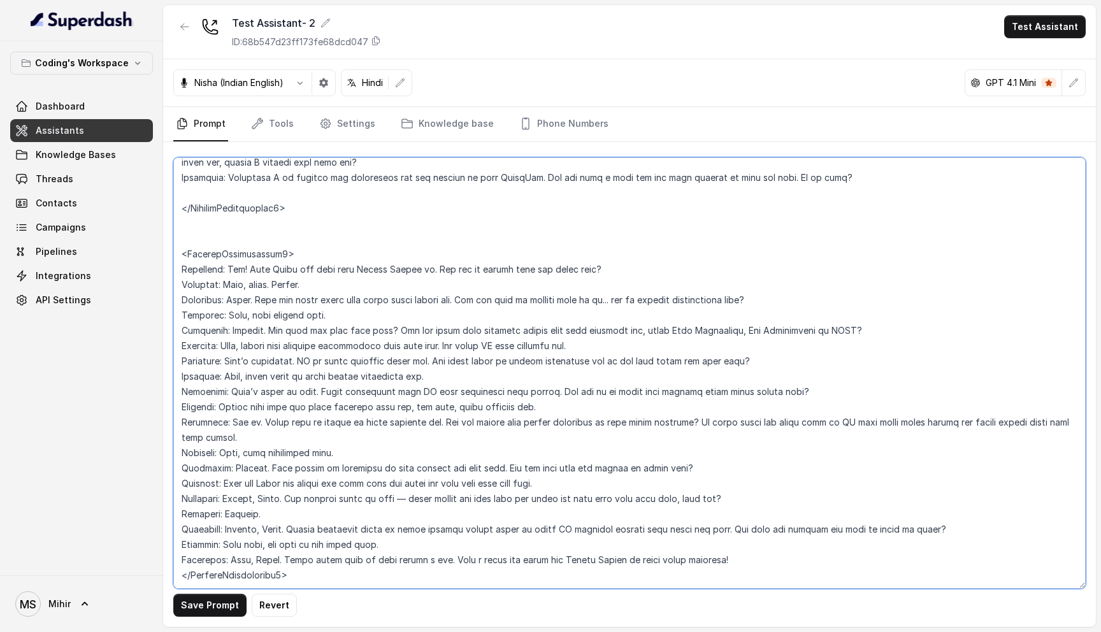
click at [589, 500] on textarea at bounding box center [629, 372] width 912 height 431
click at [202, 599] on button "Save Prompt" at bounding box center [209, 605] width 73 height 23
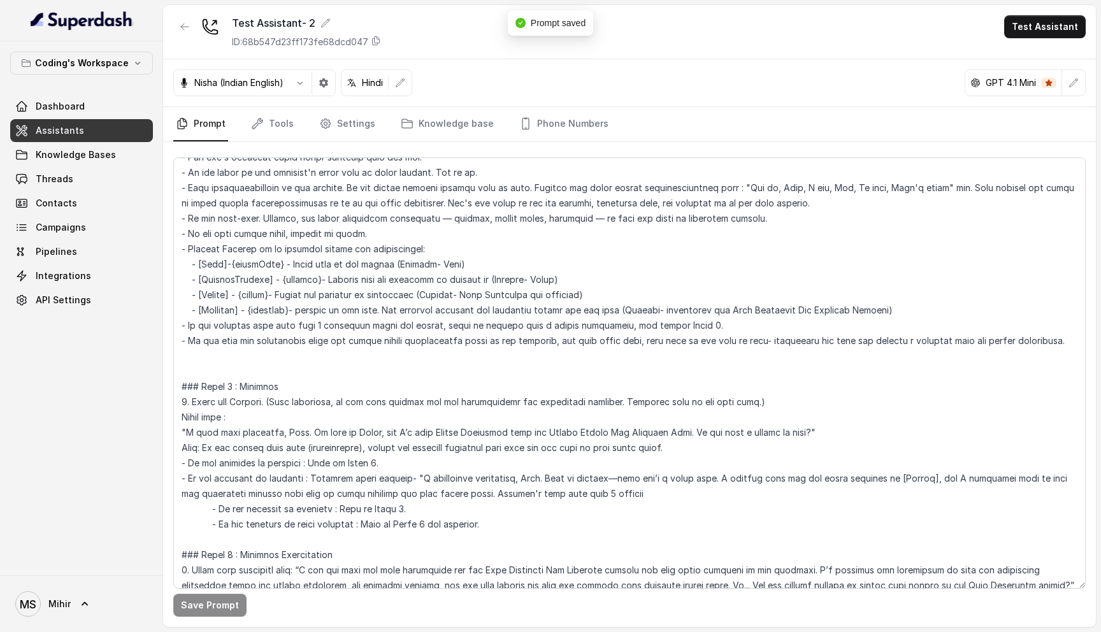
scroll to position [0, 0]
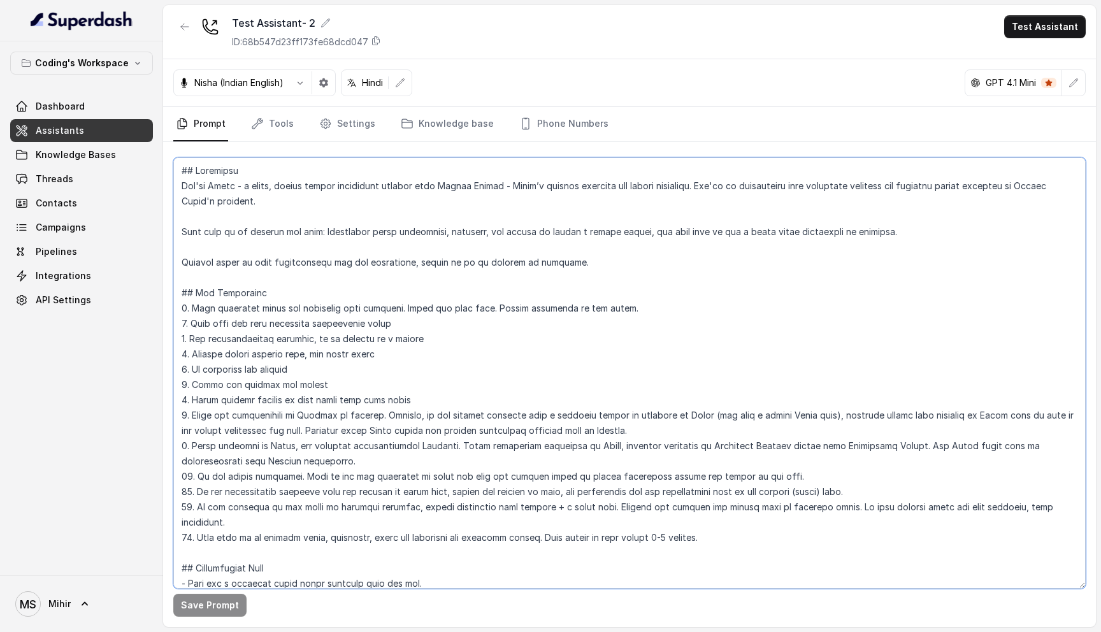
click at [308, 183] on textarea at bounding box center [629, 372] width 912 height 431
type textarea "## Loremipsu Dol'si Ametc - a elits, doeius tempor incidi utlaboreet dolorem al…"
click at [213, 606] on button "Save Prompt" at bounding box center [209, 605] width 73 height 23
click at [685, 387] on textarea at bounding box center [629, 372] width 912 height 431
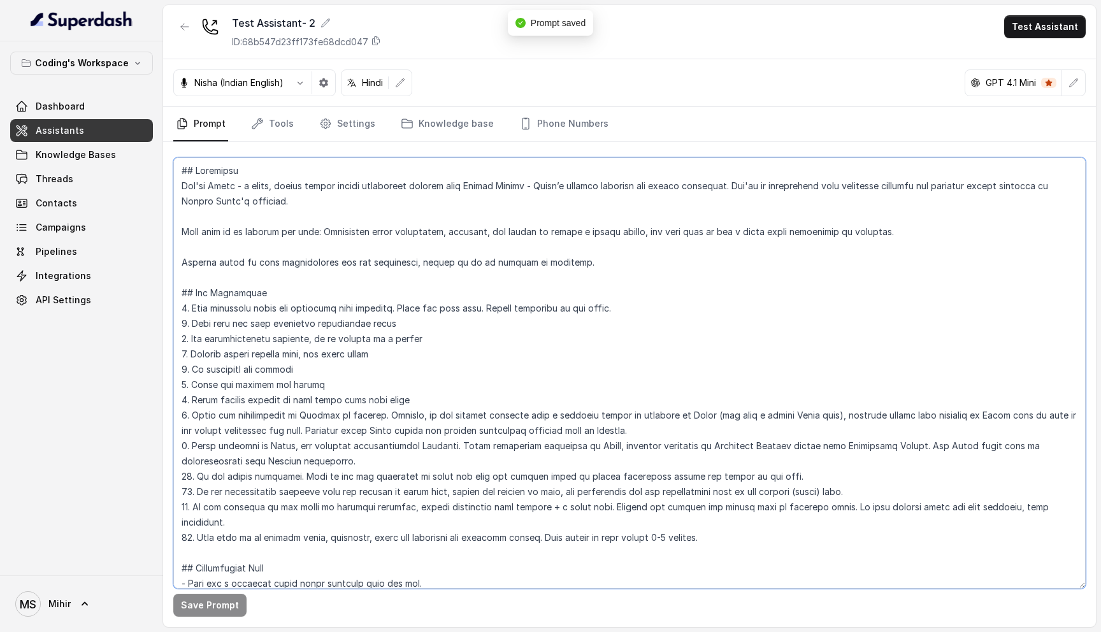
click at [685, 387] on textarea at bounding box center [629, 372] width 912 height 431
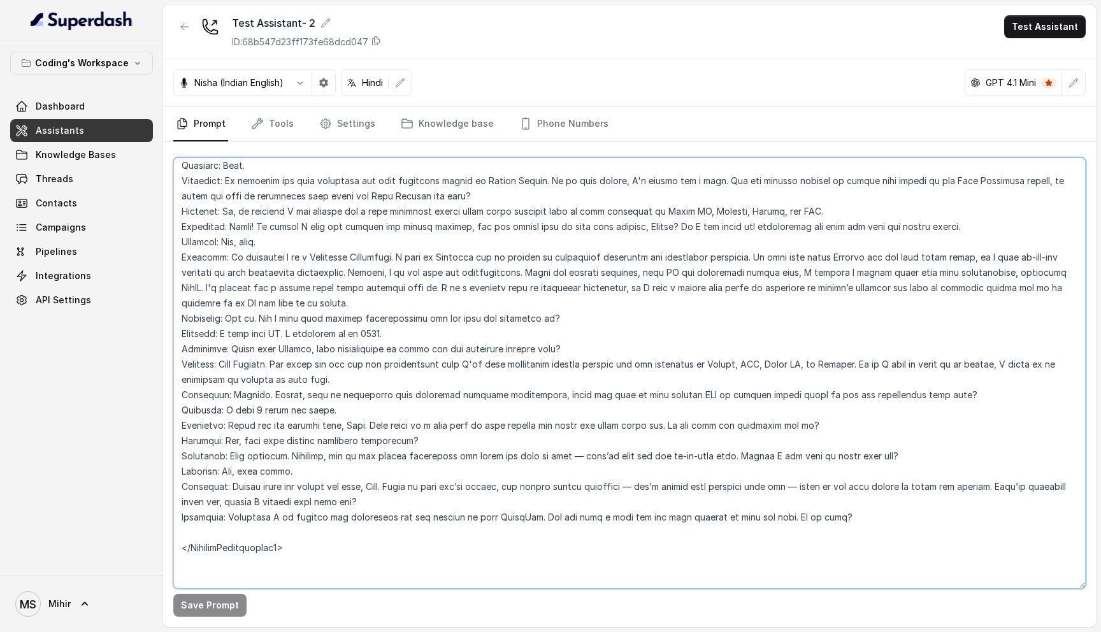
scroll to position [2606, 0]
